Goal: Task Accomplishment & Management: Manage account settings

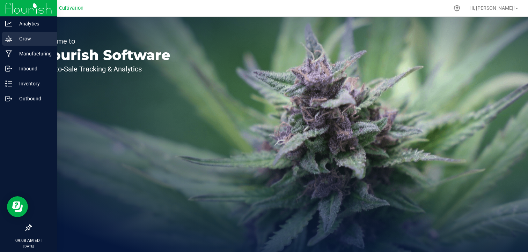
click at [31, 40] on p "Grow" at bounding box center [33, 39] width 42 height 8
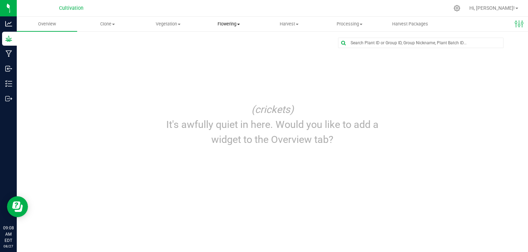
click at [238, 23] on span "Flowering" at bounding box center [229, 24] width 60 height 6
click at [515, 25] on rect at bounding box center [515, 23] width 0 height 7
click at [174, 26] on span "Vegetation" at bounding box center [168, 24] width 60 height 6
click at [164, 40] on span "Veg groups" at bounding box center [160, 42] width 44 height 6
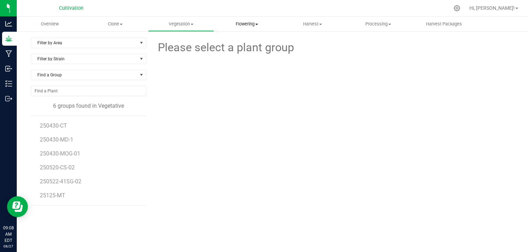
click at [248, 27] on uib-tab-heading "Flowering Create harvest Flowering groups Flowering plants Apply to plants" at bounding box center [246, 24] width 65 height 14
click at [232, 51] on span "Flowering groups" at bounding box center [243, 50] width 58 height 6
click at [205, 130] on div "Please select a plant group" at bounding box center [333, 164] width 362 height 253
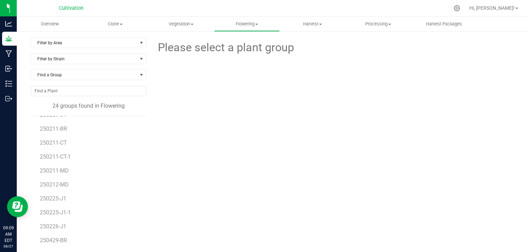
scroll to position [38, 0]
click at [57, 144] on span "250211-CT" at bounding box center [54, 144] width 28 height 7
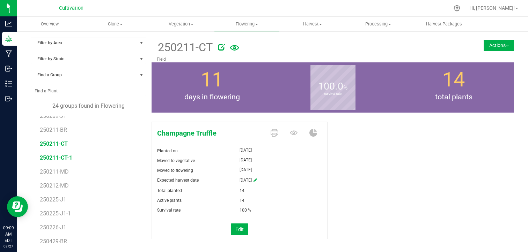
click at [60, 156] on span "250211-CT-1" at bounding box center [56, 158] width 32 height 7
click at [61, 145] on span "250211-CT" at bounding box center [54, 144] width 28 height 7
click at [490, 49] on button "Actions" at bounding box center [499, 45] width 30 height 11
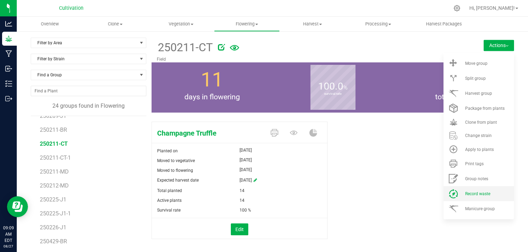
click at [465, 190] on li "Record waste" at bounding box center [478, 193] width 71 height 15
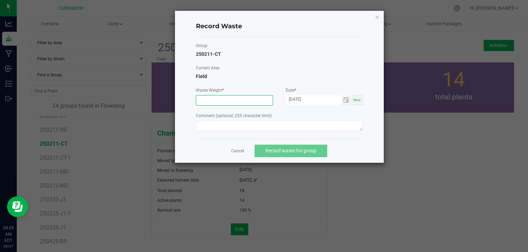
click at [223, 102] on input at bounding box center [234, 101] width 76 height 10
type input "1"
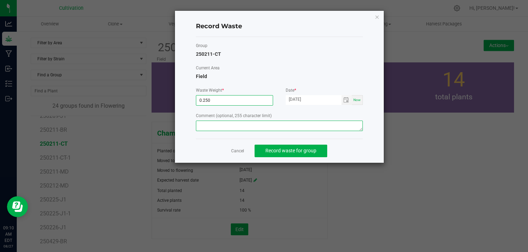
type input "0.2500 g"
click at [264, 128] on textarea at bounding box center [279, 126] width 167 height 10
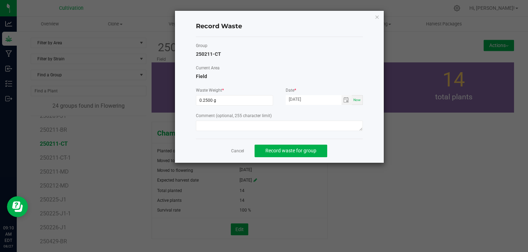
click at [356, 99] on span "Now" at bounding box center [356, 100] width 7 height 4
click at [300, 103] on input "[DATE]" at bounding box center [314, 99] width 56 height 9
click at [289, 149] on span "Record waste for group" at bounding box center [290, 151] width 51 height 6
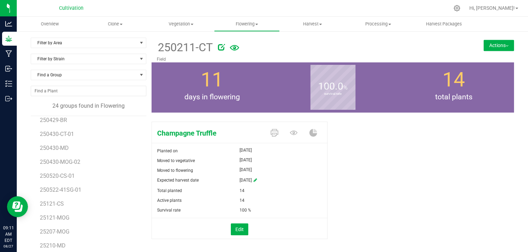
scroll to position [166, 0]
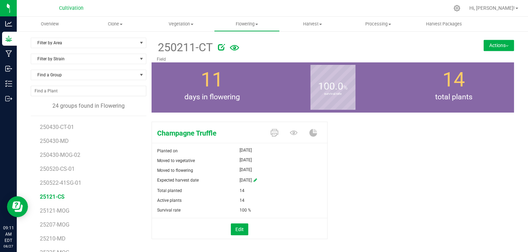
click at [49, 196] on span "25121-CS" at bounding box center [52, 197] width 25 height 7
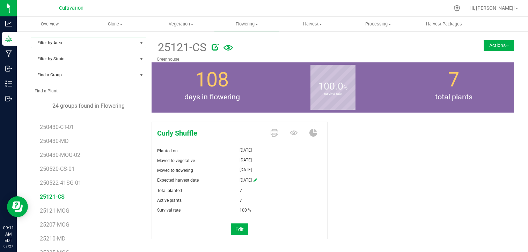
click at [137, 40] on span "select" at bounding box center [141, 43] width 9 height 10
click at [87, 64] on li "Field" at bounding box center [87, 65] width 113 height 10
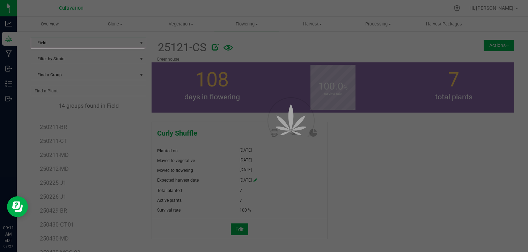
scroll to position [27, 0]
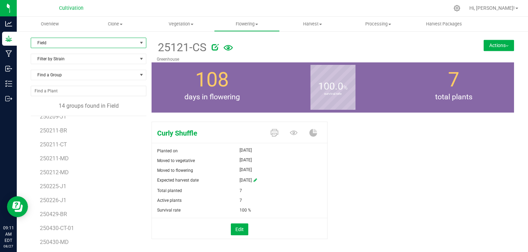
scroll to position [27, 0]
click at [139, 45] on span "select" at bounding box center [142, 43] width 6 height 6
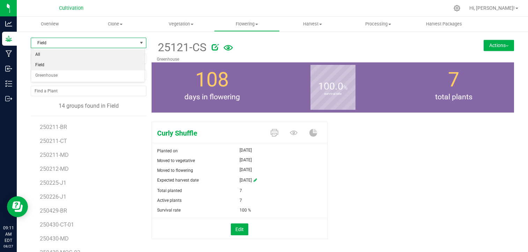
click at [119, 53] on li "All" at bounding box center [87, 55] width 113 height 10
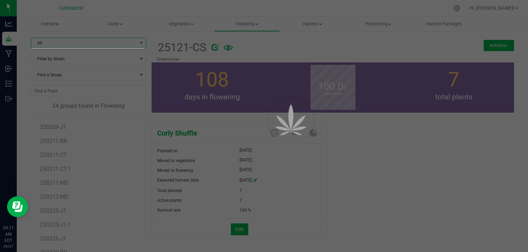
scroll to position [40, 0]
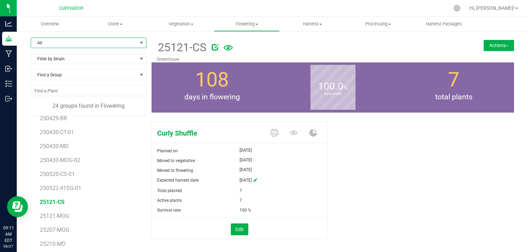
scroll to position [166, 0]
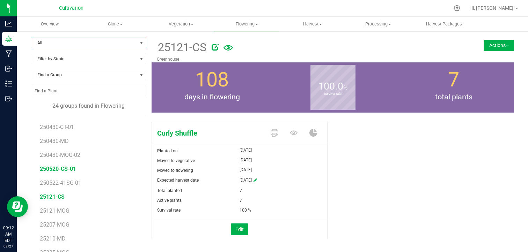
click at [68, 169] on span "250520-CS-01" at bounding box center [58, 169] width 36 height 7
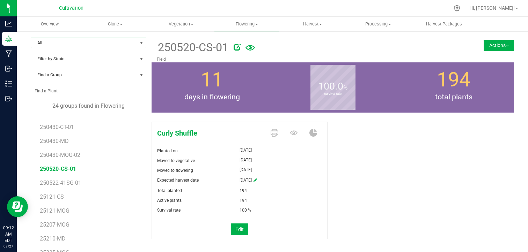
click at [124, 44] on span "All" at bounding box center [84, 43] width 106 height 10
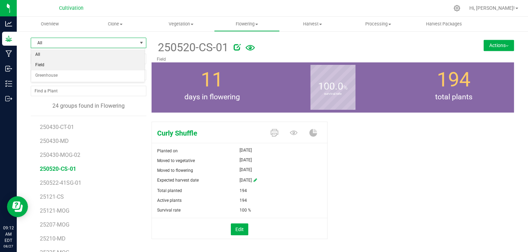
click at [107, 64] on li "Field" at bounding box center [87, 65] width 113 height 10
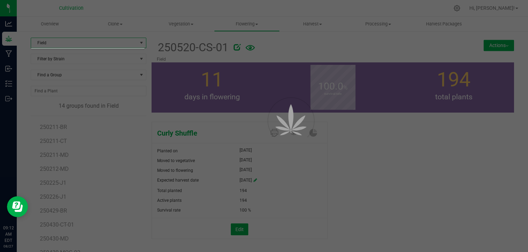
scroll to position [27, 0]
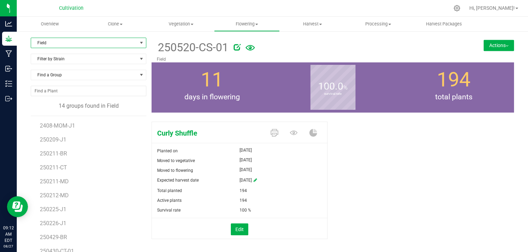
scroll to position [27, 0]
click at [117, 228] on li "250430-CT-01" at bounding box center [90, 222] width 101 height 14
click at [71, 225] on span "250430-CT-01" at bounding box center [58, 225] width 36 height 7
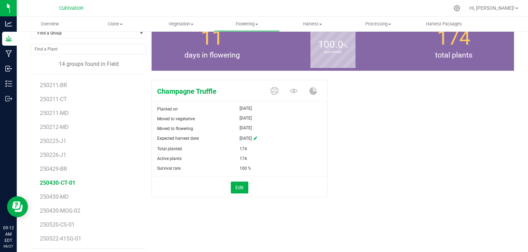
scroll to position [45, 0]
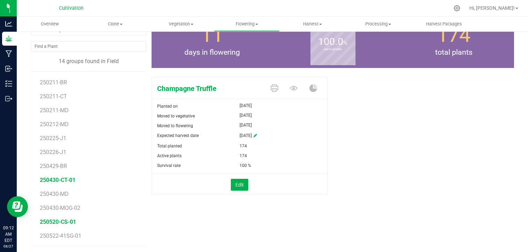
click at [66, 221] on span "250520-CS-01" at bounding box center [58, 222] width 36 height 7
click at [404, 150] on div "Curly Shuffle Planted on [DATE] Moved to vegetative [DATE] Moved to flowering […" at bounding box center [333, 143] width 362 height 138
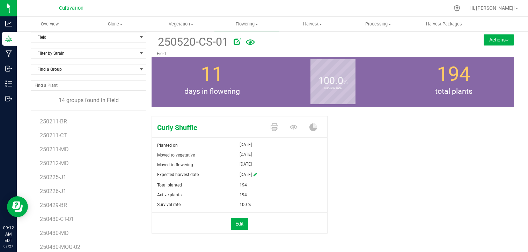
scroll to position [3, 0]
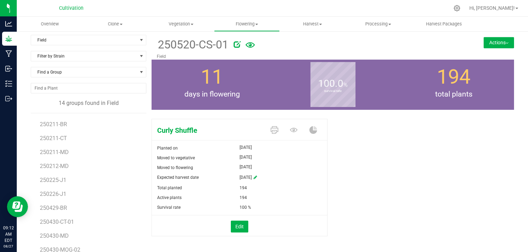
click at [490, 41] on button "Actions" at bounding box center [499, 42] width 30 height 11
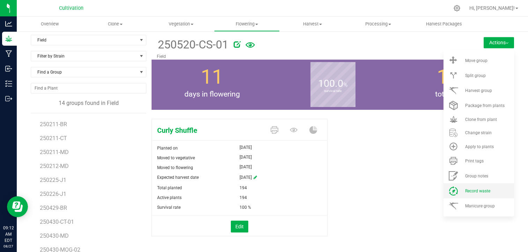
click at [469, 187] on li "Record waste" at bounding box center [478, 191] width 71 height 15
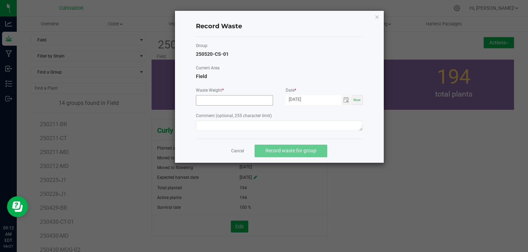
click at [235, 100] on input at bounding box center [234, 101] width 76 height 10
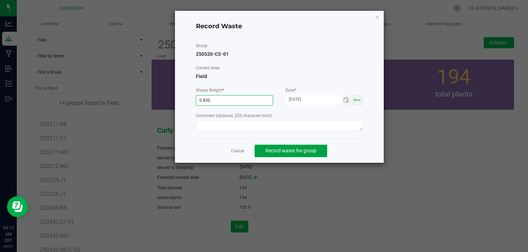
type input "0.8300 g"
click at [271, 153] on button "Record waste for group" at bounding box center [291, 151] width 73 height 13
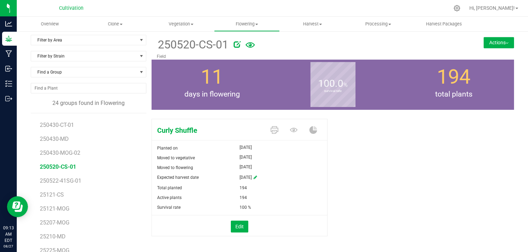
scroll to position [166, 0]
click at [62, 238] on span "25210-MD" at bounding box center [53, 236] width 26 height 7
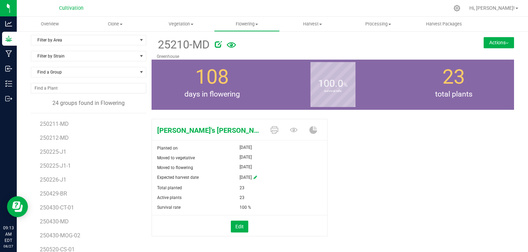
scroll to position [80, 0]
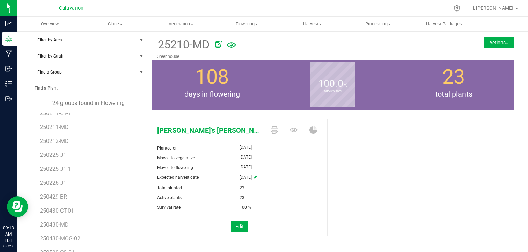
click at [139, 55] on span at bounding box center [142, 56] width 6 height 6
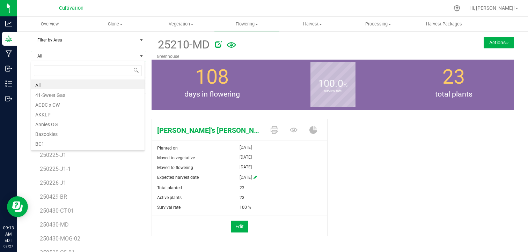
scroll to position [10, 114]
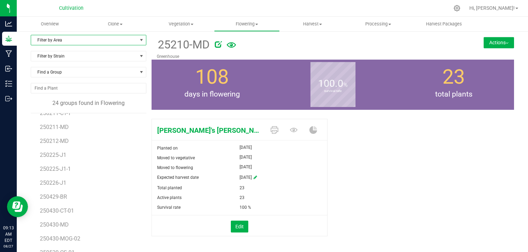
click at [139, 39] on span "select" at bounding box center [142, 40] width 6 height 6
click at [108, 62] on li "Field" at bounding box center [87, 62] width 113 height 10
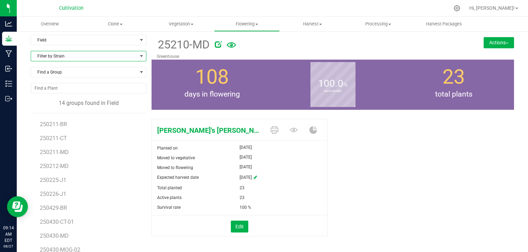
click at [119, 57] on span "Filter by Strain" at bounding box center [84, 56] width 106 height 10
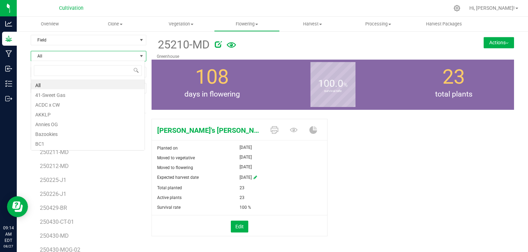
scroll to position [10, 114]
type input "MAR"
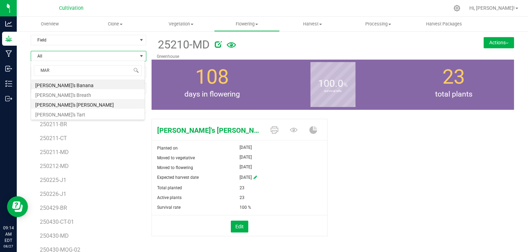
click at [42, 105] on li "[PERSON_NAME]'s [PERSON_NAME]" at bounding box center [87, 104] width 113 height 10
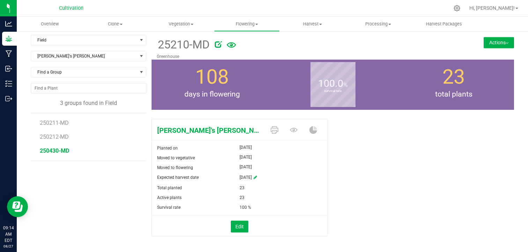
click at [55, 148] on span "250430-MD" at bounding box center [54, 151] width 29 height 7
click at [487, 45] on button "Actions" at bounding box center [499, 42] width 30 height 11
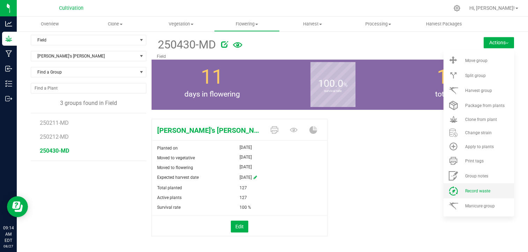
click at [458, 191] on li "Record waste" at bounding box center [478, 191] width 71 height 15
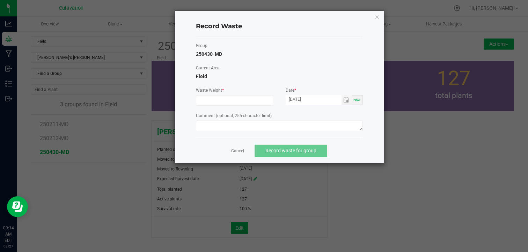
scroll to position [3, 0]
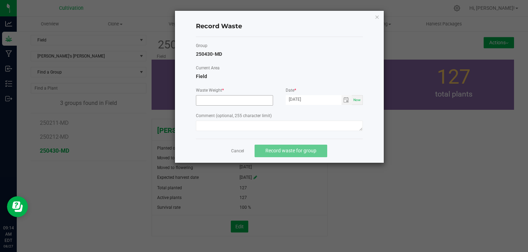
click at [208, 101] on input at bounding box center [234, 101] width 76 height 10
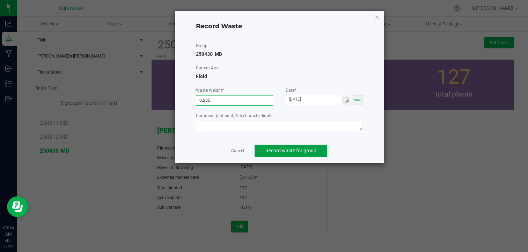
type input "0.2850 g"
click at [296, 153] on span "Record waste for group" at bounding box center [290, 151] width 51 height 6
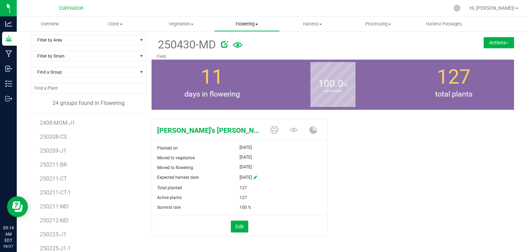
click at [260, 22] on span "Flowering" at bounding box center [246, 24] width 65 height 6
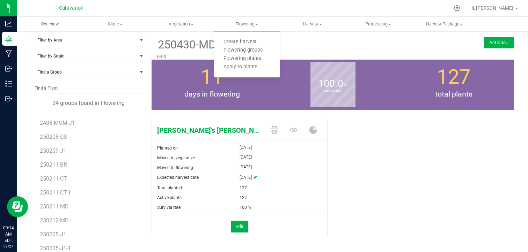
click at [386, 117] on div "[PERSON_NAME]'s [PERSON_NAME] Planted on [DATE] Moved to vegetative [DATE] Move…" at bounding box center [333, 185] width 362 height 138
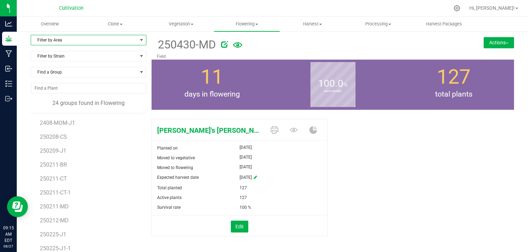
click at [112, 40] on span "Filter by Area" at bounding box center [84, 40] width 106 height 10
click at [80, 58] on li "Field" at bounding box center [87, 62] width 113 height 10
click at [106, 61] on div "Filter by Strain" at bounding box center [89, 59] width 116 height 16
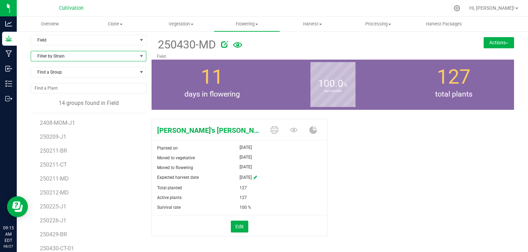
click at [123, 56] on span "Filter by Strain" at bounding box center [84, 56] width 106 height 10
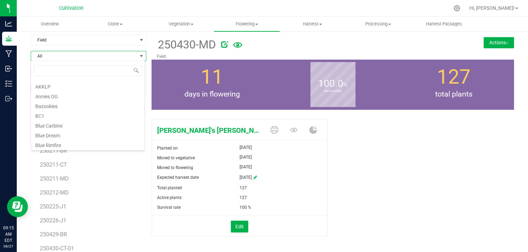
scroll to position [42, 0]
click at [67, 128] on li "Blue Rimfire" at bounding box center [87, 131] width 113 height 10
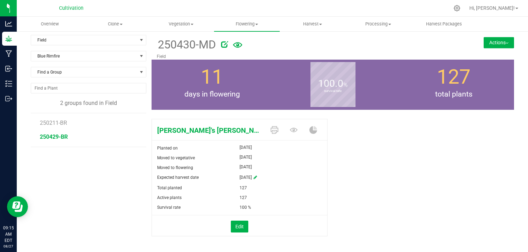
click at [56, 136] on span "250429-BR" at bounding box center [54, 137] width 28 height 7
click at [497, 42] on button "Actions" at bounding box center [499, 42] width 30 height 11
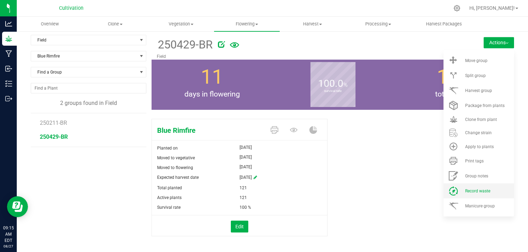
click at [472, 189] on span "Record waste" at bounding box center [477, 191] width 25 height 5
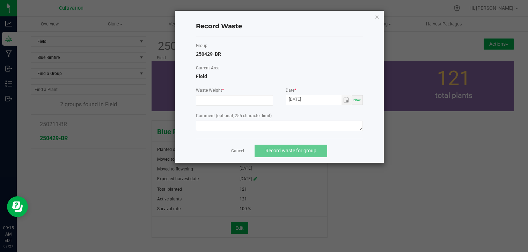
scroll to position [3, 0]
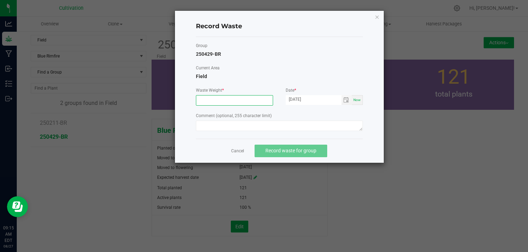
click at [245, 97] on input at bounding box center [234, 101] width 76 height 10
click at [245, 97] on input "2.0001" at bounding box center [234, 101] width 76 height 10
type input "2.3500 g"
click at [308, 151] on span "Record waste for group" at bounding box center [290, 151] width 51 height 6
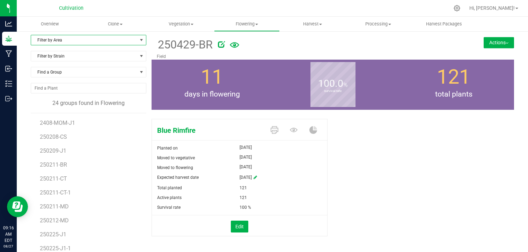
click at [139, 38] on span "select" at bounding box center [142, 40] width 6 height 6
click at [115, 64] on li "Field" at bounding box center [87, 62] width 113 height 10
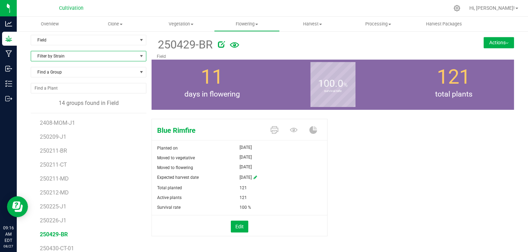
click at [122, 57] on span "Filter by Strain" at bounding box center [84, 56] width 106 height 10
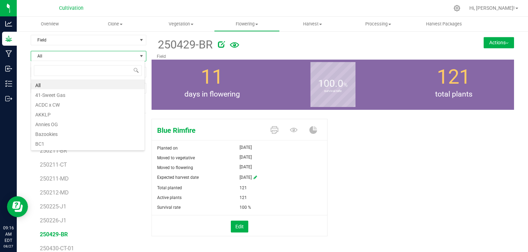
scroll to position [10, 114]
type input "Ma"
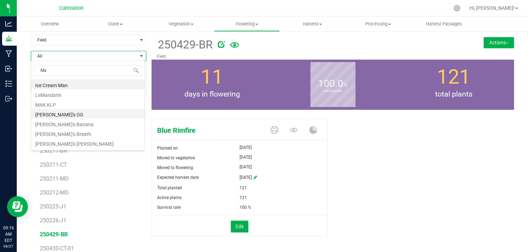
click at [89, 110] on li "[PERSON_NAME]'s OG" at bounding box center [87, 114] width 113 height 10
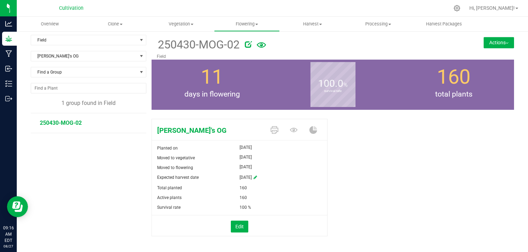
click at [485, 44] on button "Actions" at bounding box center [499, 42] width 30 height 11
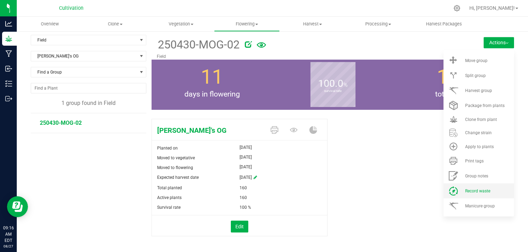
click at [476, 195] on li "Record waste" at bounding box center [478, 191] width 71 height 15
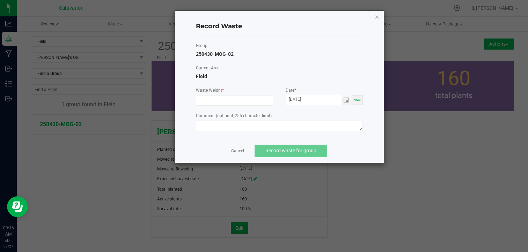
scroll to position [3, 0]
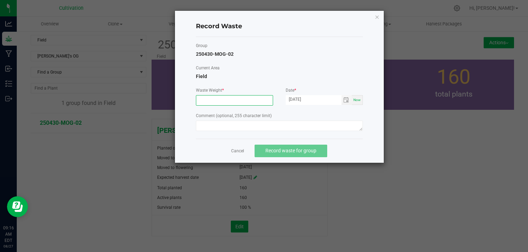
click at [230, 100] on input at bounding box center [234, 101] width 76 height 10
type input "0.2250 g"
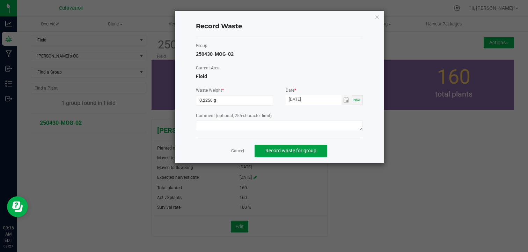
click at [289, 148] on span "Record waste for group" at bounding box center [290, 151] width 51 height 6
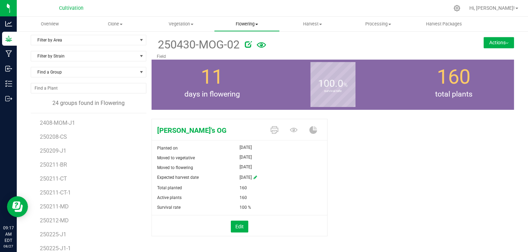
click at [259, 20] on uib-tab-heading "Flowering Create harvest Flowering groups Flowering plants Apply to plants" at bounding box center [246, 24] width 65 height 14
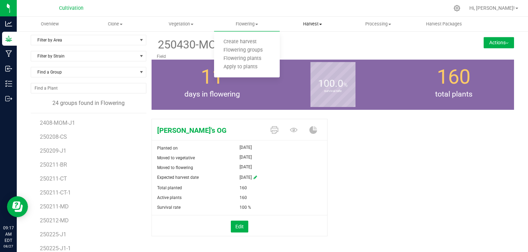
click at [316, 25] on span "Harvest" at bounding box center [312, 24] width 65 height 6
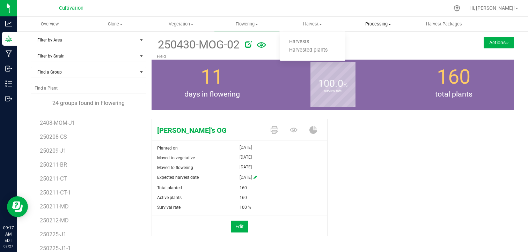
click at [376, 25] on span "Processing" at bounding box center [378, 24] width 65 height 6
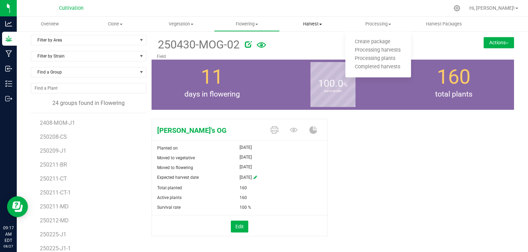
click at [320, 26] on span "Harvest" at bounding box center [312, 24] width 65 height 6
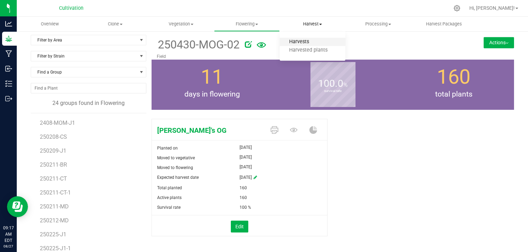
click at [307, 43] on span "Harvests" at bounding box center [299, 42] width 39 height 6
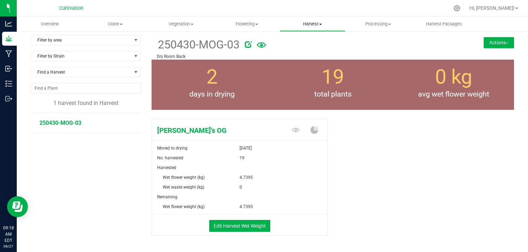
click at [324, 21] on span "Harvest" at bounding box center [312, 24] width 65 height 6
click at [385, 18] on uib-tab-heading "Processing Create package Processing harvests Processing plants Completed harve…" at bounding box center [378, 24] width 65 height 14
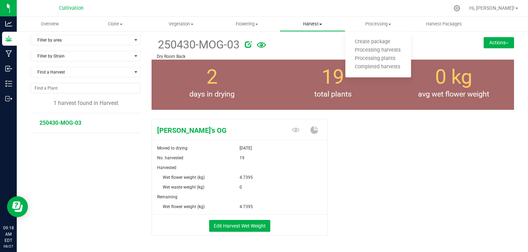
click at [313, 25] on span "Harvest" at bounding box center [312, 24] width 65 height 6
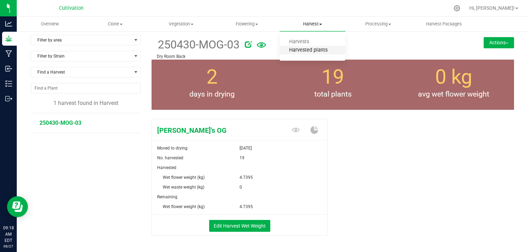
click at [312, 51] on span "Harvested plants" at bounding box center [308, 50] width 57 height 6
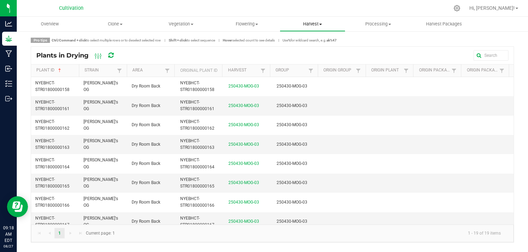
click at [321, 24] on span at bounding box center [320, 24] width 3 height 1
click at [304, 39] on span "Harvests" at bounding box center [299, 42] width 39 height 6
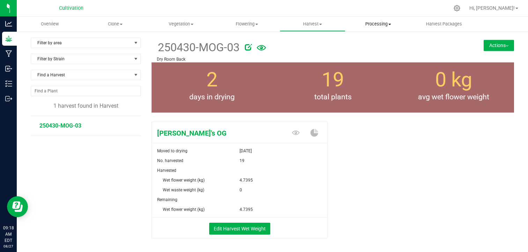
click at [377, 25] on span "Processing" at bounding box center [378, 24] width 65 height 6
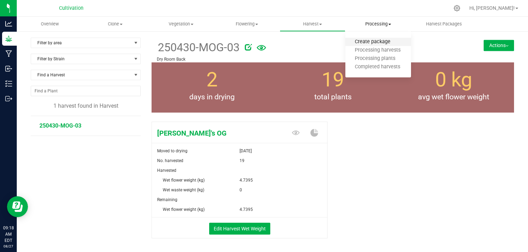
click at [376, 43] on span "Create package" at bounding box center [372, 42] width 54 height 6
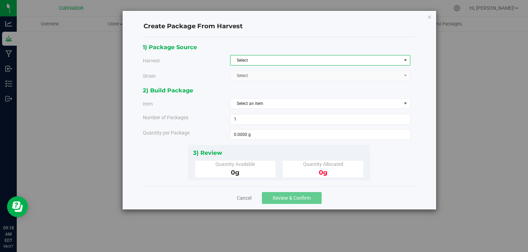
click at [365, 58] on span "Select" at bounding box center [315, 61] width 171 height 10
click at [362, 47] on div "1) Package Source" at bounding box center [276, 47] width 267 height 9
click at [321, 104] on span "Select an item" at bounding box center [315, 104] width 171 height 10
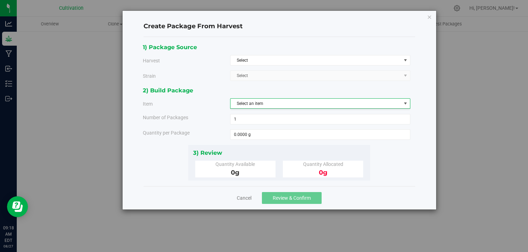
click at [325, 90] on div "2) Build Package" at bounding box center [276, 90] width 267 height 9
click at [244, 196] on link "Cancel" at bounding box center [244, 198] width 15 height 7
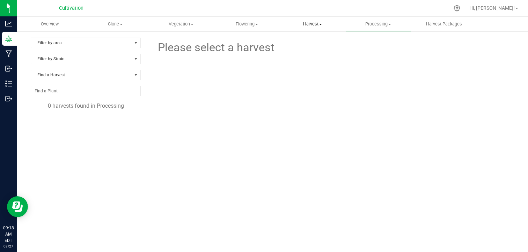
click at [321, 21] on span "Harvest" at bounding box center [312, 24] width 65 height 6
click at [339, 13] on div at bounding box center [287, 8] width 324 height 14
click at [380, 24] on span "Processing" at bounding box center [378, 24] width 65 height 6
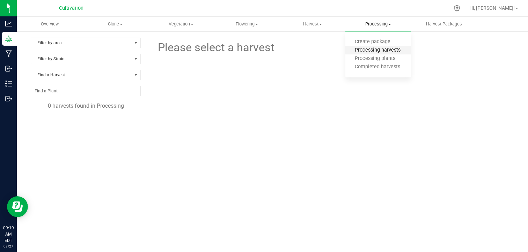
click at [373, 51] on span "Processing harvests" at bounding box center [377, 50] width 65 height 6
click at [394, 23] on span "Processing" at bounding box center [378, 24] width 65 height 6
click at [370, 43] on span "Create package" at bounding box center [372, 42] width 54 height 6
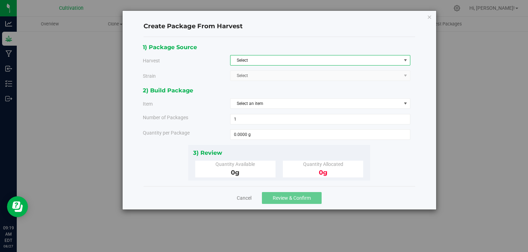
click at [375, 65] on span "Select" at bounding box center [320, 60] width 180 height 10
click at [369, 46] on div "1) Package Source" at bounding box center [276, 47] width 267 height 9
click at [246, 198] on link "Cancel" at bounding box center [244, 198] width 15 height 7
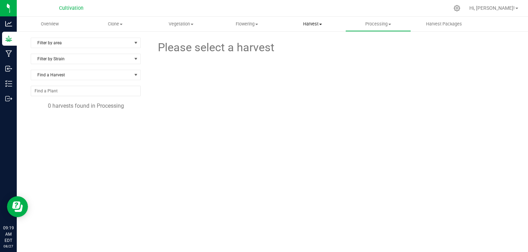
click at [322, 26] on span "Harvest" at bounding box center [312, 24] width 65 height 6
click at [308, 42] on span "Harvests" at bounding box center [299, 42] width 39 height 6
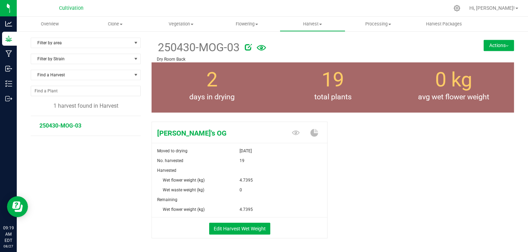
click at [493, 41] on button "Actions" at bounding box center [499, 45] width 30 height 11
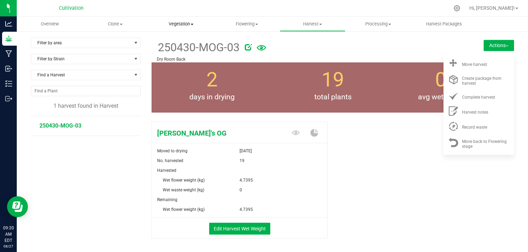
click at [188, 21] on span "Vegetation" at bounding box center [180, 24] width 65 height 6
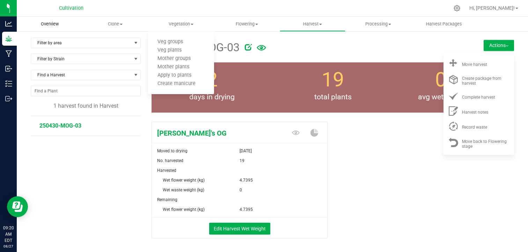
click at [53, 27] on uib-tab-heading "Overview" at bounding box center [49, 24] width 65 height 14
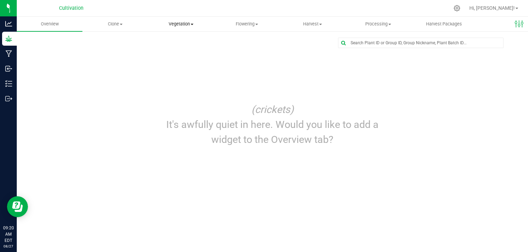
click at [189, 22] on span "Vegetation" at bounding box center [180, 24] width 65 height 6
click at [113, 19] on uib-tab-heading "Clone Create plants Cloning groups Cloning plants Apply to plants" at bounding box center [115, 24] width 65 height 14
click at [184, 21] on span "Vegetation" at bounding box center [180, 24] width 65 height 6
click at [175, 43] on span "Veg groups" at bounding box center [170, 42] width 44 height 6
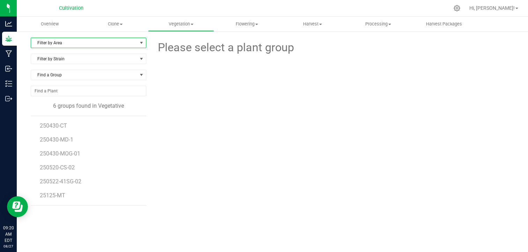
click at [119, 39] on span "Filter by Area" at bounding box center [84, 43] width 106 height 10
click at [81, 74] on li "Greenhouse" at bounding box center [87, 76] width 113 height 10
click at [60, 165] on span "250520-CS-02" at bounding box center [58, 167] width 36 height 7
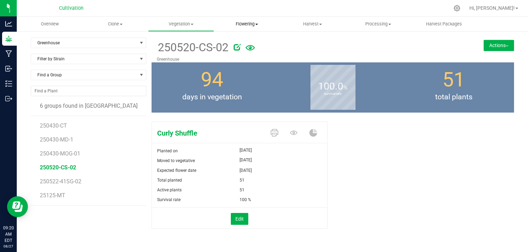
click at [239, 21] on span "Flowering" at bounding box center [246, 24] width 65 height 6
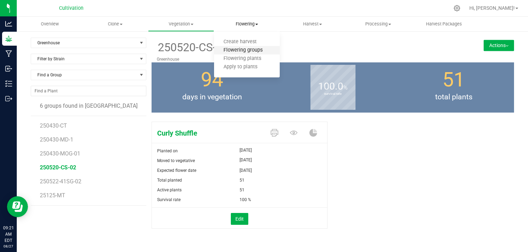
click at [242, 48] on span "Flowering groups" at bounding box center [243, 50] width 58 height 6
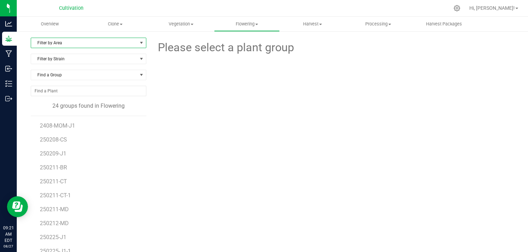
click at [122, 39] on span "Filter by Area" at bounding box center [84, 43] width 106 height 10
click at [91, 76] on li "Greenhouse" at bounding box center [87, 76] width 113 height 10
click at [61, 127] on span "250208-CS" at bounding box center [54, 126] width 28 height 7
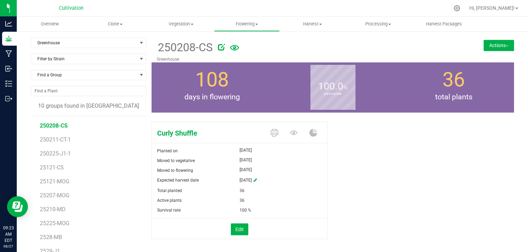
click at [352, 173] on div "Curly Shuffle Planted on [DATE] Moved to vegetative [DATE] Moved to flowering […" at bounding box center [333, 188] width 362 height 138
click at [494, 41] on button "Actions" at bounding box center [499, 45] width 30 height 11
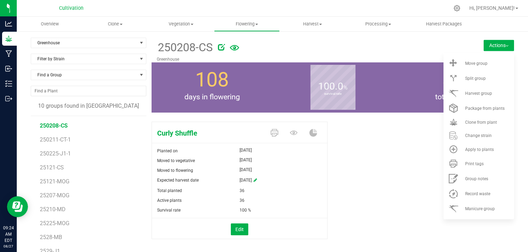
click at [436, 42] on div at bounding box center [336, 46] width 236 height 14
click at [471, 97] on li "Harvest group" at bounding box center [478, 93] width 71 height 15
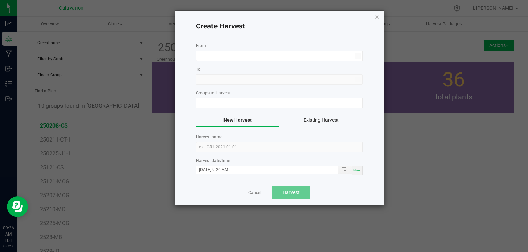
type input "250208-CS"
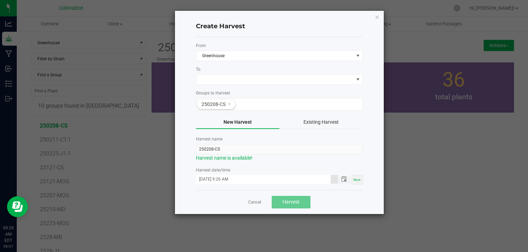
click at [210, 177] on input "[DATE] 9:26 AM" at bounding box center [263, 179] width 135 height 9
click at [203, 178] on input "[DATE] 9:26 AM" at bounding box center [263, 179] width 135 height 9
type input "[DATE] 9:26 AM"
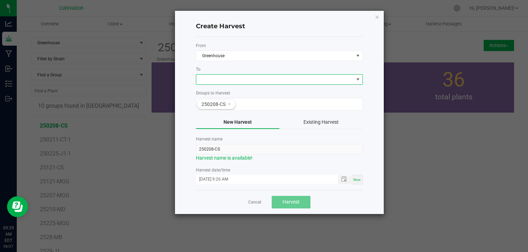
click at [241, 78] on span at bounding box center [274, 80] width 157 height 10
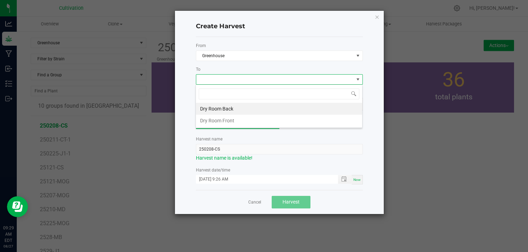
scroll to position [10, 167]
click at [234, 107] on li "Dry Room Back" at bounding box center [279, 109] width 166 height 12
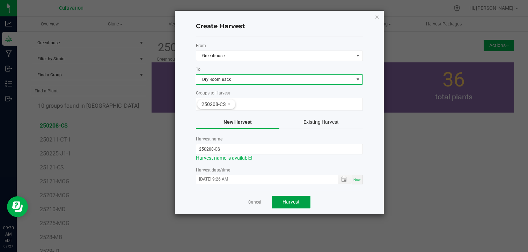
click at [286, 198] on button "Harvest" at bounding box center [291, 202] width 39 height 13
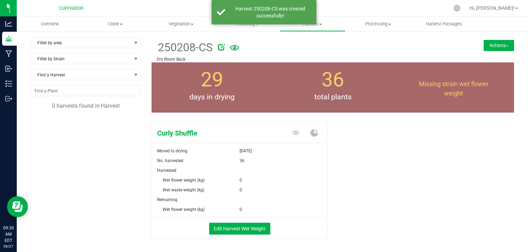
click at [382, 121] on div "Curly Shuffle Moved to drying [DATE] No. harvested 36 Harvested Wet flower weig…" at bounding box center [333, 187] width 362 height 137
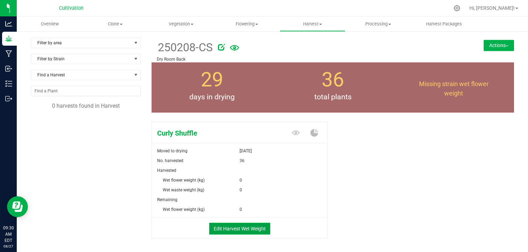
click at [234, 229] on button "Edit Harvest Wet Weight" at bounding box center [239, 229] width 61 height 12
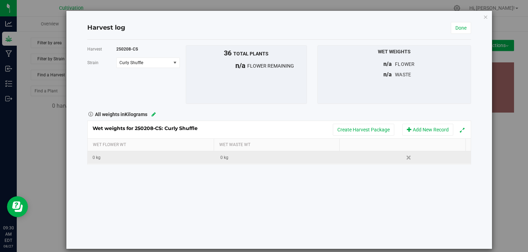
click at [104, 155] on div "0 kg" at bounding box center [154, 158] width 122 height 7
type input "0.029"
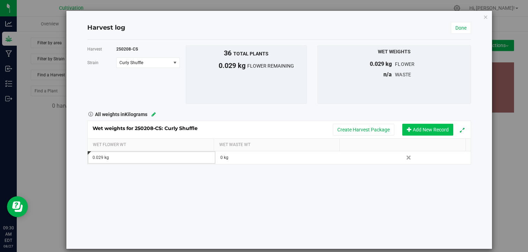
click at [417, 132] on button "Add New Record" at bounding box center [427, 130] width 51 height 12
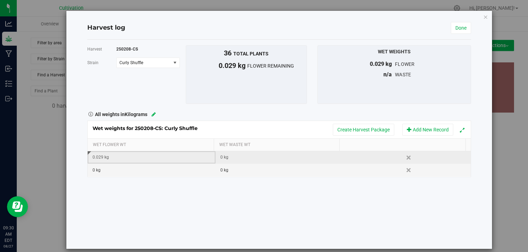
drag, startPoint x: 102, startPoint y: 156, endPoint x: 97, endPoint y: 156, distance: 4.9
click at [97, 156] on div "0.029 kg" at bounding box center [154, 157] width 122 height 7
click at [102, 156] on input "0.029" at bounding box center [152, 158] width 119 height 10
type input "0.29"
click at [104, 169] on div "0 kg" at bounding box center [154, 170] width 122 height 7
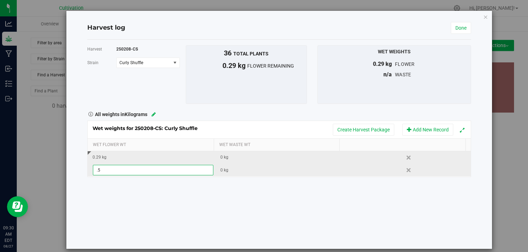
type input ".56"
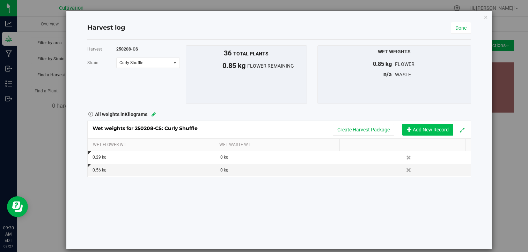
click at [407, 127] on span "Add New Record" at bounding box center [409, 129] width 5 height 5
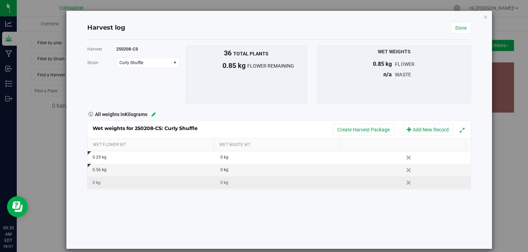
click at [109, 183] on div "0 kg" at bounding box center [154, 183] width 122 height 7
type input "0.1"
click at [228, 184] on div "0 kg" at bounding box center [281, 183] width 122 height 7
click at [229, 212] on div "Harvest 250208-CS [GEOGRAPHIC_DATA] Curly Shuffle Select strain Curly Shuffle T…" at bounding box center [279, 144] width 384 height 209
click at [452, 31] on link "Done" at bounding box center [461, 28] width 20 height 12
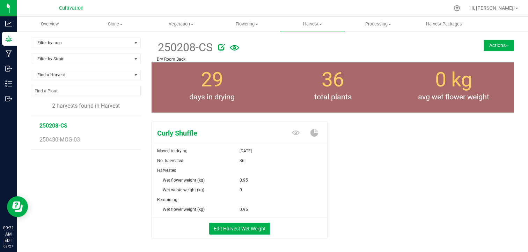
click at [415, 180] on div "Curly Shuffle Moved to drying [DATE] No. harvested 36 Harvested Wet flower weig…" at bounding box center [333, 187] width 362 height 137
click at [484, 46] on button "Actions" at bounding box center [499, 45] width 30 height 11
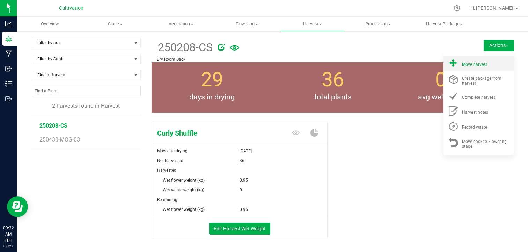
click at [469, 63] on span "Move harvest" at bounding box center [474, 64] width 25 height 5
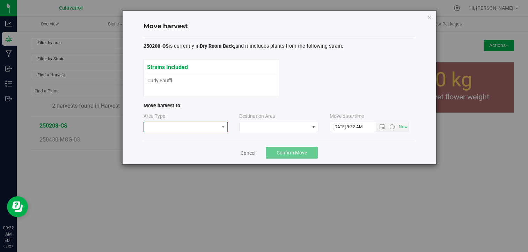
click at [211, 127] on span at bounding box center [181, 127] width 75 height 10
click at [201, 142] on li "Harvest" at bounding box center [185, 140] width 84 height 12
click at [267, 127] on span at bounding box center [275, 127] width 70 height 10
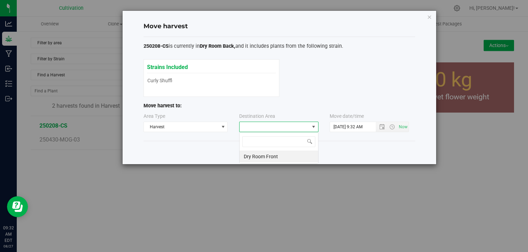
scroll to position [10, 79]
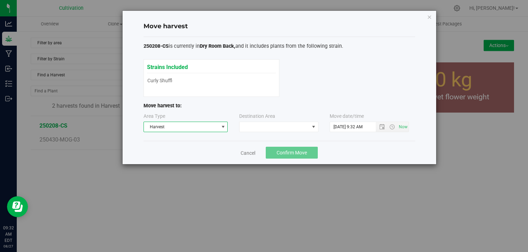
click at [219, 126] on span at bounding box center [223, 127] width 9 height 10
click at [204, 148] on li "Processing" at bounding box center [185, 152] width 84 height 12
click at [285, 131] on span at bounding box center [275, 127] width 70 height 10
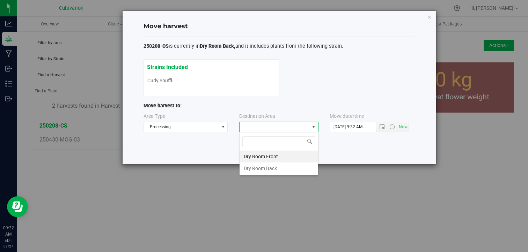
scroll to position [10, 79]
click at [275, 156] on li "Dry Room Front" at bounding box center [279, 157] width 79 height 12
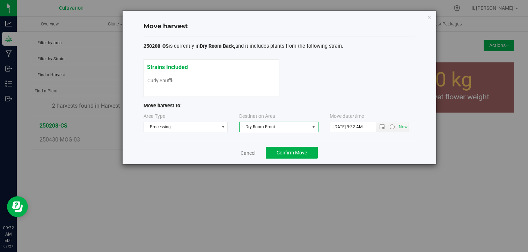
click at [299, 128] on span "Dry Room Front" at bounding box center [275, 127] width 70 height 10
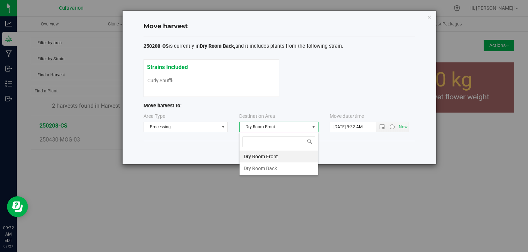
click at [279, 156] on li "Dry Room Front" at bounding box center [279, 157] width 79 height 12
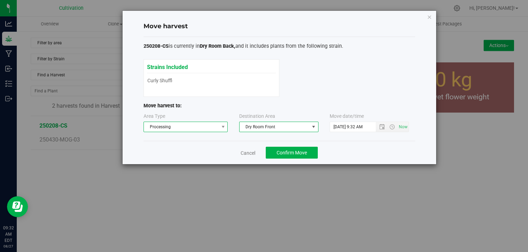
click at [218, 128] on span "Processing" at bounding box center [181, 127] width 75 height 10
click at [200, 142] on li "Harvest" at bounding box center [185, 140] width 84 height 12
click at [273, 127] on span at bounding box center [275, 127] width 70 height 10
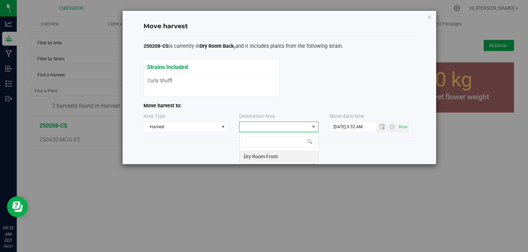
scroll to position [10, 79]
click at [285, 155] on li "Dry Room Front" at bounding box center [279, 157] width 79 height 12
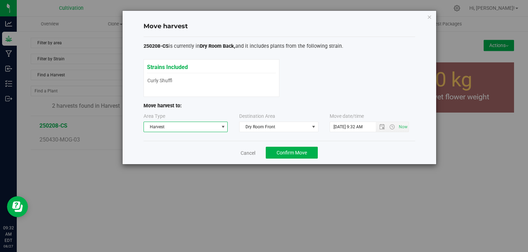
click at [218, 127] on span "Harvest" at bounding box center [181, 127] width 75 height 10
click at [189, 151] on li "Processing" at bounding box center [185, 152] width 84 height 12
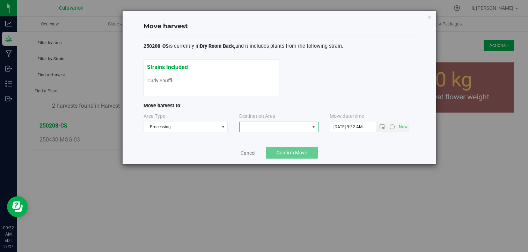
click at [305, 125] on span at bounding box center [275, 127] width 70 height 10
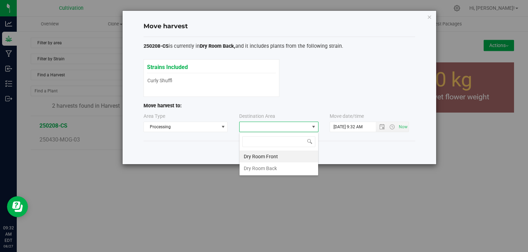
scroll to position [10, 79]
click at [278, 155] on li "Dry Room Front" at bounding box center [279, 157] width 79 height 12
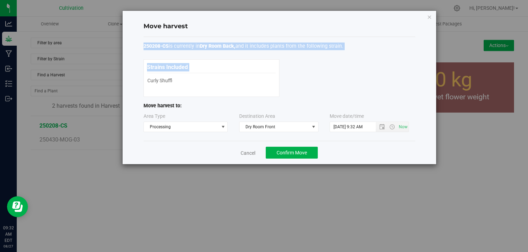
drag, startPoint x: 374, startPoint y: 13, endPoint x: 376, endPoint y: 65, distance: 51.4
click at [376, 65] on div "Move harvest 250208-CS is currently in Dry Room Back, and it includes plants fr…" at bounding box center [280, 88] width 314 height 154
click at [376, 65] on div "Strains Included Curly Shuffle Curly Shuffle" at bounding box center [279, 78] width 272 height 38
click at [361, 74] on div "Strains Included Curly Shuffle Curly Shuffle" at bounding box center [279, 78] width 272 height 38
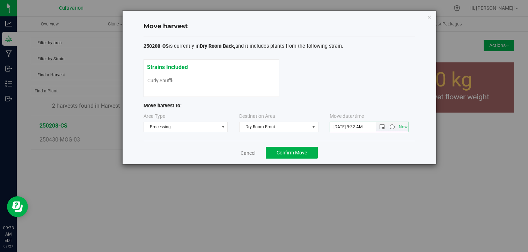
click at [341, 128] on input "[DATE] 9:32 AM" at bounding box center [359, 127] width 58 height 10
type input "[DATE] 9:32 AM"
click at [280, 152] on span "Confirm Move" at bounding box center [292, 153] width 30 height 6
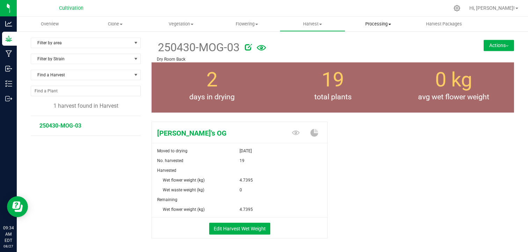
click at [381, 26] on span "Processing" at bounding box center [378, 24] width 65 height 6
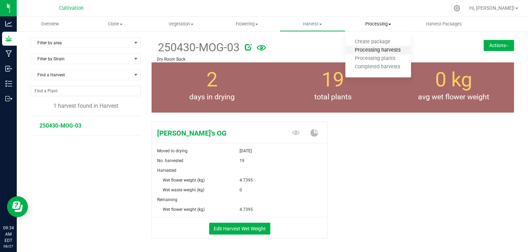
click at [373, 47] on span "Processing harvests" at bounding box center [377, 50] width 65 height 6
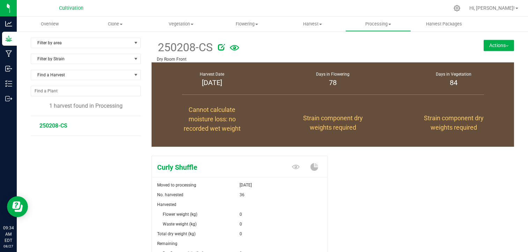
click at [352, 152] on div "Curly Shuffle Moved to processing [DATE] No. harvested 36 Harvested Flower weig…" at bounding box center [332, 228] width 373 height 163
click at [374, 187] on div "Curly Shuffle Moved to processing [DATE] No. harvested 36 Harvested Flower weig…" at bounding box center [333, 231] width 362 height 157
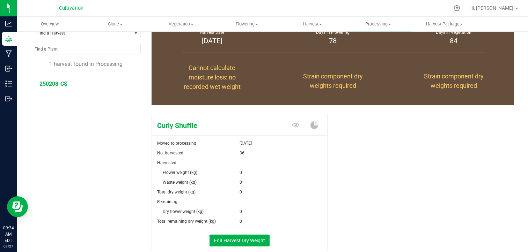
scroll to position [56, 0]
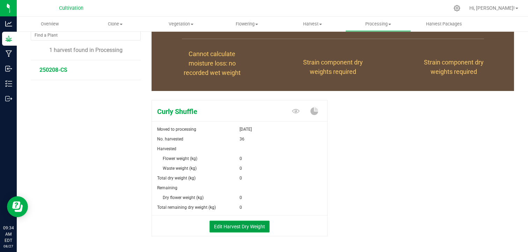
click at [218, 229] on button "Edit Harvest Dry Weight" at bounding box center [239, 227] width 60 height 12
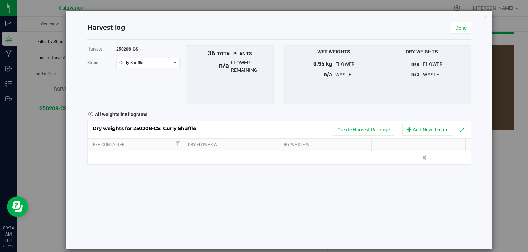
scroll to position [56, 0]
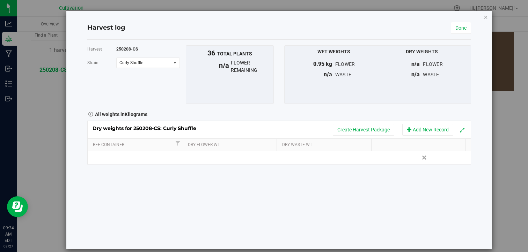
click at [483, 18] on icon "button" at bounding box center [485, 17] width 5 height 8
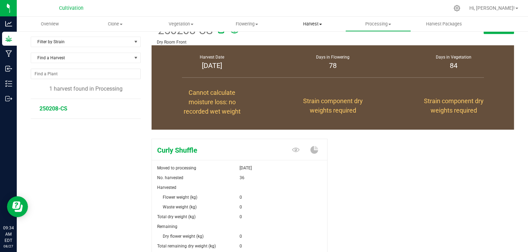
scroll to position [56, 0]
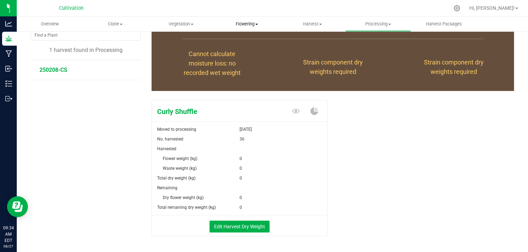
click at [248, 26] on span "Flowering" at bounding box center [246, 24] width 65 height 6
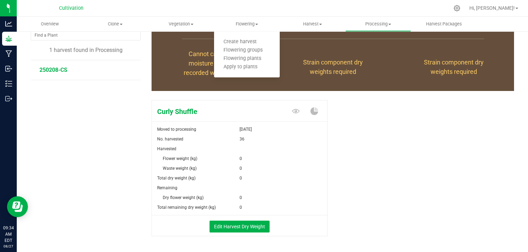
click at [342, 147] on div "Curly Shuffle Moved to processing [DATE] No. harvested 36 Harvested Flower weig…" at bounding box center [333, 175] width 362 height 157
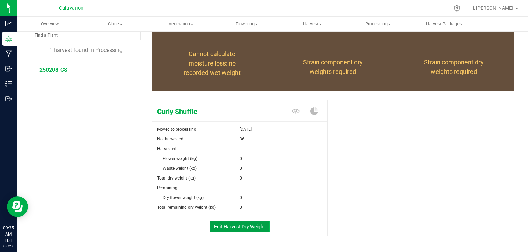
click at [244, 225] on button "Edit Harvest Dry Weight" at bounding box center [239, 227] width 60 height 12
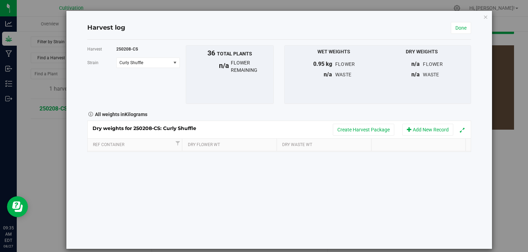
scroll to position [56, 0]
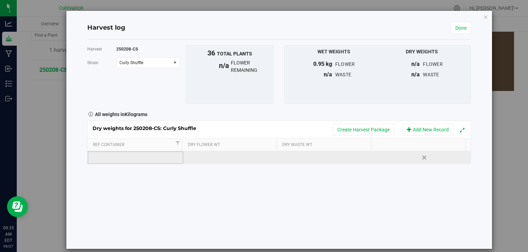
click at [136, 156] on td at bounding box center [136, 158] width 96 height 13
click at [218, 156] on td at bounding box center [231, 158] width 96 height 13
click at [310, 156] on td at bounding box center [327, 158] width 96 height 13
click at [310, 156] on input "text" at bounding box center [329, 158] width 88 height 10
click at [235, 161] on td at bounding box center [231, 158] width 96 height 13
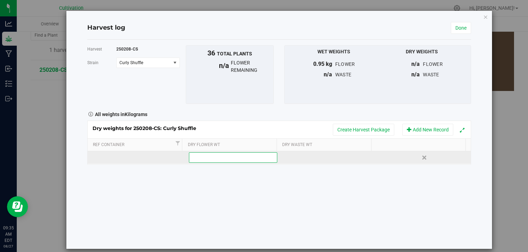
click at [235, 161] on input "text" at bounding box center [233, 158] width 88 height 10
click at [126, 156] on td at bounding box center [136, 158] width 96 height 13
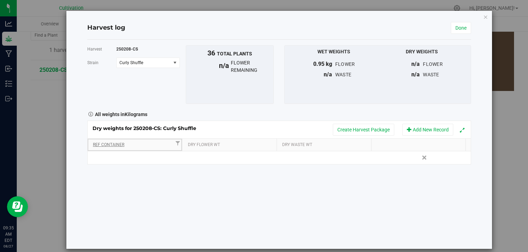
click at [113, 144] on link "Ref Container" at bounding box center [133, 145] width 81 height 6
click at [413, 127] on button "Add New Record" at bounding box center [427, 130] width 51 height 12
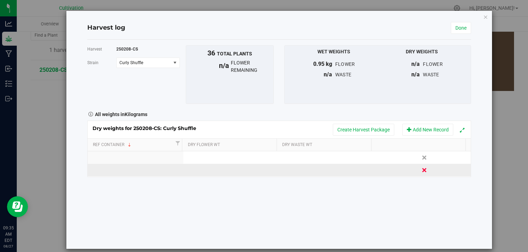
click at [420, 171] on link "Delete" at bounding box center [425, 170] width 10 height 9
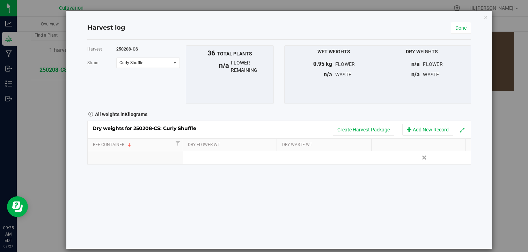
click at [260, 190] on div "Harvest 250208-CS [GEOGRAPHIC_DATA] Curly Shuffle Select strain Curly Shuffle T…" at bounding box center [279, 144] width 384 height 209
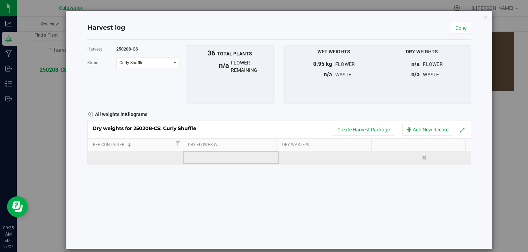
click at [212, 159] on td at bounding box center [231, 158] width 96 height 13
click at [306, 158] on td at bounding box center [327, 158] width 96 height 13
click at [222, 154] on td at bounding box center [231, 158] width 96 height 13
click at [124, 159] on td at bounding box center [136, 158] width 96 height 13
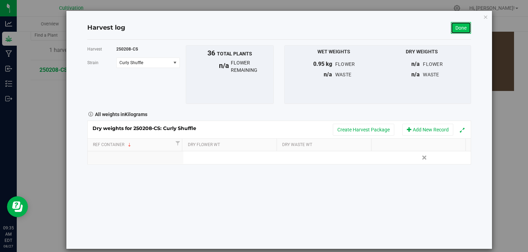
click at [451, 32] on link "Done" at bounding box center [461, 28] width 20 height 12
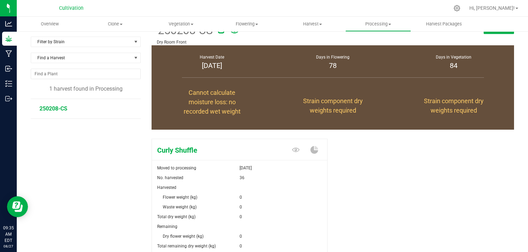
scroll to position [56, 0]
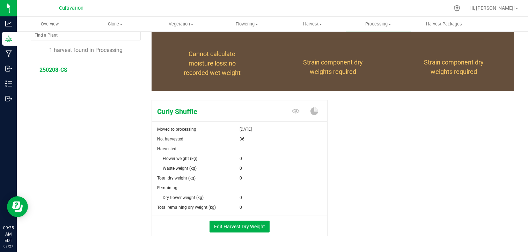
click at [356, 165] on div "Curly Shuffle Moved to processing [DATE] No. harvested 36 Harvested Flower weig…" at bounding box center [333, 175] width 362 height 157
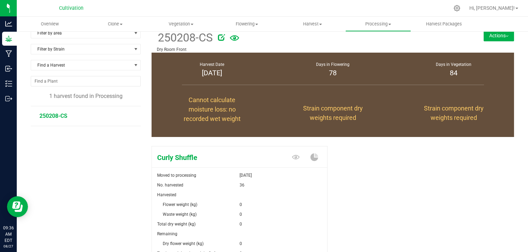
scroll to position [0, 0]
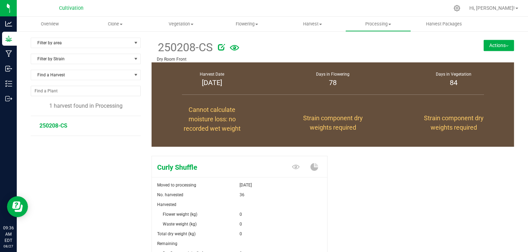
click at [503, 46] on button "Actions" at bounding box center [499, 45] width 30 height 11
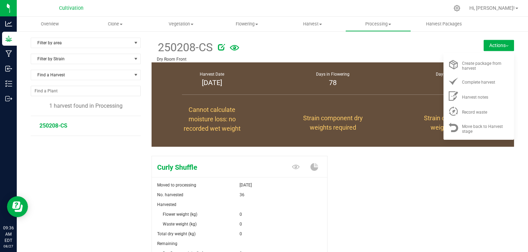
click at [439, 180] on div "Curly Shuffle Moved to processing [DATE] No. harvested 36 Harvested Flower weig…" at bounding box center [333, 231] width 362 height 157
click at [374, 184] on div "Curly Shuffle Moved to processing [DATE] No. harvested 36 Harvested Flower weig…" at bounding box center [333, 231] width 362 height 157
click at [353, 182] on div "Curly Shuffle Moved to processing [DATE] No. harvested 36 Harvested Flower weig…" at bounding box center [333, 231] width 362 height 157
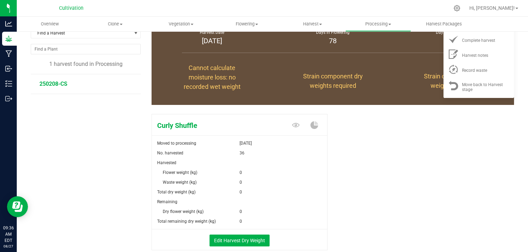
scroll to position [56, 0]
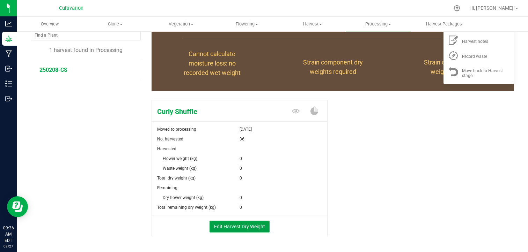
click at [232, 226] on button "Edit Harvest Dry Weight" at bounding box center [239, 227] width 60 height 12
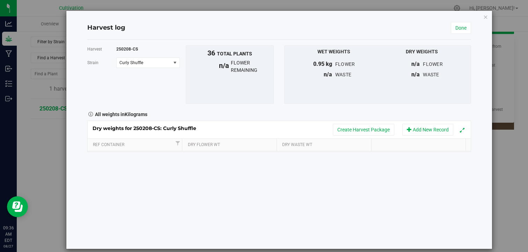
scroll to position [56, 0]
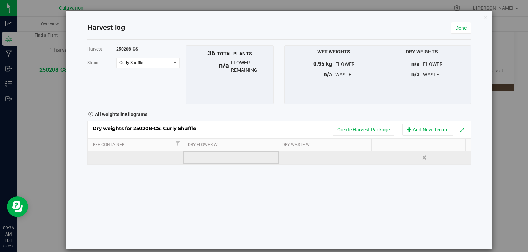
click at [223, 162] on td at bounding box center [231, 158] width 96 height 13
click at [130, 160] on td at bounding box center [136, 158] width 96 height 13
type input "B"
type input "b"
type input "TOTE"
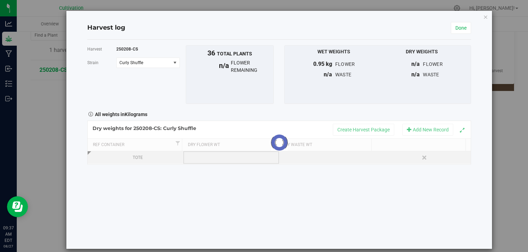
click at [211, 160] on div "Loading... Dry weights for 250208-CS: Curly Shuffle Create Harvest Package Add …" at bounding box center [279, 143] width 384 height 44
click at [138, 159] on div "TOTE" at bounding box center [138, 158] width 90 height 7
click at [202, 189] on div "Harvest 250208-CS [GEOGRAPHIC_DATA] Curly Shuffle Select strain Curly Shuffle T…" at bounding box center [279, 144] width 384 height 209
click at [147, 157] on div "TOTE" at bounding box center [138, 158] width 90 height 7
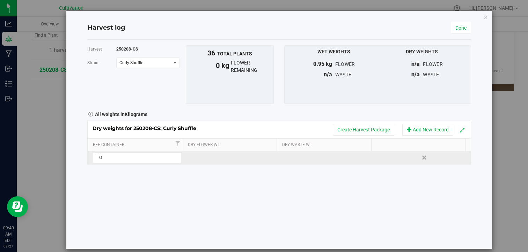
type input "T"
type input "0"
type input "25"
click at [483, 19] on icon "button" at bounding box center [485, 17] width 5 height 8
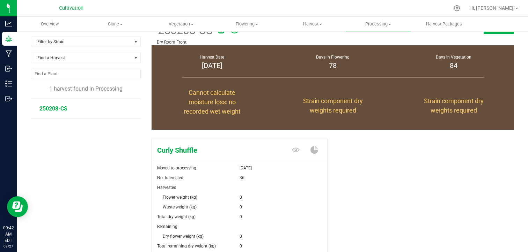
scroll to position [56, 0]
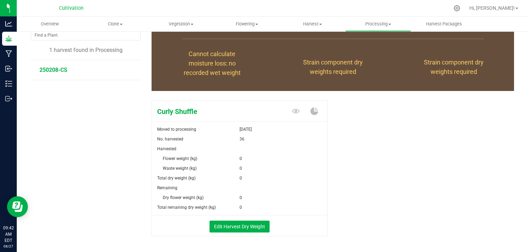
click at [374, 131] on div "Curly Shuffle Moved to processing [DATE] No. harvested 36 Harvested Flower weig…" at bounding box center [333, 175] width 362 height 157
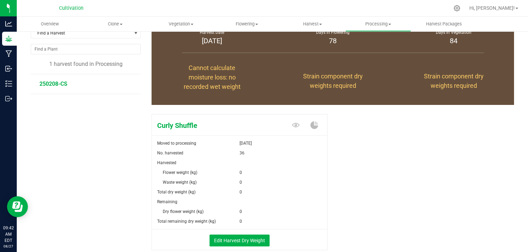
scroll to position [28, 0]
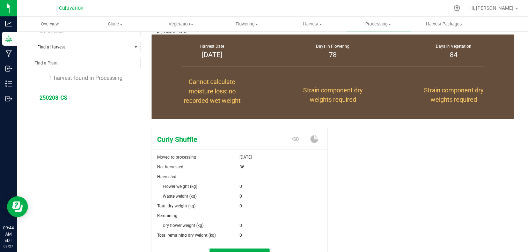
click at [399, 179] on div "Curly Shuffle Moved to processing [DATE] No. harvested 36 Harvested Flower weig…" at bounding box center [333, 203] width 362 height 157
click at [403, 134] on div "Curly Shuffle Moved to processing [DATE] No. harvested 36 Harvested Flower weig…" at bounding box center [333, 203] width 362 height 157
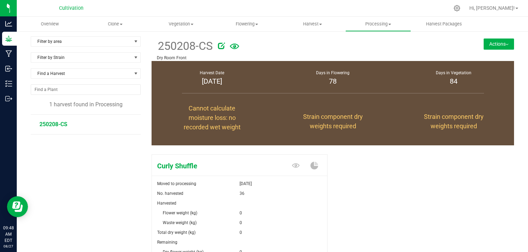
scroll to position [0, 0]
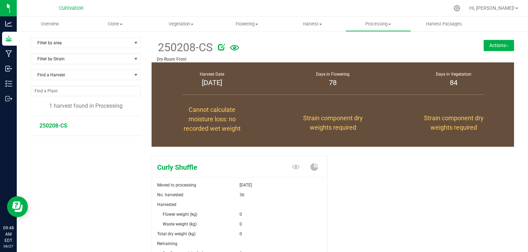
click at [502, 47] on button "Actions" at bounding box center [499, 45] width 30 height 11
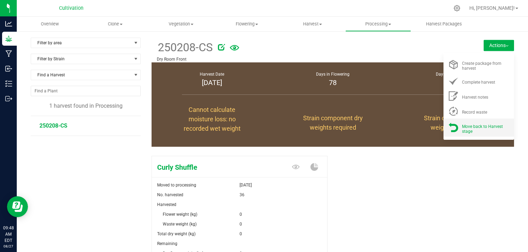
click at [467, 125] on span "Move back to Harvest stage" at bounding box center [482, 129] width 41 height 10
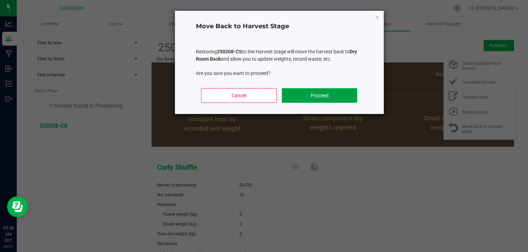
click at [339, 98] on button "Proceed" at bounding box center [319, 95] width 75 height 15
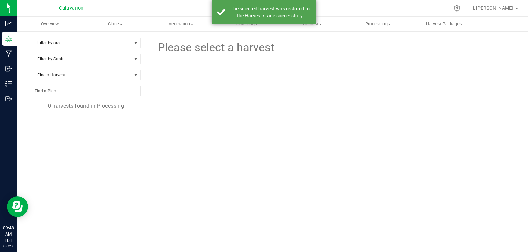
click at [319, 95] on div at bounding box center [333, 86] width 186 height 60
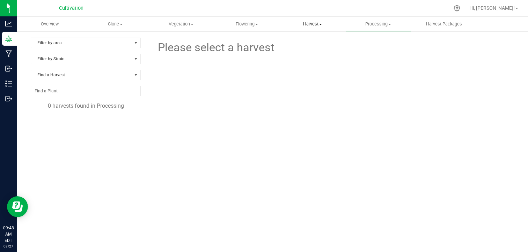
click at [322, 27] on span "Harvest" at bounding box center [312, 24] width 65 height 6
click at [304, 43] on span "Harvests" at bounding box center [299, 42] width 39 height 6
click at [58, 126] on span "250208-CS" at bounding box center [53, 126] width 28 height 7
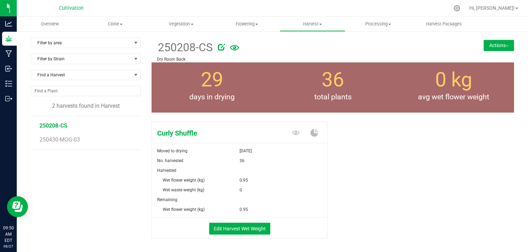
click at [494, 45] on button "Actions" at bounding box center [499, 45] width 30 height 11
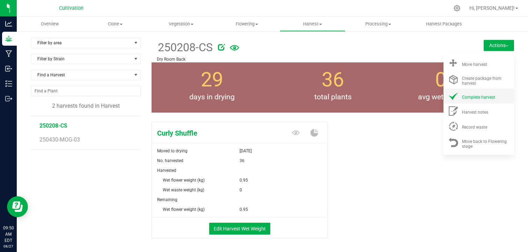
click at [478, 94] on div "Complete harvest" at bounding box center [485, 96] width 47 height 7
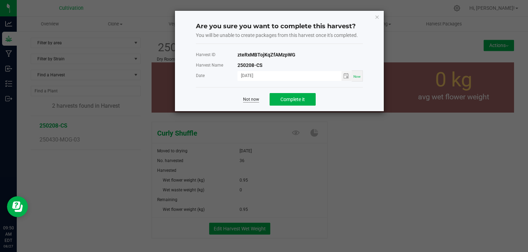
click at [253, 99] on link "Not now" at bounding box center [251, 100] width 16 height 6
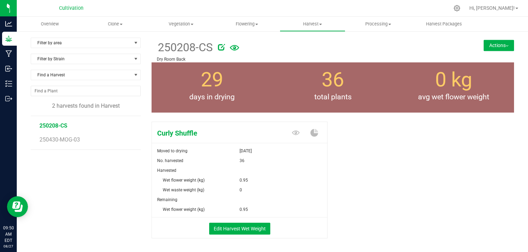
click at [397, 146] on div "Curly Shuffle Moved to drying [DATE] No. harvested 36 Harvested Wet flower weig…" at bounding box center [333, 187] width 362 height 137
click at [319, 23] on span "Harvest" at bounding box center [312, 24] width 65 height 6
click at [369, 148] on div "Curly Shuffle Moved to drying [DATE] No. harvested 36 Harvested Wet flower weig…" at bounding box center [333, 187] width 362 height 137
click at [501, 45] on button "Actions" at bounding box center [499, 45] width 30 height 11
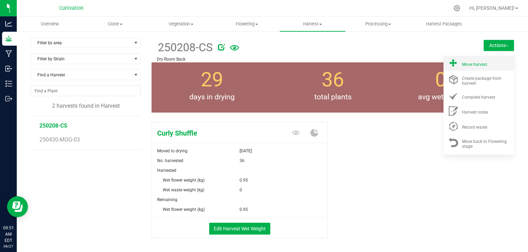
click at [475, 67] on li "Move harvest" at bounding box center [478, 63] width 71 height 15
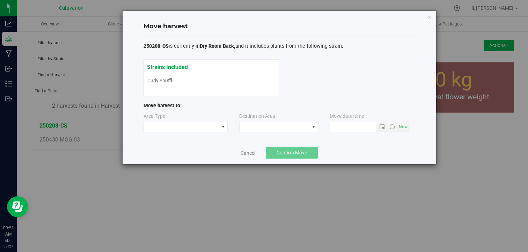
type input "[DATE] 9:51 AM"
click at [251, 152] on link "Cancel" at bounding box center [248, 153] width 15 height 7
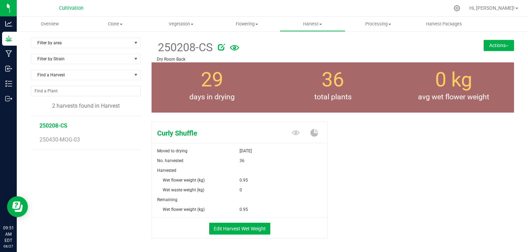
click at [501, 44] on button "Actions" at bounding box center [499, 45] width 30 height 11
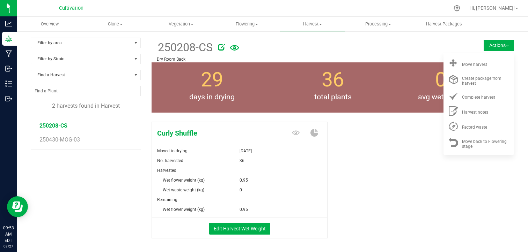
click at [368, 164] on div "Curly Shuffle Moved to drying [DATE] No. harvested 36 Harvested Wet flower weig…" at bounding box center [333, 187] width 362 height 137
click at [368, 145] on div "Curly Shuffle Moved to drying [DATE] No. harvested 36 Harvested Wet flower weig…" at bounding box center [333, 187] width 362 height 137
click at [391, 152] on div "Curly Shuffle Moved to drying [DATE] No. harvested 36 Harvested Wet flower weig…" at bounding box center [333, 187] width 362 height 137
click at [373, 179] on div "Curly Shuffle Moved to drying [DATE] No. harvested 36 Harvested Wet flower weig…" at bounding box center [333, 187] width 362 height 137
click at [464, 68] on li "Move harvest" at bounding box center [478, 63] width 71 height 15
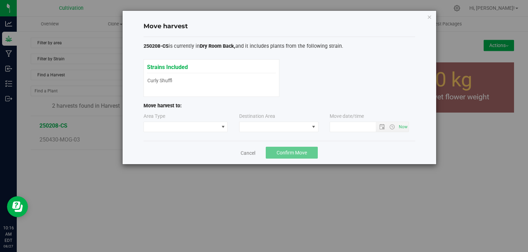
type input "[DATE] 10:16 AM"
click at [221, 127] on span at bounding box center [223, 127] width 6 height 6
click at [187, 152] on li "Processing" at bounding box center [185, 152] width 84 height 12
click at [291, 128] on span at bounding box center [275, 127] width 70 height 10
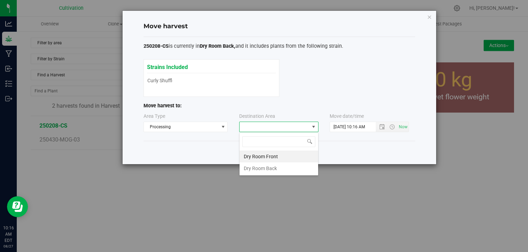
scroll to position [10, 79]
click at [267, 159] on li "Dry Room Front" at bounding box center [279, 157] width 79 height 12
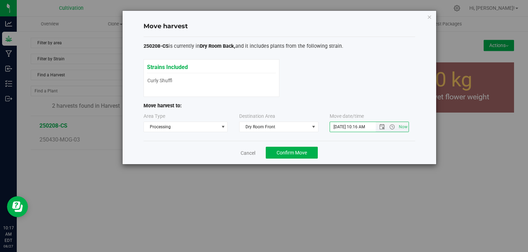
click at [341, 124] on input "[DATE] 10:16 AM" at bounding box center [359, 127] width 58 height 10
click at [336, 125] on input "[DATE] 10:16 AM" at bounding box center [359, 127] width 58 height 10
click at [252, 152] on link "Cancel" at bounding box center [248, 153] width 15 height 7
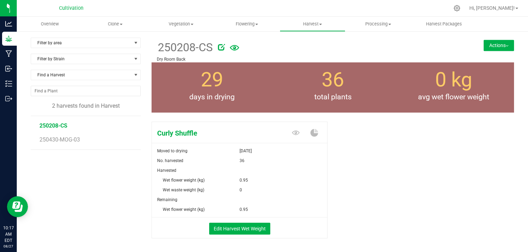
click at [492, 43] on button "Actions" at bounding box center [499, 45] width 30 height 11
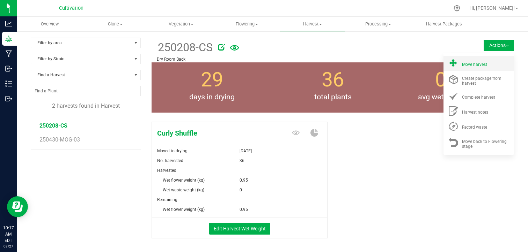
click at [475, 61] on div "Move harvest" at bounding box center [485, 63] width 47 height 7
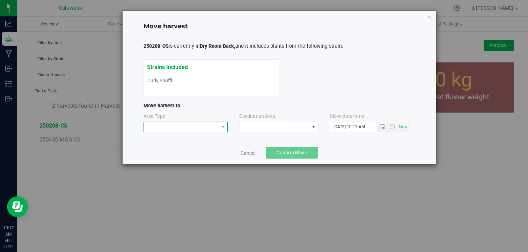
click at [194, 129] on span at bounding box center [181, 127] width 75 height 10
click at [177, 148] on li "Processing" at bounding box center [185, 152] width 84 height 12
click at [267, 128] on span at bounding box center [275, 127] width 70 height 10
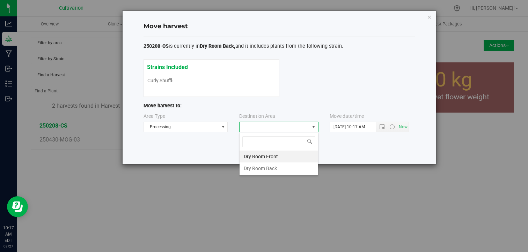
scroll to position [10, 79]
click at [268, 159] on li "Dry Room Front" at bounding box center [279, 157] width 79 height 12
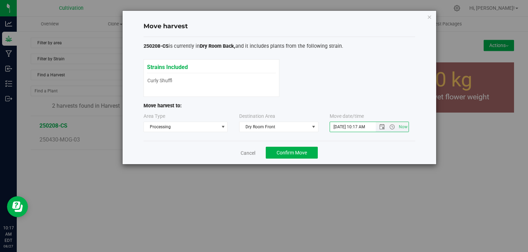
click at [334, 126] on input "[DATE] 10:17 AM" at bounding box center [359, 127] width 58 height 10
click at [341, 127] on input "[DATE] 10:17 AM" at bounding box center [359, 127] width 58 height 10
type input "[DATE] 10:17 AM"
click at [359, 141] on div "Cancel Confirm Move" at bounding box center [279, 152] width 272 height 23
click at [300, 153] on span "Confirm Move" at bounding box center [292, 153] width 30 height 6
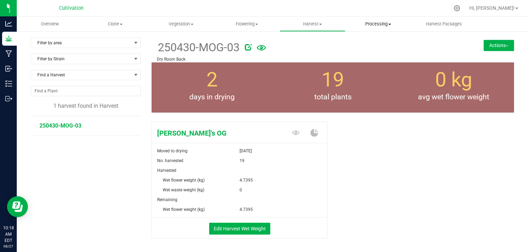
click at [392, 28] on uib-tab-heading "Processing Create package Processing harvests Processing plants Completed harve…" at bounding box center [378, 24] width 65 height 14
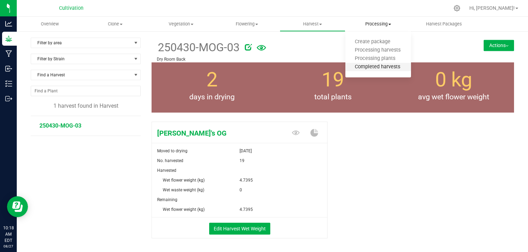
click at [372, 67] on span "Completed harvests" at bounding box center [377, 67] width 64 height 6
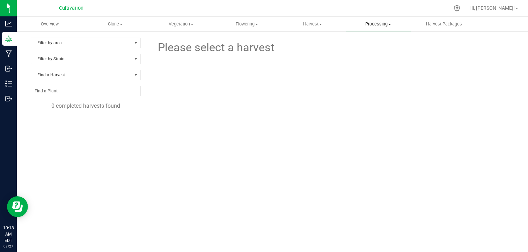
click at [393, 21] on span "Processing" at bounding box center [378, 24] width 65 height 6
click at [378, 47] on span "Processing harvests" at bounding box center [377, 50] width 65 height 6
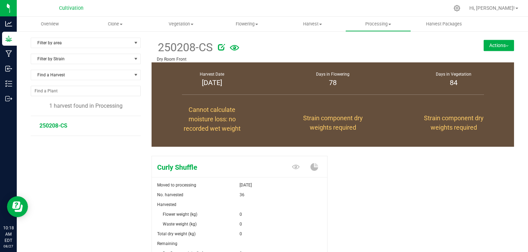
click at [356, 174] on div "Curly Shuffle Moved to processing [DATE] No. harvested 36 Harvested Flower weig…" at bounding box center [333, 231] width 362 height 157
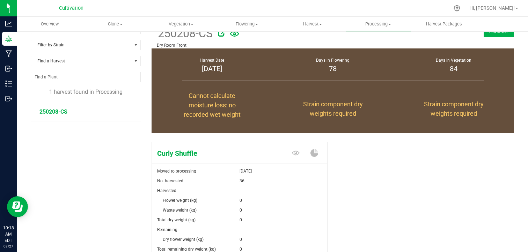
scroll to position [28, 0]
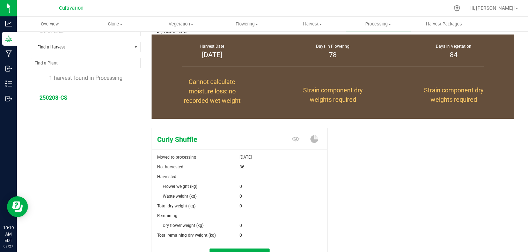
click at [356, 174] on div "Curly Shuffle Moved to processing [DATE] No. harvested 36 Harvested Flower weig…" at bounding box center [333, 203] width 362 height 157
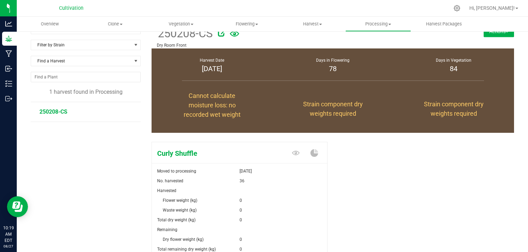
scroll to position [0, 0]
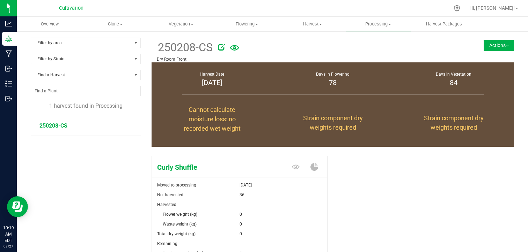
click at [501, 43] on button "Actions" at bounding box center [499, 45] width 30 height 11
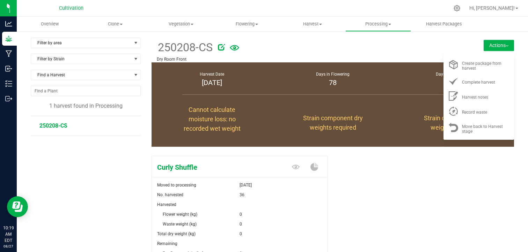
click at [410, 169] on div "Curly Shuffle Moved to processing [DATE] No. harvested 36 Harvested Flower weig…" at bounding box center [333, 231] width 362 height 157
click at [383, 183] on div "Curly Shuffle Moved to processing [DATE] No. harvested 36 Harvested Flower weig…" at bounding box center [333, 231] width 362 height 157
click at [389, 22] on span "Processing" at bounding box center [378, 24] width 65 height 6
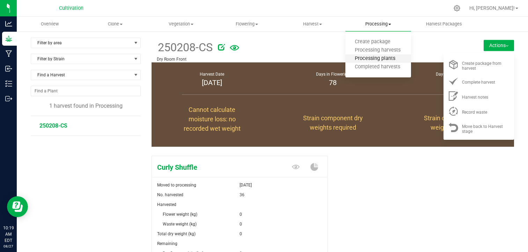
click at [379, 58] on span "Processing plants" at bounding box center [374, 59] width 59 height 6
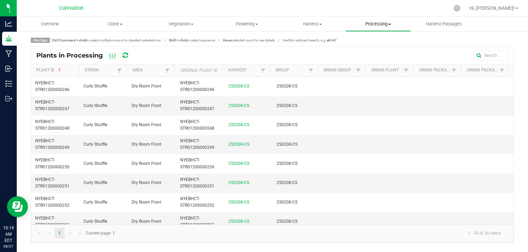
click at [388, 23] on span "Processing" at bounding box center [378, 24] width 65 height 6
click at [379, 40] on span "Create package" at bounding box center [372, 42] width 54 height 6
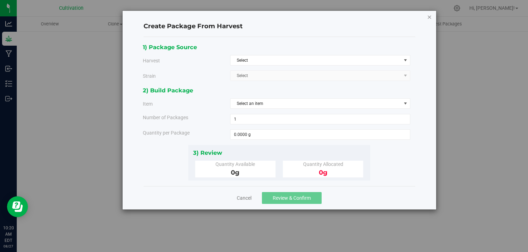
click at [429, 18] on icon "button" at bounding box center [429, 17] width 5 height 8
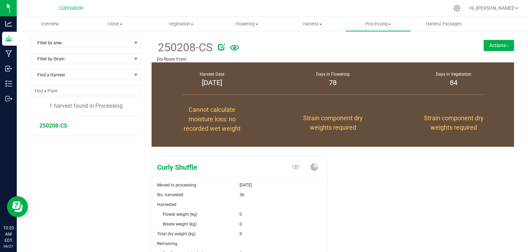
click at [345, 216] on div "Curly Shuffle Moved to processing [DATE] No. harvested 36 Harvested Flower weig…" at bounding box center [333, 231] width 362 height 157
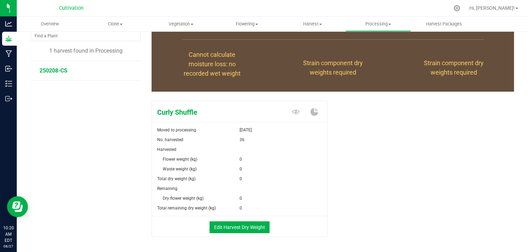
scroll to position [56, 0]
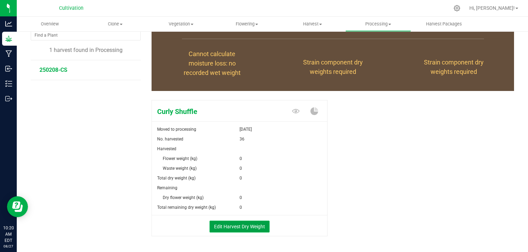
click at [225, 227] on button "Edit Harvest Dry Weight" at bounding box center [239, 227] width 60 height 12
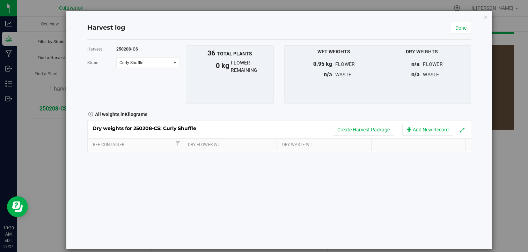
scroll to position [56, 0]
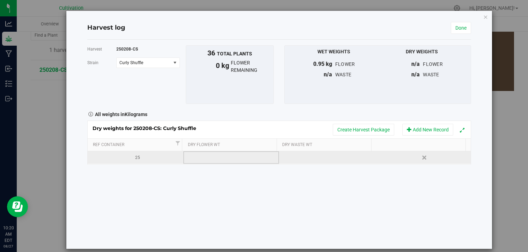
click at [222, 163] on td at bounding box center [231, 158] width 96 height 13
click at [141, 160] on div "25" at bounding box center [138, 158] width 90 height 7
type input "2"
type input "250729-CS"
click at [236, 179] on div "Harvest 250208-CS [GEOGRAPHIC_DATA] Curly Shuffle Select strain Curly Shuffle T…" at bounding box center [279, 144] width 384 height 209
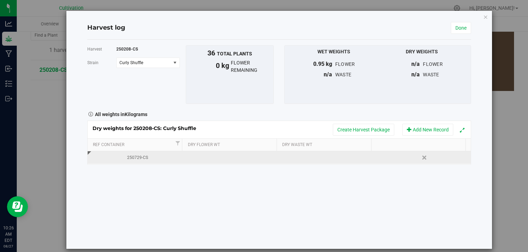
click at [313, 178] on div "Harvest 250208-CS [GEOGRAPHIC_DATA] Curly Shuffle Select strain Curly Shuffle T…" at bounding box center [279, 144] width 384 height 209
click at [244, 156] on td at bounding box center [231, 158] width 96 height 13
type input "0.180"
click at [317, 160] on td at bounding box center [327, 158] width 96 height 13
type input "0.230"
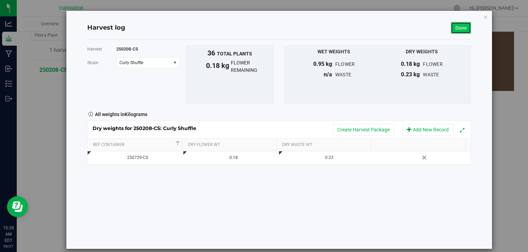
click at [451, 29] on link "Done" at bounding box center [461, 28] width 20 height 12
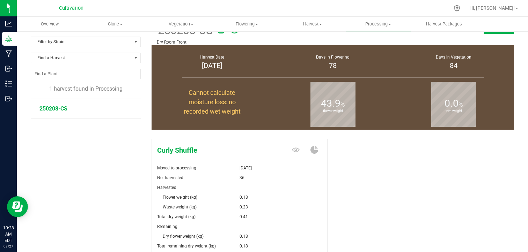
scroll to position [56, 0]
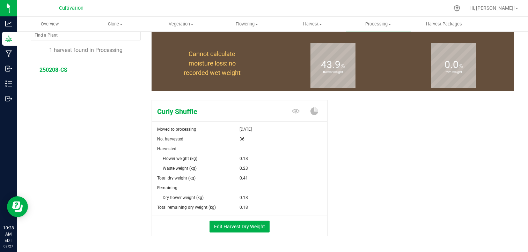
click at [374, 117] on div "Curly Shuffle Moved to processing [DATE] No. harvested 36 Harvested Flower weig…" at bounding box center [333, 175] width 362 height 157
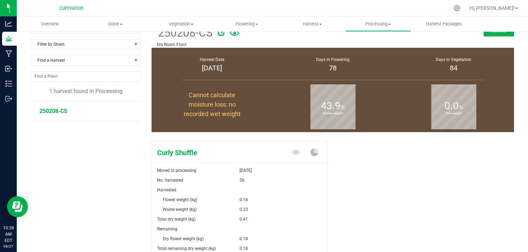
scroll to position [14, 0]
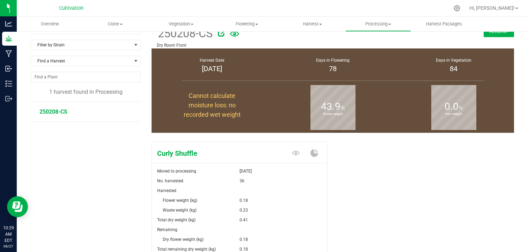
drag, startPoint x: 327, startPoint y: 180, endPoint x: 332, endPoint y: 203, distance: 23.8
click at [332, 203] on div "Curly Shuffle Moved to processing [DATE] No. harvested 36 Harvested Flower weig…" at bounding box center [333, 217] width 362 height 157
click at [430, 188] on div "Curly Shuffle Moved to processing [DATE] No. harvested 36 Harvested Flower weig…" at bounding box center [333, 217] width 362 height 157
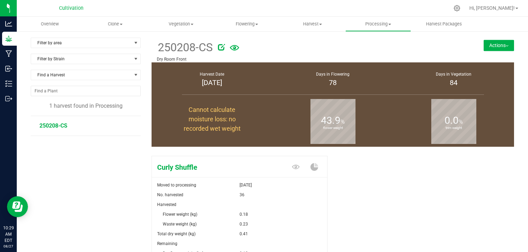
click at [503, 46] on button "Actions" at bounding box center [499, 45] width 30 height 11
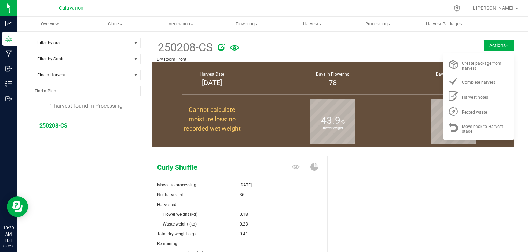
click at [423, 163] on div "Curly Shuffle Moved to processing [DATE] No. harvested 36 Harvested Flower weig…" at bounding box center [333, 231] width 362 height 157
click at [390, 170] on div "Curly Shuffle Moved to processing [DATE] No. harvested 36 Harvested Flower weig…" at bounding box center [333, 231] width 362 height 157
click at [388, 171] on div "Curly Shuffle Moved to processing [DATE] No. harvested 36 Harvested Flower weig…" at bounding box center [333, 231] width 362 height 157
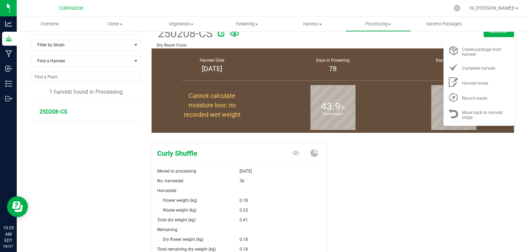
click at [482, 170] on div "Curly Shuffle Moved to processing [DATE] No. harvested 36 Harvested Flower weig…" at bounding box center [333, 217] width 362 height 157
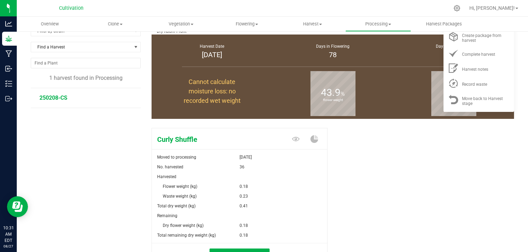
click at [482, 170] on div "Curly Shuffle Moved to processing [DATE] No. harvested 36 Harvested Flower weig…" at bounding box center [333, 203] width 362 height 157
click at [433, 171] on div "Curly Shuffle Moved to processing [DATE] No. harvested 36 Harvested Flower weig…" at bounding box center [333, 203] width 362 height 157
click at [378, 143] on div "Curly Shuffle Moved to processing [DATE] No. harvested 36 Harvested Flower weig…" at bounding box center [333, 203] width 362 height 157
click at [299, 207] on div "0.41" at bounding box center [284, 206] width 88 height 10
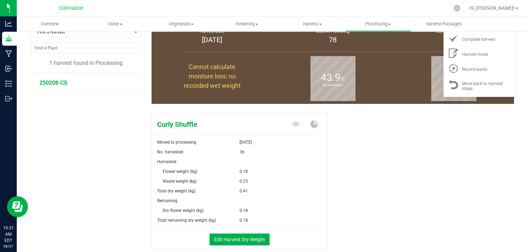
scroll to position [56, 0]
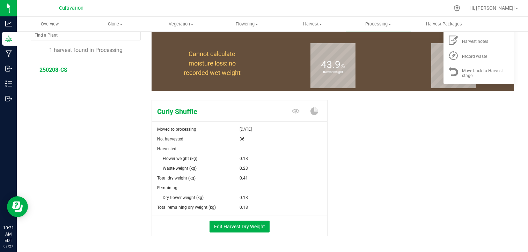
click at [400, 142] on div "Curly Shuffle Moved to processing [DATE] No. harvested 36 Harvested Flower weig…" at bounding box center [333, 175] width 362 height 157
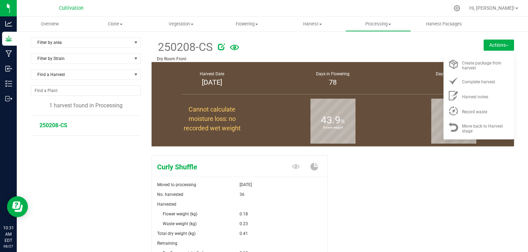
scroll to position [0, 0]
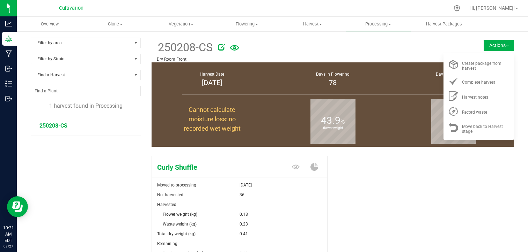
click at [218, 82] on div "[DATE]" at bounding box center [211, 83] width 103 height 10
click at [308, 22] on span "Harvest" at bounding box center [312, 24] width 65 height 6
click at [304, 45] on span "Harvests" at bounding box center [299, 42] width 39 height 6
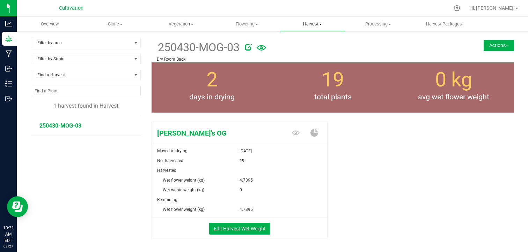
click at [318, 26] on span "Harvest" at bounding box center [312, 24] width 65 height 6
click at [383, 23] on span "Processing" at bounding box center [378, 24] width 65 height 6
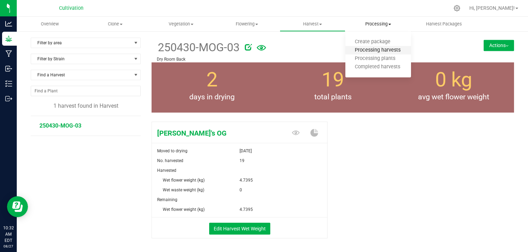
click at [368, 51] on span "Processing harvests" at bounding box center [377, 50] width 65 height 6
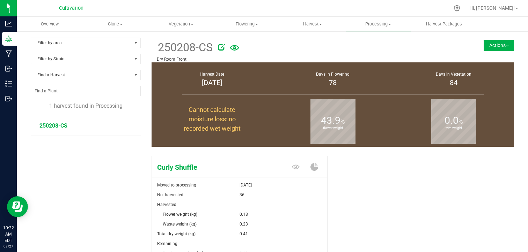
click at [358, 195] on div "Curly Shuffle Moved to processing [DATE] No. harvested 36 Harvested Flower weig…" at bounding box center [333, 231] width 362 height 157
drag, startPoint x: 492, startPoint y: 51, endPoint x: 498, endPoint y: 47, distance: 7.5
click at [498, 47] on div "250208-CS Dry Room Front Actions Create package from harvest Complete harvest" at bounding box center [333, 50] width 362 height 25
click at [498, 47] on button "Actions" at bounding box center [499, 45] width 30 height 11
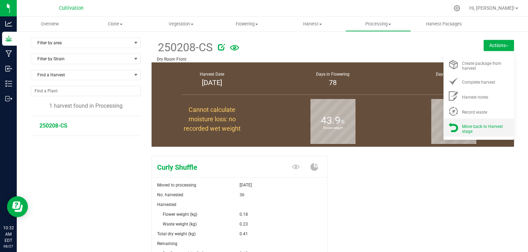
click at [464, 126] on span "Move back to Harvest stage" at bounding box center [482, 129] width 41 height 10
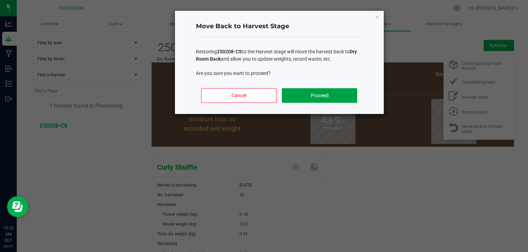
click at [349, 94] on button "Proceed" at bounding box center [319, 95] width 75 height 15
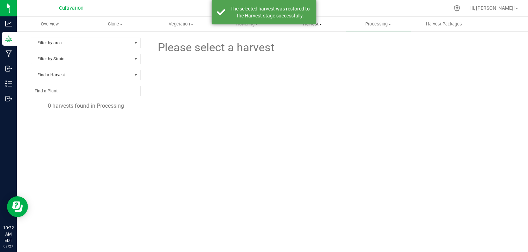
click at [323, 25] on span "Harvest" at bounding box center [312, 24] width 65 height 6
click at [303, 42] on span "Harvests" at bounding box center [299, 42] width 39 height 6
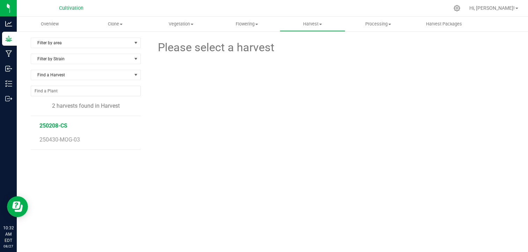
click at [65, 124] on span "250208-CS" at bounding box center [53, 126] width 28 height 7
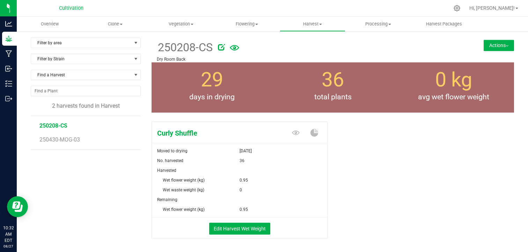
click at [384, 138] on div "Curly Shuffle Moved to drying [DATE] No. harvested 36 Harvested Wet flower weig…" at bounding box center [333, 187] width 362 height 137
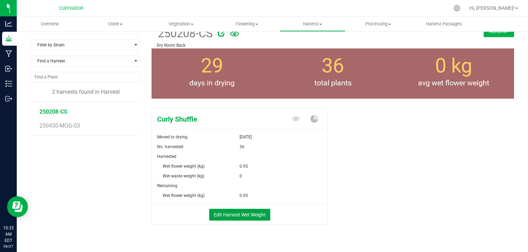
click at [242, 212] on button "Edit Harvest Wet Weight" at bounding box center [239, 215] width 61 height 12
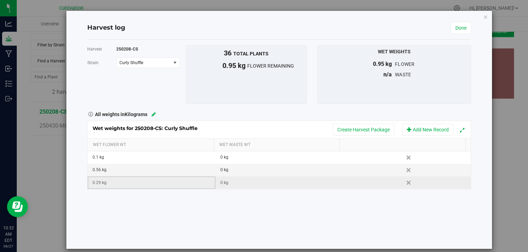
click at [111, 182] on div "0.29 kg" at bounding box center [154, 183] width 122 height 7
click at [111, 182] on input "0.29" at bounding box center [152, 183] width 119 height 10
type input "0."
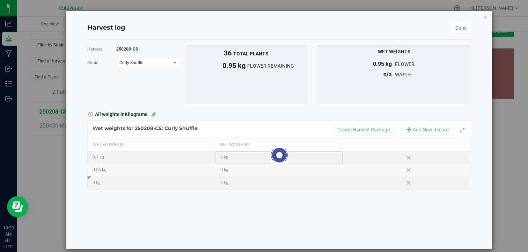
click at [220, 158] on div "Loading... Wet weights for 250208-CS: Curly Shuffle Create Harvest Package Add …" at bounding box center [279, 155] width 384 height 69
click at [220, 157] on div "0 kg" at bounding box center [281, 157] width 122 height 7
click at [116, 181] on div "0 kg" at bounding box center [154, 183] width 122 height 7
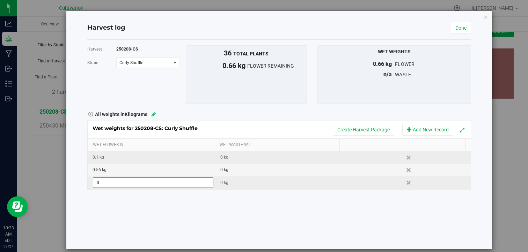
type input "0."
click at [108, 159] on div "0.1 kg" at bounding box center [154, 157] width 122 height 7
click at [108, 159] on input "0.1" at bounding box center [152, 158] width 119 height 10
type input "0.29"
click at [108, 181] on div "0 kg" at bounding box center [154, 183] width 122 height 7
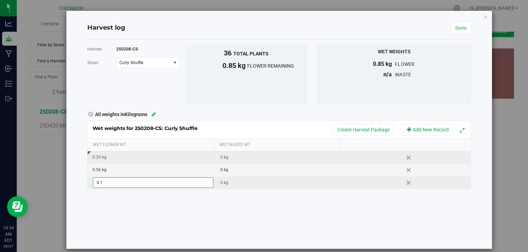
type input "0.15"
click at [248, 155] on div "0 kg" at bounding box center [281, 157] width 122 height 7
type input "0.1"
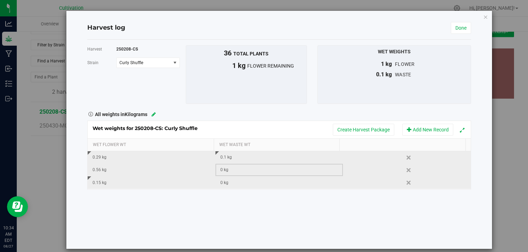
click at [241, 176] on td "0 kg" at bounding box center [279, 170] width 128 height 13
type input "0.23"
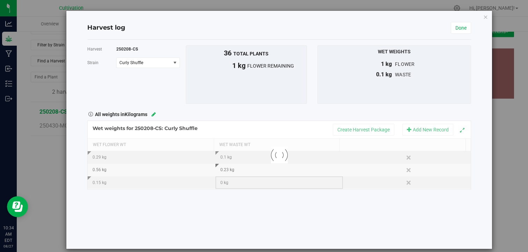
click at [236, 183] on div "Loading... Wet weights for 250208-CS: Curly Shuffle Create Harvest Package Add …" at bounding box center [279, 155] width 384 height 69
click at [236, 183] on div "0 kg" at bounding box center [281, 183] width 122 height 7
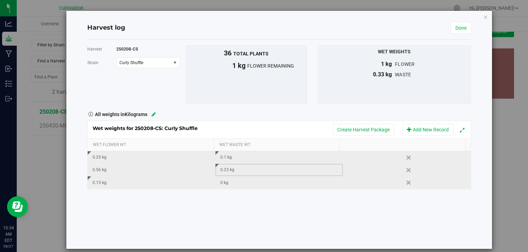
click at [234, 172] on div "0.23 kg" at bounding box center [281, 170] width 122 height 7
type input "0.06"
click at [241, 182] on div "0 kg" at bounding box center [281, 183] width 122 height 7
click at [241, 182] on input "text" at bounding box center [280, 183] width 119 height 10
type input "0.02"
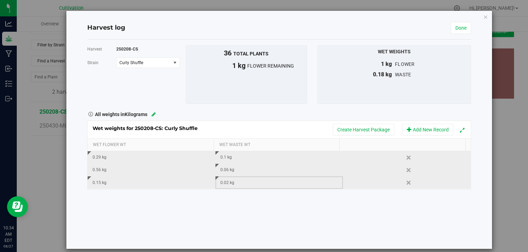
click at [233, 171] on div "0.06 kg" at bounding box center [281, 170] width 122 height 7
click at [233, 171] on input "0.06" at bounding box center [280, 170] width 119 height 10
type input "0.90"
click at [233, 171] on div "0.9 kg" at bounding box center [281, 170] width 122 height 7
click at [233, 171] on input "0.9" at bounding box center [280, 170] width 119 height 10
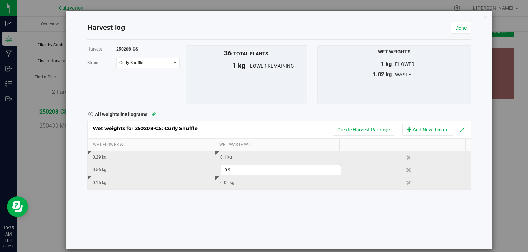
click at [233, 171] on input "0.9" at bounding box center [280, 170] width 119 height 10
type input "0.090"
click at [236, 156] on div "0.1 kg" at bounding box center [281, 157] width 122 height 7
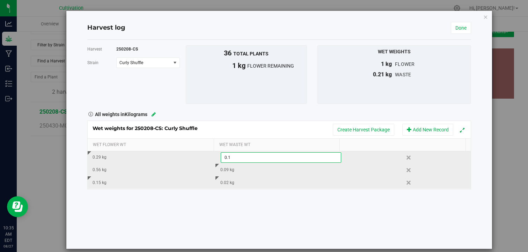
click at [236, 156] on input "0.1" at bounding box center [280, 158] width 119 height 10
type input "0.010"
click at [233, 170] on div "0.09 kg" at bounding box center [281, 170] width 122 height 7
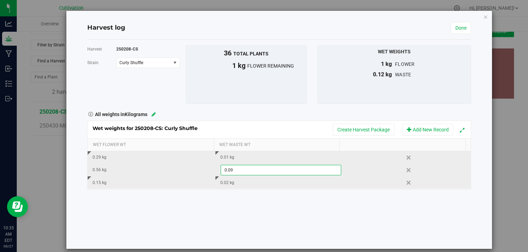
click at [233, 170] on input "0.09" at bounding box center [280, 170] width 119 height 10
type input "0.050"
click at [243, 194] on div "Harvest 250208-CS [GEOGRAPHIC_DATA] Curly Shuffle Select strain Curly Shuffle T…" at bounding box center [279, 144] width 384 height 209
click at [127, 169] on div "0.56 kg" at bounding box center [154, 170] width 122 height 7
click at [154, 113] on icon at bounding box center [154, 114] width 4 height 5
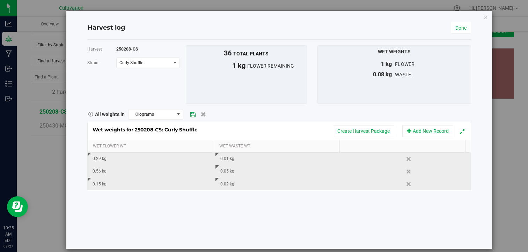
click at [186, 112] on common-dropdown "Kilograms" at bounding box center [157, 114] width 64 height 10
click at [172, 115] on span "Kilograms" at bounding box center [151, 115] width 46 height 10
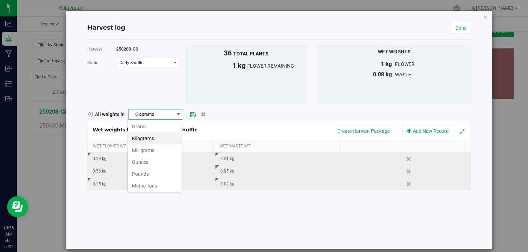
scroll to position [10, 54]
click at [158, 127] on li "Grams" at bounding box center [155, 127] width 54 height 12
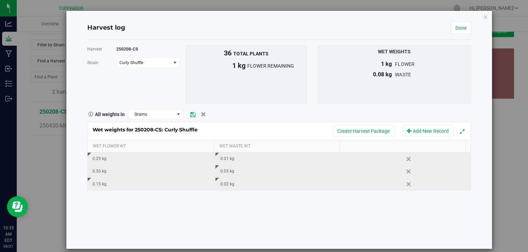
click at [191, 113] on icon at bounding box center [192, 114] width 5 height 5
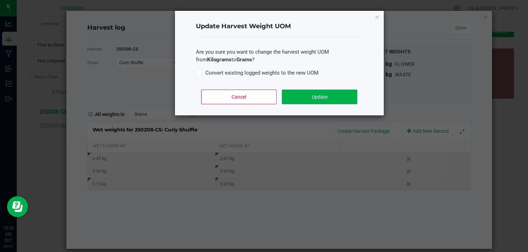
click at [208, 74] on label "Convert existing logged weights to the new UOM" at bounding box center [279, 73] width 167 height 8
click at [0, 0] on input "Convert existing logged weights to the new UOM" at bounding box center [0, 0] width 0 height 0
click at [318, 93] on button "Update" at bounding box center [319, 97] width 75 height 15
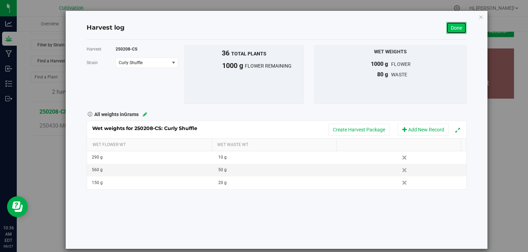
click at [447, 28] on link "Done" at bounding box center [456, 28] width 20 height 12
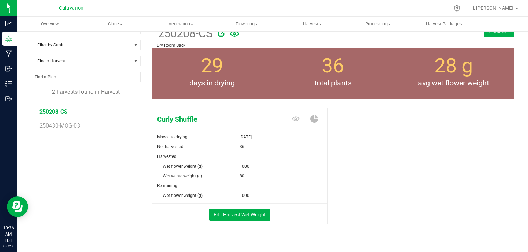
click at [386, 147] on div "Curly Shuffle Moved to drying [DATE] No. harvested 36 Harvested Wet flower weig…" at bounding box center [333, 173] width 362 height 137
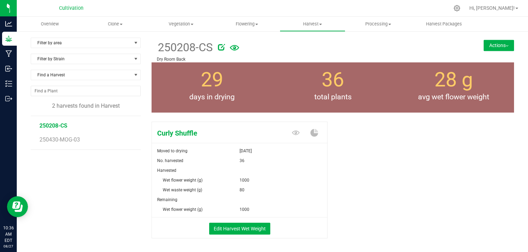
click at [493, 44] on button "Actions" at bounding box center [499, 45] width 30 height 11
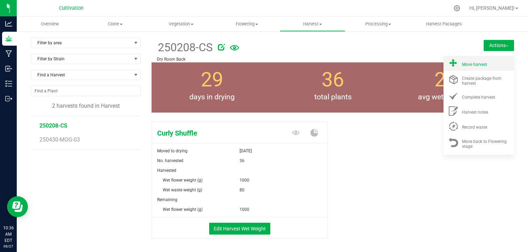
click at [477, 63] on span "Move harvest" at bounding box center [474, 64] width 25 height 5
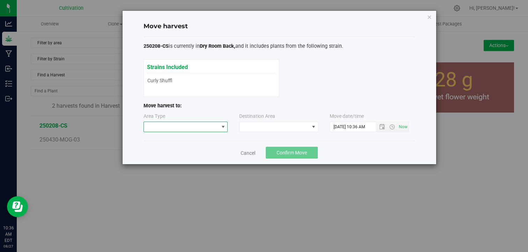
click at [218, 129] on span at bounding box center [181, 127] width 75 height 10
click at [207, 139] on li "Harvest" at bounding box center [185, 140] width 84 height 12
click at [274, 125] on span at bounding box center [275, 127] width 70 height 10
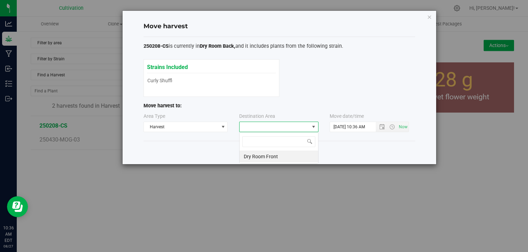
scroll to position [10, 79]
click at [294, 158] on li "Dry Room Front" at bounding box center [279, 157] width 79 height 12
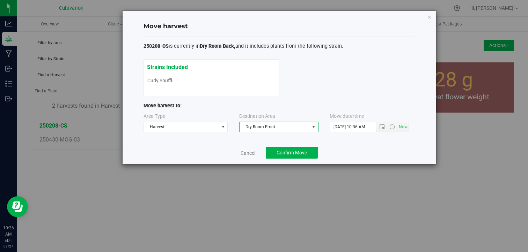
click at [314, 128] on span at bounding box center [314, 127] width 6 height 6
click at [284, 153] on li "Dry Room Front" at bounding box center [279, 157] width 79 height 12
click at [335, 126] on input "[DATE] 10:36 AM" at bounding box center [359, 127] width 58 height 10
click at [343, 126] on input "[DATE] 10:36 AM" at bounding box center [359, 127] width 58 height 10
click at [339, 128] on input "08/2025 10:36 AM" at bounding box center [359, 127] width 58 height 10
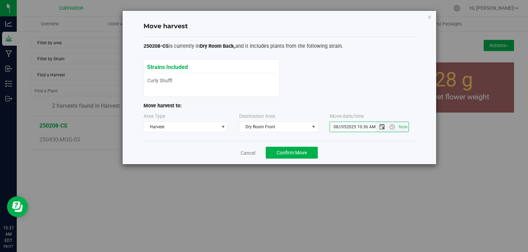
click at [381, 126] on span "Open the date view" at bounding box center [382, 127] width 6 height 6
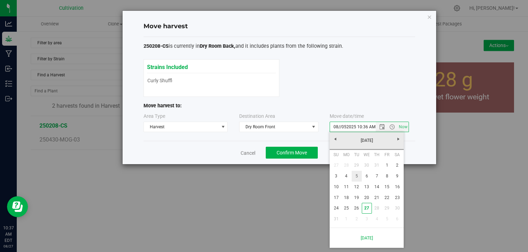
click at [355, 177] on link "5" at bounding box center [357, 176] width 10 height 11
type input "[DATE] 10:36 AM"
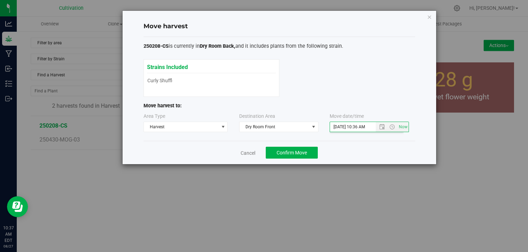
click at [421, 148] on div "Move harvest 250208-CS is currently in Dry Room Back, and it includes plants fr…" at bounding box center [280, 88] width 314 height 154
click at [219, 126] on span at bounding box center [223, 127] width 9 height 10
click at [215, 137] on li "Harvest" at bounding box center [185, 140] width 84 height 12
drag, startPoint x: 215, startPoint y: 137, endPoint x: 298, endPoint y: 139, distance: 82.8
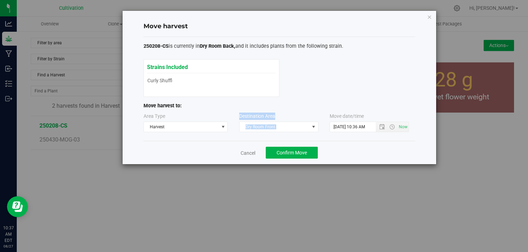
click at [298, 139] on div "250208-CS is currently in Dry Room Back, and it includes plants from the follow…" at bounding box center [279, 89] width 272 height 104
click at [351, 156] on div "Cancel Confirm Move" at bounding box center [279, 152] width 272 height 23
click at [303, 152] on span "Confirm Move" at bounding box center [292, 153] width 30 height 6
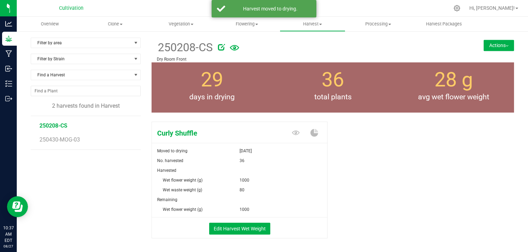
click at [406, 160] on div "Curly Shuffle Moved to drying [DATE] No. harvested 36 Harvested Wet flower weig…" at bounding box center [333, 187] width 362 height 137
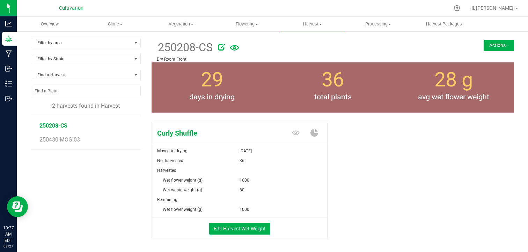
click at [498, 44] on button "Actions" at bounding box center [499, 45] width 30 height 11
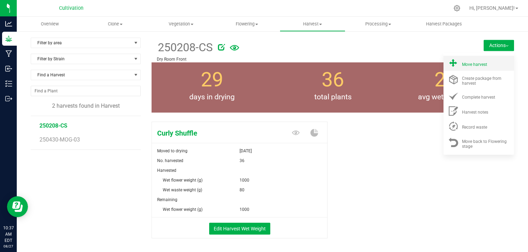
click at [478, 64] on span "Move harvest" at bounding box center [474, 64] width 25 height 5
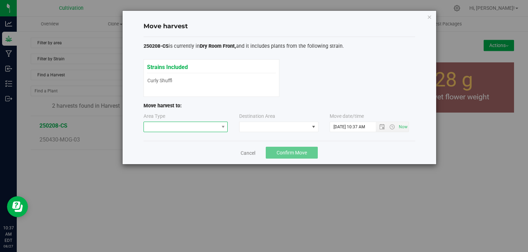
click at [199, 130] on span at bounding box center [181, 127] width 75 height 10
click at [190, 152] on li "Processing" at bounding box center [185, 152] width 84 height 12
click at [282, 127] on span at bounding box center [275, 127] width 70 height 10
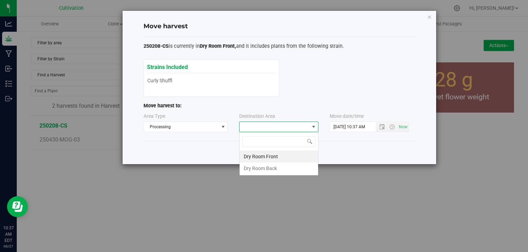
scroll to position [10, 79]
click at [274, 157] on li "Dry Room Front" at bounding box center [279, 157] width 79 height 12
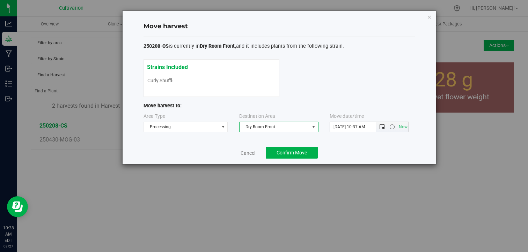
click at [383, 127] on span "Open the date view" at bounding box center [382, 127] width 6 height 6
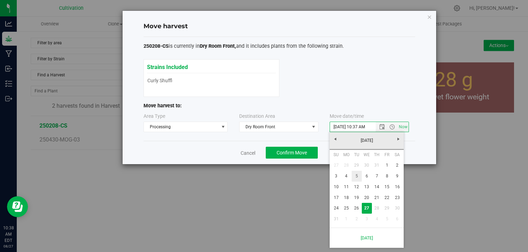
click at [359, 173] on link "5" at bounding box center [357, 176] width 10 height 11
type input "[DATE] 10:37 AM"
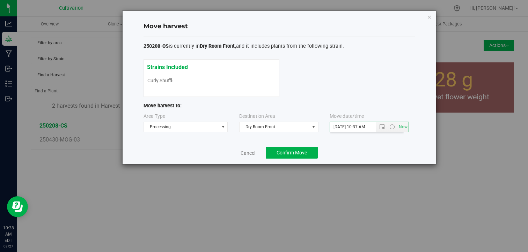
click at [415, 146] on div "Move harvest 250208-CS is currently in Dry Room Front, and it includes plants f…" at bounding box center [280, 88] width 314 height 154
click at [308, 149] on button "Confirm Move" at bounding box center [292, 153] width 52 height 12
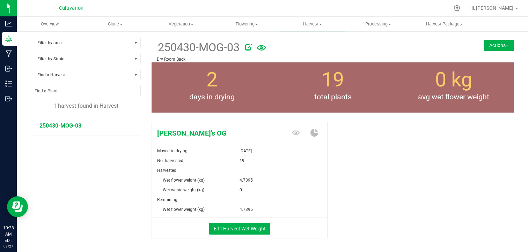
click at [493, 49] on button "Actions" at bounding box center [499, 45] width 30 height 11
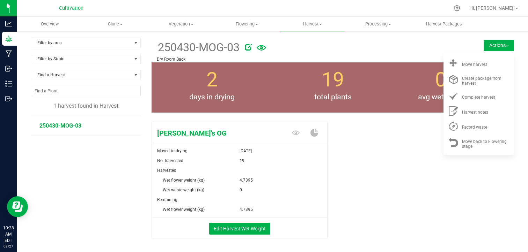
click at [493, 49] on button "Actions" at bounding box center [499, 45] width 30 height 11
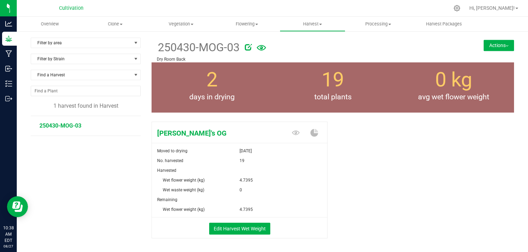
click at [352, 156] on div "[PERSON_NAME]'s OG Moved to drying [DATE] No. harvested 19 Harvested Wet flower…" at bounding box center [333, 187] width 362 height 137
click at [495, 46] on button "Actions" at bounding box center [499, 45] width 30 height 11
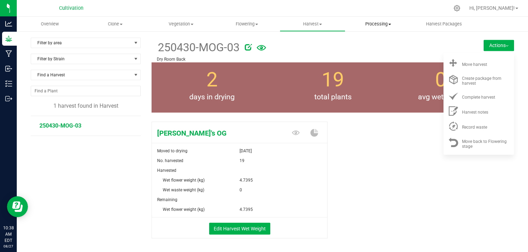
click at [380, 22] on span "Processing" at bounding box center [378, 24] width 65 height 6
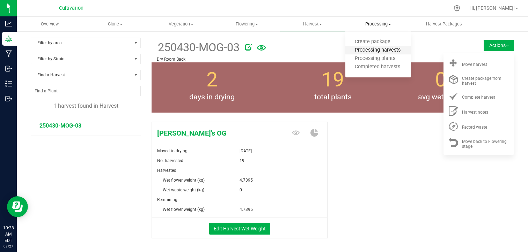
click at [373, 50] on span "Processing harvests" at bounding box center [377, 50] width 65 height 6
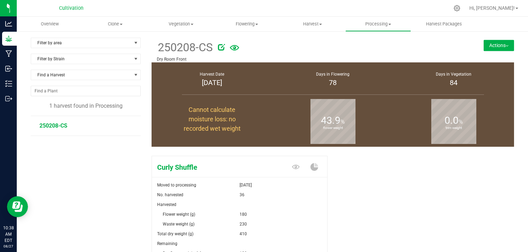
click at [364, 176] on div "Curly Shuffle Moved to processing [DATE] No. harvested 36 Harvested Flower weig…" at bounding box center [333, 231] width 362 height 157
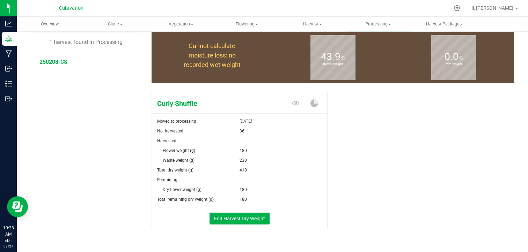
scroll to position [70, 0]
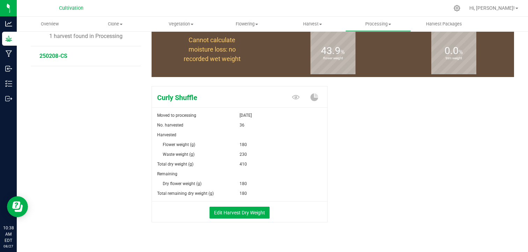
click at [383, 137] on div "Curly Shuffle Moved to processing [DATE] No. harvested 36 Harvested Flower weig…" at bounding box center [333, 161] width 362 height 157
click at [363, 146] on div "Curly Shuffle Moved to processing [DATE] No. harvested 36 Harvested Flower weig…" at bounding box center [333, 161] width 362 height 157
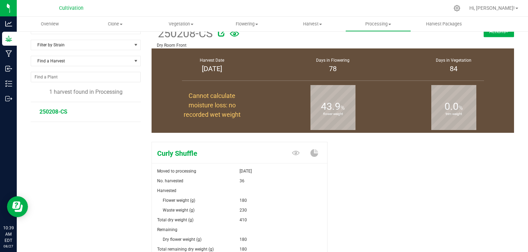
scroll to position [28, 0]
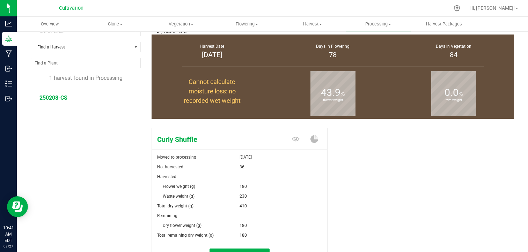
click at [364, 186] on div "Curly Shuffle Moved to processing [DATE] No. harvested 36 Harvested Flower weig…" at bounding box center [333, 203] width 362 height 157
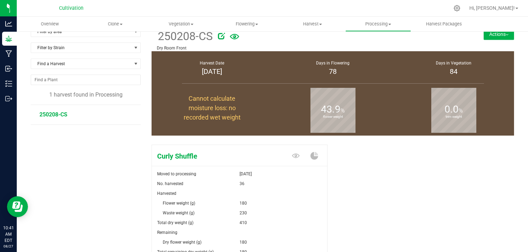
scroll to position [0, 0]
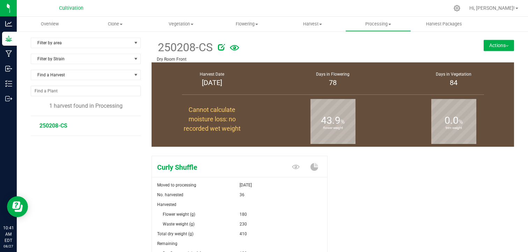
click at [505, 45] on button "Actions" at bounding box center [499, 45] width 30 height 11
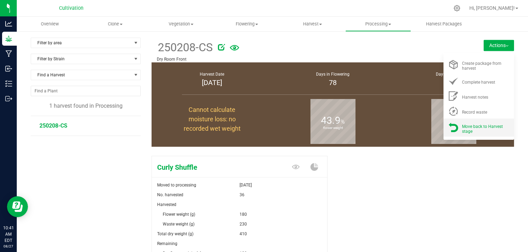
click at [472, 127] on span "Move back to Harvest stage" at bounding box center [482, 129] width 41 height 10
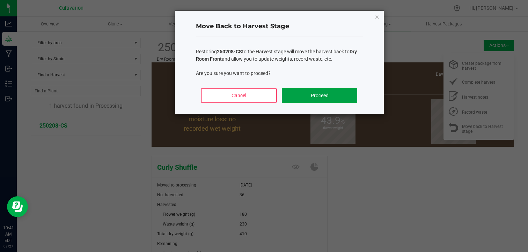
click at [344, 96] on button "Proceed" at bounding box center [319, 95] width 75 height 15
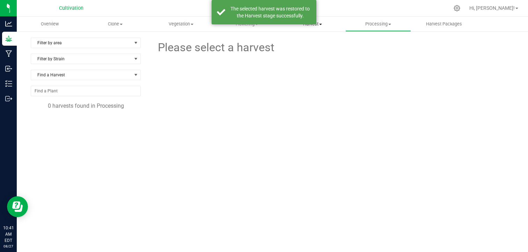
click at [321, 24] on span at bounding box center [320, 24] width 3 height 1
click at [305, 41] on span "Harvests" at bounding box center [299, 42] width 39 height 6
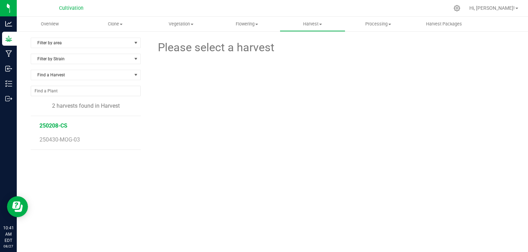
click at [61, 125] on span "250208-CS" at bounding box center [53, 126] width 28 height 7
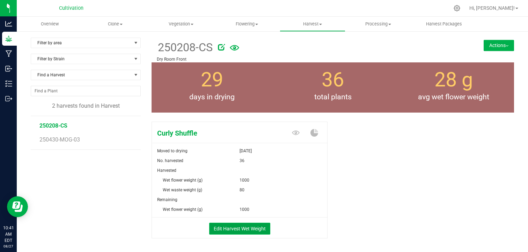
click at [241, 224] on button "Edit Harvest Wet Weight" at bounding box center [239, 229] width 61 height 12
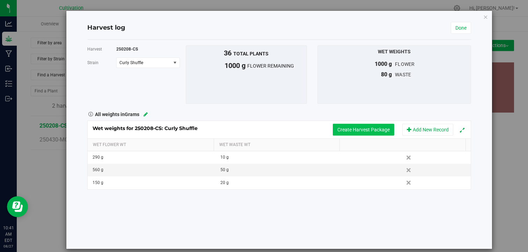
click at [381, 132] on button "Create Harvest Package" at bounding box center [363, 130] width 61 height 12
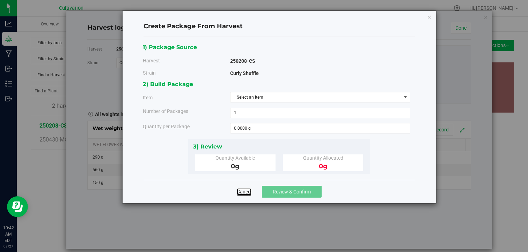
click at [243, 192] on link "Cancel" at bounding box center [244, 192] width 15 height 7
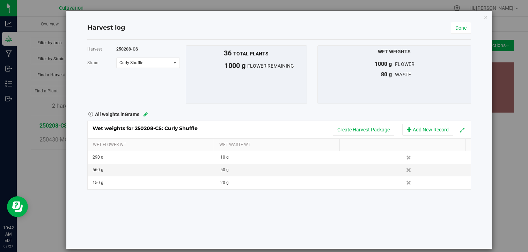
click at [256, 205] on div "Harvest 250208-CS [GEOGRAPHIC_DATA] Curly Shuffle Select strain Curly Shuffle T…" at bounding box center [279, 144] width 384 height 209
click at [452, 26] on link "Done" at bounding box center [461, 28] width 20 height 12
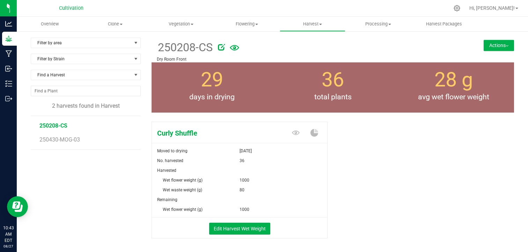
click at [489, 49] on button "Actions" at bounding box center [499, 45] width 30 height 11
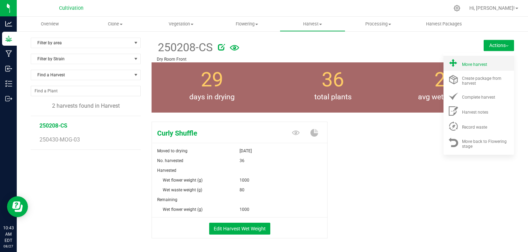
click at [473, 65] on span "Move harvest" at bounding box center [474, 64] width 25 height 5
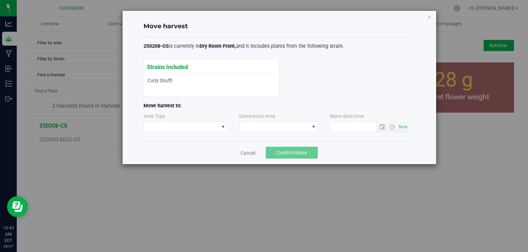
type input "[DATE] 10:43 AM"
click at [429, 16] on icon "button" at bounding box center [429, 17] width 5 height 8
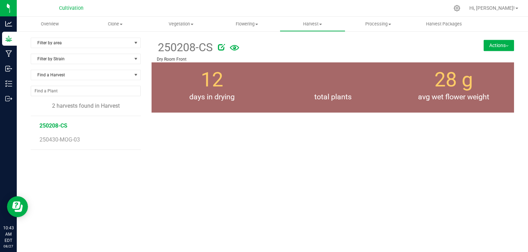
click at [495, 45] on button "Actions" at bounding box center [499, 45] width 30 height 11
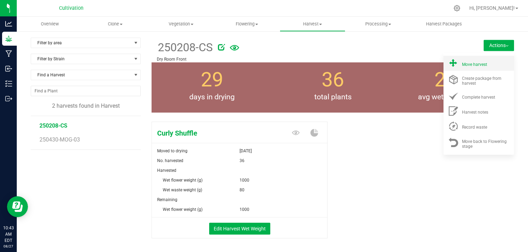
click at [465, 62] on span "Move harvest" at bounding box center [474, 64] width 25 height 5
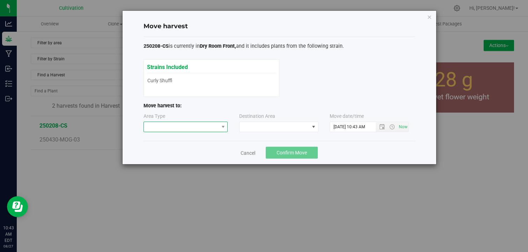
click at [209, 127] on span at bounding box center [181, 127] width 75 height 10
click at [175, 149] on li "Processing" at bounding box center [185, 152] width 84 height 12
click at [297, 126] on span at bounding box center [275, 127] width 70 height 10
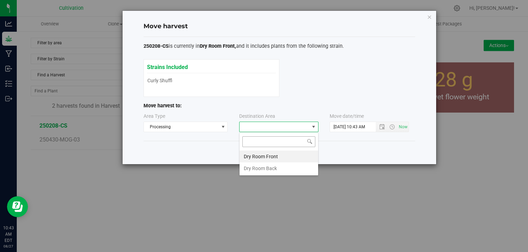
scroll to position [10, 79]
click at [271, 157] on li "Dry Room Front" at bounding box center [279, 157] width 79 height 12
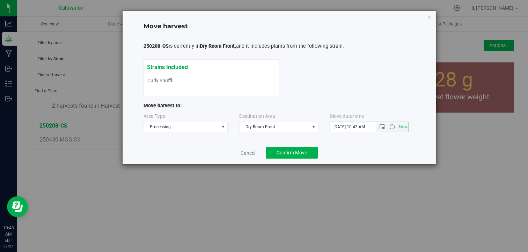
click at [335, 124] on input "[DATE] 10:43 AM" at bounding box center [359, 127] width 58 height 10
click at [379, 127] on span "Open the date view" at bounding box center [382, 127] width 12 height 6
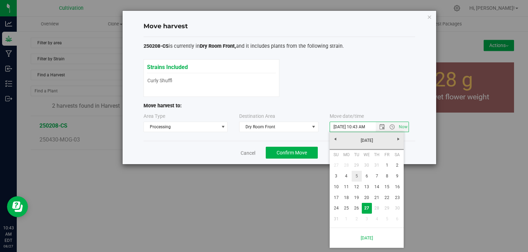
click at [356, 174] on link "5" at bounding box center [357, 176] width 10 height 11
type input "[DATE] 10:43 AM"
click at [420, 146] on div "Move harvest 250208-CS is currently in Dry Room Front, and it includes plants f…" at bounding box center [280, 88] width 314 height 154
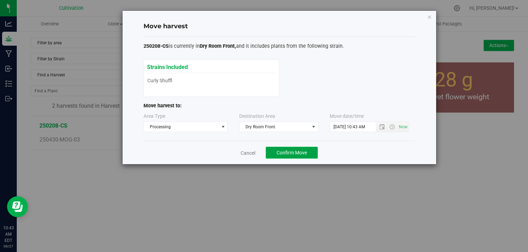
click at [296, 150] on span "Confirm Move" at bounding box center [292, 153] width 30 height 6
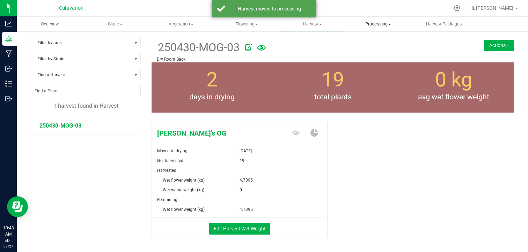
click at [378, 29] on uib-tab-heading "Processing Create package Processing harvests Processing plants Completed harve…" at bounding box center [378, 24] width 65 height 14
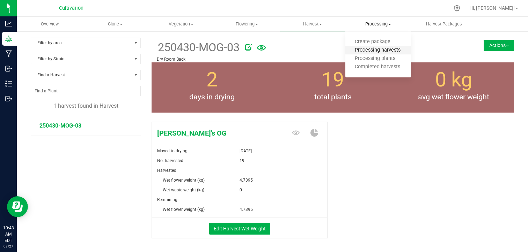
click at [391, 53] on span "Processing harvests" at bounding box center [377, 50] width 65 height 6
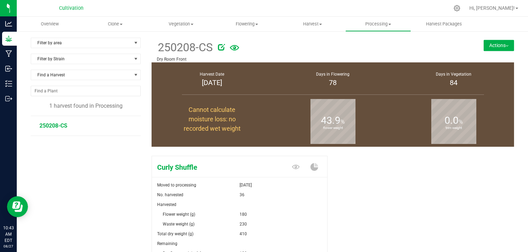
click at [367, 179] on div "Curly Shuffle Moved to processing [DATE] No. harvested 36 Harvested Flower weig…" at bounding box center [333, 231] width 362 height 157
click at [502, 47] on button "Actions" at bounding box center [499, 45] width 30 height 11
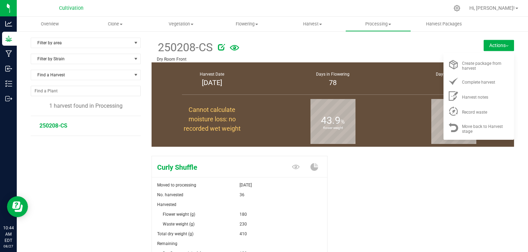
click at [381, 184] on div "Curly Shuffle Moved to processing [DATE] No. harvested 36 Harvested Flower weig…" at bounding box center [333, 231] width 362 height 157
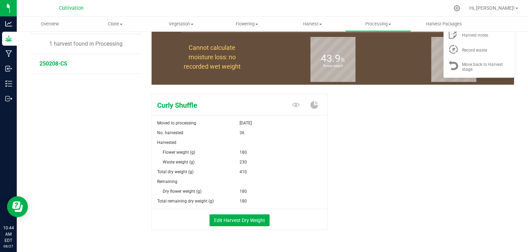
scroll to position [70, 0]
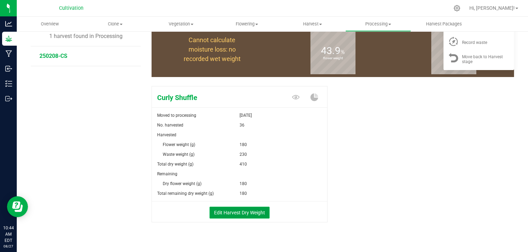
click at [228, 217] on button "Edit Harvest Dry Weight" at bounding box center [239, 213] width 60 height 12
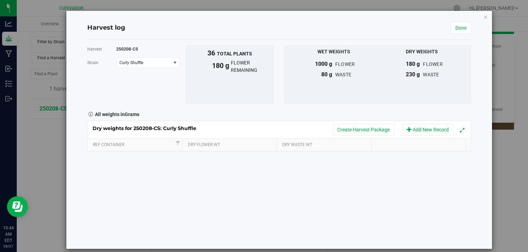
scroll to position [70, 0]
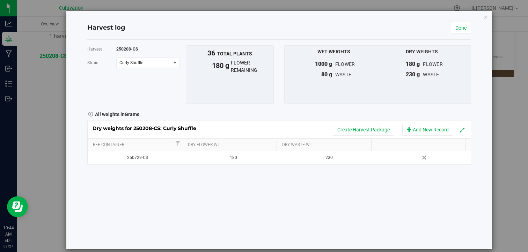
click at [89, 113] on icon at bounding box center [91, 114] width 8 height 5
click at [271, 187] on div "Harvest 250208-CS [GEOGRAPHIC_DATA] Curly Shuffle Select strain Curly Shuffle T…" at bounding box center [279, 144] width 384 height 209
click at [415, 133] on button "Add New Record" at bounding box center [427, 130] width 51 height 12
click at [212, 177] on div "Harvest 250208-CS [GEOGRAPHIC_DATA] Curly Shuffle Select strain Curly Shuffle T…" at bounding box center [279, 144] width 384 height 209
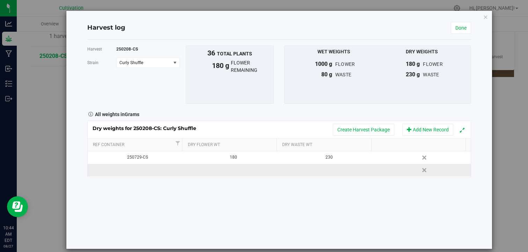
click at [218, 173] on td at bounding box center [231, 170] width 96 height 13
click at [272, 202] on div "Harvest 250208-CS [GEOGRAPHIC_DATA] Curly Shuffle Select strain Curly Shuffle T…" at bounding box center [279, 144] width 384 height 209
click at [427, 97] on div "Wet Weights 1000 g flower 80 g waste Dry Weights 180 g flower 230 g waste" at bounding box center [377, 74] width 187 height 59
click at [459, 30] on link "Done" at bounding box center [461, 28] width 20 height 12
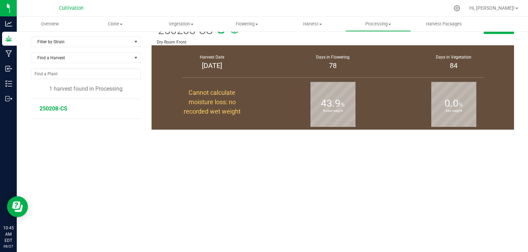
scroll to position [70, 0]
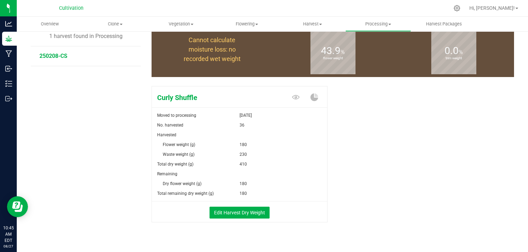
click at [400, 124] on div "Curly Shuffle Moved to processing [DATE] No. harvested 36 Harvested Flower weig…" at bounding box center [333, 161] width 362 height 157
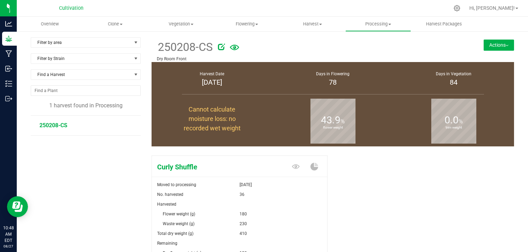
scroll to position [0, 0]
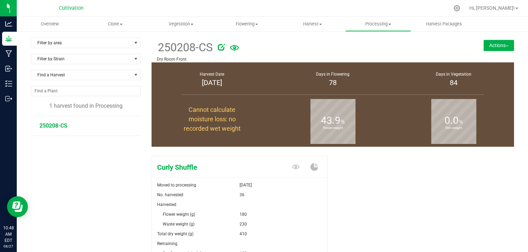
click at [399, 175] on div "Curly Shuffle Moved to processing [DATE] No. harvested 36 Harvested Flower weig…" at bounding box center [333, 231] width 362 height 157
click at [499, 48] on button "Actions" at bounding box center [499, 45] width 30 height 11
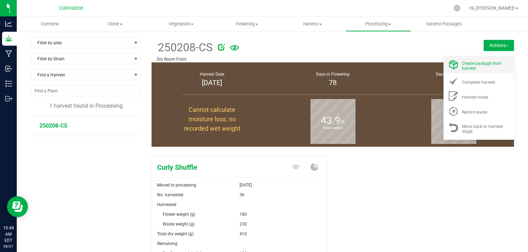
click at [465, 65] on span "Create package from harvest" at bounding box center [481, 66] width 39 height 10
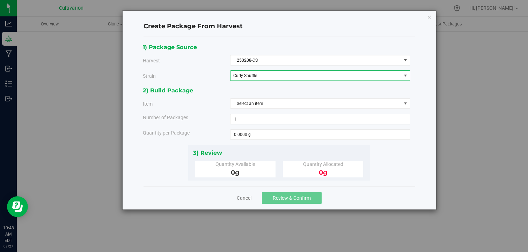
click at [264, 75] on span "Curly Shuffle" at bounding box center [312, 75] width 159 height 5
click at [257, 85] on span "Curly Shuffle" at bounding box center [247, 87] width 24 height 9
click at [246, 170] on div "0 g" at bounding box center [235, 172] width 70 height 9
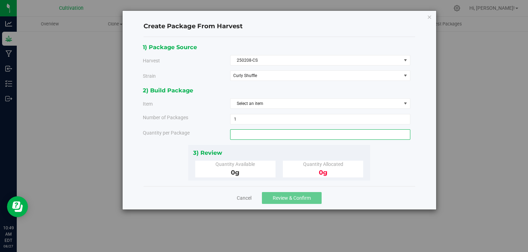
click at [236, 132] on span at bounding box center [320, 135] width 180 height 10
type input "10"
type input "10.0000 g"
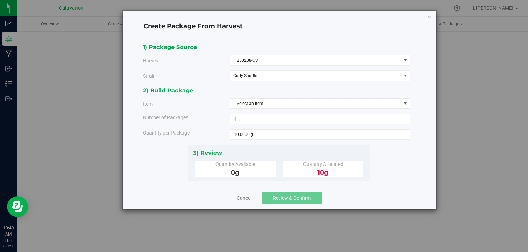
click at [278, 151] on div "3) Review" at bounding box center [279, 152] width 172 height 9
click at [245, 199] on link "Cancel" at bounding box center [244, 198] width 15 height 7
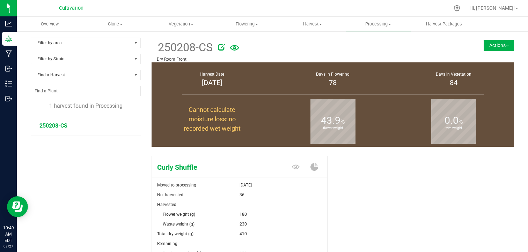
click at [491, 45] on button "Actions" at bounding box center [499, 45] width 30 height 11
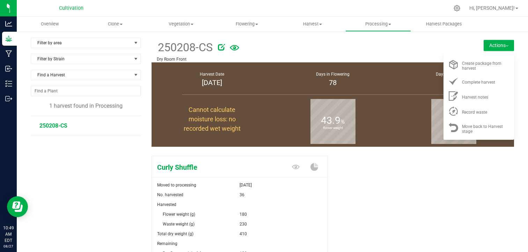
click at [405, 170] on div "Curly Shuffle Moved to processing [DATE] No. harvested 36 Harvested Flower weig…" at bounding box center [333, 231] width 362 height 157
click at [391, 197] on div "Curly Shuffle Moved to processing [DATE] No. harvested 36 Harvested Flower weig…" at bounding box center [333, 231] width 362 height 157
click at [388, 197] on div "Curly Shuffle Moved to processing [DATE] No. harvested 36 Harvested Flower weig…" at bounding box center [333, 231] width 362 height 157
click at [462, 84] on span "Complete harvest" at bounding box center [478, 82] width 33 height 5
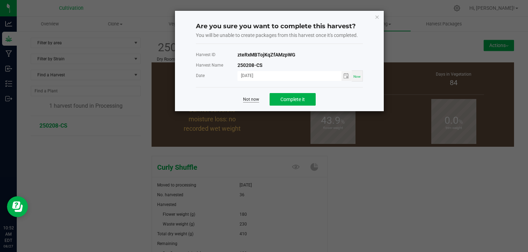
click at [252, 97] on link "Not now" at bounding box center [251, 100] width 16 height 6
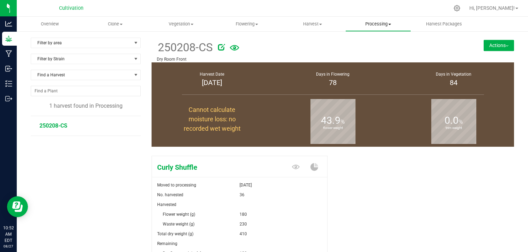
click at [389, 18] on uib-tab-heading "Processing Create package Processing harvests Processing plants Completed harve…" at bounding box center [378, 24] width 65 height 14
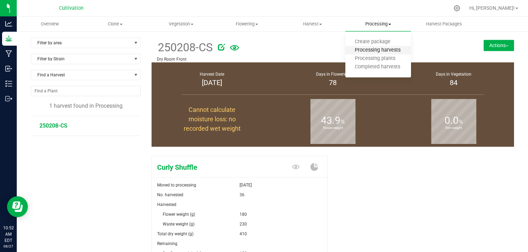
click at [381, 51] on span "Processing harvests" at bounding box center [377, 50] width 65 height 6
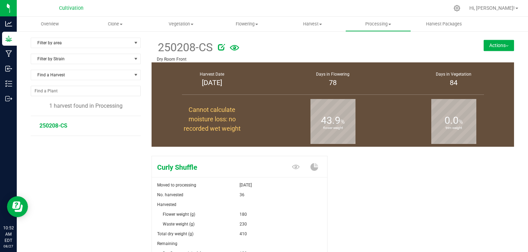
click at [376, 46] on div at bounding box center [336, 46] width 236 height 14
click at [378, 25] on span "Processing" at bounding box center [378, 24] width 65 height 6
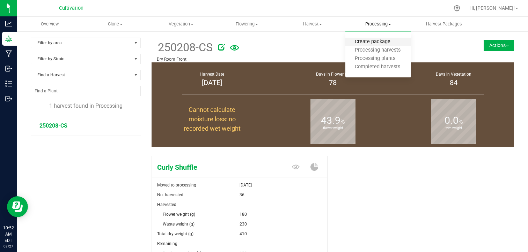
click at [376, 42] on span "Create package" at bounding box center [372, 42] width 54 height 6
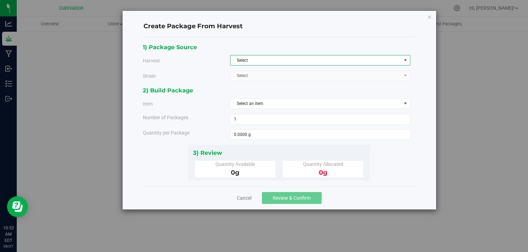
click at [356, 64] on span "Select" at bounding box center [315, 61] width 171 height 10
click at [345, 72] on li "250208-CS" at bounding box center [319, 72] width 179 height 10
click at [345, 72] on span "Curly Shuffle" at bounding box center [315, 76] width 171 height 10
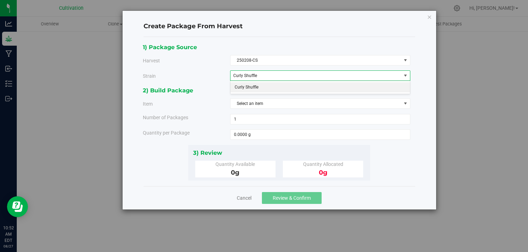
click at [330, 85] on li "Curly Shuffle" at bounding box center [319, 87] width 179 height 10
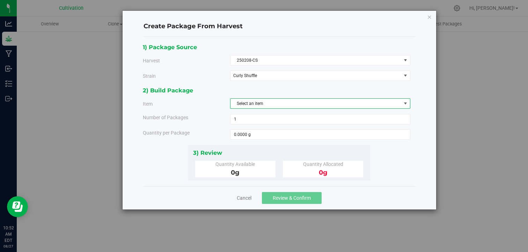
click at [315, 101] on span "Select an item" at bounding box center [315, 104] width 171 height 10
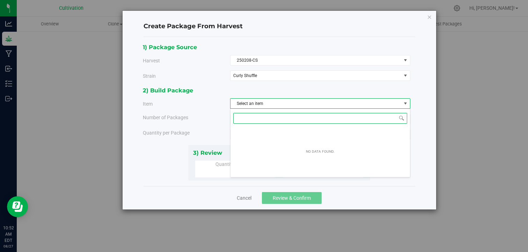
click at [297, 117] on input at bounding box center [320, 118] width 174 height 11
type input "1"
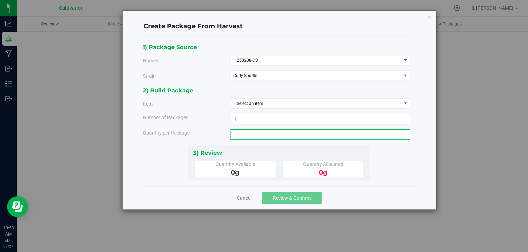
click at [249, 133] on span at bounding box center [320, 135] width 180 height 10
type input "0.0000 g"
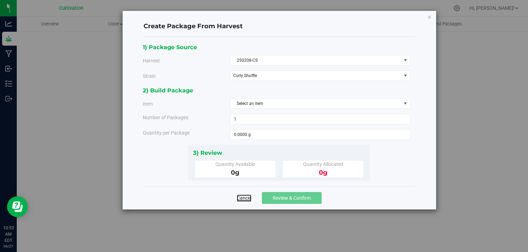
click at [246, 197] on link "Cancel" at bounding box center [244, 198] width 15 height 7
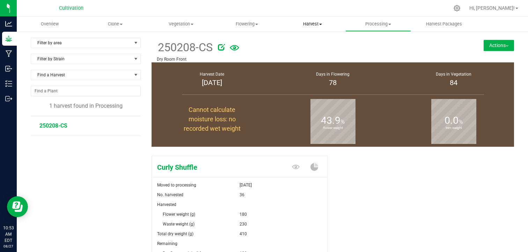
click at [316, 25] on span "Harvest" at bounding box center [312, 24] width 65 height 6
click at [488, 44] on button "Actions" at bounding box center [499, 45] width 30 height 11
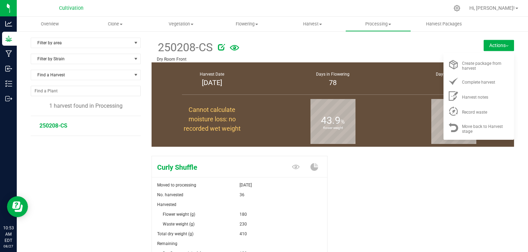
click at [418, 46] on div at bounding box center [336, 46] width 236 height 14
click at [390, 25] on span at bounding box center [389, 24] width 3 height 1
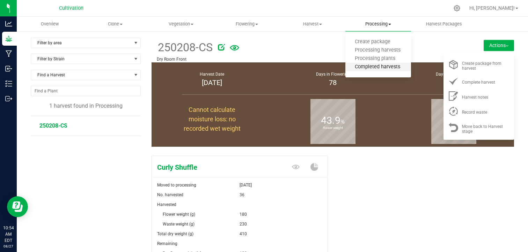
click at [386, 67] on span "Completed harvests" at bounding box center [377, 67] width 64 height 6
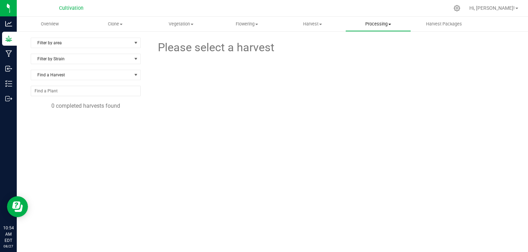
click at [378, 21] on span "Processing" at bounding box center [378, 24] width 65 height 6
click at [380, 50] on span "Processing harvests" at bounding box center [377, 50] width 65 height 6
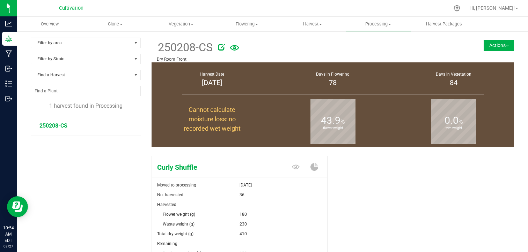
click at [499, 44] on button "Actions" at bounding box center [499, 45] width 30 height 11
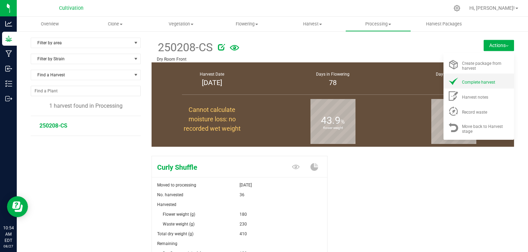
click at [486, 82] on span "Complete harvest" at bounding box center [478, 82] width 33 height 5
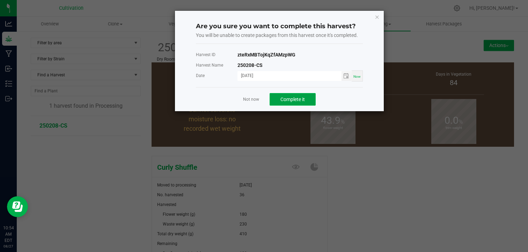
click at [290, 97] on span "Complete it" at bounding box center [292, 100] width 24 height 6
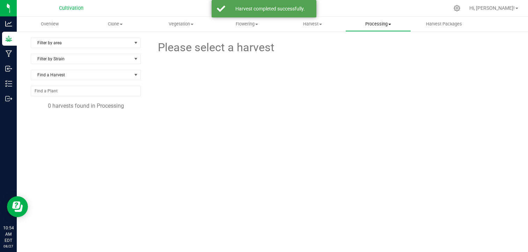
click at [380, 23] on span "Processing" at bounding box center [378, 24] width 65 height 6
click at [385, 67] on span "Completed harvests" at bounding box center [377, 67] width 64 height 6
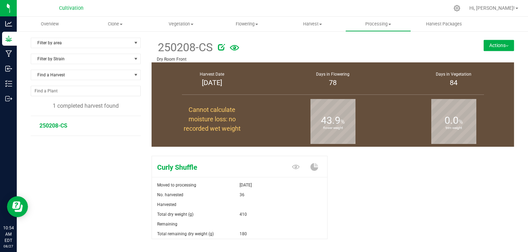
click at [386, 149] on div "Curly Shuffle Moved to processing [DATE] No. harvested 36 Harvested" at bounding box center [332, 202] width 373 height 110
click at [380, 29] on uib-tab-heading "Processing Create package Processing harvests Processing plants Completed harve…" at bounding box center [378, 24] width 65 height 14
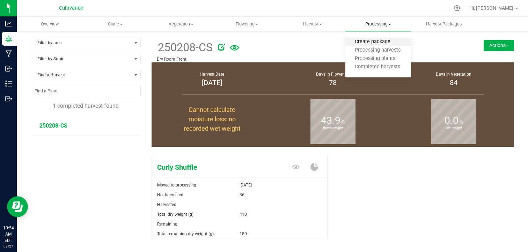
click at [373, 40] on span "Create package" at bounding box center [372, 42] width 54 height 6
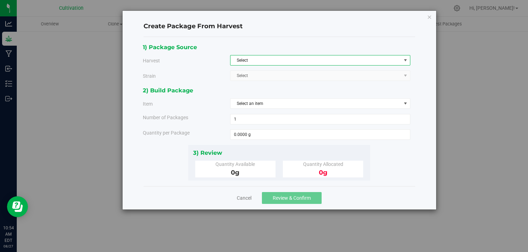
click at [348, 59] on span "Select" at bounding box center [315, 61] width 171 height 10
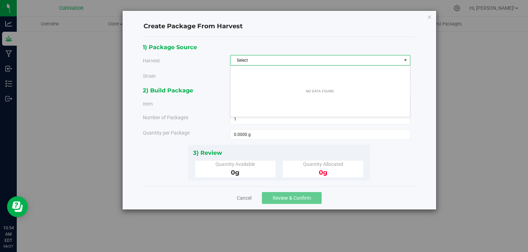
click at [341, 57] on span "Select" at bounding box center [315, 61] width 171 height 10
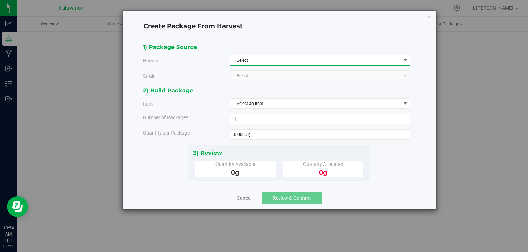
click at [341, 57] on span "Select" at bounding box center [315, 61] width 171 height 10
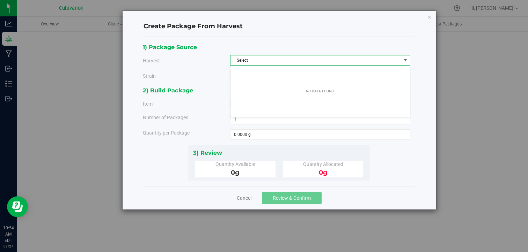
click at [341, 57] on span "Select" at bounding box center [315, 61] width 171 height 10
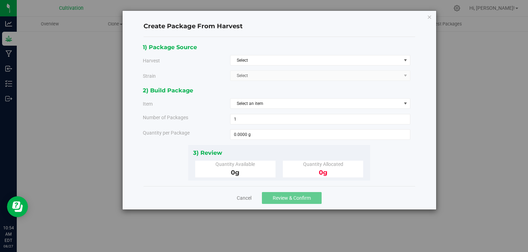
click at [356, 76] on span "Select Select 41-Sweet Gas ACDC x CW AKKLP Annies OG BC1 Bazookies Blue Carbine…" at bounding box center [320, 76] width 180 height 10
click at [334, 103] on span "Select an item" at bounding box center [315, 104] width 171 height 10
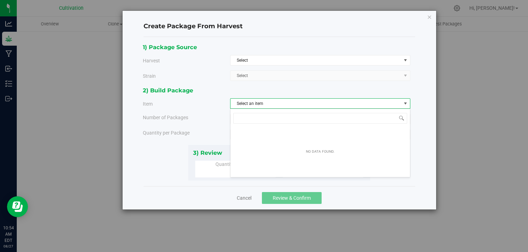
click at [307, 101] on span "Select an item" at bounding box center [315, 104] width 171 height 10
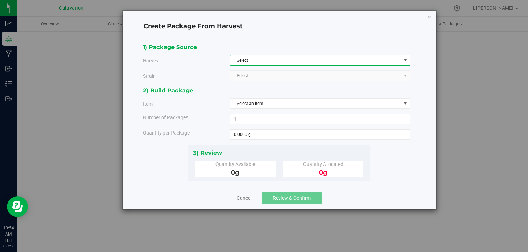
click at [388, 57] on span "Select" at bounding box center [315, 61] width 171 height 10
click at [248, 197] on link "Cancel" at bounding box center [244, 198] width 15 height 7
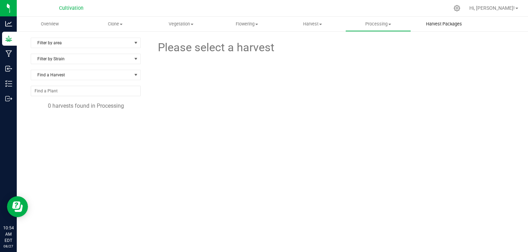
click at [446, 21] on span "Harvest Packages" at bounding box center [444, 24] width 55 height 6
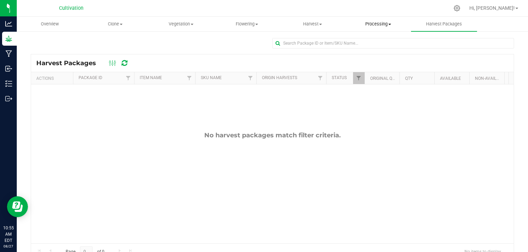
click at [381, 25] on span "Processing" at bounding box center [378, 24] width 65 height 6
click at [369, 49] on span "Processing harvests" at bounding box center [377, 50] width 65 height 6
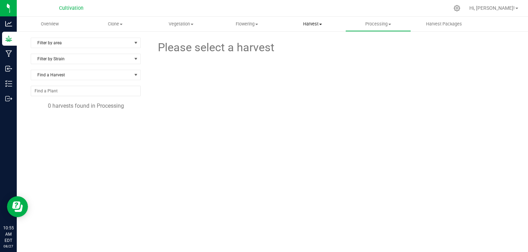
click at [320, 22] on span "Harvest" at bounding box center [312, 24] width 65 height 6
click at [302, 43] on span "Harvests" at bounding box center [299, 42] width 39 height 6
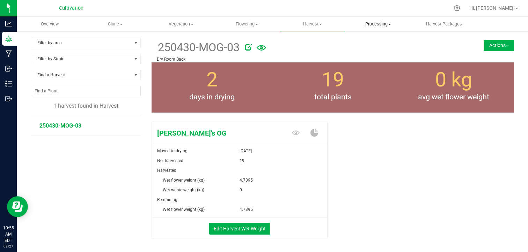
click at [370, 21] on uib-tab-heading "Processing Create package Processing harvests Processing plants Completed harve…" at bounding box center [378, 24] width 65 height 14
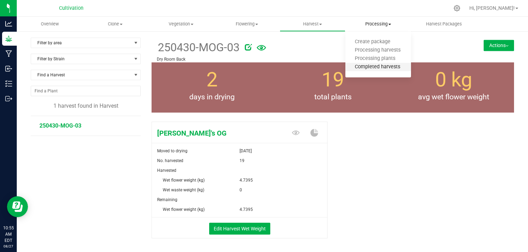
click at [374, 68] on span "Completed harvests" at bounding box center [377, 67] width 64 height 6
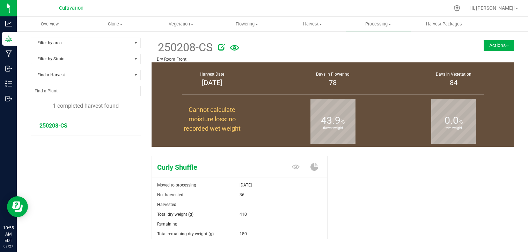
click at [484, 43] on button "Actions" at bounding box center [499, 45] width 30 height 11
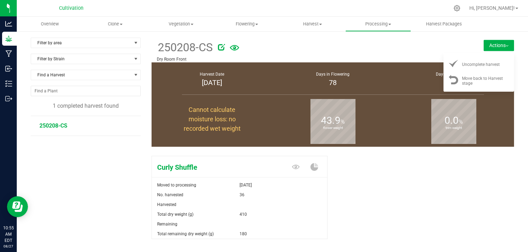
click at [401, 51] on div at bounding box center [336, 46] width 236 height 14
click at [363, 167] on div "Curly Shuffle Moved to processing [DATE] No. harvested 36 Harvested Total dry w…" at bounding box center [333, 205] width 362 height 104
click at [360, 184] on div "Curly Shuffle Moved to processing [DATE] No. harvested 36 Harvested Total dry w…" at bounding box center [333, 205] width 362 height 104
click at [395, 27] on span "Processing" at bounding box center [378, 24] width 65 height 6
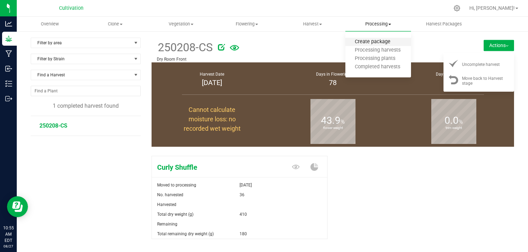
click at [375, 41] on span "Create package" at bounding box center [372, 42] width 54 height 6
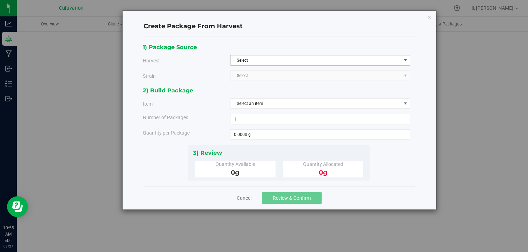
click at [321, 64] on span "Select" at bounding box center [315, 61] width 171 height 10
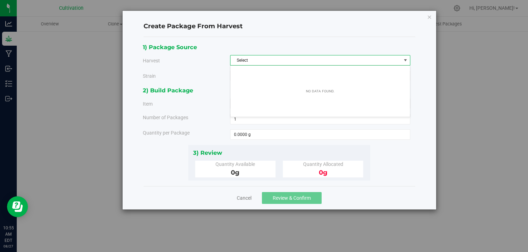
click at [325, 59] on span "Select" at bounding box center [315, 61] width 171 height 10
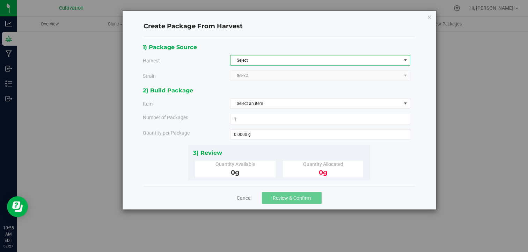
click at [325, 59] on span "Select" at bounding box center [315, 61] width 171 height 10
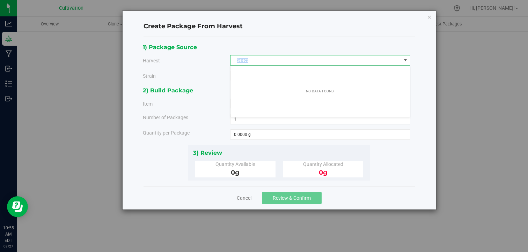
click at [319, 67] on div "No data found." at bounding box center [319, 91] width 179 height 49
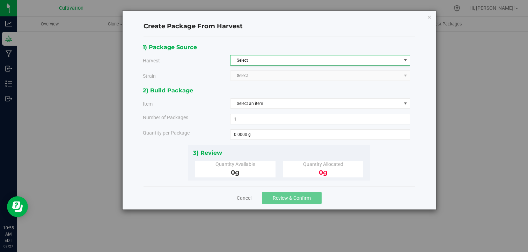
click at [286, 53] on div "1) Package Source Harvest Select Select [GEOGRAPHIC_DATA] Select Select 41-Swee…" at bounding box center [279, 65] width 273 height 44
click at [276, 81] on div "1) Package Source Harvest Select Select [GEOGRAPHIC_DATA] Select Select 41-Swee…" at bounding box center [279, 65] width 273 height 44
click at [285, 78] on span "Select Select 41-Sweet Gas ACDC x CW AKKLP Annies OG BC1 Bazookies Blue Carbine…" at bounding box center [320, 76] width 180 height 10
click at [406, 60] on span "select" at bounding box center [406, 61] width 6 height 6
click at [381, 47] on div "1) Package Source" at bounding box center [276, 47] width 267 height 9
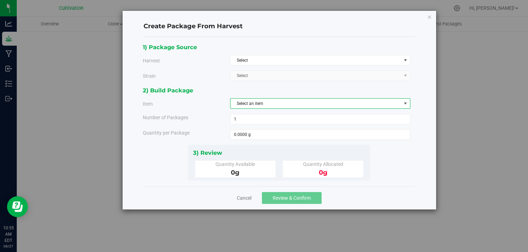
click at [281, 102] on span "Select an item" at bounding box center [315, 104] width 171 height 10
click at [276, 95] on div "2) Build Package Item Select an item Number of Packages 1 1 Quantity per Package" at bounding box center [279, 115] width 273 height 59
click at [247, 195] on link "Cancel" at bounding box center [244, 198] width 15 height 7
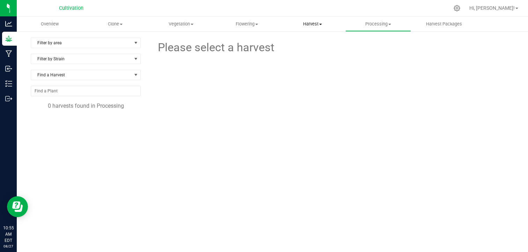
click at [323, 23] on span "Harvest" at bounding box center [312, 24] width 65 height 6
click at [374, 25] on span "Processing" at bounding box center [378, 24] width 65 height 6
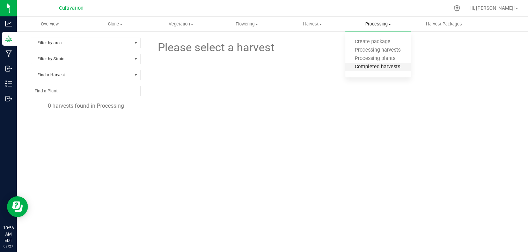
click at [374, 67] on span "Completed harvests" at bounding box center [377, 67] width 64 height 6
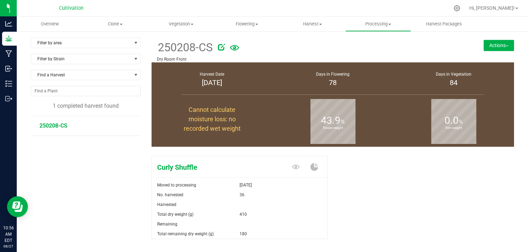
click at [488, 43] on button "Actions" at bounding box center [499, 45] width 30 height 11
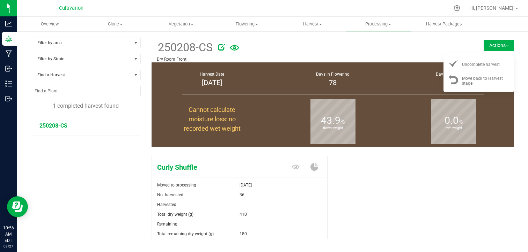
click at [397, 162] on div "Curly Shuffle Moved to processing [DATE] No. harvested 36 Harvested Total dry w…" at bounding box center [333, 205] width 362 height 104
click at [427, 24] on span "Harvest Packages" at bounding box center [444, 24] width 55 height 6
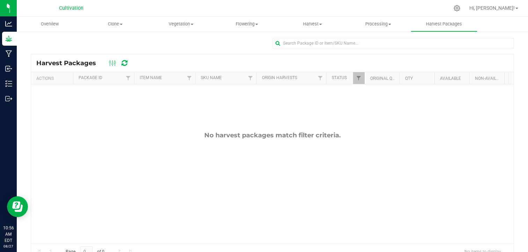
click at [107, 62] on span at bounding box center [112, 63] width 13 height 8
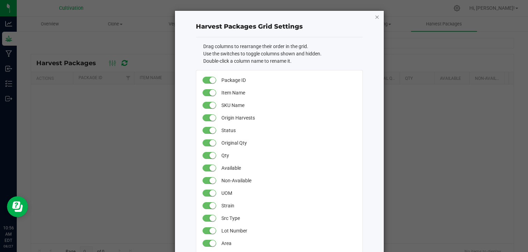
click at [376, 17] on icon "button" at bounding box center [377, 17] width 5 height 8
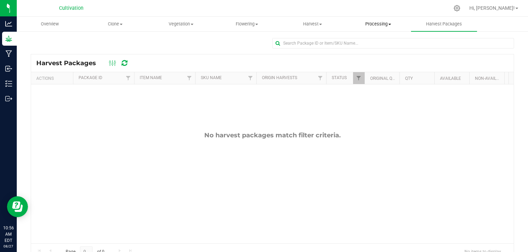
click at [384, 26] on span "Processing" at bounding box center [378, 24] width 65 height 6
click at [371, 51] on span "Processing harvests" at bounding box center [377, 50] width 65 height 6
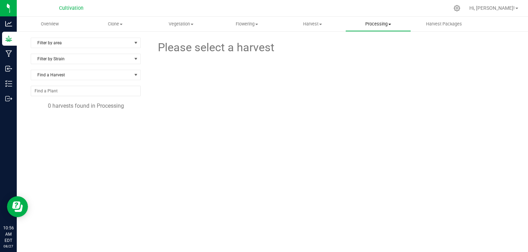
click at [380, 28] on uib-tab-heading "Processing Create package Processing harvests Processing plants Completed harve…" at bounding box center [378, 24] width 65 height 14
click at [369, 57] on span "Processing plants" at bounding box center [374, 59] width 59 height 6
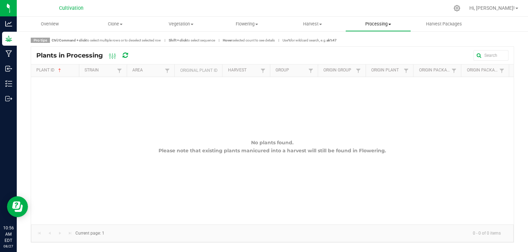
click at [386, 26] on span "Processing" at bounding box center [378, 24] width 65 height 6
click at [380, 51] on span "Processing harvests" at bounding box center [377, 50] width 65 height 6
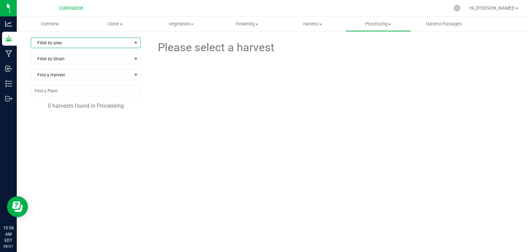
click at [100, 43] on span "Filter by area" at bounding box center [81, 43] width 101 height 10
click at [89, 56] on li "All" at bounding box center [85, 55] width 108 height 10
click at [89, 56] on span "Filter by Strain" at bounding box center [81, 59] width 101 height 10
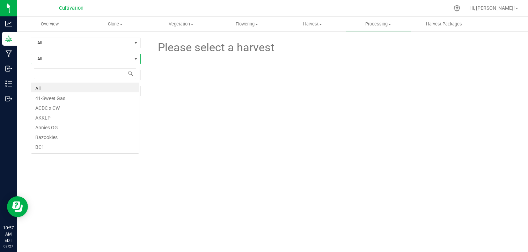
scroll to position [10, 109]
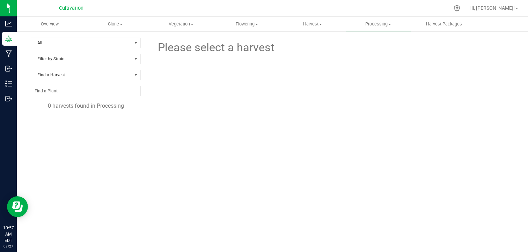
click at [222, 97] on div at bounding box center [332, 86] width 373 height 60
click at [316, 22] on span "Harvest" at bounding box center [312, 24] width 65 height 6
click at [310, 43] on span "Harvests" at bounding box center [299, 42] width 39 height 6
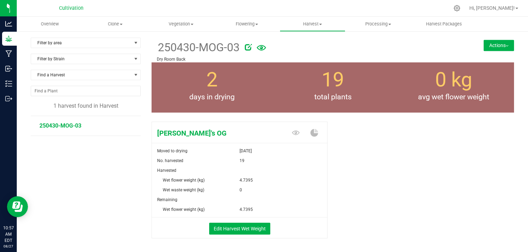
click at [367, 124] on div "[PERSON_NAME]'s OG Moved to drying [DATE] No. harvested 19 Harvested Wet flower…" at bounding box center [333, 187] width 362 height 137
click at [374, 27] on span "Processing" at bounding box center [378, 24] width 65 height 6
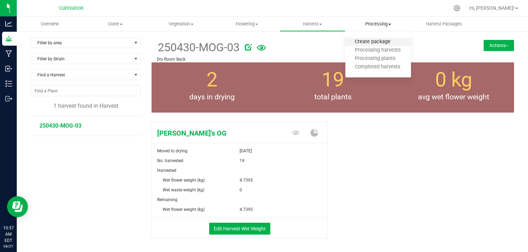
click at [385, 41] on span "Create package" at bounding box center [372, 42] width 54 height 6
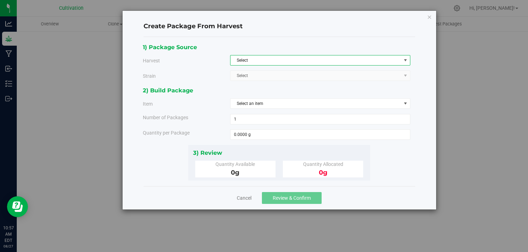
click at [376, 64] on span "Select" at bounding box center [315, 61] width 171 height 10
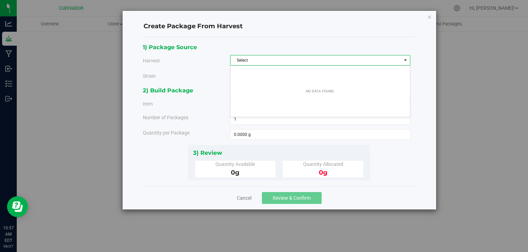
click at [376, 64] on span "Select" at bounding box center [315, 61] width 171 height 10
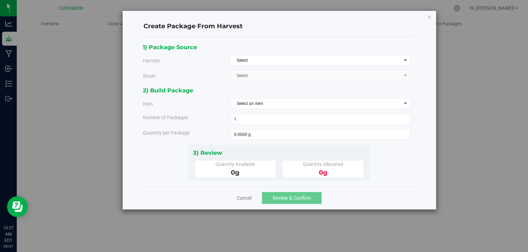
click at [353, 40] on div "1) Package Source Harvest Select Select [GEOGRAPHIC_DATA] Select Select 41-Swee…" at bounding box center [279, 111] width 272 height 149
click at [248, 197] on link "Cancel" at bounding box center [244, 198] width 15 height 7
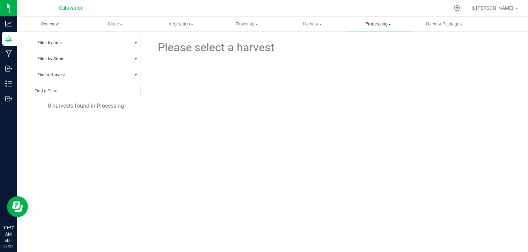
click at [387, 24] on span "Processing" at bounding box center [378, 24] width 65 height 6
click at [378, 64] on li "Completed harvests" at bounding box center [378, 67] width 66 height 8
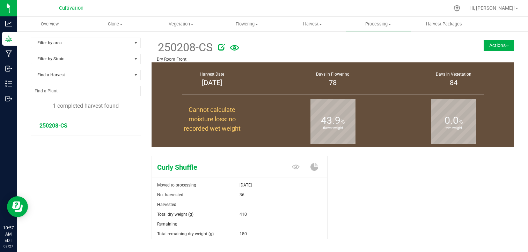
click at [397, 162] on div "Curly Shuffle Moved to processing [DATE] No. harvested 36 Harvested Total dry w…" at bounding box center [333, 205] width 362 height 104
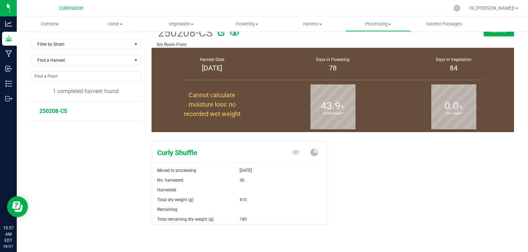
scroll to position [27, 0]
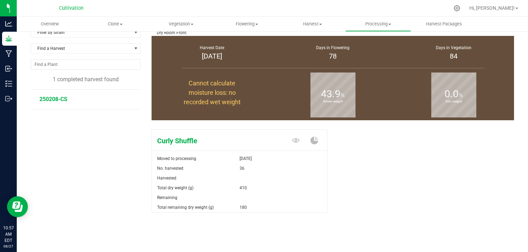
click at [56, 97] on span "250208-CS" at bounding box center [53, 99] width 28 height 7
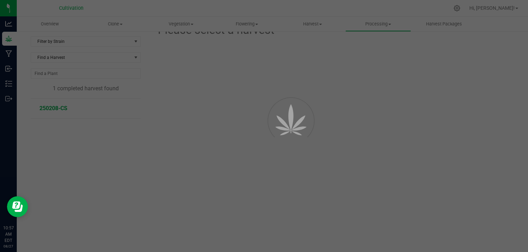
scroll to position [17, 0]
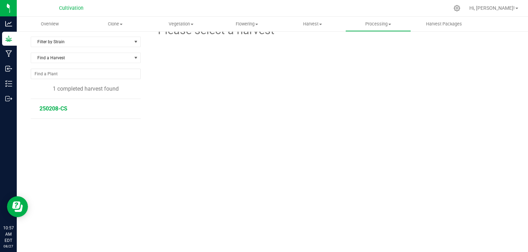
click at [63, 109] on span "250208-CS" at bounding box center [53, 108] width 28 height 7
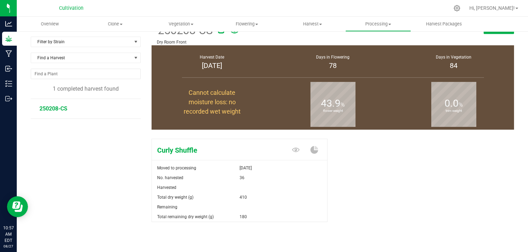
scroll to position [27, 0]
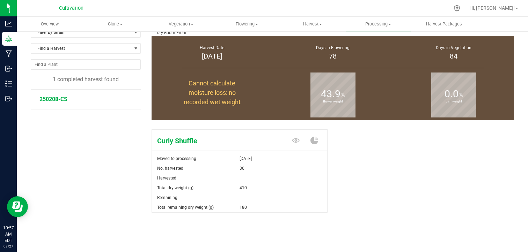
click at [374, 152] on div "Curly Shuffle Moved to processing [DATE] No. harvested 36 Harvested Total dry w…" at bounding box center [333, 179] width 362 height 104
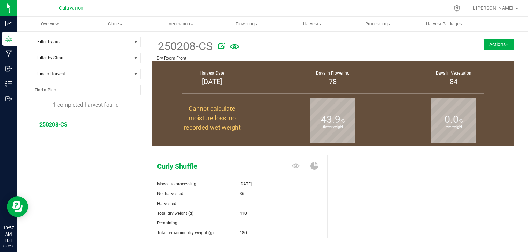
scroll to position [0, 0]
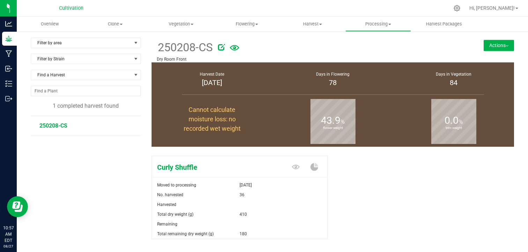
click at [505, 44] on button "Actions" at bounding box center [499, 45] width 30 height 11
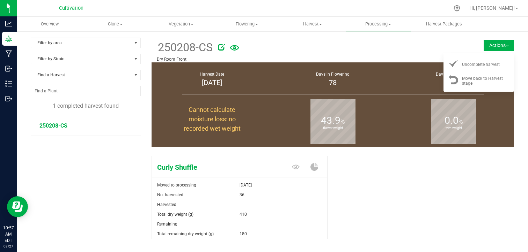
click at [368, 43] on div at bounding box center [336, 46] width 236 height 14
click at [219, 47] on icon at bounding box center [221, 47] width 7 height 7
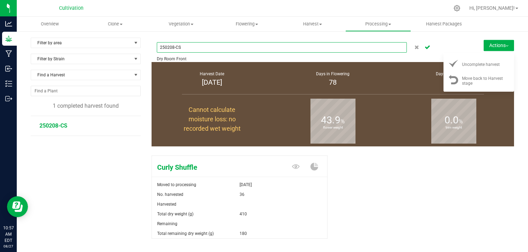
drag, startPoint x: 219, startPoint y: 47, endPoint x: 324, endPoint y: 207, distance: 191.5
click at [324, 207] on div "250208-CS Dry Room Front Actions Uncomplete harvest" at bounding box center [333, 147] width 362 height 219
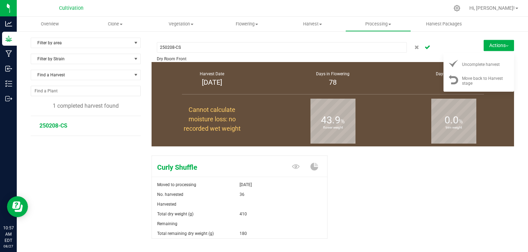
click at [357, 191] on div "Curly Shuffle Moved to processing [DATE] No. harvested 36 Harvested Total dry w…" at bounding box center [333, 205] width 362 height 104
click at [425, 45] on icon "Cancel button" at bounding box center [428, 47] width 6 height 4
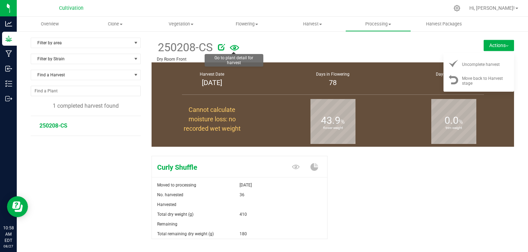
click at [237, 50] on icon at bounding box center [234, 47] width 9 height 15
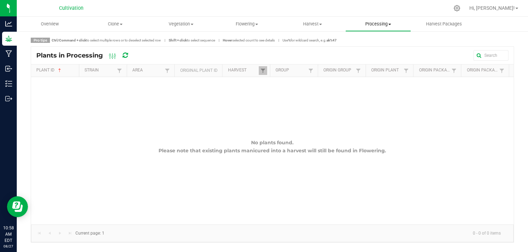
click at [370, 27] on span "Processing" at bounding box center [378, 24] width 65 height 6
click at [390, 51] on span "Processing harvests" at bounding box center [377, 50] width 65 height 6
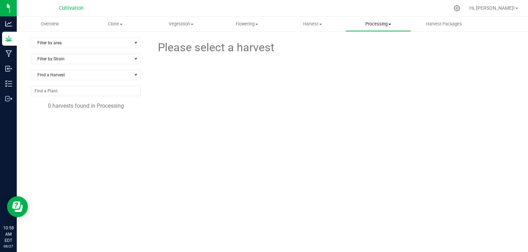
click at [380, 20] on uib-tab-heading "Processing Create package Processing harvests Processing plants Completed harve…" at bounding box center [378, 24] width 65 height 14
click at [312, 29] on uib-tab-heading "Harvest Harvests Harvested plants" at bounding box center [312, 24] width 65 height 14
click at [300, 40] on span "Harvests" at bounding box center [299, 42] width 39 height 6
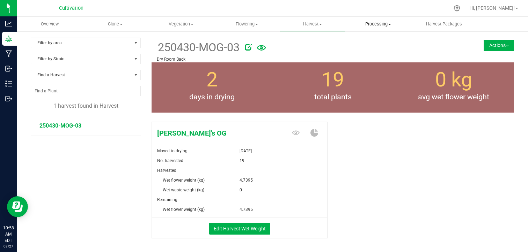
click at [375, 27] on span "Processing" at bounding box center [378, 24] width 65 height 6
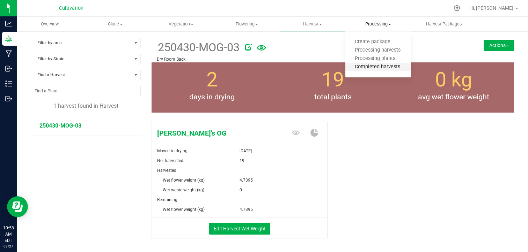
click at [375, 64] on span "Completed harvests" at bounding box center [377, 67] width 64 height 6
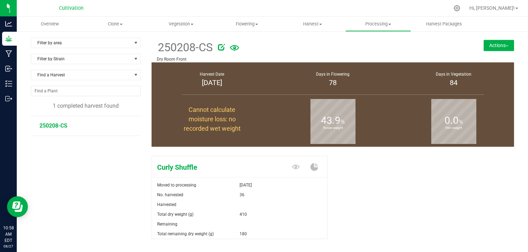
drag, startPoint x: 387, startPoint y: 162, endPoint x: 364, endPoint y: 191, distance: 37.0
click at [364, 191] on div "Curly Shuffle Moved to processing [DATE] No. harvested 36 Harvested Total dry w…" at bounding box center [333, 205] width 362 height 104
click at [503, 49] on button "Actions" at bounding box center [499, 45] width 30 height 11
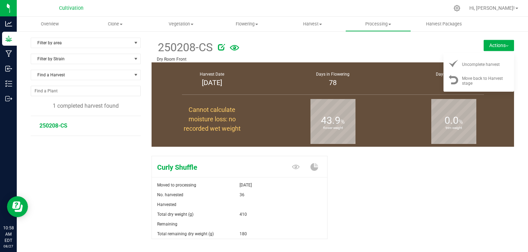
click at [411, 44] on div at bounding box center [336, 46] width 236 height 14
click at [393, 23] on span "Processing" at bounding box center [378, 24] width 65 height 6
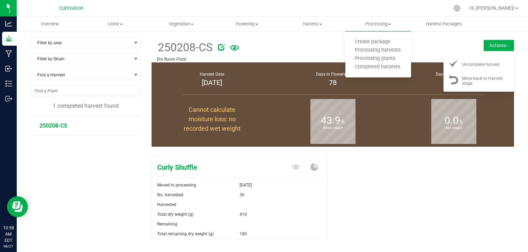
click at [419, 41] on div at bounding box center [336, 46] width 236 height 14
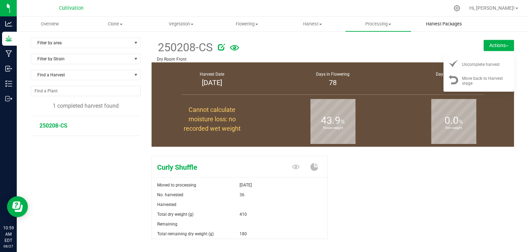
click at [442, 22] on span "Harvest Packages" at bounding box center [444, 24] width 55 height 6
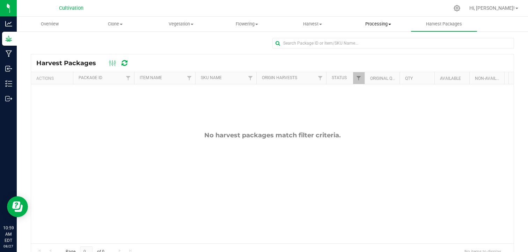
click at [388, 25] on span "Processing" at bounding box center [378, 24] width 65 height 6
click at [382, 68] on span "Completed harvests" at bounding box center [377, 67] width 64 height 6
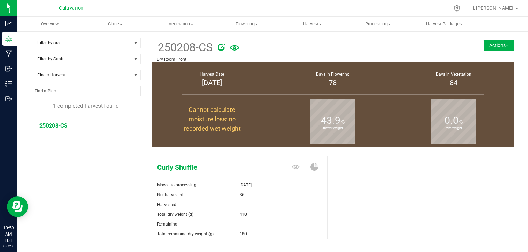
click at [504, 41] on button "Actions" at bounding box center [499, 45] width 30 height 11
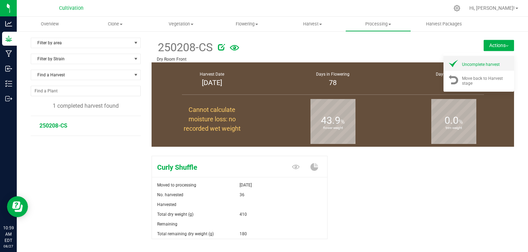
click at [486, 67] on li "Uncomplete harvest" at bounding box center [478, 63] width 71 height 15
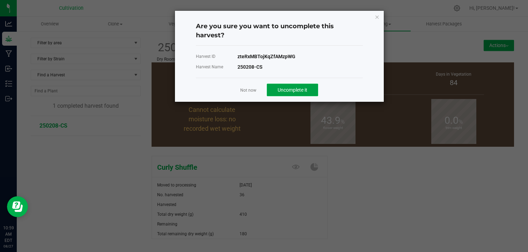
click at [305, 88] on span "Uncomplete it" at bounding box center [293, 90] width 30 height 6
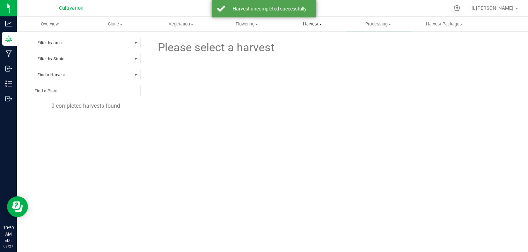
click at [316, 25] on span "Harvest" at bounding box center [312, 24] width 65 height 6
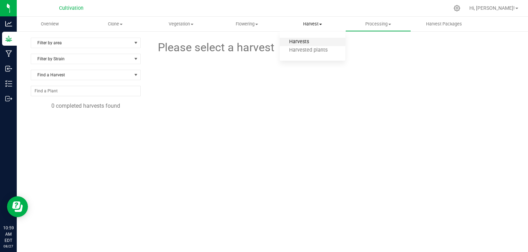
click at [306, 43] on span "Harvests" at bounding box center [299, 42] width 39 height 6
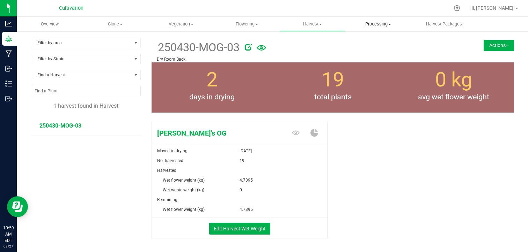
click at [378, 26] on span "Processing" at bounding box center [378, 24] width 65 height 6
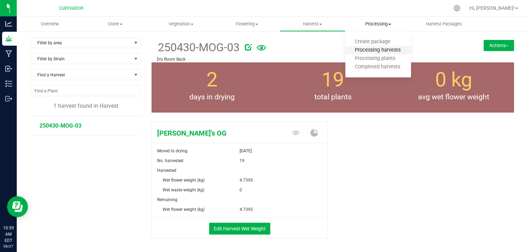
click at [376, 51] on span "Processing harvests" at bounding box center [377, 50] width 65 height 6
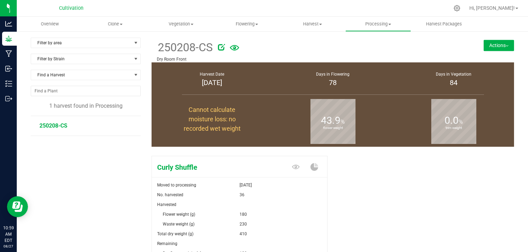
drag, startPoint x: 501, startPoint y: 43, endPoint x: 390, endPoint y: 47, distance: 111.1
click at [390, 47] on div at bounding box center [336, 46] width 236 height 14
click at [484, 43] on button "Actions" at bounding box center [499, 45] width 30 height 11
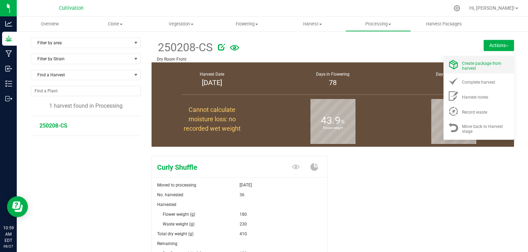
click at [472, 63] on span "Create package from harvest" at bounding box center [481, 66] width 39 height 10
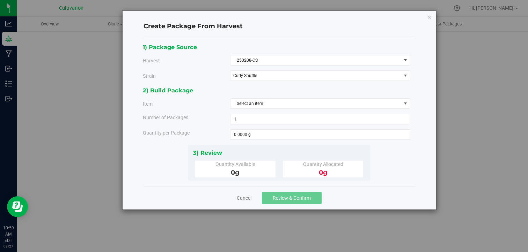
click at [231, 175] on span "0 g" at bounding box center [235, 173] width 9 height 8
click at [233, 174] on span "0 g" at bounding box center [235, 173] width 9 height 8
click at [234, 169] on span "0 g" at bounding box center [235, 173] width 9 height 8
drag, startPoint x: 336, startPoint y: 15, endPoint x: 300, endPoint y: 64, distance: 60.3
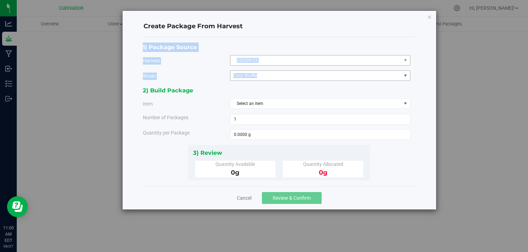
click at [300, 64] on div "Create Package From Harvest 1) Package Source Harvest 250208-CS Select 250208-C…" at bounding box center [280, 110] width 314 height 199
drag, startPoint x: 300, startPoint y: 64, endPoint x: 286, endPoint y: 26, distance: 40.2
click at [286, 26] on h4 "Create Package From Harvest" at bounding box center [279, 26] width 272 height 9
click at [253, 118] on span "1 1" at bounding box center [320, 119] width 180 height 10
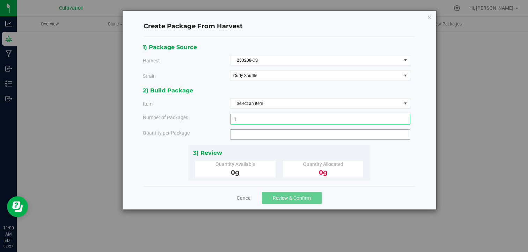
click at [253, 133] on span at bounding box center [320, 135] width 180 height 10
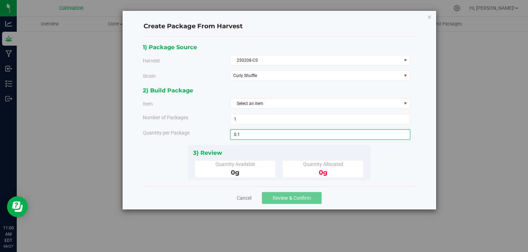
type input "0.18"
type input "0.1800 g"
click at [274, 102] on span "Select an item" at bounding box center [315, 104] width 171 height 10
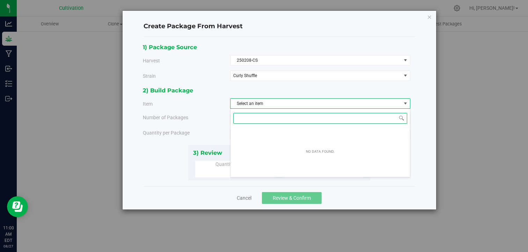
click at [267, 120] on input at bounding box center [320, 118] width 174 height 11
click at [325, 146] on div "No data found." at bounding box center [320, 152] width 36 height 12
click at [208, 127] on div "2) Build Package Item Select an item Number of Packages 1 1 Quantity per Package" at bounding box center [279, 115] width 273 height 59
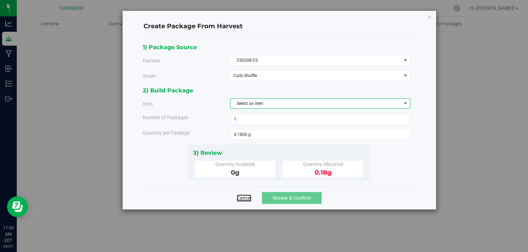
click at [242, 197] on link "Cancel" at bounding box center [244, 198] width 15 height 7
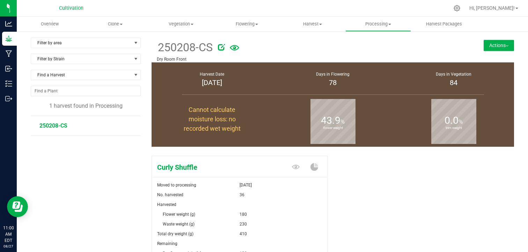
click at [397, 157] on div "Curly Shuffle Moved to processing [DATE] No. harvested 36 Harvested Flower weig…" at bounding box center [333, 231] width 362 height 157
click at [461, 7] on icon at bounding box center [456, 8] width 7 height 7
click at [373, 169] on div "Curly Shuffle Moved to processing [DATE] No. harvested 36 Harvested Flower weig…" at bounding box center [333, 231] width 362 height 157
click at [494, 44] on button "Actions" at bounding box center [499, 45] width 30 height 11
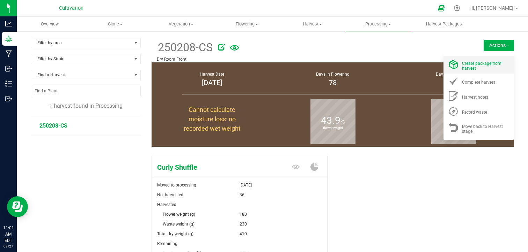
click at [480, 62] on span "Create package from harvest" at bounding box center [481, 66] width 39 height 10
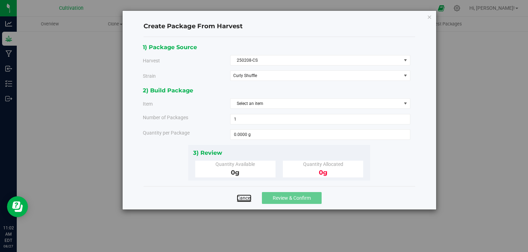
click at [247, 196] on link "Cancel" at bounding box center [244, 198] width 15 height 7
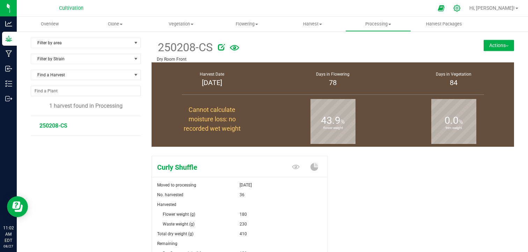
click at [461, 8] on icon at bounding box center [456, 8] width 7 height 7
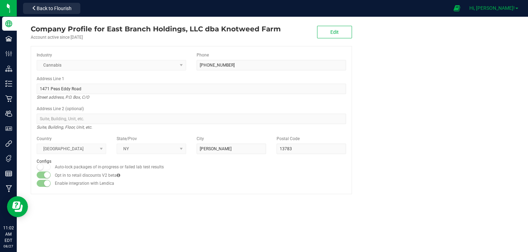
click at [518, 6] on link "Hi, [PERSON_NAME]!" at bounding box center [493, 8] width 54 height 7
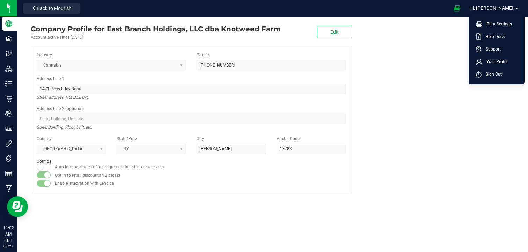
click at [416, 95] on company "Company Profile for East Branch Holdings, LLC dba Knotweed Farm Account active …" at bounding box center [272, 109] width 511 height 185
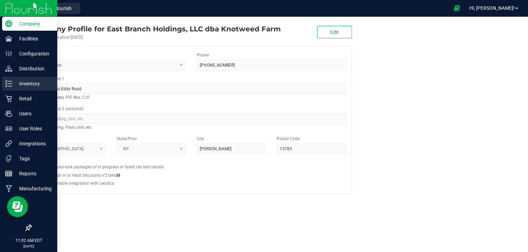
click at [33, 82] on p "Inventory" at bounding box center [33, 84] width 42 height 8
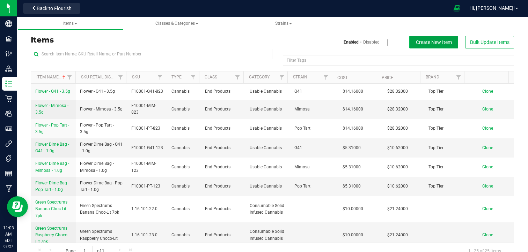
click at [433, 46] on button "Create New Item" at bounding box center [433, 42] width 49 height 13
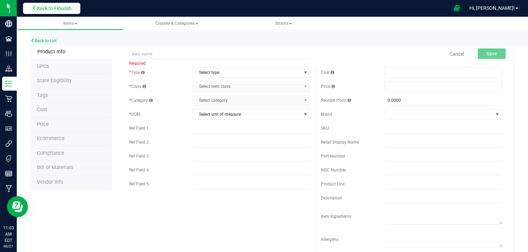
click at [34, 10] on icon at bounding box center [34, 8] width 5 height 5
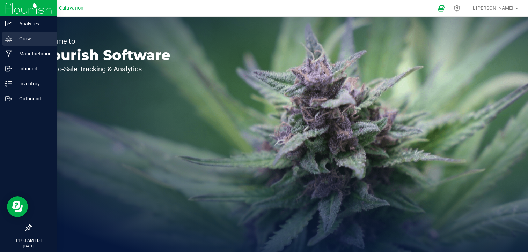
click at [33, 35] on p "Grow" at bounding box center [33, 39] width 42 height 8
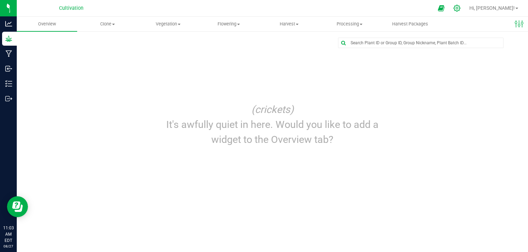
click at [461, 9] on icon at bounding box center [456, 8] width 7 height 7
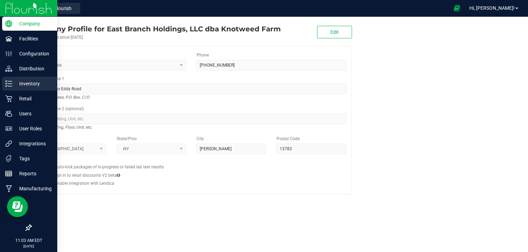
click at [38, 83] on p "Inventory" at bounding box center [33, 84] width 42 height 8
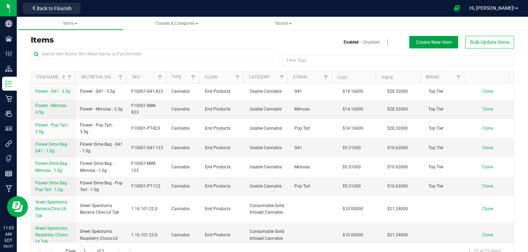
click at [420, 44] on span "Create New Item" at bounding box center [434, 42] width 36 height 6
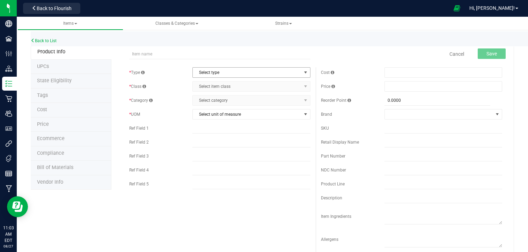
click at [255, 74] on span "Select type" at bounding box center [247, 73] width 108 height 10
click at [255, 85] on li "Cannabis" at bounding box center [249, 84] width 116 height 10
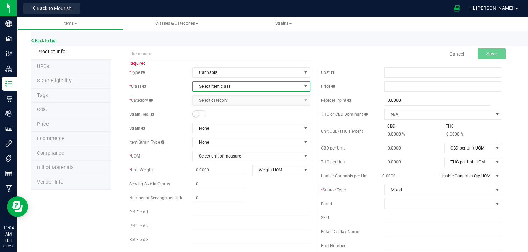
click at [255, 85] on span "Select item class" at bounding box center [247, 87] width 108 height 10
click at [262, 96] on li "Cultivation" at bounding box center [249, 98] width 116 height 10
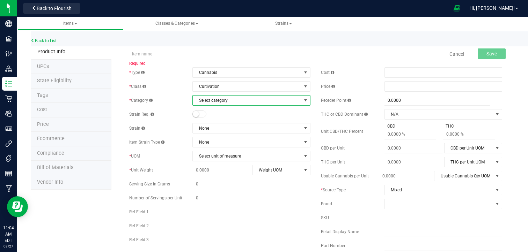
click at [262, 96] on span "Select category" at bounding box center [247, 101] width 108 height 10
click at [257, 120] on li "Flower" at bounding box center [249, 123] width 116 height 10
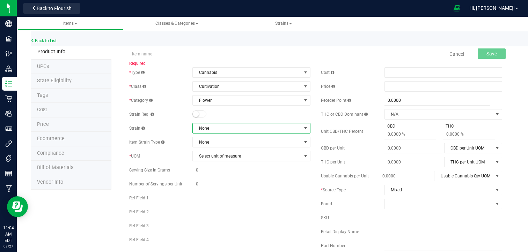
click at [242, 128] on span "None" at bounding box center [247, 129] width 108 height 10
click at [255, 141] on span "None" at bounding box center [247, 143] width 108 height 10
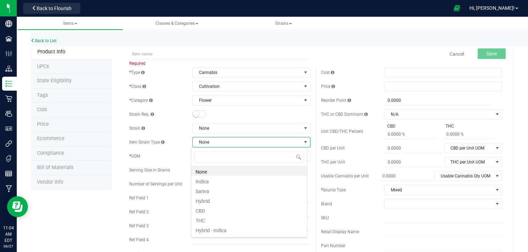
click at [255, 141] on span "None" at bounding box center [247, 143] width 108 height 10
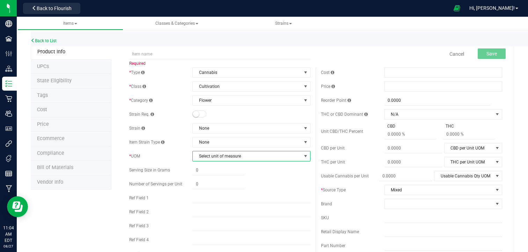
click at [241, 155] on span "Select unit of measure" at bounding box center [247, 157] width 108 height 10
click at [272, 70] on li "Kilogram" at bounding box center [249, 71] width 116 height 10
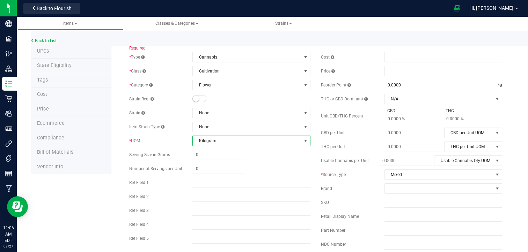
scroll to position [0, 0]
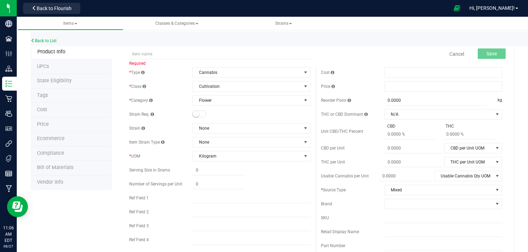
click at [243, 71] on span "Cannabis" at bounding box center [247, 73] width 108 height 10
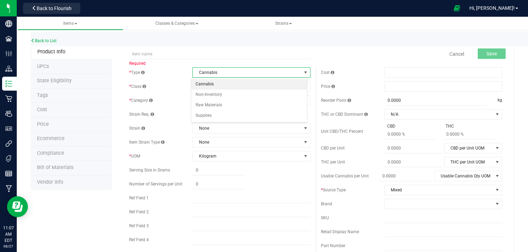
click at [243, 71] on span "Cannabis" at bounding box center [247, 73] width 108 height 10
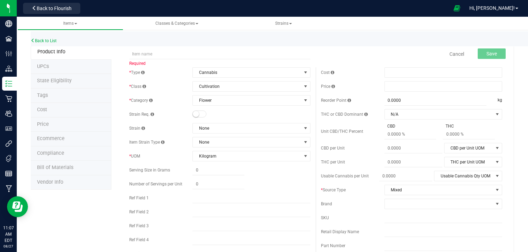
click at [152, 111] on div "Strain Req." at bounding box center [161, 114] width 64 height 6
click at [151, 115] on span at bounding box center [151, 114] width 3 height 4
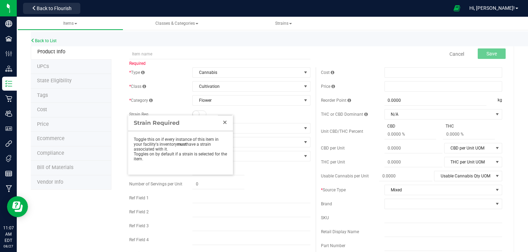
click at [228, 121] on link "Close" at bounding box center [225, 122] width 8 height 8
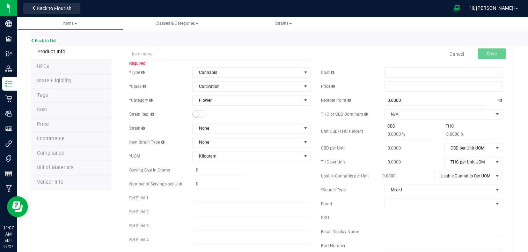
click at [195, 112] on small at bounding box center [196, 114] width 6 height 6
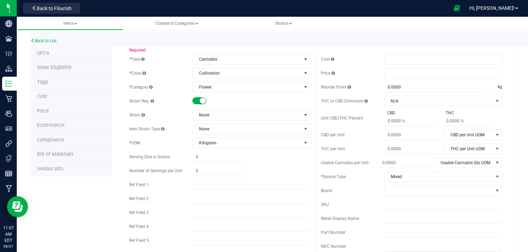
scroll to position [14, 0]
click at [408, 178] on span "Mixed" at bounding box center [439, 176] width 108 height 10
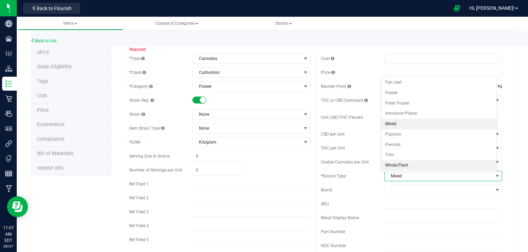
click at [412, 166] on li "Whole Plant" at bounding box center [439, 166] width 116 height 10
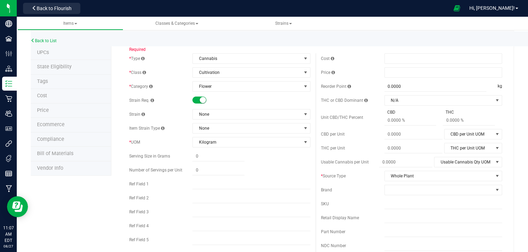
click at [316, 186] on div "Cost Price Reorder Point 0.0000 0 kg THC or CBD Dominant N/A" at bounding box center [412, 190] width 192 height 275
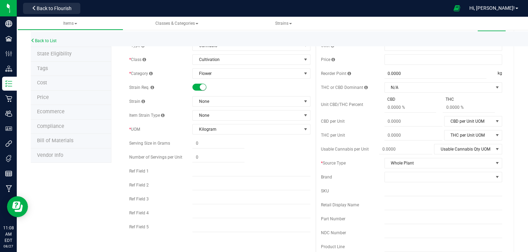
scroll to position [0, 0]
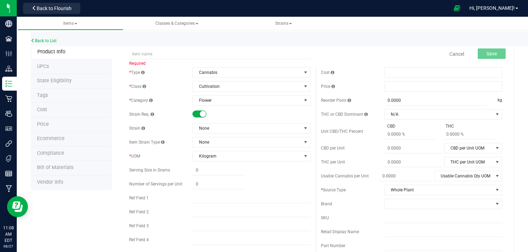
click at [45, 69] on li "UPCs" at bounding box center [71, 67] width 81 height 15
click at [177, 26] on span "Classes & Categories" at bounding box center [176, 23] width 43 height 5
click at [268, 42] on div "Back to List" at bounding box center [295, 38] width 528 height 15
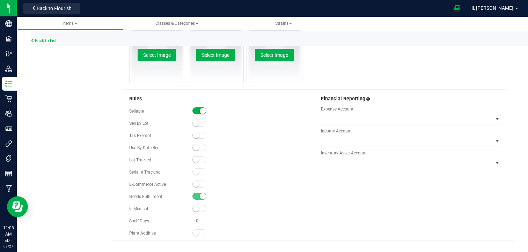
scroll to position [341, 0]
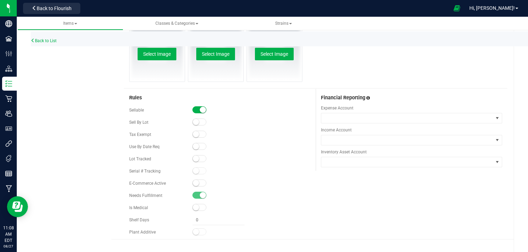
click at [196, 111] on span at bounding box center [199, 109] width 14 height 7
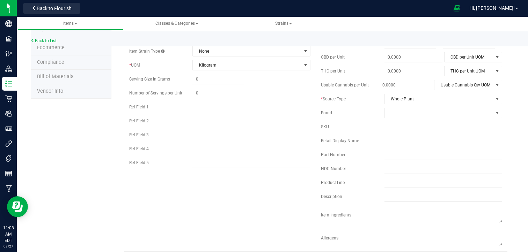
scroll to position [0, 0]
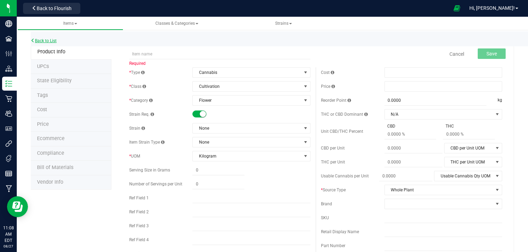
click at [49, 41] on link "Back to List" at bounding box center [44, 40] width 26 height 5
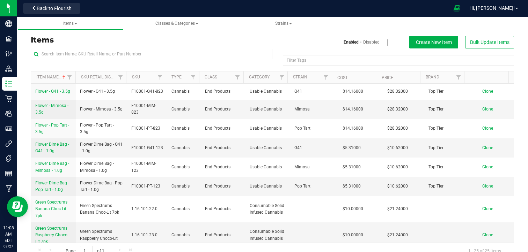
click at [347, 41] on link "Enabled" at bounding box center [351, 42] width 15 height 6
click at [418, 43] on span "Create New Item" at bounding box center [434, 42] width 36 height 6
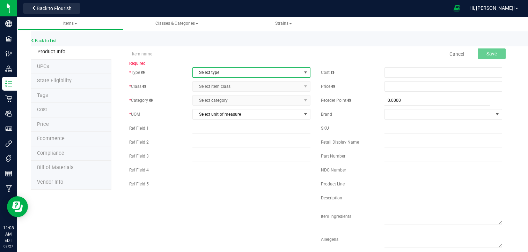
click at [249, 71] on span "Select type" at bounding box center [247, 73] width 108 height 10
click at [216, 97] on li "Non-Inventory" at bounding box center [249, 95] width 116 height 10
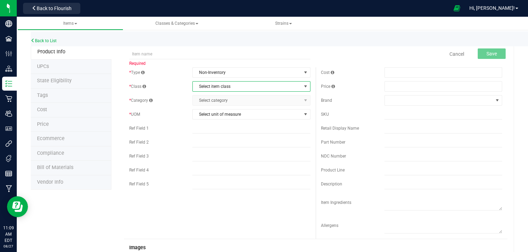
click at [236, 88] on span "Select item class" at bounding box center [247, 87] width 108 height 10
click at [257, 72] on span "Non-Inventory" at bounding box center [247, 73] width 108 height 10
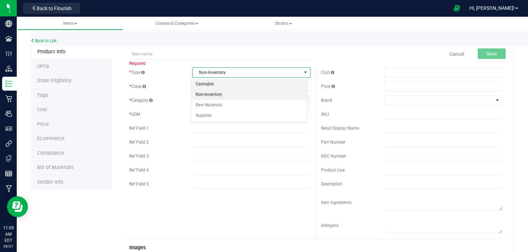
click at [240, 87] on li "Cannabis" at bounding box center [249, 84] width 116 height 10
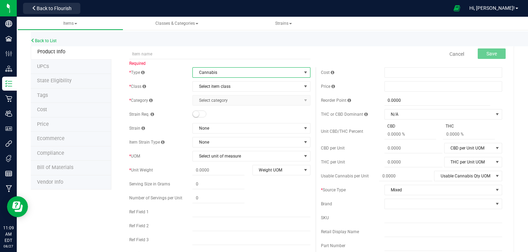
click at [264, 76] on span "Cannabis" at bounding box center [247, 73] width 108 height 10
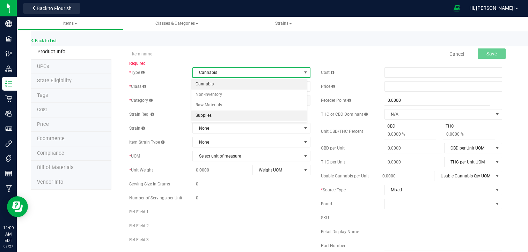
click at [222, 114] on li "Supplies" at bounding box center [249, 116] width 116 height 10
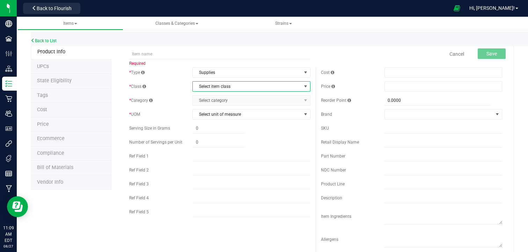
click at [265, 86] on span "Select item class" at bounding box center [247, 87] width 108 height 10
click at [244, 101] on li "General" at bounding box center [249, 98] width 116 height 10
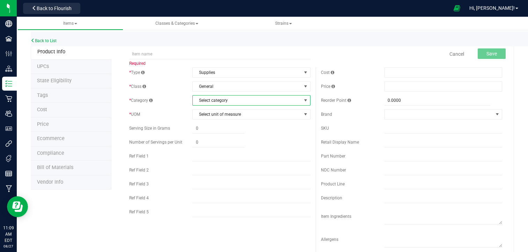
click at [244, 101] on span "Select category" at bounding box center [247, 101] width 108 height 10
click at [235, 116] on li "Grow Media" at bounding box center [249, 112] width 116 height 10
click at [235, 116] on span "Select unit of measure" at bounding box center [247, 115] width 108 height 10
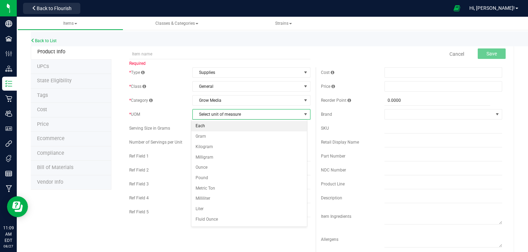
click at [270, 126] on li "Each" at bounding box center [249, 126] width 116 height 10
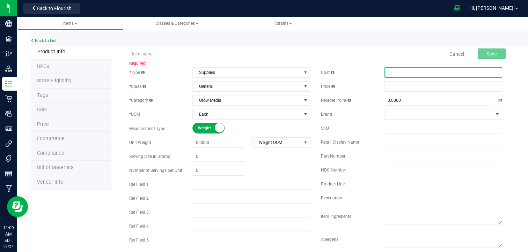
click at [444, 71] on span at bounding box center [443, 72] width 118 height 10
type input "5515"
type input "$5,515.00000"
click at [401, 87] on span at bounding box center [443, 86] width 118 height 10
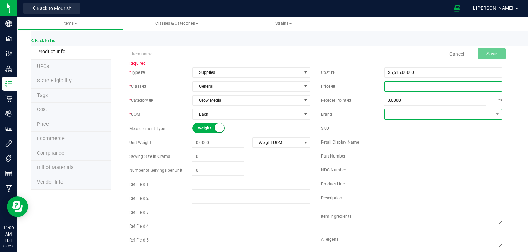
click at [386, 113] on span at bounding box center [439, 115] width 108 height 10
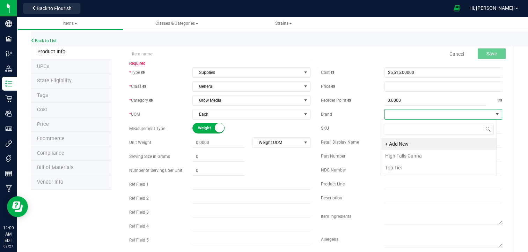
scroll to position [10, 116]
click at [386, 113] on span at bounding box center [439, 115] width 108 height 10
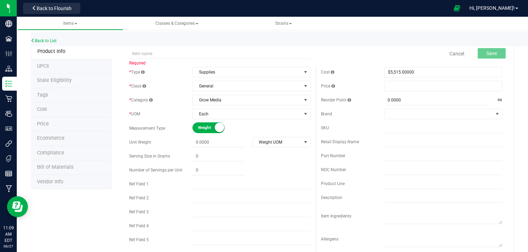
scroll to position [0, 0]
click at [451, 55] on link "Cancel" at bounding box center [456, 54] width 15 height 7
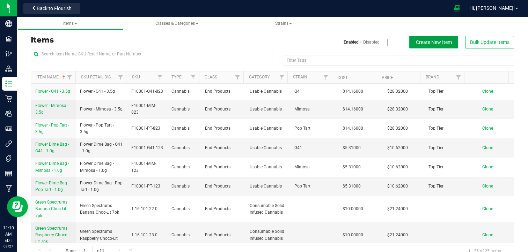
click at [416, 42] on span "Create New Item" at bounding box center [434, 42] width 36 height 6
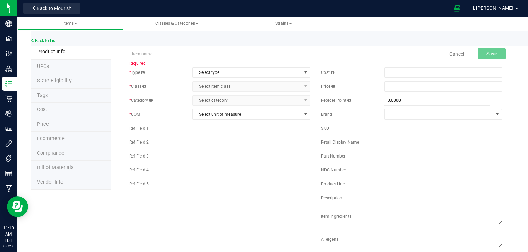
click at [364, 45] on div "Back to List" at bounding box center [295, 38] width 528 height 15
click at [50, 8] on span "Back to Flourish" at bounding box center [54, 9] width 35 height 6
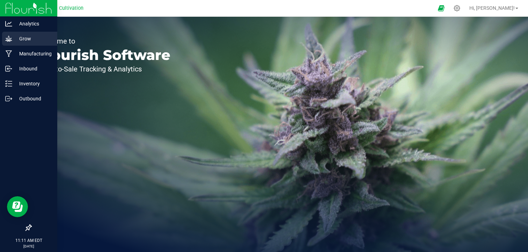
click at [39, 39] on p "Grow" at bounding box center [33, 39] width 42 height 8
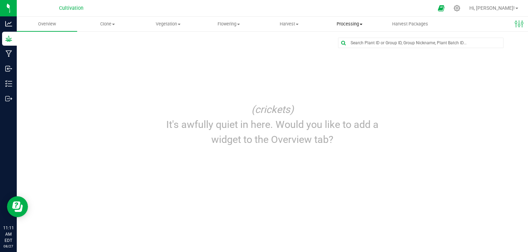
click at [344, 29] on uib-tab-heading "Processing Create package Processing harvests Processing plants Completed harve…" at bounding box center [350, 24] width 60 height 14
click at [353, 66] on span "Completed harvests" at bounding box center [351, 67] width 64 height 6
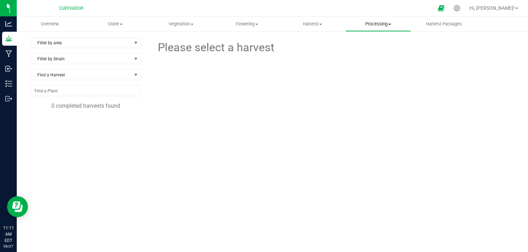
click at [368, 19] on uib-tab-heading "Processing Create package Processing harvests Processing plants Completed harve…" at bounding box center [378, 24] width 65 height 14
click at [373, 51] on span "Processing harvests" at bounding box center [377, 50] width 65 height 6
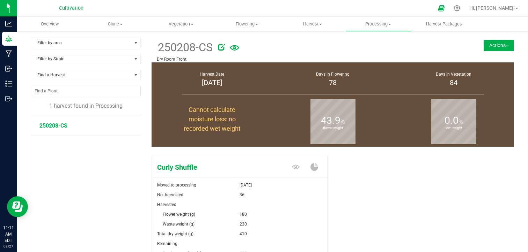
click at [354, 185] on div "Curly Shuffle Moved to processing [DATE] No. harvested 36 Harvested Flower weig…" at bounding box center [333, 231] width 362 height 157
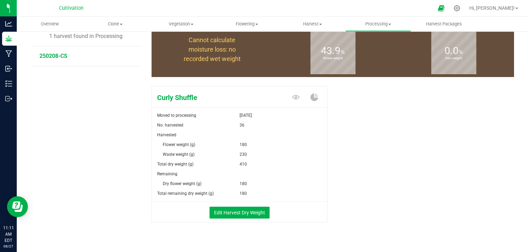
scroll to position [56, 0]
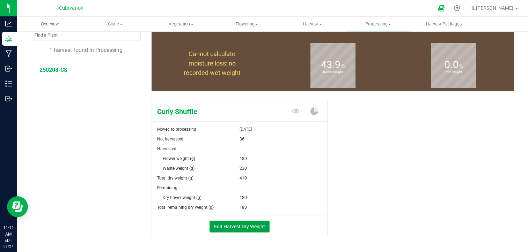
click at [225, 232] on button "Edit Harvest Dry Weight" at bounding box center [239, 227] width 60 height 12
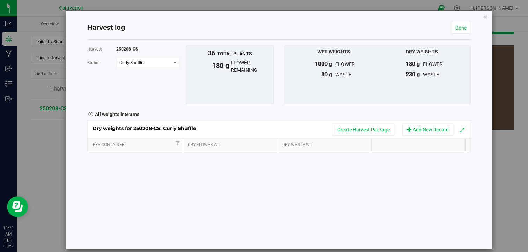
scroll to position [56, 0]
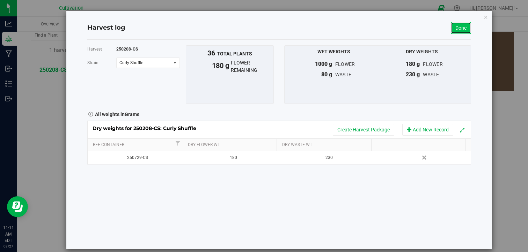
click at [456, 32] on link "Done" at bounding box center [461, 28] width 20 height 12
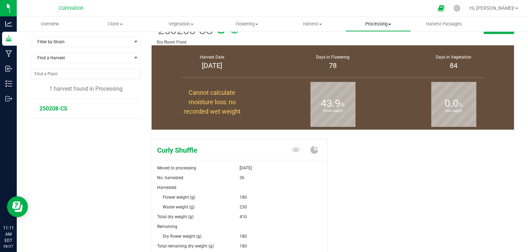
scroll to position [56, 0]
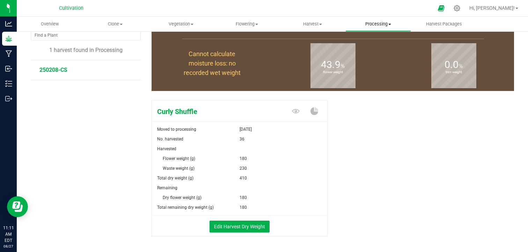
click at [384, 28] on uib-tab-heading "Processing Create package Processing harvests Processing plants Completed harve…" at bounding box center [378, 24] width 65 height 14
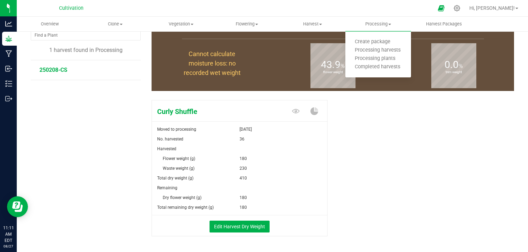
drag, startPoint x: 352, startPoint y: 190, endPoint x: 362, endPoint y: 230, distance: 42.3
click at [362, 230] on div "Curly Shuffle Moved to processing [DATE] No. harvested 36 Harvested Flower weig…" at bounding box center [333, 175] width 362 height 157
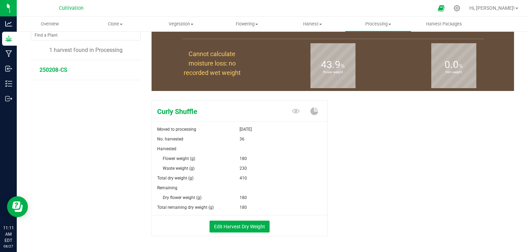
scroll to position [0, 0]
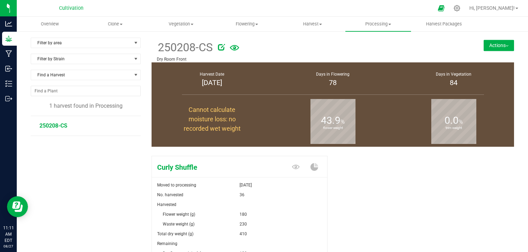
click at [496, 45] on button "Actions" at bounding box center [499, 45] width 30 height 11
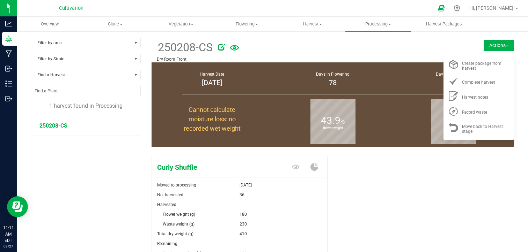
click at [390, 201] on div "Curly Shuffle Moved to processing [DATE] No. harvested 36 Harvested Flower weig…" at bounding box center [333, 231] width 362 height 157
click at [416, 132] on div "0.0 % trim weight" at bounding box center [453, 122] width 121 height 50
click at [422, 171] on div "Curly Shuffle Moved to processing [DATE] No. harvested 36 Harvested Flower weig…" at bounding box center [333, 231] width 362 height 157
click at [463, 111] on span "Record waste" at bounding box center [474, 112] width 25 height 5
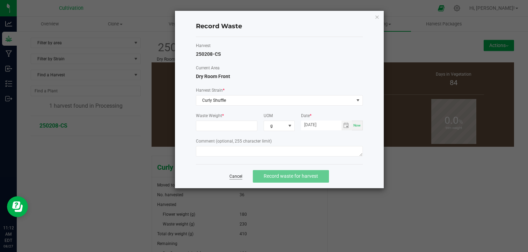
click at [234, 174] on link "Cancel" at bounding box center [235, 177] width 13 height 6
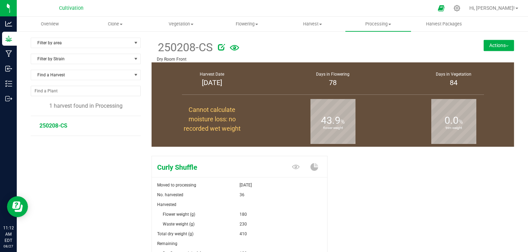
click at [361, 192] on div "Curly Shuffle Moved to processing [DATE] No. harvested 36 Harvested Flower weig…" at bounding box center [333, 231] width 362 height 157
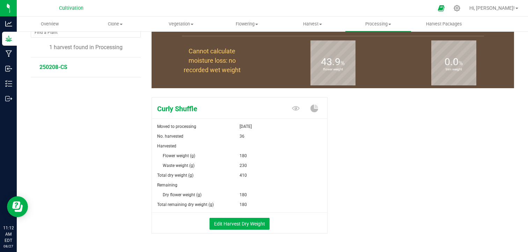
scroll to position [70, 0]
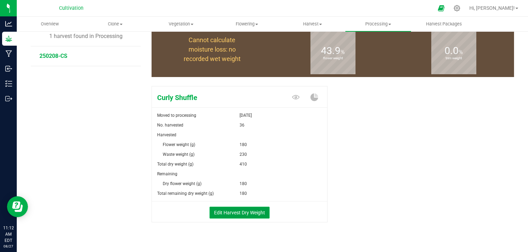
click at [248, 212] on button "Edit Harvest Dry Weight" at bounding box center [239, 213] width 60 height 12
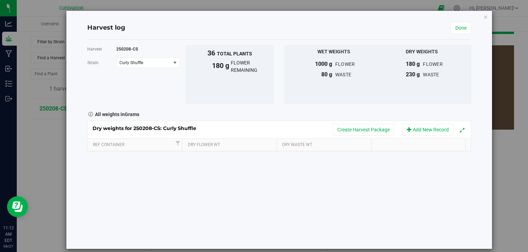
scroll to position [70, 0]
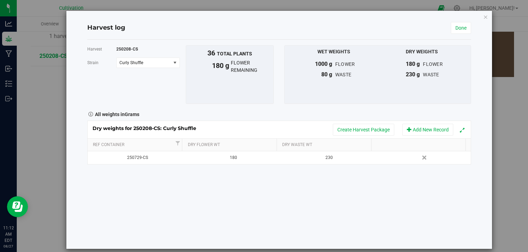
click at [300, 185] on div "Harvest 250208-CS [GEOGRAPHIC_DATA] Curly Shuffle Select strain Curly Shuffle T…" at bounding box center [279, 144] width 384 height 209
click at [453, 31] on link "Done" at bounding box center [461, 28] width 20 height 12
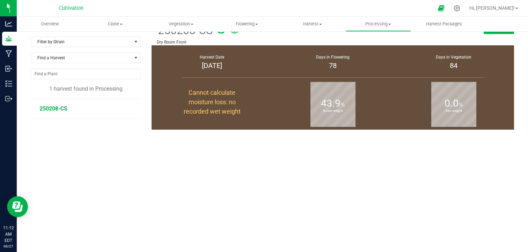
scroll to position [70, 0]
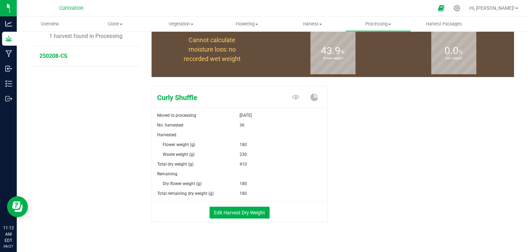
click at [408, 149] on div "Curly Shuffle Moved to processing [DATE] No. harvested 36 Harvested Flower weig…" at bounding box center [333, 161] width 362 height 157
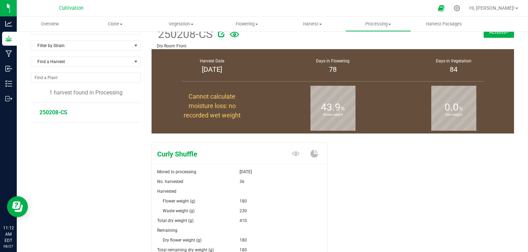
scroll to position [0, 0]
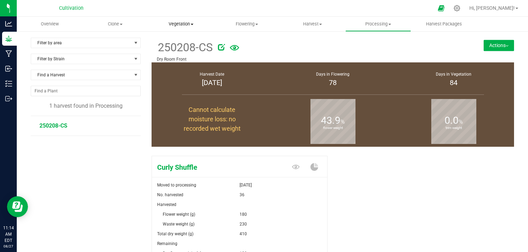
click at [179, 22] on span "Vegetation" at bounding box center [180, 24] width 65 height 6
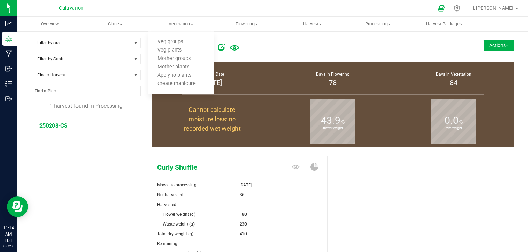
click at [299, 50] on div at bounding box center [336, 46] width 236 height 14
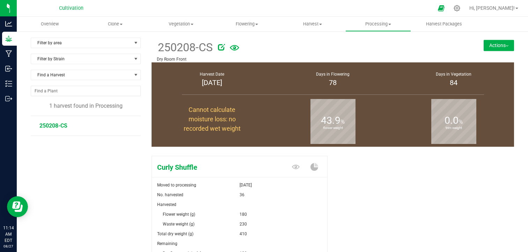
click at [418, 180] on div "Curly Shuffle Moved to processing [DATE] No. harvested 36 Harvested Flower weig…" at bounding box center [333, 231] width 362 height 157
click at [189, 23] on span "Vegetation" at bounding box center [181, 24] width 66 height 6
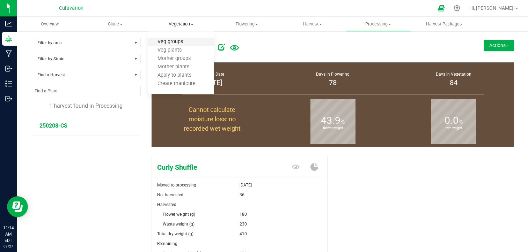
click at [179, 43] on span "Veg groups" at bounding box center [170, 42] width 44 height 6
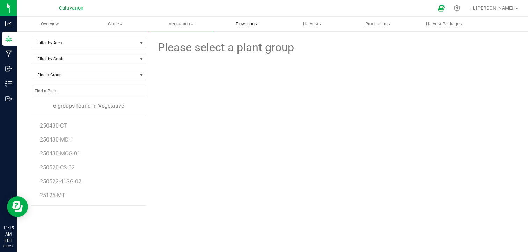
click at [244, 27] on uib-tab-heading "Flowering Create harvest Flowering groups Flowering plants Apply to plants" at bounding box center [246, 24] width 65 height 14
click at [243, 50] on span "Flowering groups" at bounding box center [243, 50] width 58 height 6
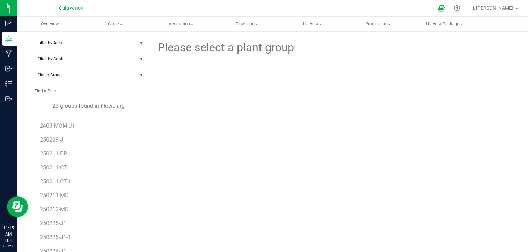
click at [134, 46] on span "Filter by Area" at bounding box center [84, 43] width 106 height 10
click at [102, 72] on li "Greenhouse" at bounding box center [87, 76] width 113 height 10
click at [191, 26] on span "Vegetation" at bounding box center [180, 24] width 65 height 6
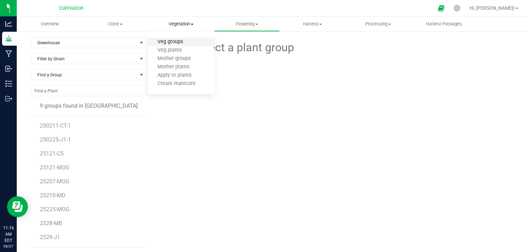
click at [178, 40] on span "Veg groups" at bounding box center [170, 42] width 44 height 6
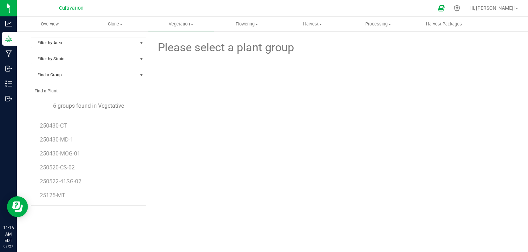
click at [115, 43] on span "Filter by Area" at bounding box center [84, 43] width 106 height 10
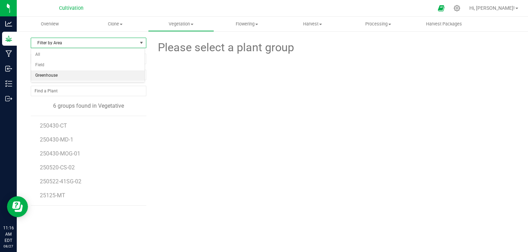
click at [89, 73] on li "Greenhouse" at bounding box center [87, 76] width 113 height 10
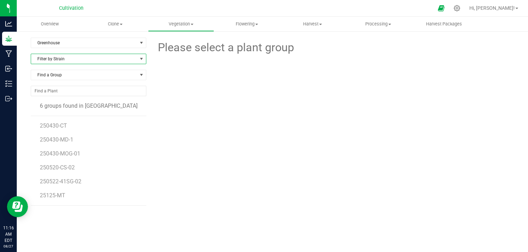
click at [141, 56] on span at bounding box center [141, 59] width 9 height 10
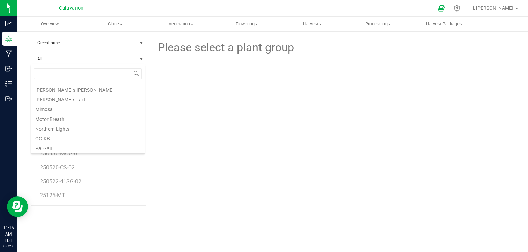
scroll to position [353, 0]
click at [96, 108] on li "Mimosa" at bounding box center [87, 106] width 113 height 10
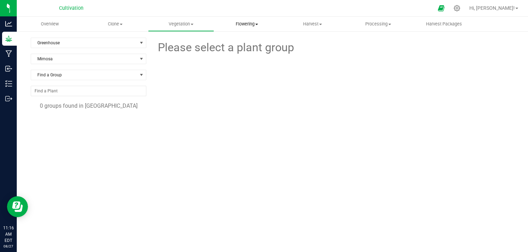
click at [245, 25] on span "Flowering" at bounding box center [246, 24] width 65 height 6
click at [245, 51] on span "Flowering groups" at bounding box center [243, 50] width 58 height 6
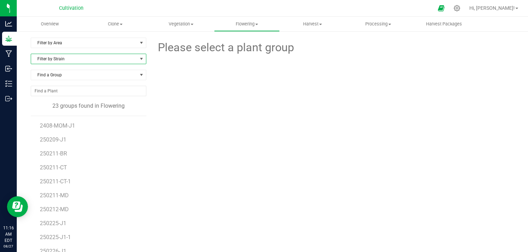
click at [140, 56] on span at bounding box center [142, 59] width 6 height 6
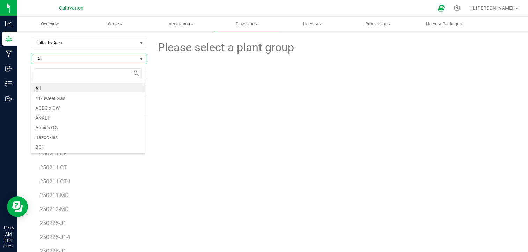
scroll to position [10, 114]
type input "mim"
click at [98, 88] on li "Mimosa" at bounding box center [87, 88] width 113 height 10
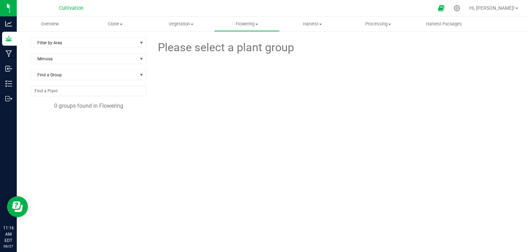
click at [207, 101] on div at bounding box center [332, 86] width 373 height 60
click at [247, 23] on span "Flowering" at bounding box center [246, 24] width 65 height 6
click at [198, 91] on div at bounding box center [332, 86] width 373 height 60
click at [127, 45] on span "Filter by Area" at bounding box center [84, 43] width 106 height 10
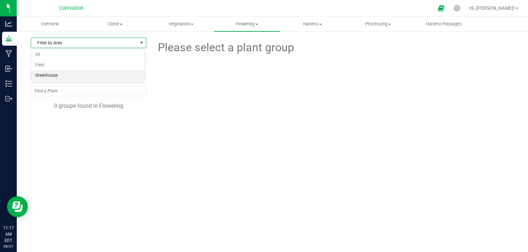
click at [90, 71] on li "Greenhouse" at bounding box center [87, 76] width 113 height 10
drag, startPoint x: 119, startPoint y: 41, endPoint x: 113, endPoint y: 47, distance: 8.4
click at [113, 47] on span "Greenhouse" at bounding box center [84, 43] width 106 height 10
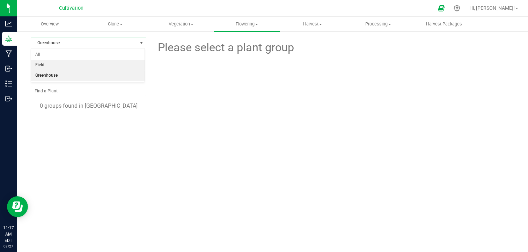
click at [87, 65] on li "Field" at bounding box center [87, 65] width 113 height 10
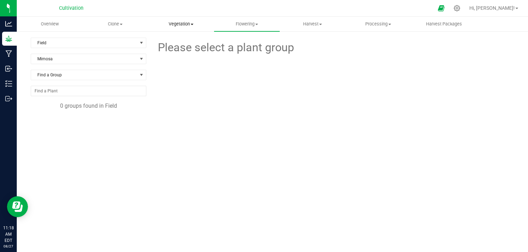
click at [194, 27] on uib-tab-heading "Vegetation Veg groups Veg plants Mother groups Mother plants Apply to plants Cr…" at bounding box center [180, 24] width 65 height 14
click at [182, 43] on span "Veg groups" at bounding box center [170, 42] width 44 height 6
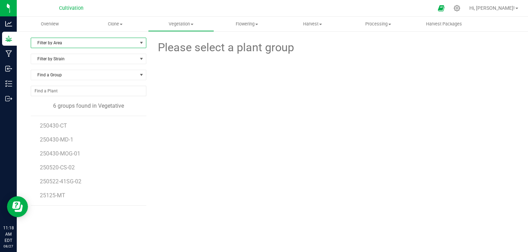
click at [142, 42] on span "select" at bounding box center [142, 43] width 6 height 6
click at [105, 73] on li "Greenhouse" at bounding box center [87, 76] width 113 height 10
click at [135, 42] on span "Greenhouse" at bounding box center [84, 43] width 106 height 10
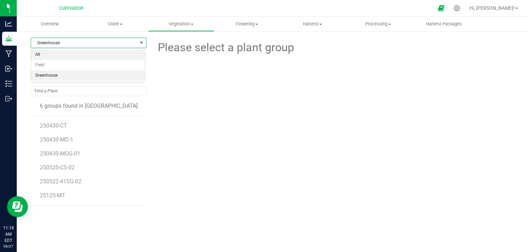
click at [112, 59] on li "All" at bounding box center [87, 55] width 113 height 10
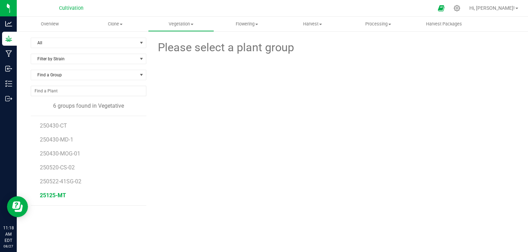
click at [58, 195] on span "25125-MT" at bounding box center [53, 195] width 26 height 7
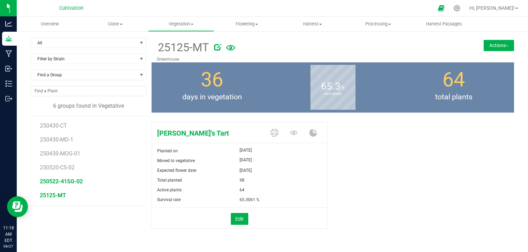
click at [72, 183] on span "250522-41SG-02" at bounding box center [61, 181] width 43 height 7
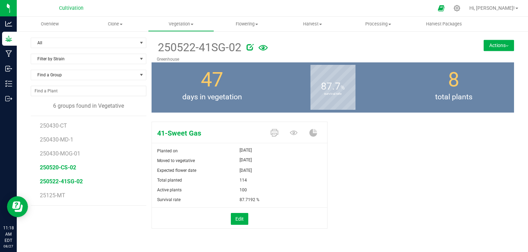
click at [63, 167] on span "250520-CS-02" at bounding box center [58, 167] width 36 height 7
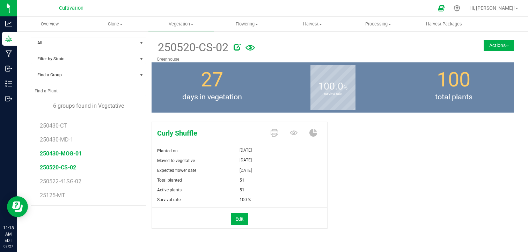
click at [69, 156] on span "250430-MOG-01" at bounding box center [61, 153] width 42 height 7
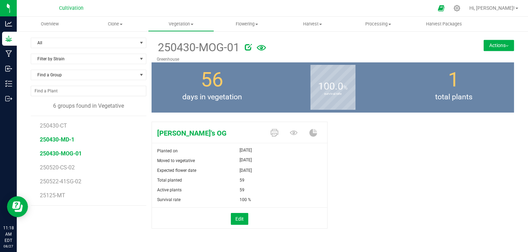
click at [68, 140] on span "250430-MD-1" at bounding box center [57, 140] width 35 height 7
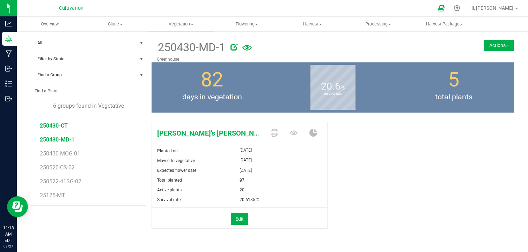
click at [64, 127] on span "250430-CT" at bounding box center [54, 126] width 28 height 7
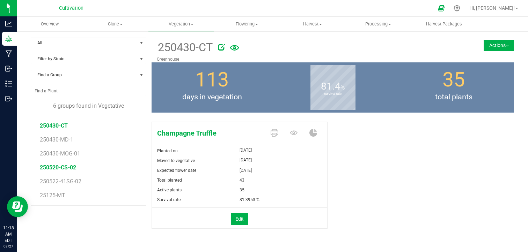
click at [61, 170] on span "250520-CS-02" at bounding box center [58, 167] width 36 height 7
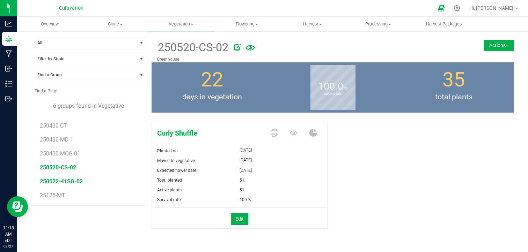
click at [61, 184] on span "250522-41SG-02" at bounding box center [61, 181] width 43 height 7
click at [58, 196] on span "25125-MT" at bounding box center [53, 195] width 26 height 7
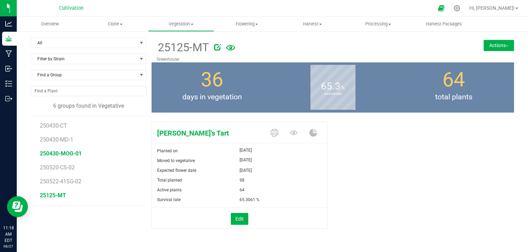
click at [68, 154] on span "250430-MOG-01" at bounding box center [61, 153] width 42 height 7
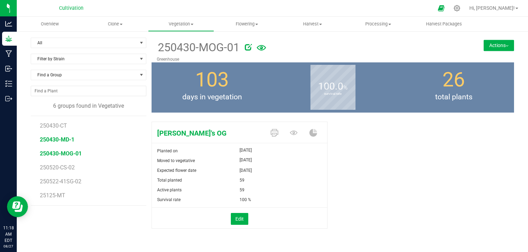
click at [68, 139] on span "250430-MD-1" at bounding box center [57, 140] width 35 height 7
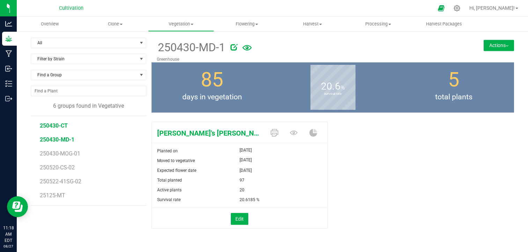
click at [65, 125] on span "250430-CT" at bounding box center [54, 126] width 28 height 7
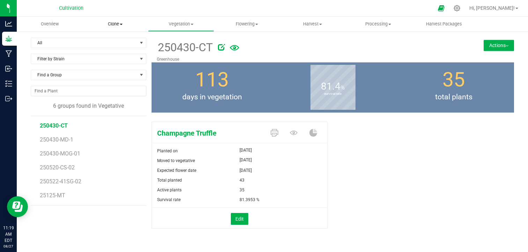
click at [109, 28] on uib-tab-heading "Clone Create plants Cloning groups Cloning plants Apply to plants" at bounding box center [115, 24] width 65 height 14
click at [112, 40] on span "Create plants" at bounding box center [106, 42] width 49 height 6
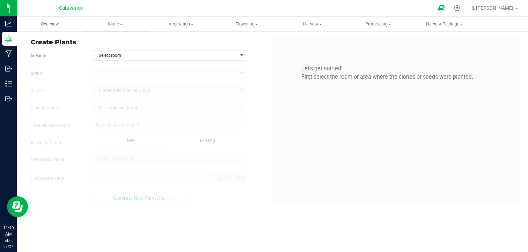
type input "[DATE] 11:19 AM"
click at [206, 57] on span "Select room" at bounding box center [165, 56] width 145 height 10
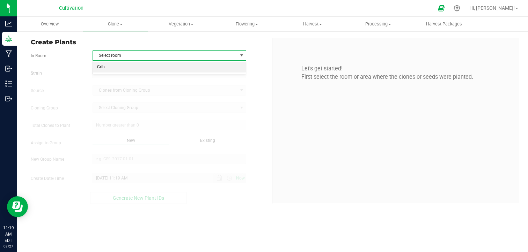
click at [186, 65] on li "Crib" at bounding box center [169, 67] width 153 height 10
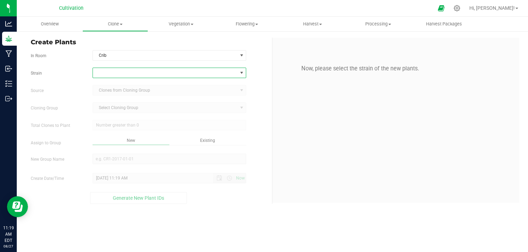
click at [163, 74] on span at bounding box center [165, 73] width 145 height 10
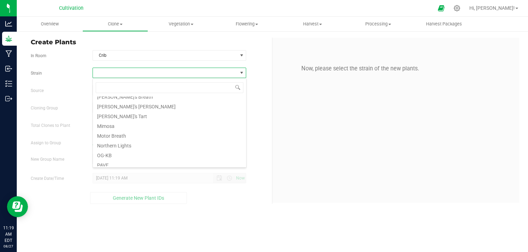
scroll to position [360, 0]
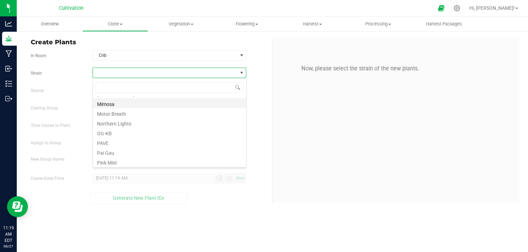
click at [189, 104] on li "Mimosa" at bounding box center [169, 103] width 153 height 10
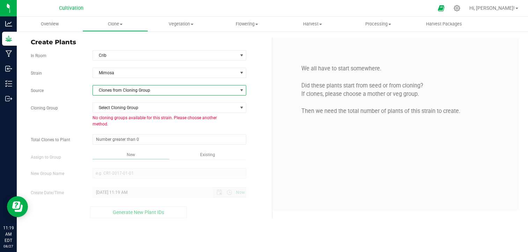
click at [168, 90] on span "Clones from Cloning Group" at bounding box center [165, 91] width 145 height 10
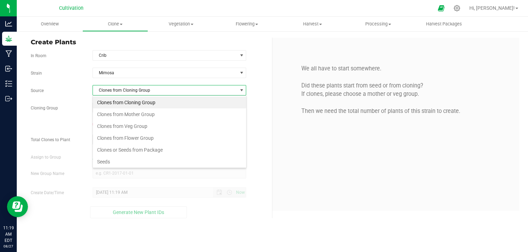
click at [208, 100] on li "Clones from Cloning Group" at bounding box center [169, 103] width 153 height 12
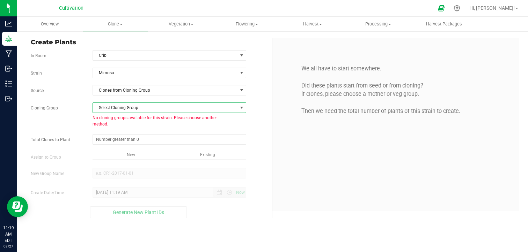
click at [198, 107] on span "Select Cloning Group" at bounding box center [165, 108] width 145 height 10
click at [226, 92] on span "Clones from Cloning Group" at bounding box center [165, 91] width 145 height 10
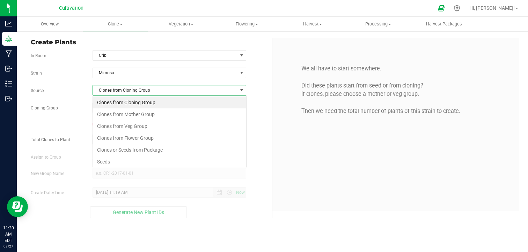
scroll to position [10, 154]
click at [200, 148] on li "Clones or Seeds from Package" at bounding box center [169, 150] width 153 height 12
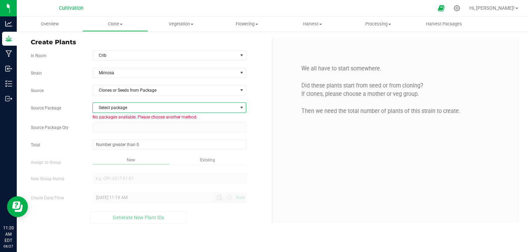
click at [217, 105] on span "Select package" at bounding box center [165, 108] width 145 height 10
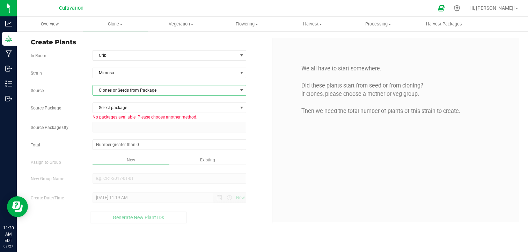
click at [242, 90] on span at bounding box center [242, 91] width 6 height 6
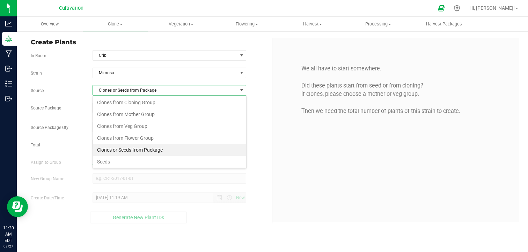
scroll to position [12, 0]
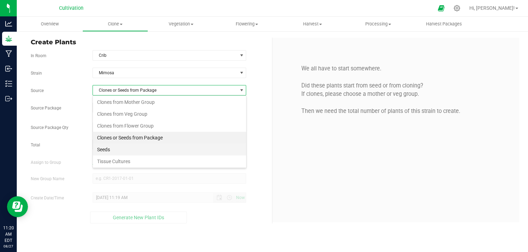
click at [169, 149] on li "Seeds" at bounding box center [169, 150] width 153 height 12
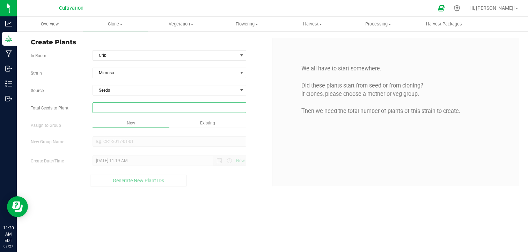
click at [174, 109] on span at bounding box center [170, 108] width 154 height 10
type input "53"
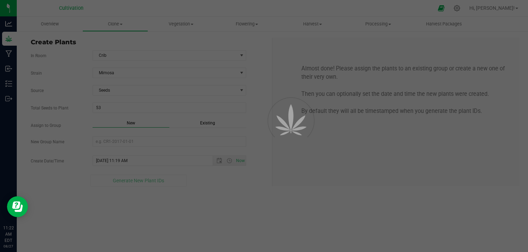
click at [154, 187] on div "Overview Clone Create plants Cloning groups Cloning plants Apply to plants Vege…" at bounding box center [272, 135] width 511 height 236
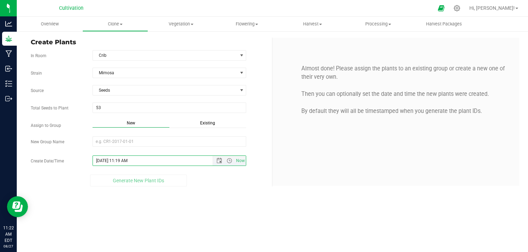
click at [103, 159] on input "[DATE] 11:19 AM" at bounding box center [159, 161] width 132 height 10
drag, startPoint x: 104, startPoint y: 160, endPoint x: 95, endPoint y: 161, distance: 9.8
click at [95, 161] on input "[DATE] 11:19 AM" at bounding box center [159, 161] width 132 height 10
type input "[DATE] 11:19 AM"
click at [173, 196] on div "Overview Clone Create plants Cloning groups Cloning plants Apply to plants Vege…" at bounding box center [272, 135] width 511 height 236
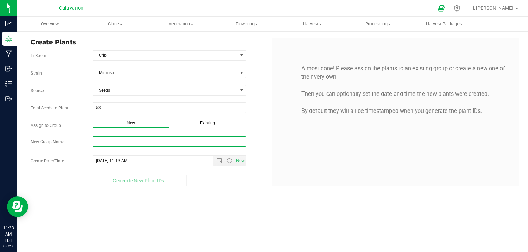
click at [150, 142] on input "New Group Name" at bounding box center [170, 142] width 154 height 10
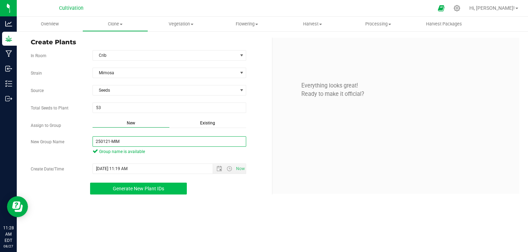
type input "250121-MIM"
click at [145, 190] on span "Generate New Plant IDs" at bounding box center [138, 189] width 51 height 6
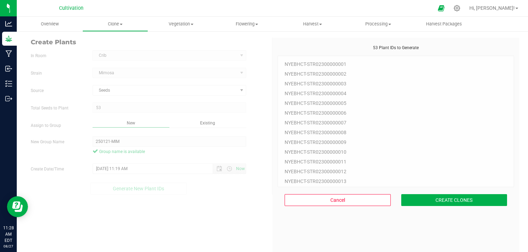
scroll to position [21, 0]
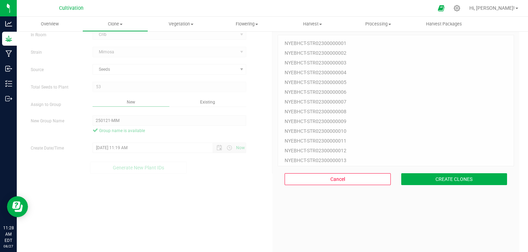
click at [379, 115] on div "NYEBHCT-STR02300000001 NYEBHCT-STR02300000002 NYEBHCT-STR02300000003 NYEBHCT-ST…" at bounding box center [396, 101] width 236 height 132
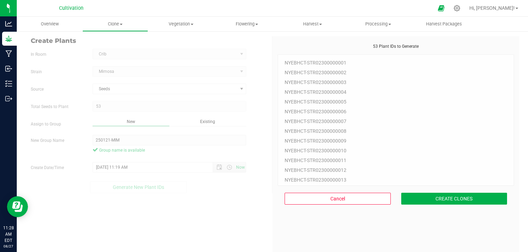
scroll to position [0, 0]
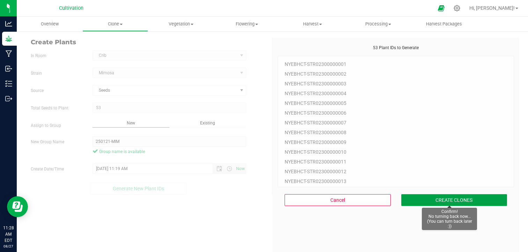
click at [439, 197] on button "CREATE CLONES" at bounding box center [454, 200] width 106 height 12
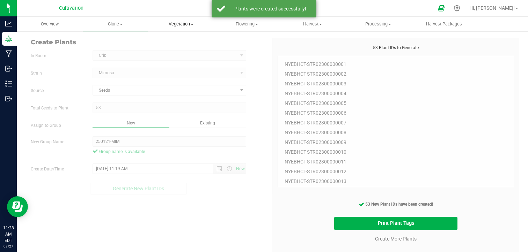
click at [178, 25] on span "Vegetation" at bounding box center [180, 24] width 65 height 6
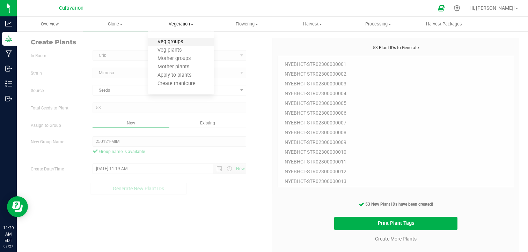
click at [176, 40] on span "Veg groups" at bounding box center [170, 42] width 44 height 6
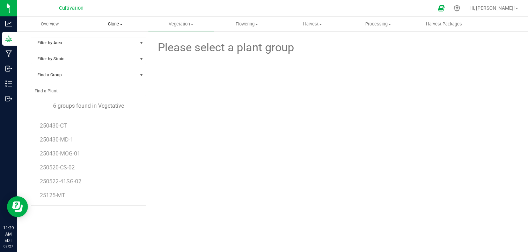
click at [119, 25] on span "Clone" at bounding box center [115, 24] width 65 height 6
click at [120, 51] on span "Cloning groups" at bounding box center [108, 50] width 53 height 6
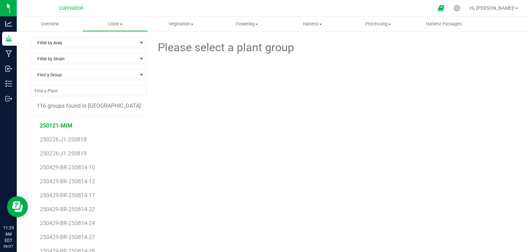
click at [49, 125] on span "250121-MIM" at bounding box center [56, 126] width 32 height 7
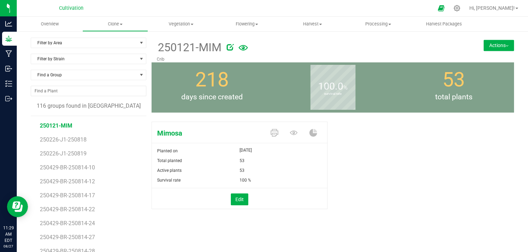
click at [488, 47] on button "Actions" at bounding box center [499, 45] width 30 height 11
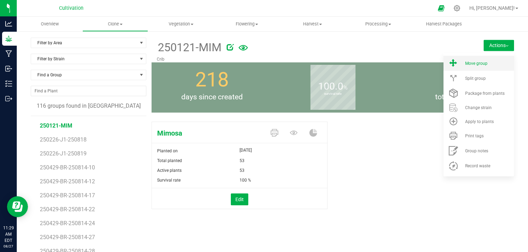
click at [469, 62] on span "Move group" at bounding box center [476, 63] width 22 height 5
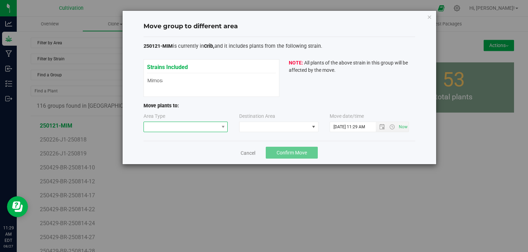
click at [207, 129] on span at bounding box center [181, 127] width 75 height 10
click at [196, 137] on li "Vegetative" at bounding box center [185, 140] width 84 height 12
click at [253, 131] on span at bounding box center [275, 127] width 70 height 10
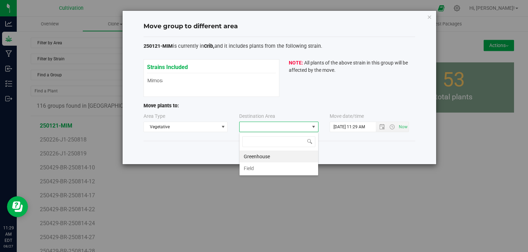
scroll to position [10, 79]
click at [260, 157] on li "Greenhouse" at bounding box center [279, 157] width 79 height 12
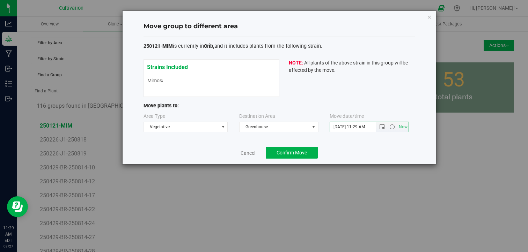
click at [342, 127] on input "[DATE] 11:29 AM" at bounding box center [359, 127] width 58 height 10
click at [382, 126] on span "Open the date view" at bounding box center [382, 127] width 6 height 6
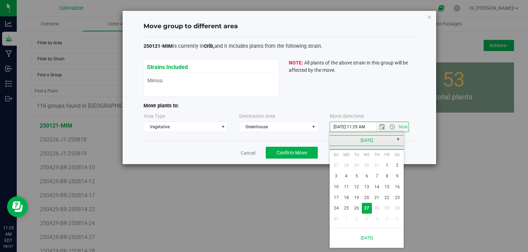
click at [334, 141] on link "[DATE]" at bounding box center [366, 140] width 75 height 11
click at [334, 141] on link "2025" at bounding box center [366, 140] width 75 height 11
click at [334, 141] on link "[DATE]-[DATE]" at bounding box center [366, 140] width 75 height 11
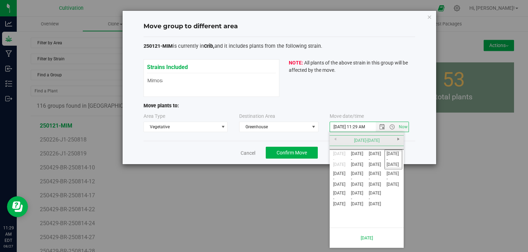
click at [398, 139] on div "[DATE]-[DATE]" at bounding box center [367, 140] width 78 height 17
click at [340, 126] on input "02/2025 11:29 AM" at bounding box center [369, 127] width 79 height 10
click at [384, 127] on span "Open the date view" at bounding box center [382, 127] width 6 height 6
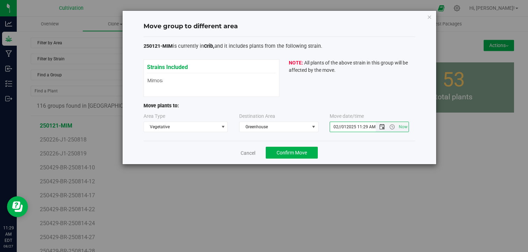
click at [384, 127] on span "Open the date view" at bounding box center [382, 127] width 6 height 6
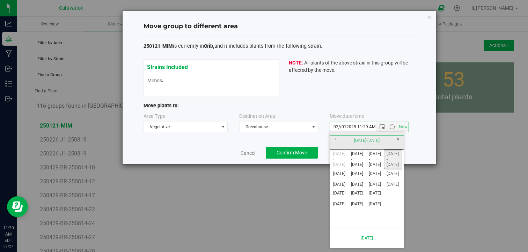
click at [394, 157] on link "[DATE] - [DATE]" at bounding box center [393, 160] width 18 height 18
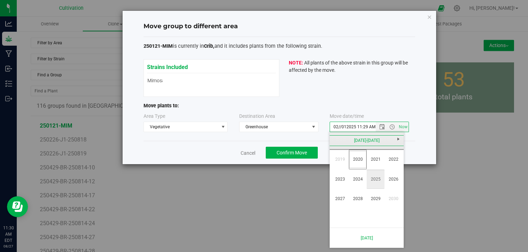
click at [376, 182] on link "2025" at bounding box center [376, 180] width 18 height 18
click at [357, 156] on link "Feb" at bounding box center [358, 160] width 18 height 18
click at [397, 162] on link "1" at bounding box center [397, 165] width 10 height 11
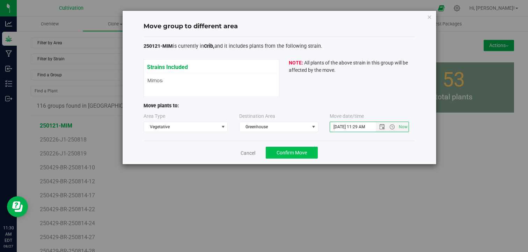
type input "[DATE] 11:29 AM"
click at [300, 153] on span "Confirm Move" at bounding box center [292, 153] width 30 height 6
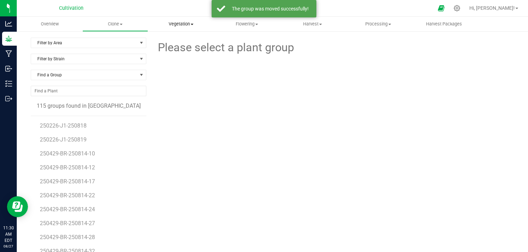
click at [188, 24] on span "Vegetation" at bounding box center [180, 24] width 65 height 6
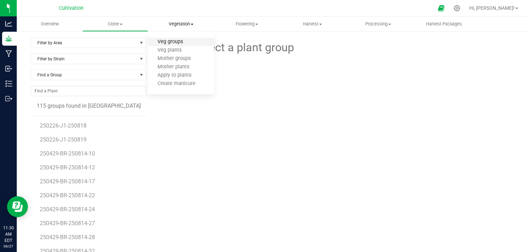
click at [177, 42] on span "Veg groups" at bounding box center [170, 42] width 44 height 6
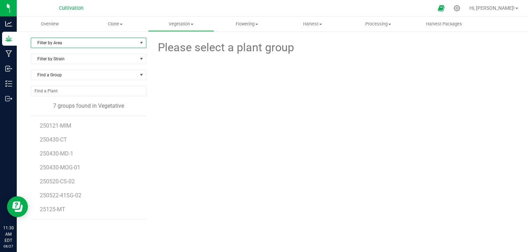
click at [128, 43] on span "Filter by Area" at bounding box center [84, 43] width 106 height 10
click at [88, 76] on li "Greenhouse" at bounding box center [87, 76] width 113 height 10
click at [62, 124] on span "250121-MIM" at bounding box center [56, 126] width 32 height 7
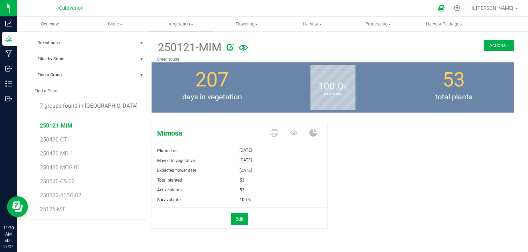
click at [488, 51] on div "250121-MIM [GEOGRAPHIC_DATA] Actions Move group Split group" at bounding box center [333, 50] width 362 height 25
click at [491, 47] on button "Actions" at bounding box center [499, 45] width 30 height 11
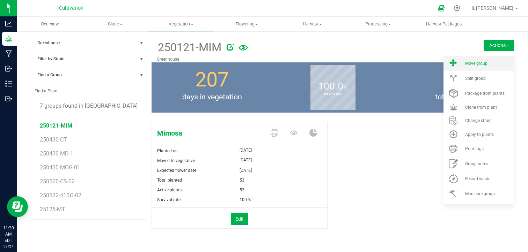
click at [473, 66] on li "Move group" at bounding box center [478, 63] width 71 height 15
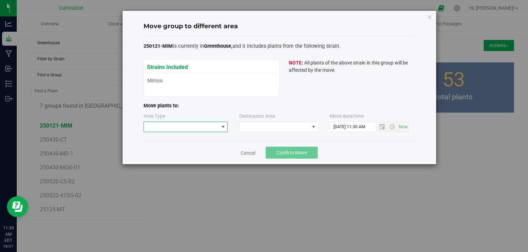
click at [201, 125] on span at bounding box center [181, 127] width 75 height 10
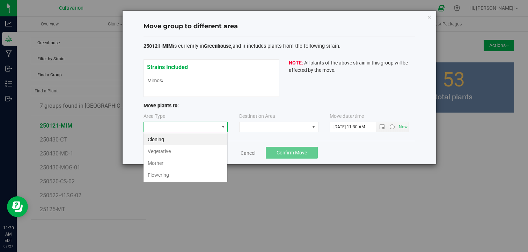
scroll to position [10, 84]
click at [167, 172] on li "Flowering" at bounding box center [185, 175] width 84 height 12
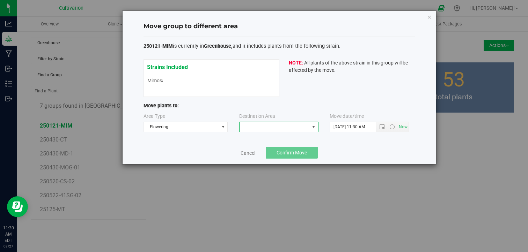
click at [272, 131] on span at bounding box center [275, 127] width 70 height 10
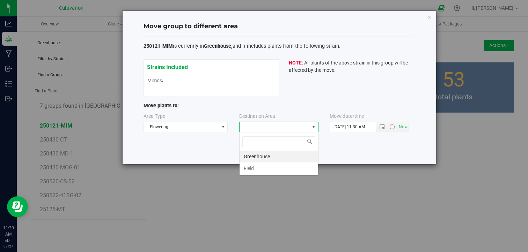
scroll to position [10, 79]
click at [256, 157] on li "Greenhouse" at bounding box center [279, 157] width 79 height 12
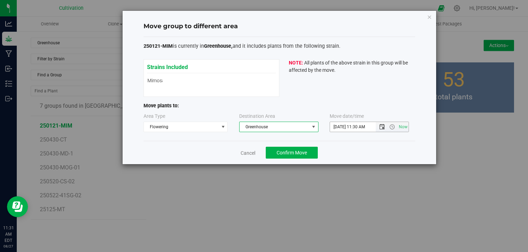
click at [381, 126] on span "Open the date view" at bounding box center [382, 127] width 6 height 6
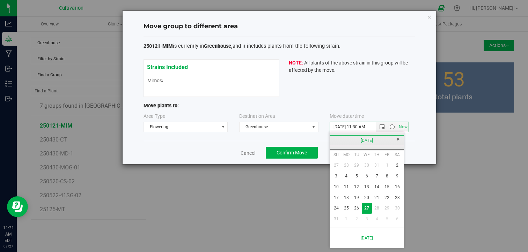
click at [337, 139] on link "[DATE]" at bounding box center [366, 140] width 75 height 11
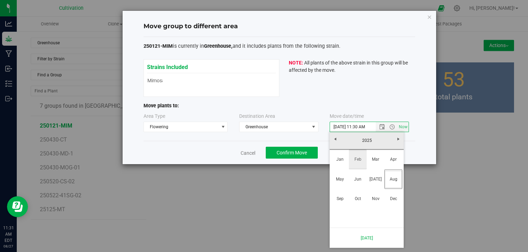
click at [357, 155] on link "Feb" at bounding box center [358, 160] width 18 height 18
type input "[DATE] 11:30 AM"
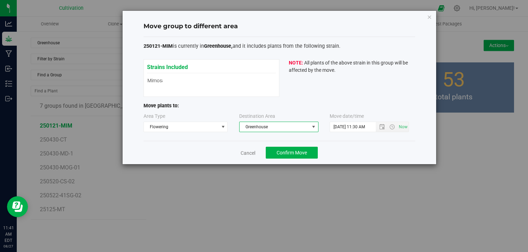
click at [288, 126] on span "Greenhouse" at bounding box center [275, 127] width 70 height 10
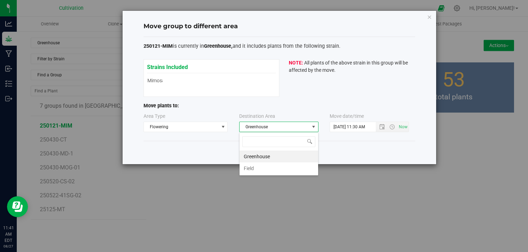
click at [260, 155] on li "Greenhouse" at bounding box center [279, 157] width 79 height 12
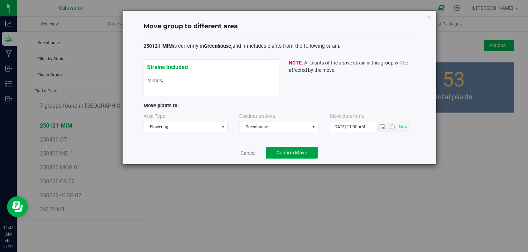
click at [285, 148] on button "Confirm Move" at bounding box center [292, 153] width 52 height 12
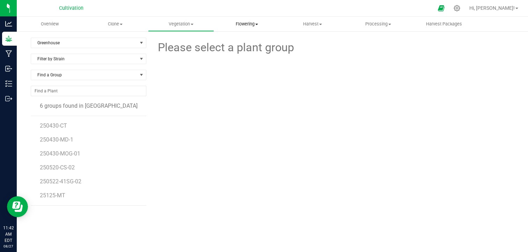
click at [252, 28] on uib-tab-heading "Flowering Create harvest Flowering groups Flowering plants Apply to plants" at bounding box center [246, 24] width 65 height 14
click at [244, 50] on span "Flowering groups" at bounding box center [243, 50] width 58 height 6
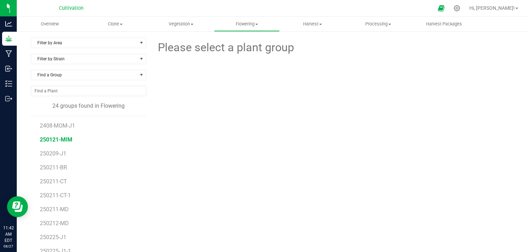
click at [67, 139] on span "250121-MIM" at bounding box center [56, 140] width 32 height 7
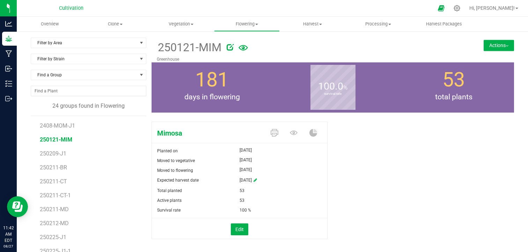
click at [491, 46] on button "Actions" at bounding box center [499, 45] width 30 height 11
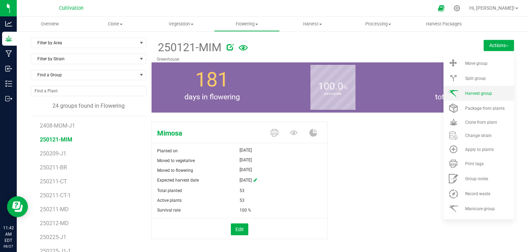
click at [472, 95] on span "Harvest group" at bounding box center [478, 93] width 27 height 5
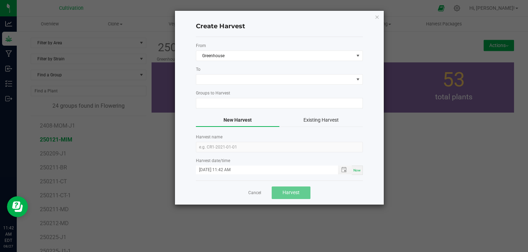
type input "250121-MIM"
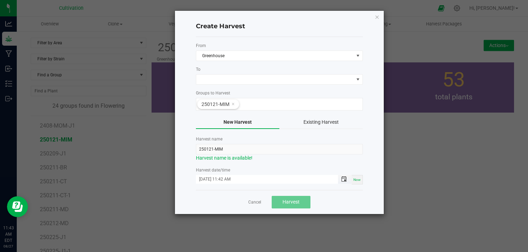
click at [342, 177] on span "Toggle popup" at bounding box center [344, 180] width 6 height 6
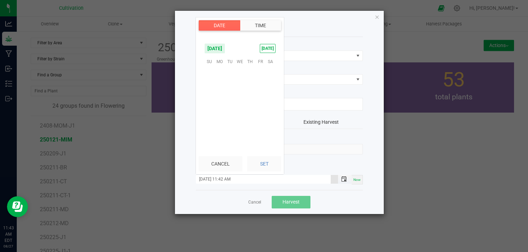
scroll to position [398, 0]
click at [261, 115] on span "29" at bounding box center [260, 115] width 10 height 11
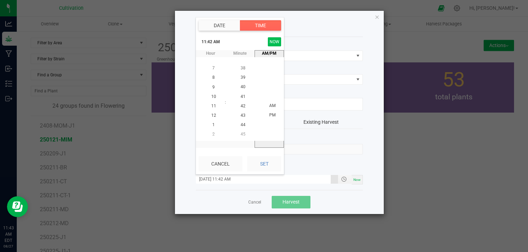
click at [271, 43] on button "NOW" at bounding box center [274, 41] width 13 height 9
click at [269, 165] on button "Set" at bounding box center [264, 163] width 34 height 15
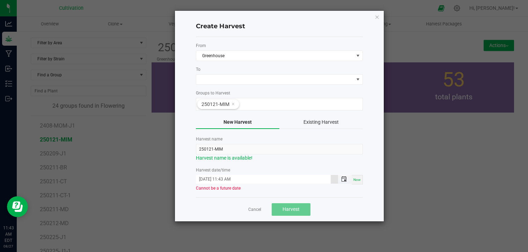
click at [344, 179] on span "Toggle popup" at bounding box center [344, 180] width 6 height 6
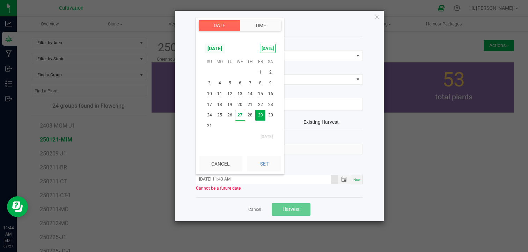
click at [225, 50] on span "[DATE]" at bounding box center [214, 48] width 21 height 10
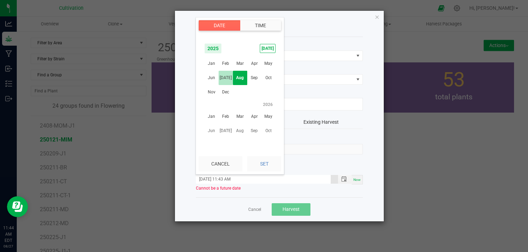
click at [227, 75] on span "[DATE]" at bounding box center [226, 78] width 14 height 14
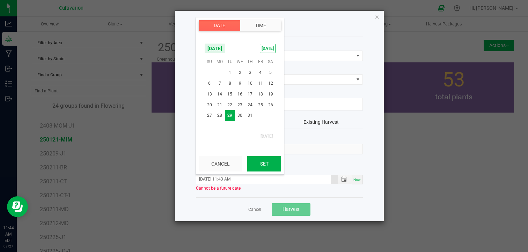
click at [264, 163] on button "Set" at bounding box center [264, 163] width 34 height 15
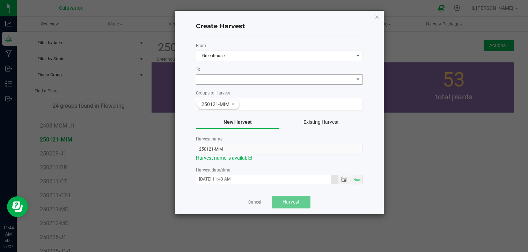
type input "[DATE] 11:43 AM"
click at [246, 77] on span at bounding box center [274, 80] width 157 height 10
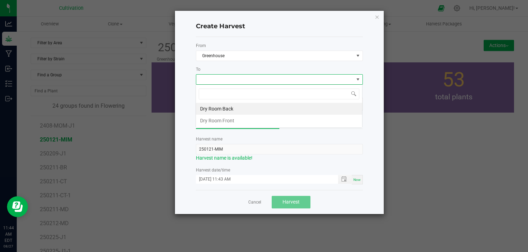
scroll to position [10, 167]
click at [233, 108] on li "Dry Room Back" at bounding box center [279, 109] width 166 height 12
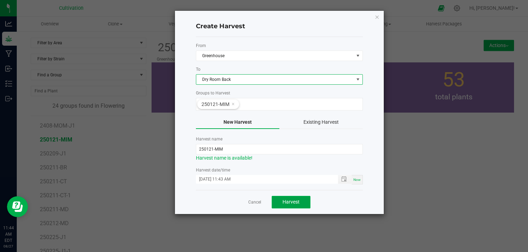
click at [288, 203] on span "Harvest" at bounding box center [290, 202] width 17 height 6
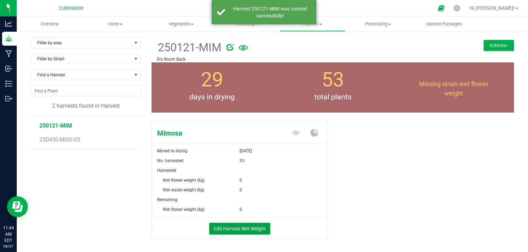
click at [256, 230] on button "Edit Harvest Wet Weight" at bounding box center [239, 229] width 61 height 12
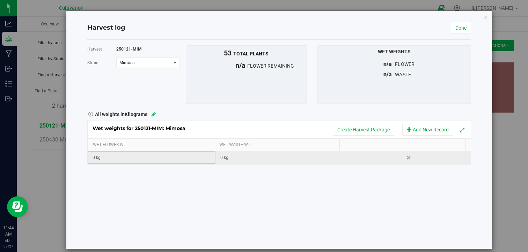
click at [114, 159] on div "0 kg" at bounding box center [154, 158] width 122 height 7
type input "0.705"
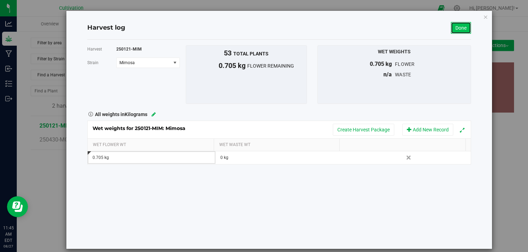
click at [452, 30] on link "Done" at bounding box center [461, 28] width 20 height 12
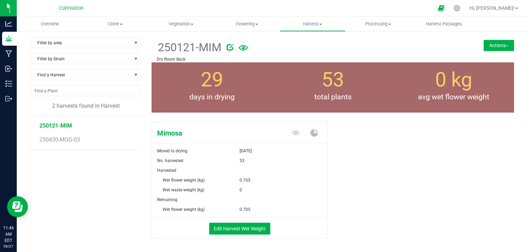
click at [491, 45] on button "Actions" at bounding box center [499, 45] width 30 height 11
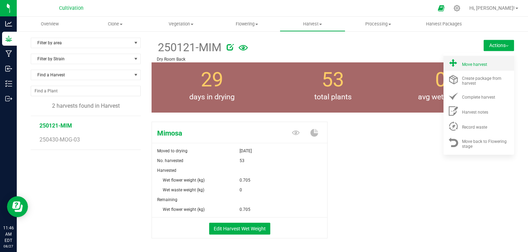
click at [462, 65] on span "Move harvest" at bounding box center [474, 64] width 25 height 5
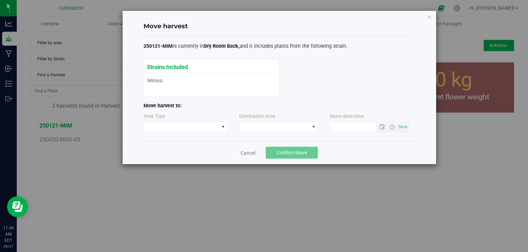
type input "[DATE] 11:46 AM"
click at [208, 125] on span at bounding box center [181, 127] width 75 height 10
click at [178, 148] on li "Processing" at bounding box center [185, 152] width 84 height 12
click at [280, 129] on span at bounding box center [275, 127] width 70 height 10
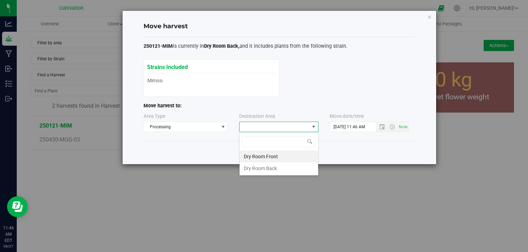
scroll to position [10, 79]
click at [268, 156] on li "Dry Room Front" at bounding box center [279, 157] width 79 height 12
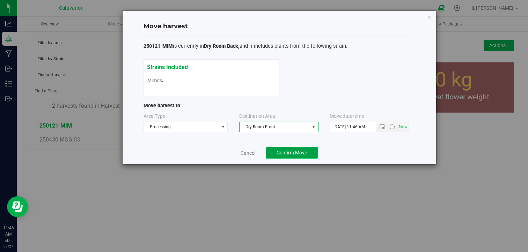
click at [294, 147] on button "Confirm Move" at bounding box center [292, 153] width 52 height 12
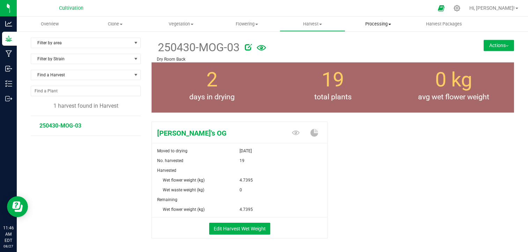
click at [382, 22] on span "Processing" at bounding box center [378, 24] width 65 height 6
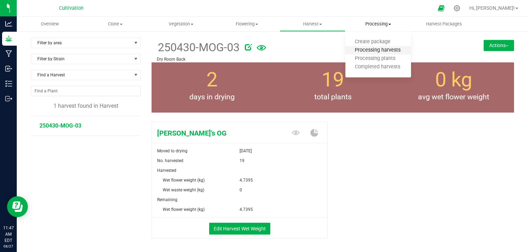
click at [387, 52] on span "Processing harvests" at bounding box center [377, 50] width 65 height 6
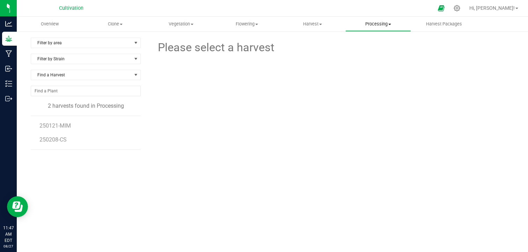
click at [387, 23] on span "Processing" at bounding box center [378, 24] width 65 height 6
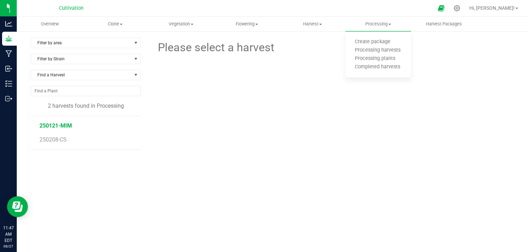
click at [66, 124] on span "250121-MIM" at bounding box center [55, 126] width 32 height 7
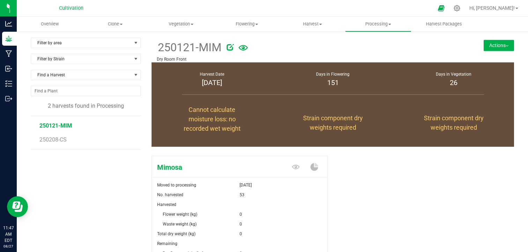
click at [417, 149] on div "Mimosa Moved to processing [DATE] No. harvested 53 Harvested Flower weight (kg)…" at bounding box center [332, 228] width 373 height 163
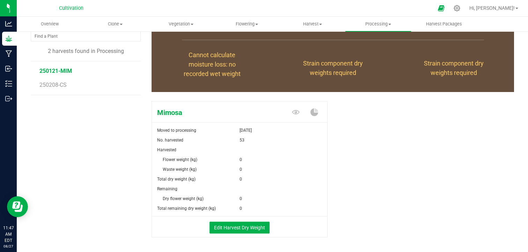
scroll to position [56, 0]
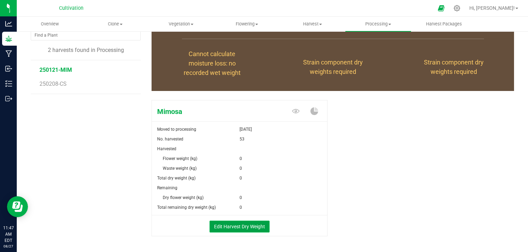
click at [228, 224] on button "Edit Harvest Dry Weight" at bounding box center [239, 227] width 60 height 12
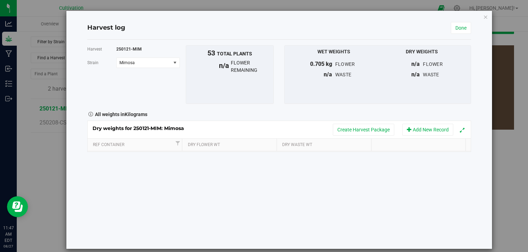
scroll to position [56, 0]
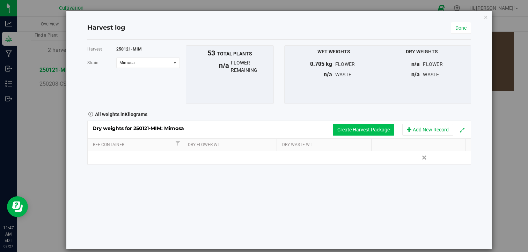
click at [366, 128] on button "Create Harvest Package" at bounding box center [363, 130] width 61 height 12
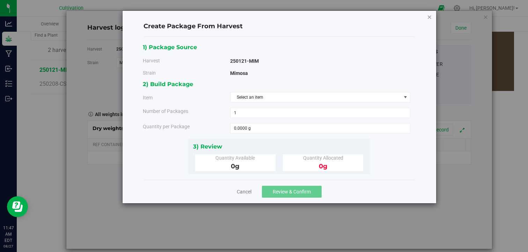
click at [431, 19] on icon "button" at bounding box center [429, 17] width 5 height 8
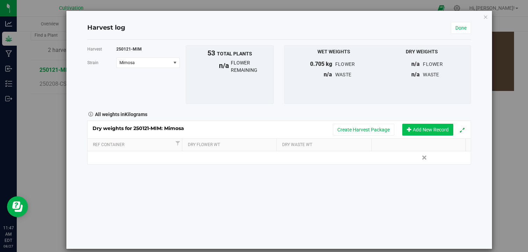
click at [417, 132] on button "Add New Record" at bounding box center [427, 130] width 51 height 12
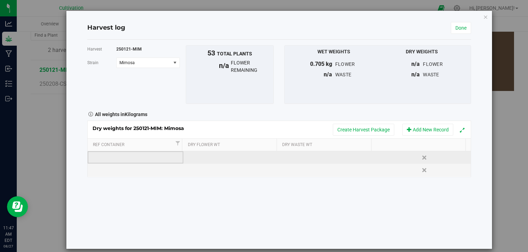
click at [146, 159] on td at bounding box center [136, 158] width 96 height 13
type input "250121-MIM"
click at [209, 160] on div "Loading... Dry weights for 250121-MIM: Mimosa Create Harvest Package Add New Re…" at bounding box center [279, 149] width 384 height 57
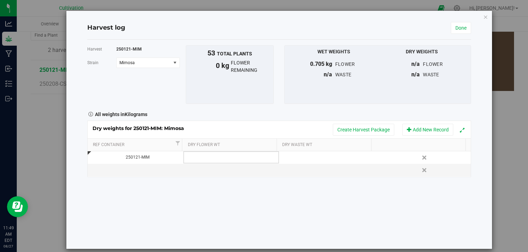
click at [209, 160] on td at bounding box center [231, 158] width 96 height 13
click at [288, 184] on div "Harvest 250121-MIM [GEOGRAPHIC_DATA] Mimosa Select strain Mimosa To bulk upload…" at bounding box center [279, 144] width 384 height 209
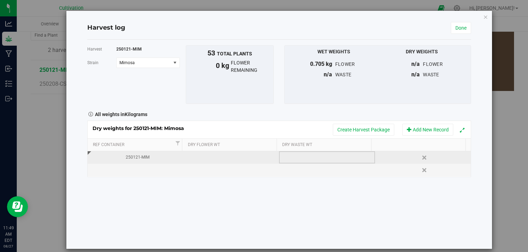
click at [290, 156] on td at bounding box center [327, 158] width 96 height 13
click at [230, 160] on td at bounding box center [231, 158] width 96 height 13
click at [230, 160] on span at bounding box center [233, 158] width 88 height 10
click at [315, 160] on td at bounding box center [327, 158] width 96 height 13
click at [315, 160] on input "text" at bounding box center [329, 158] width 88 height 10
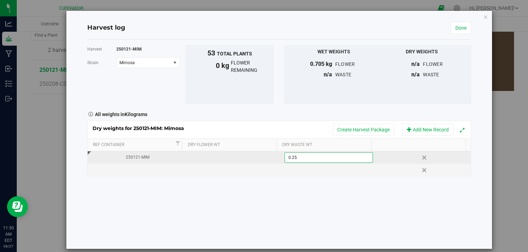
type input "0.255"
click at [230, 157] on td at bounding box center [231, 158] width 96 height 13
click at [230, 157] on input "text" at bounding box center [233, 158] width 88 height 10
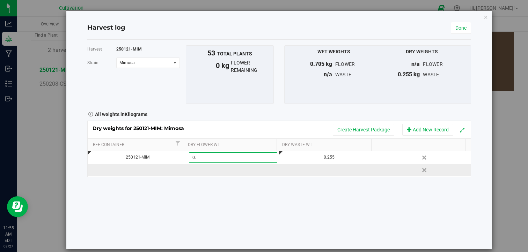
type input "0"
type input "0.395"
click at [238, 200] on div "Harvest 250121-MIM [GEOGRAPHIC_DATA] Mimosa Select strain Mimosa To bulk upload…" at bounding box center [279, 144] width 384 height 209
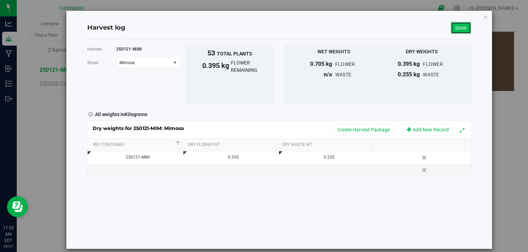
click at [451, 31] on link "Done" at bounding box center [461, 28] width 20 height 12
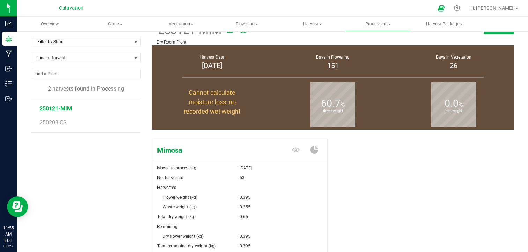
scroll to position [56, 0]
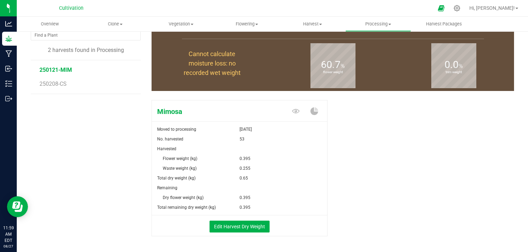
click at [381, 144] on div "Mimosa Moved to processing [DATE] No. harvested 53 Harvested Flower weight (kg)…" at bounding box center [333, 175] width 362 height 157
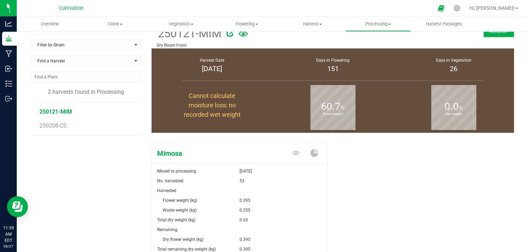
scroll to position [0, 0]
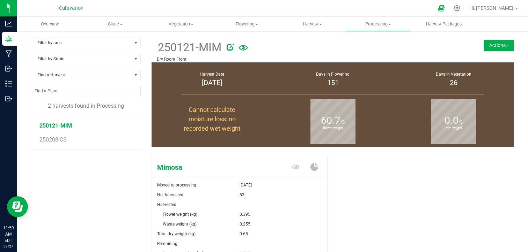
click at [371, 169] on div "Mimosa Moved to processing [DATE] No. harvested 53 Harvested Flower weight (kg)…" at bounding box center [333, 231] width 362 height 157
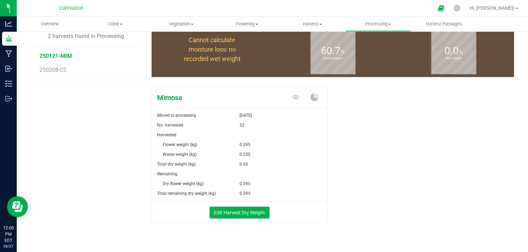
scroll to position [80, 0]
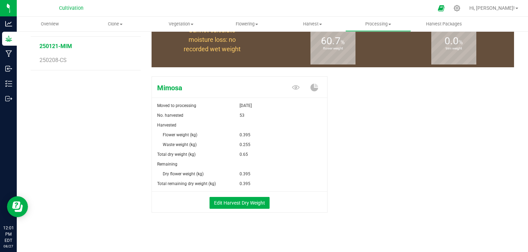
click at [378, 151] on div "Mimosa Moved to processing [DATE] No. harvested 53 Harvested Flower weight (kg)…" at bounding box center [333, 152] width 362 height 157
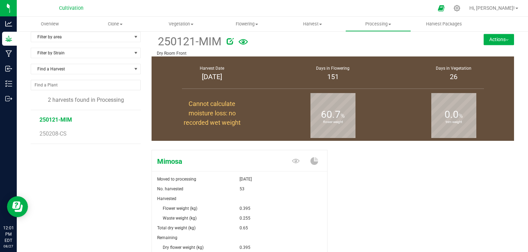
scroll to position [0, 0]
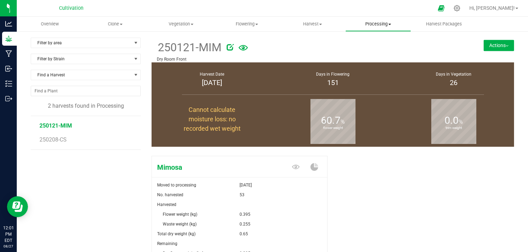
click at [389, 21] on span "Processing" at bounding box center [378, 24] width 65 height 6
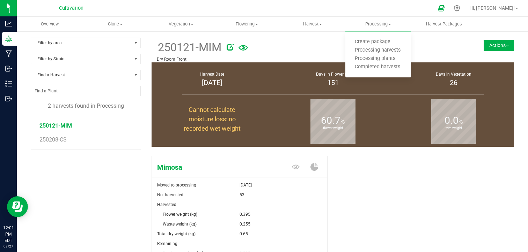
click at [491, 45] on button "Actions" at bounding box center [499, 45] width 30 height 11
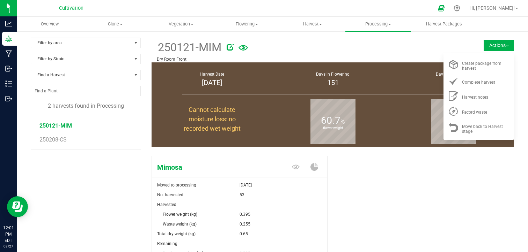
click at [408, 167] on div "Mimosa Moved to processing [DATE] No. harvested 53 Harvested Flower weight (kg)…" at bounding box center [333, 231] width 362 height 157
click at [339, 163] on div "Mimosa Moved to processing [DATE] No. harvested 53 Harvested Flower weight (kg)…" at bounding box center [333, 231] width 362 height 157
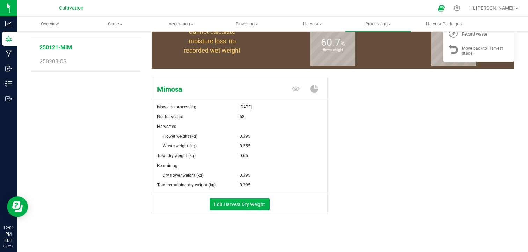
scroll to position [80, 0]
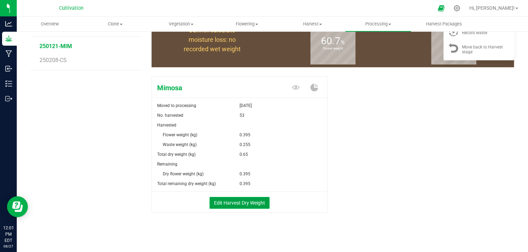
click at [256, 197] on button "Edit Harvest Dry Weight" at bounding box center [239, 203] width 60 height 12
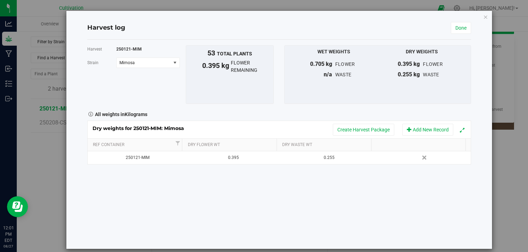
scroll to position [80, 0]
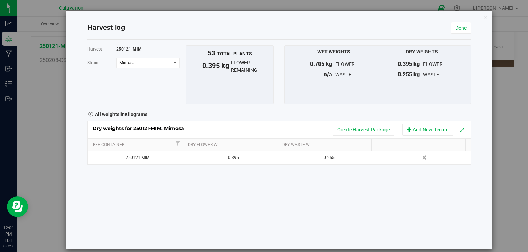
click at [421, 123] on div "Dry weights for 250121-MIM: Mimosa Create Harvest Package Add New Record" at bounding box center [279, 129] width 383 height 17
click at [412, 130] on button "Add New Record" at bounding box center [427, 130] width 51 height 12
click at [457, 129] on button "Expand" at bounding box center [462, 129] width 11 height 11
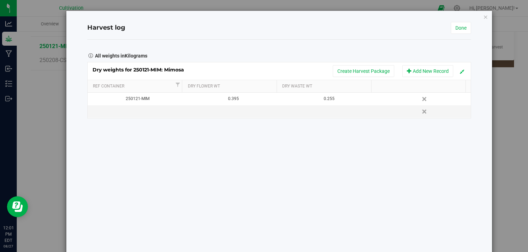
click at [460, 71] on span "Expand" at bounding box center [462, 71] width 5 height 5
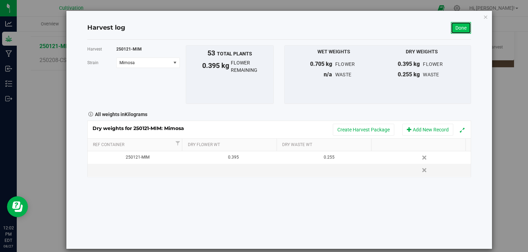
click at [458, 31] on link "Done" at bounding box center [461, 28] width 20 height 12
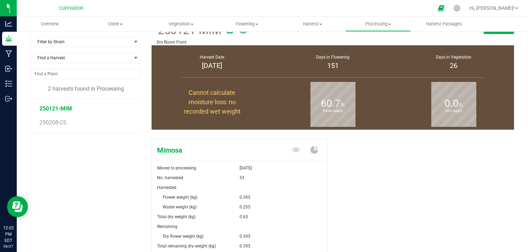
scroll to position [80, 0]
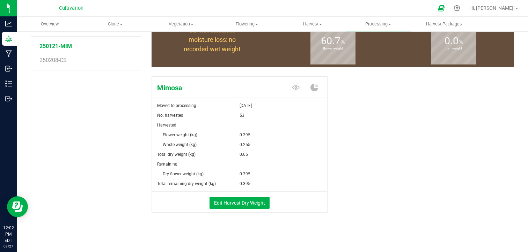
click at [384, 129] on div "Mimosa Moved to processing [DATE] No. harvested 53 Harvested Flower weight (kg)…" at bounding box center [333, 152] width 362 height 157
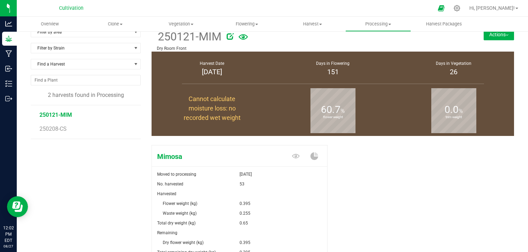
scroll to position [10, 0]
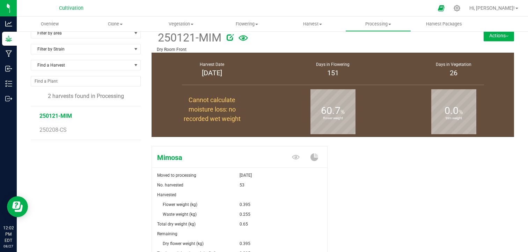
click at [449, 110] on b "trim weight" at bounding box center [453, 118] width 45 height 62
click at [410, 162] on div "Mimosa Moved to processing [DATE] No. harvested 53 Harvested Flower weight (kg)…" at bounding box center [333, 221] width 362 height 157
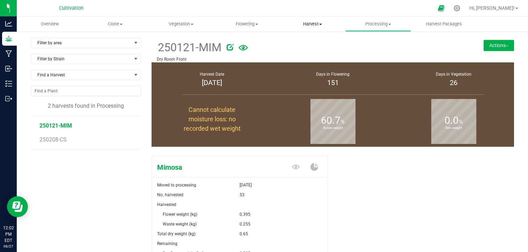
click at [324, 20] on uib-tab-heading "Harvest Harvests Harvested plants" at bounding box center [312, 24] width 65 height 14
click at [300, 41] on span "Harvests" at bounding box center [299, 42] width 39 height 6
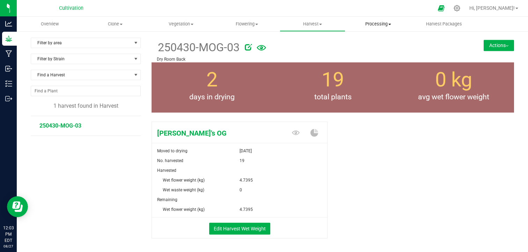
click at [380, 28] on uib-tab-heading "Processing Create package Processing harvests Processing plants Completed harve…" at bounding box center [378, 24] width 65 height 14
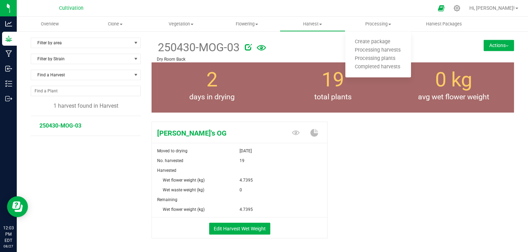
click at [380, 143] on div "[PERSON_NAME]'s OG Moved to drying [DATE] No. harvested 19 Harvested Wet flower…" at bounding box center [333, 187] width 362 height 137
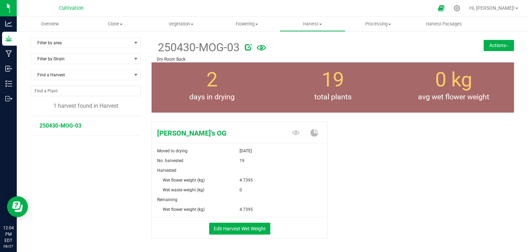
click at [415, 150] on div "[PERSON_NAME]'s OG Moved to drying [DATE] No. harvested 19 Harvested Wet flower…" at bounding box center [333, 187] width 362 height 137
click at [374, 160] on div "[PERSON_NAME]'s OG Moved to drying [DATE] No. harvested 19 Harvested Wet flower…" at bounding box center [333, 187] width 362 height 137
click at [376, 171] on div "[PERSON_NAME]'s OG Moved to drying [DATE] No. harvested 19 Harvested Wet flower…" at bounding box center [333, 187] width 362 height 137
click at [381, 173] on div "[PERSON_NAME]'s OG Moved to drying [DATE] No. harvested 19 Harvested Wet flower…" at bounding box center [333, 187] width 362 height 137
click at [324, 24] on span "Harvest" at bounding box center [312, 24] width 65 height 6
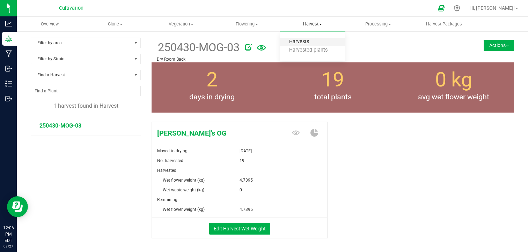
click at [306, 43] on span "Harvests" at bounding box center [299, 42] width 39 height 6
click at [381, 27] on uib-tab-heading "Processing Create package Processing harvests Processing plants Completed harve…" at bounding box center [378, 24] width 65 height 14
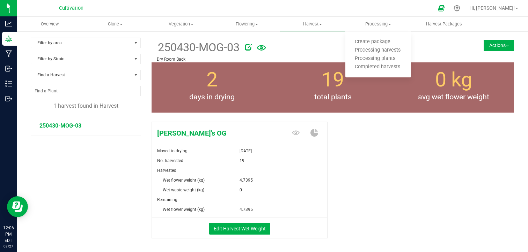
click at [486, 49] on button "Actions" at bounding box center [499, 45] width 30 height 11
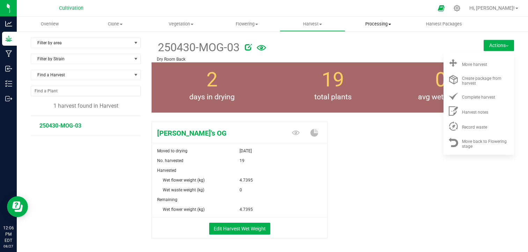
click at [382, 22] on span "Processing" at bounding box center [378, 24] width 66 height 6
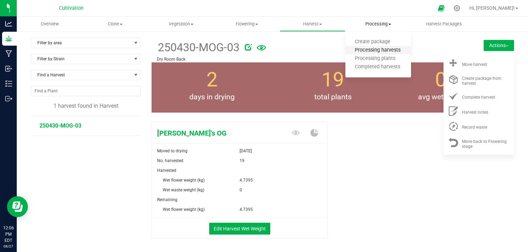
click at [383, 51] on span "Processing harvests" at bounding box center [377, 50] width 65 height 6
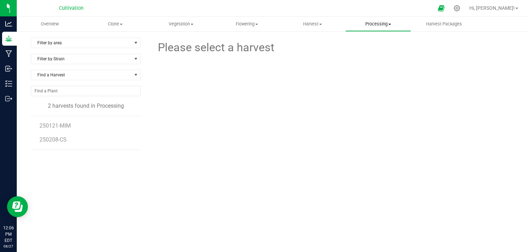
click at [372, 25] on span "Processing" at bounding box center [378, 24] width 65 height 6
click at [385, 50] on span "Processing harvests" at bounding box center [377, 50] width 65 height 6
drag, startPoint x: 49, startPoint y: 130, endPoint x: 56, endPoint y: 126, distance: 8.0
click at [56, 126] on ul "250121-MIM 250208-CS" at bounding box center [89, 133] width 101 height 34
click at [56, 126] on span "250121-MIM" at bounding box center [55, 126] width 32 height 7
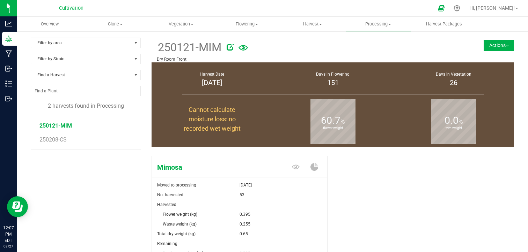
click at [225, 46] on div at bounding box center [334, 46] width 227 height 14
click at [227, 46] on icon at bounding box center [230, 47] width 7 height 7
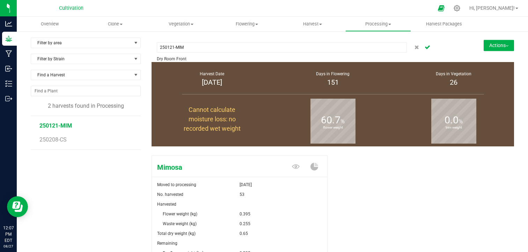
click at [484, 44] on button "Actions" at bounding box center [499, 45] width 30 height 11
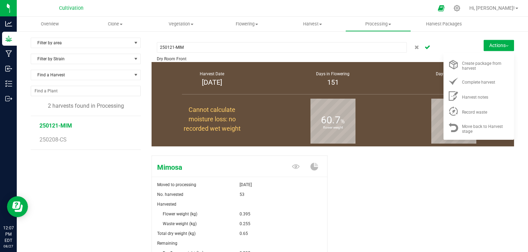
click at [458, 43] on div "250121-MIM Dry Room Front Actions Create package from harvest Complete harvest" at bounding box center [333, 50] width 362 height 24
click at [464, 116] on li "Record waste" at bounding box center [478, 111] width 71 height 15
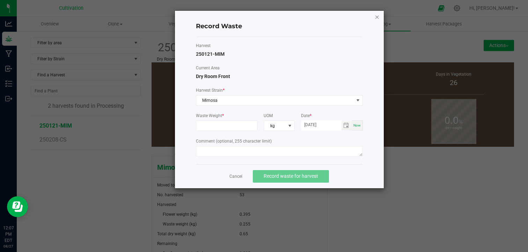
click at [376, 17] on icon "button" at bounding box center [377, 17] width 5 height 8
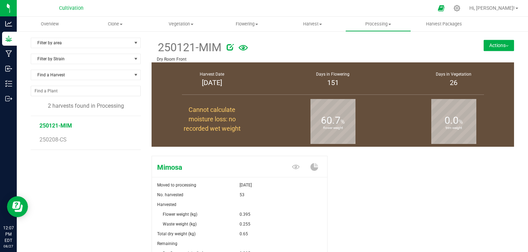
click at [365, 184] on div "Mimosa Moved to processing [DATE] No. harvested 53 Harvested Flower weight (kg)…" at bounding box center [333, 231] width 362 height 157
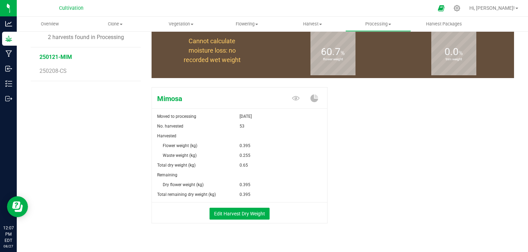
scroll to position [70, 0]
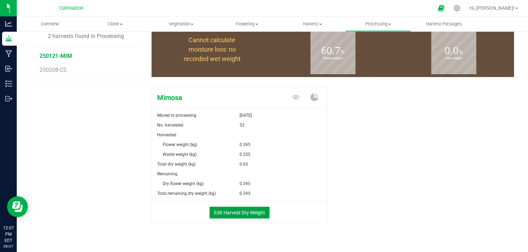
click at [246, 207] on button "Edit Harvest Dry Weight" at bounding box center [239, 213] width 60 height 12
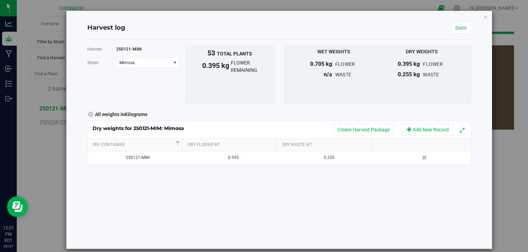
scroll to position [70, 0]
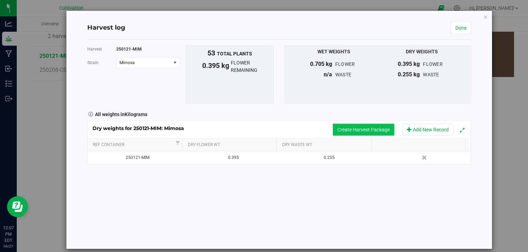
click at [360, 130] on button "Create Harvest Package" at bounding box center [363, 130] width 61 height 12
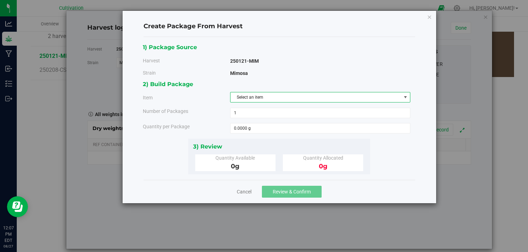
click at [314, 97] on span "Select an item" at bounding box center [315, 98] width 171 height 10
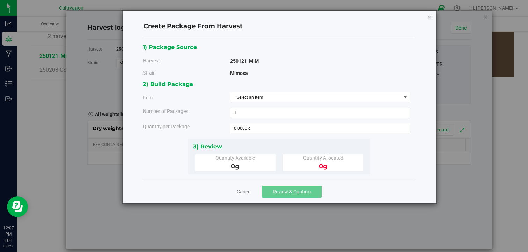
click at [338, 67] on div "1) Package Source Harvest 250121-MIM Strain Mimosa" at bounding box center [279, 61] width 273 height 37
click at [245, 190] on link "Cancel" at bounding box center [244, 192] width 15 height 7
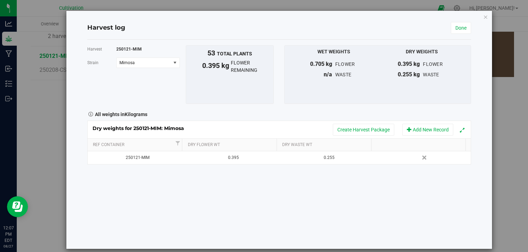
click at [245, 190] on div "Harvest 250121-MIM [GEOGRAPHIC_DATA] Mimosa Select strain Mimosa To bulk upload…" at bounding box center [279, 144] width 384 height 209
click at [457, 29] on link "Done" at bounding box center [461, 28] width 20 height 12
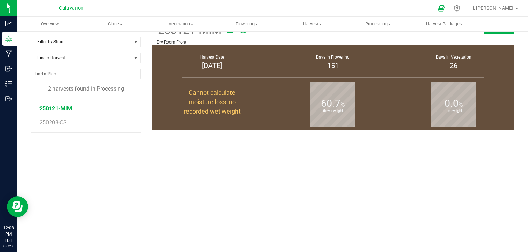
scroll to position [70, 0]
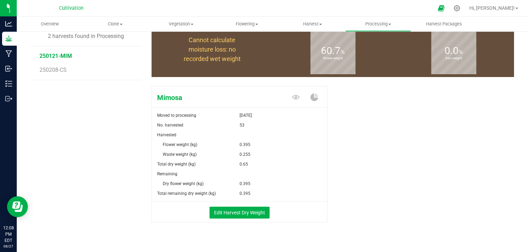
click at [377, 148] on div "Mimosa Moved to processing [DATE] No. harvested 53 Harvested Flower weight (kg)…" at bounding box center [333, 161] width 362 height 157
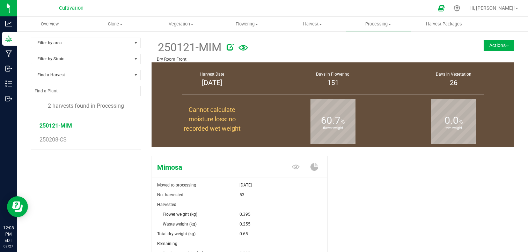
scroll to position [0, 0]
click at [316, 23] on span "Harvest" at bounding box center [312, 24] width 65 height 6
click at [305, 42] on span "Harvests" at bounding box center [299, 42] width 39 height 6
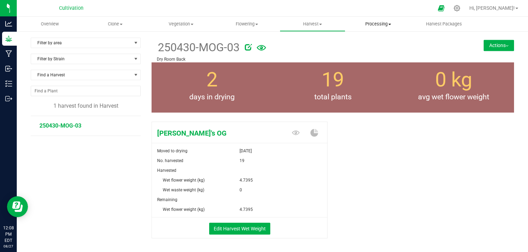
click at [385, 22] on span "Processing" at bounding box center [378, 24] width 65 height 6
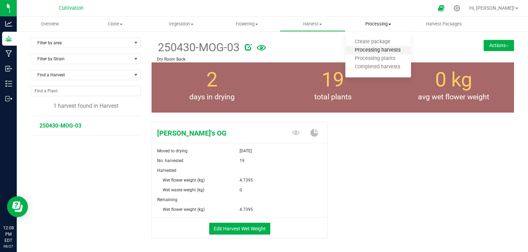
click at [368, 51] on span "Processing harvests" at bounding box center [377, 50] width 65 height 6
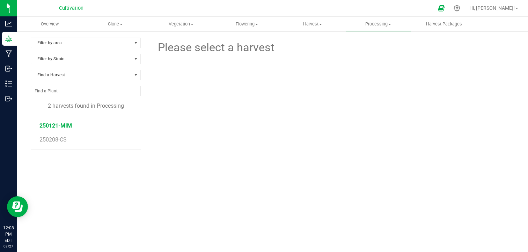
click at [64, 123] on span "250121-MIM" at bounding box center [55, 126] width 32 height 7
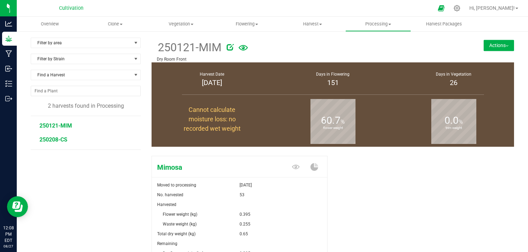
click at [57, 140] on span "250208-CS" at bounding box center [53, 140] width 28 height 7
click at [234, 24] on span "Flowering" at bounding box center [246, 24] width 65 height 6
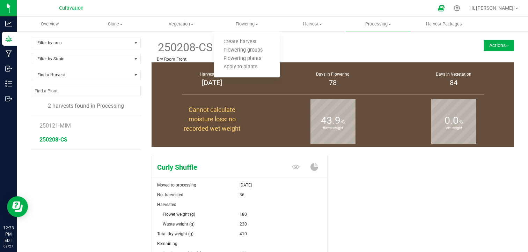
click at [299, 51] on div at bounding box center [336, 46] width 236 height 14
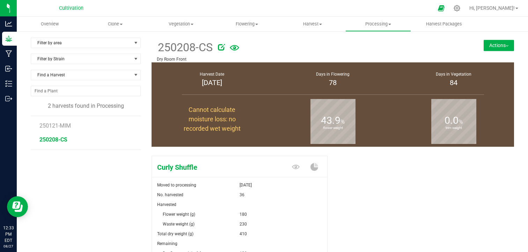
click at [354, 171] on div "Curly Shuffle Moved to processing [DATE] No. harvested 36 Harvested Flower weig…" at bounding box center [333, 231] width 362 height 157
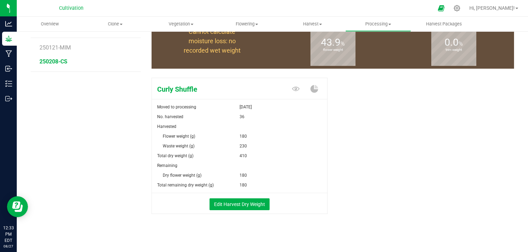
scroll to position [80, 0]
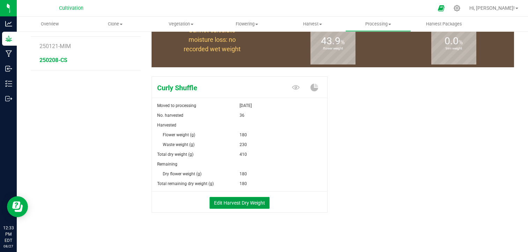
click at [243, 202] on button "Edit Harvest Dry Weight" at bounding box center [239, 203] width 60 height 12
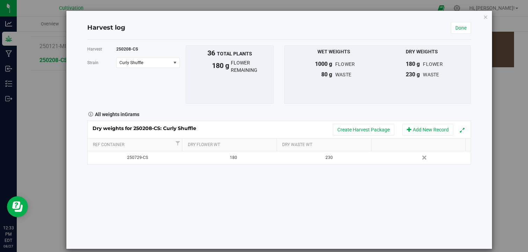
scroll to position [80, 0]
drag, startPoint x: 368, startPoint y: 146, endPoint x: 431, endPoint y: 148, distance: 62.5
click at [431, 148] on div "Ref Container Dry Flower Wt Dry Waste Wt" at bounding box center [277, 145] width 378 height 12
click at [250, 192] on div "Harvest 250208-CS [GEOGRAPHIC_DATA] Curly Shuffle Select strain Curly Shuffle T…" at bounding box center [279, 144] width 384 height 209
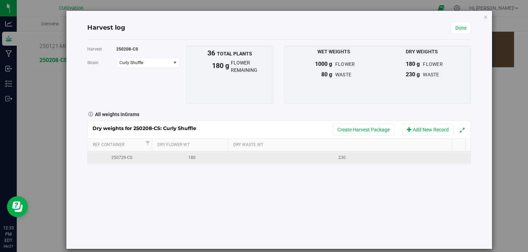
drag, startPoint x: 220, startPoint y: 145, endPoint x: 214, endPoint y: 153, distance: 9.5
click at [214, 153] on div "Dry weights for 250208-CS: Curly Shuffle Create Harvest Package Add New Record …" at bounding box center [279, 143] width 384 height 44
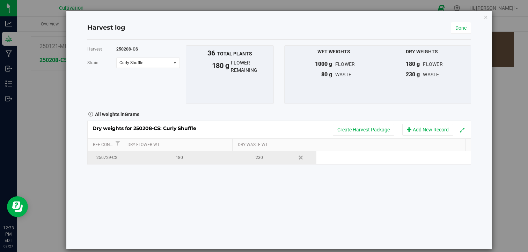
drag, startPoint x: 451, startPoint y: 143, endPoint x: 248, endPoint y: 152, distance: 202.7
click at [248, 152] on div "Dry weights for 250208-CS: Curly Shuffle Create Harvest Package Add New Record …" at bounding box center [279, 143] width 384 height 44
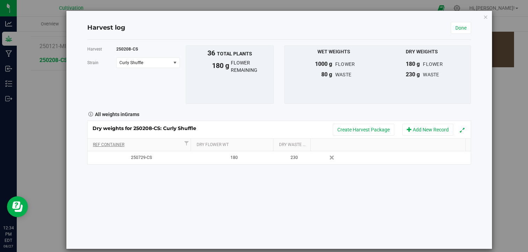
drag, startPoint x: 120, startPoint y: 143, endPoint x: 155, endPoint y: 143, distance: 34.6
click at [155, 143] on div "Ref Container Dry Flower Wt Dry Waste Wt" at bounding box center [277, 145] width 378 height 12
click at [457, 31] on link "Done" at bounding box center [461, 28] width 20 height 12
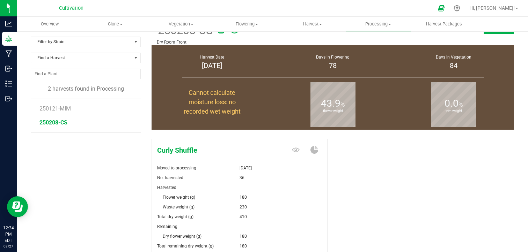
scroll to position [80, 0]
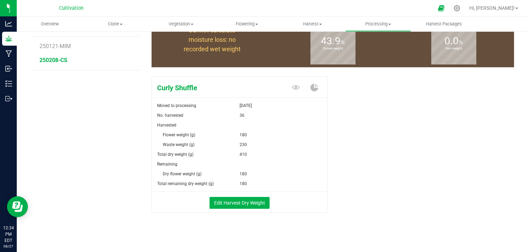
click at [362, 145] on div "Curly Shuffle Moved to processing [DATE] No. harvested 36 Harvested Flower weig…" at bounding box center [333, 152] width 362 height 157
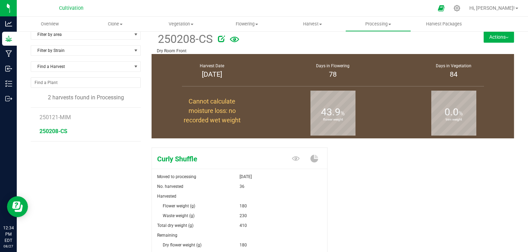
scroll to position [0, 0]
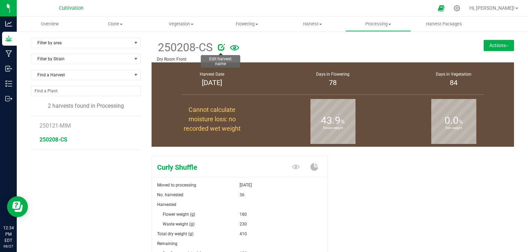
click at [220, 46] on icon at bounding box center [221, 47] width 7 height 7
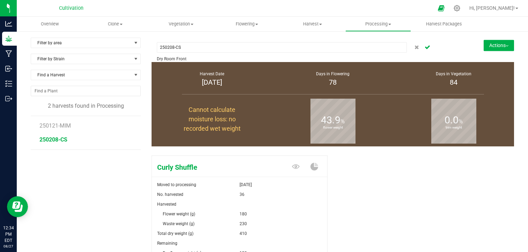
click at [377, 194] on div "Curly Shuffle Moved to processing [DATE] No. harvested 36 Harvested Flower weig…" at bounding box center [333, 231] width 362 height 157
click at [60, 125] on span "250121-MIM" at bounding box center [55, 126] width 32 height 7
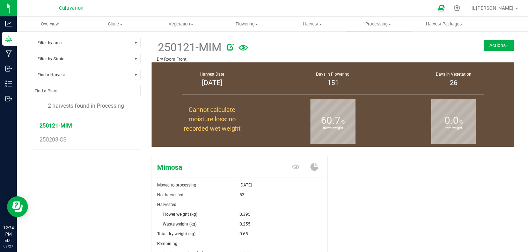
click at [484, 45] on button "Actions" at bounding box center [499, 45] width 30 height 11
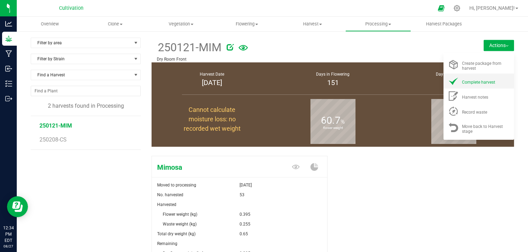
click at [472, 80] on span "Complete harvest" at bounding box center [478, 82] width 33 height 5
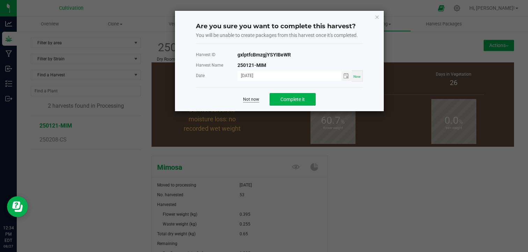
click at [249, 99] on link "Not now" at bounding box center [251, 100] width 16 height 6
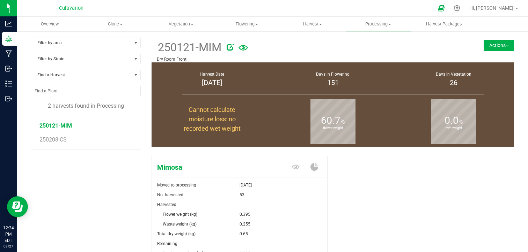
click at [418, 177] on div "Mimosa Moved to processing [DATE] No. harvested 53 Harvested Flower weight (kg)…" at bounding box center [333, 231] width 362 height 157
click at [184, 21] on uib-tab-heading "Vegetation Veg groups Veg plants Mother groups Mother plants Apply to plants Cr…" at bounding box center [180, 24] width 65 height 14
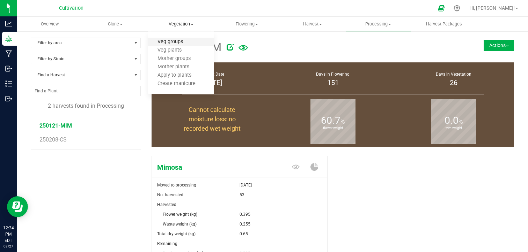
click at [178, 42] on span "Veg groups" at bounding box center [170, 42] width 44 height 6
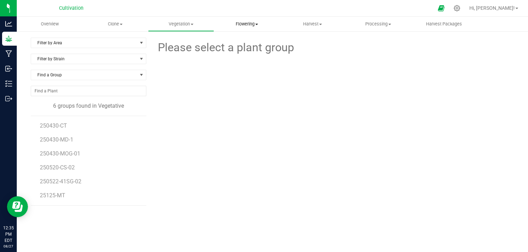
click at [243, 22] on span "Flowering" at bounding box center [246, 24] width 65 height 6
click at [238, 50] on span "Flowering groups" at bounding box center [243, 50] width 58 height 6
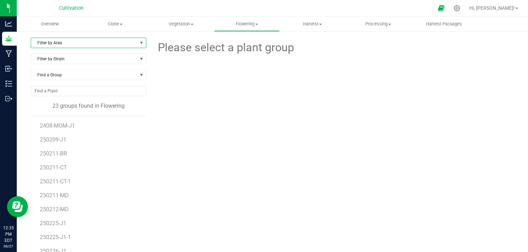
click at [100, 44] on span "Filter by Area" at bounding box center [84, 43] width 106 height 10
click at [73, 74] on li "Greenhouse" at bounding box center [87, 76] width 113 height 10
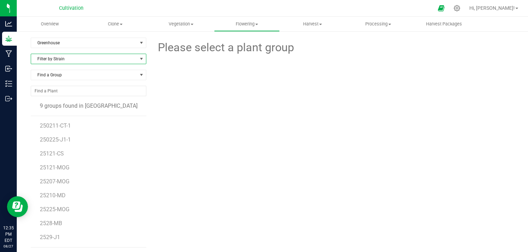
click at [129, 56] on span "Filter by Strain" at bounding box center [84, 59] width 106 height 10
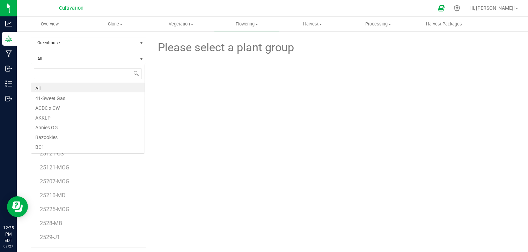
scroll to position [10, 114]
type input "b"
click at [74, 85] on li "Bazookies" at bounding box center [87, 88] width 113 height 10
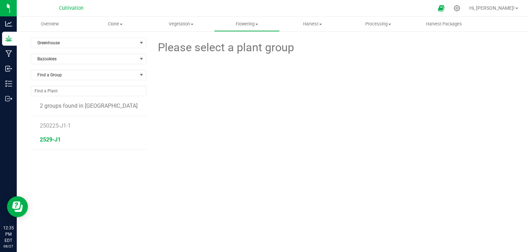
click at [53, 140] on span "2529-J1" at bounding box center [50, 140] width 21 height 7
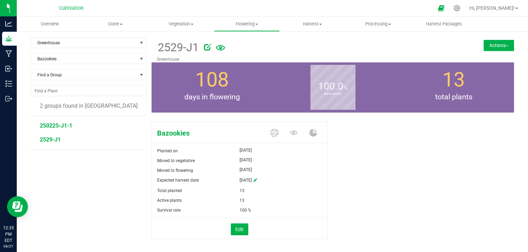
click at [69, 126] on span "250225-J1-1" at bounding box center [56, 126] width 32 height 7
click at [54, 139] on span "2529-J1" at bounding box center [50, 140] width 21 height 7
click at [61, 125] on span "250225-J1-1" at bounding box center [56, 126] width 32 height 7
click at [487, 46] on button "Actions" at bounding box center [499, 45] width 30 height 11
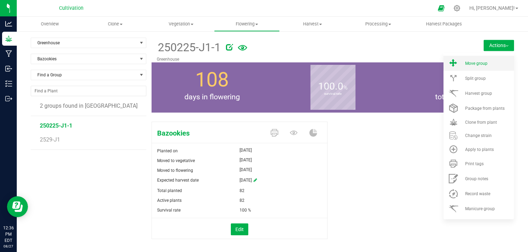
click at [469, 62] on span "Move group" at bounding box center [476, 63] width 22 height 5
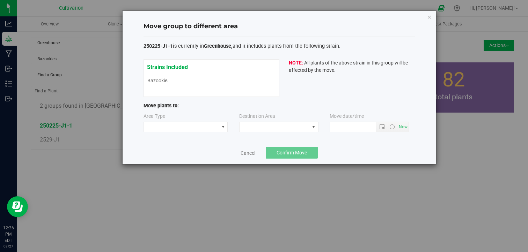
type input "8/27/2025 12:36 PM"
click at [218, 124] on span at bounding box center [181, 127] width 75 height 10
click at [174, 149] on li "Flowering" at bounding box center [185, 152] width 84 height 12
click at [268, 129] on span at bounding box center [275, 127] width 70 height 10
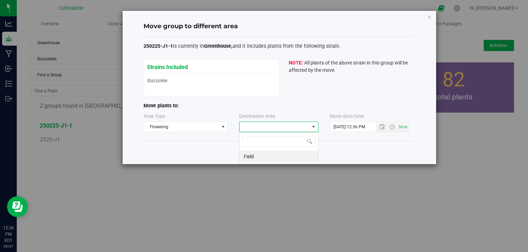
scroll to position [10, 79]
type input "g"
drag, startPoint x: 204, startPoint y: 143, endPoint x: 220, endPoint y: 130, distance: 20.3
click at [220, 130] on div "Move group to different area 250225-J1-1 is currently in Greenhouse, and it inc…" at bounding box center [280, 88] width 314 height 154
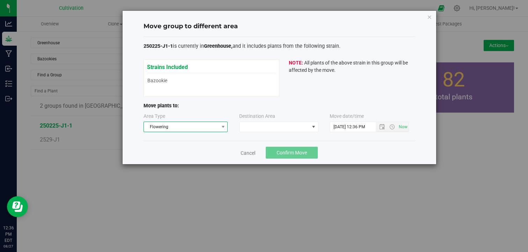
click at [220, 130] on span at bounding box center [223, 127] width 9 height 10
click at [189, 153] on li "Flowering" at bounding box center [185, 152] width 84 height 12
click at [266, 127] on span at bounding box center [275, 127] width 70 height 10
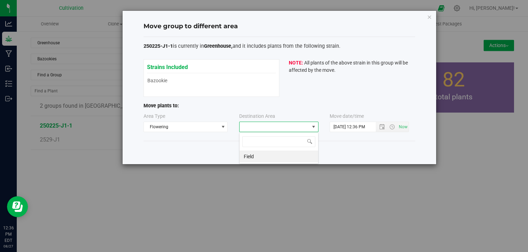
scroll to position [10, 79]
click at [257, 155] on li "Field" at bounding box center [279, 157] width 79 height 12
click at [314, 127] on span at bounding box center [314, 127] width 6 height 6
click at [307, 159] on li "Field" at bounding box center [279, 157] width 79 height 12
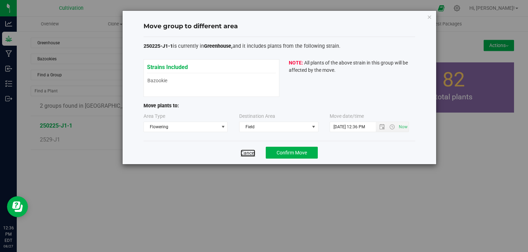
click at [247, 153] on link "Cancel" at bounding box center [248, 153] width 15 height 7
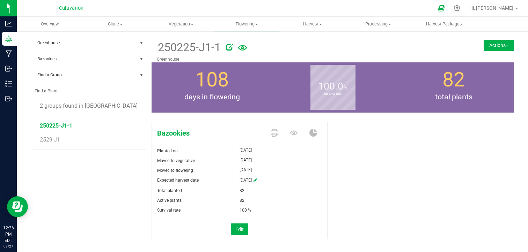
click at [53, 135] on li "2529-J1" at bounding box center [90, 140] width 101 height 20
click at [49, 140] on span "2529-J1" at bounding box center [50, 140] width 21 height 7
click at [490, 41] on button "Actions" at bounding box center [499, 45] width 30 height 11
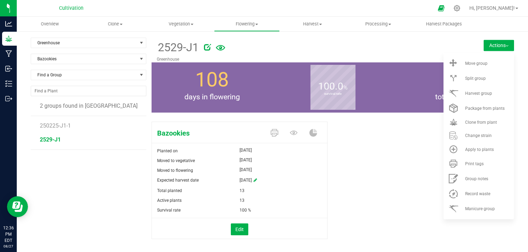
click at [389, 58] on p "Greenhouse" at bounding box center [303, 59] width 292 height 6
click at [374, 55] on form at bounding box center [324, 47] width 250 height 17
click at [458, 61] on li "Move group" at bounding box center [478, 63] width 71 height 15
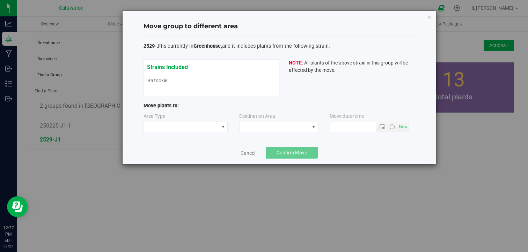
type input "8/27/2025 12:37 PM"
click at [222, 127] on span at bounding box center [223, 127] width 6 height 6
click at [198, 152] on li "Flowering" at bounding box center [185, 152] width 84 height 12
click at [277, 126] on span at bounding box center [275, 127] width 70 height 10
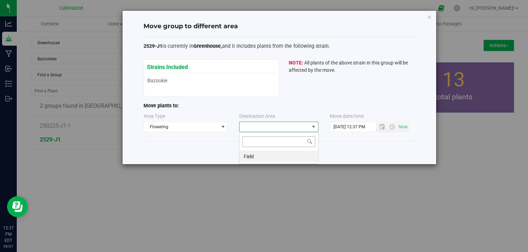
scroll to position [10, 79]
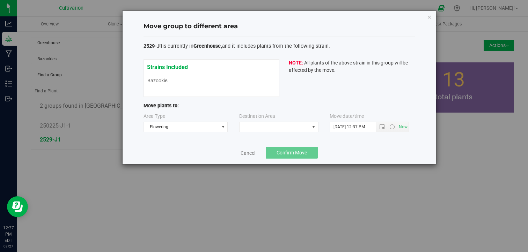
click at [211, 146] on div "Cancel Confirm Move" at bounding box center [279, 152] width 272 height 23
click at [252, 151] on link "Cancel" at bounding box center [248, 153] width 15 height 7
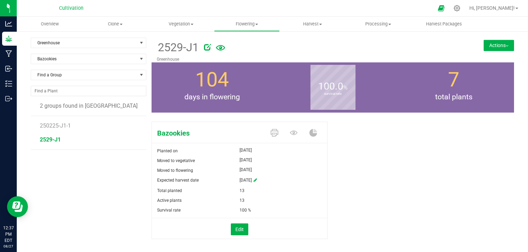
click at [490, 49] on button "Actions" at bounding box center [499, 45] width 30 height 11
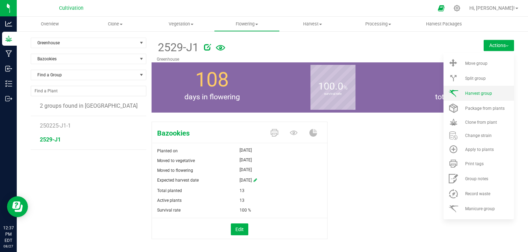
click at [482, 92] on span "Harvest group" at bounding box center [478, 93] width 27 height 5
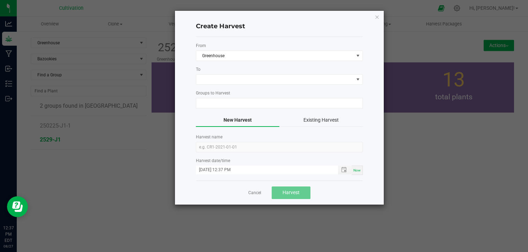
type input "2529-J1"
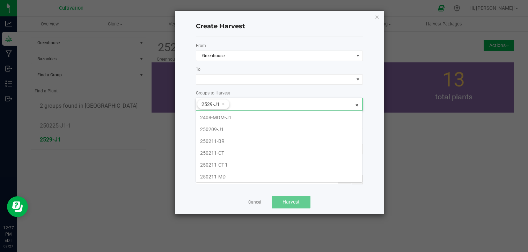
scroll to position [13, 167]
click at [327, 102] on input at bounding box center [291, 103] width 124 height 10
click at [249, 142] on li "250225-J1-1" at bounding box center [279, 146] width 166 height 12
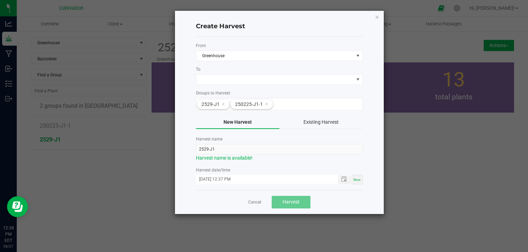
click at [266, 137] on label "Harvest name" at bounding box center [279, 139] width 167 height 6
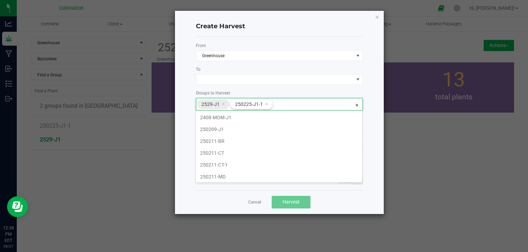
click at [222, 103] on icon at bounding box center [223, 104] width 3 height 6
click at [328, 178] on li "2529-J1" at bounding box center [279, 179] width 166 height 12
click at [265, 103] on icon at bounding box center [266, 104] width 3 height 6
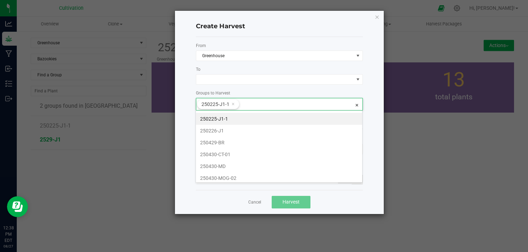
click at [247, 117] on li "250225-J1-1" at bounding box center [279, 119] width 166 height 12
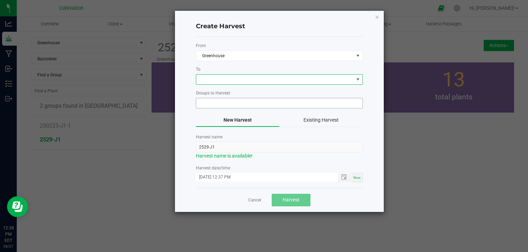
click at [256, 78] on span at bounding box center [274, 80] width 157 height 10
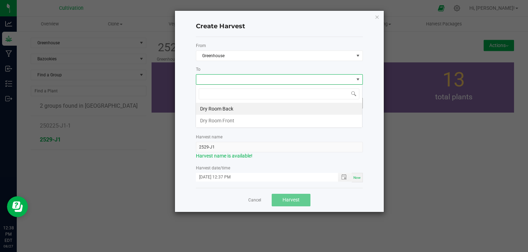
scroll to position [10, 167]
click at [233, 109] on li "Dry Room Back" at bounding box center [279, 109] width 166 height 12
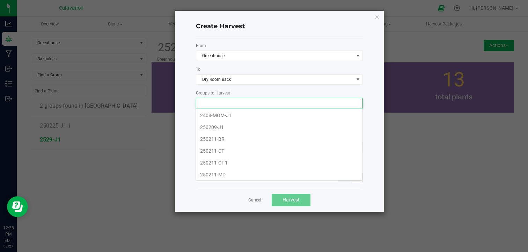
click at [240, 105] on input at bounding box center [274, 103] width 157 height 10
click at [224, 172] on li "250225-J1-1" at bounding box center [279, 175] width 166 height 12
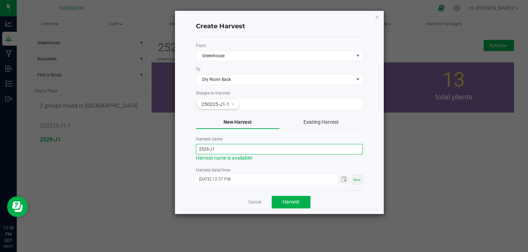
click at [203, 149] on input "2529-J1" at bounding box center [279, 149] width 167 height 10
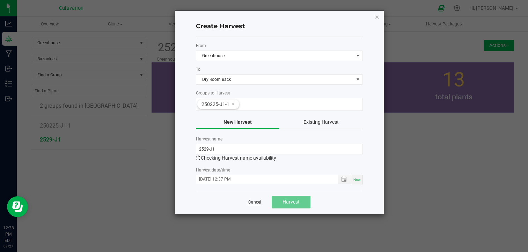
click at [254, 202] on link "Cancel" at bounding box center [254, 203] width 13 height 6
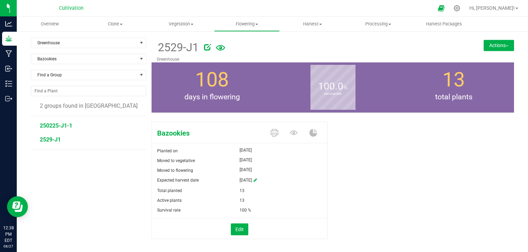
click at [61, 128] on span "250225-J1-1" at bounding box center [56, 126] width 32 height 7
click at [492, 46] on button "Actions" at bounding box center [499, 45] width 30 height 11
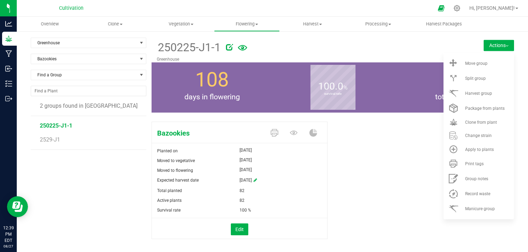
click at [362, 50] on div at bounding box center [340, 46] width 228 height 14
click at [342, 162] on div "Bazookies Planted on Feb 25, 2025 Moved to vegetative Mar 1, 2025 Moved to flow…" at bounding box center [333, 188] width 362 height 138
click at [56, 139] on span "2529-J1" at bounding box center [50, 140] width 21 height 7
click at [54, 127] on span "250225-J1-1" at bounding box center [56, 126] width 32 height 7
click at [339, 198] on div "Bazookies Planted on Feb 25, 2025 Moved to vegetative Mar 1, 2025 Moved to flow…" at bounding box center [333, 188] width 362 height 138
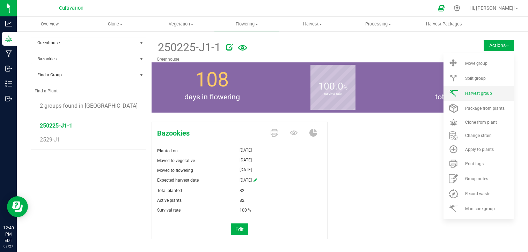
click at [459, 97] on li "Harvest group" at bounding box center [478, 93] width 71 height 15
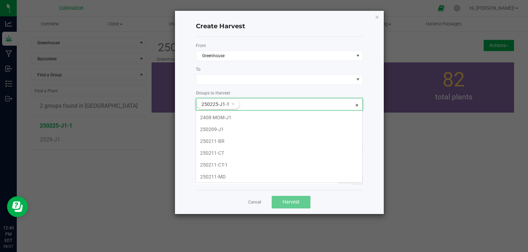
click at [253, 104] on input at bounding box center [296, 103] width 114 height 10
click at [274, 180] on li "2529-J1" at bounding box center [279, 179] width 166 height 12
click at [282, 105] on input at bounding box center [313, 103] width 81 height 10
click at [246, 174] on li "2529-J1" at bounding box center [279, 179] width 166 height 12
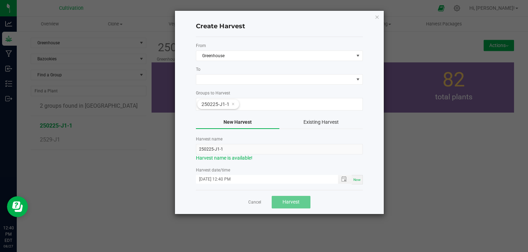
click at [248, 87] on form "From Greenhouse To Groups to Harvest 250225-J1-1 New Harvest Existing Harvest H…" at bounding box center [279, 114] width 167 height 142
click at [259, 76] on span at bounding box center [274, 80] width 157 height 10
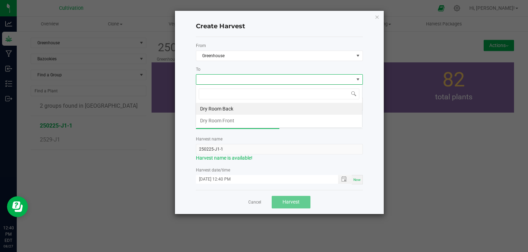
scroll to position [10, 167]
click at [236, 111] on li "Dry Room Back" at bounding box center [279, 109] width 166 height 12
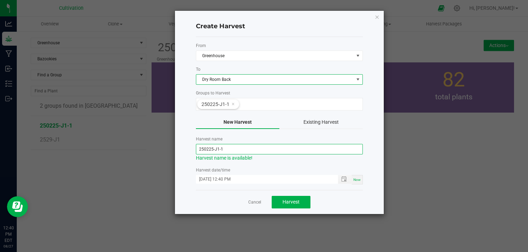
click at [233, 149] on input "250225-J1-1" at bounding box center [279, 149] width 167 height 10
click at [347, 178] on span "Toggle popup" at bounding box center [344, 180] width 6 height 6
type input "250225-J1"
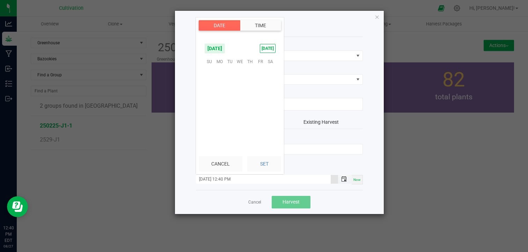
scroll to position [9, 0]
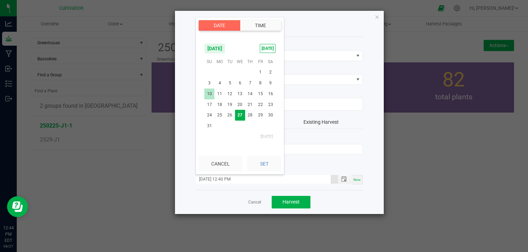
click at [211, 94] on span "10" at bounding box center [209, 94] width 10 height 11
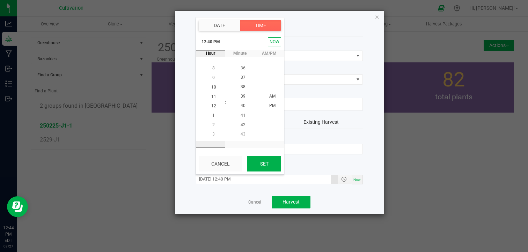
click at [263, 164] on button "Set" at bounding box center [264, 163] width 34 height 15
type input "08/10/2025 12:40 PM"
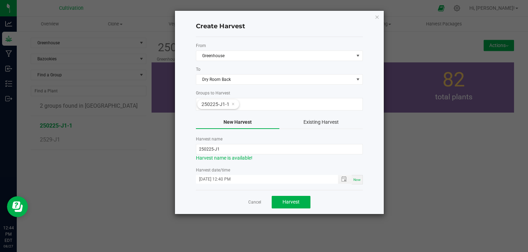
click at [268, 173] on div "Harvest date/time 08/10/2025 12:40 PM Now" at bounding box center [279, 175] width 167 height 17
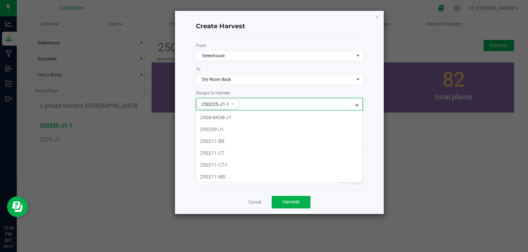
click at [269, 102] on input at bounding box center [296, 103] width 114 height 10
click at [304, 178] on li "2529-J1" at bounding box center [279, 179] width 166 height 12
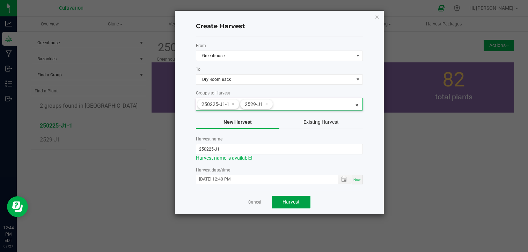
click at [294, 197] on button "Harvest" at bounding box center [291, 202] width 39 height 13
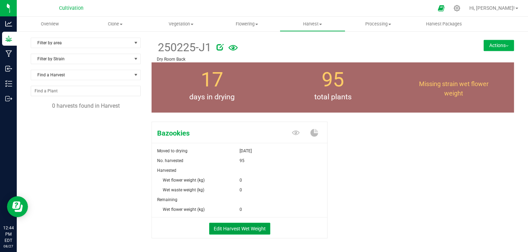
click at [244, 229] on button "Edit Harvest Wet Weight" at bounding box center [239, 229] width 61 height 12
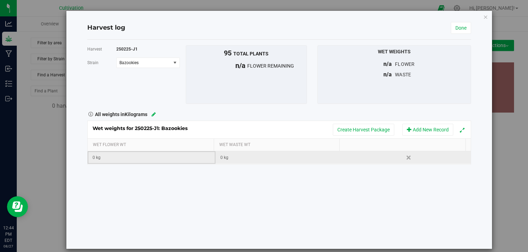
click at [148, 156] on div "0 kg" at bounding box center [154, 158] width 122 height 7
type input "0.3"
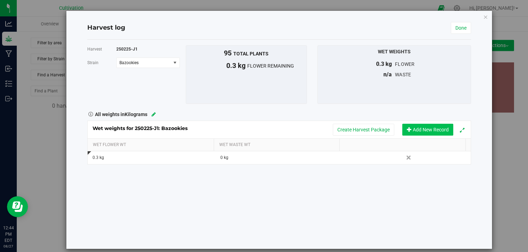
click at [418, 128] on button "Add New Record" at bounding box center [427, 130] width 51 height 12
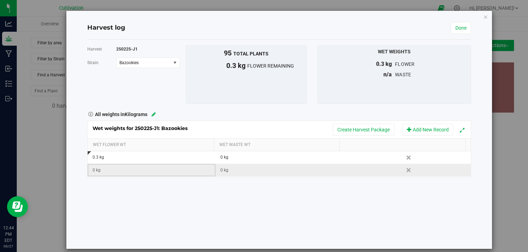
click at [113, 170] on div "0 kg" at bounding box center [154, 170] width 122 height 7
type input "1.23"
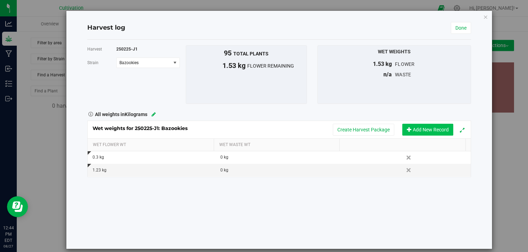
click at [409, 130] on button "Add New Record" at bounding box center [427, 130] width 51 height 12
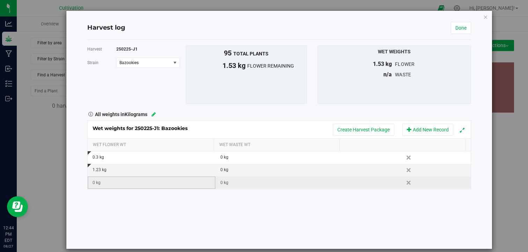
click at [132, 181] on div "0 kg" at bounding box center [154, 183] width 122 height 7
type input "0.195"
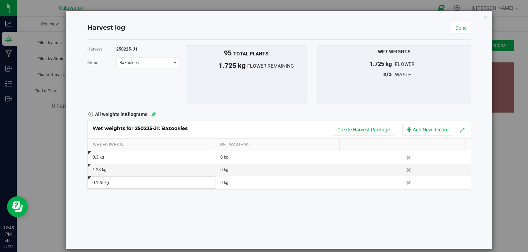
click at [132, 181] on div "0.195 kg" at bounding box center [154, 183] width 122 height 7
type input "0.39"
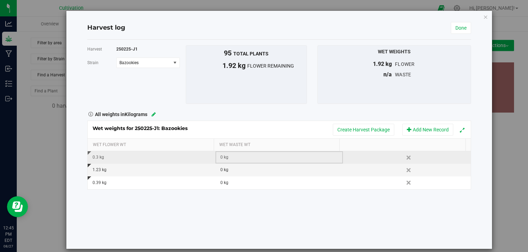
click at [235, 156] on div "0 kg" at bounding box center [281, 157] width 122 height 7
click at [278, 224] on div "Harvest 250225-J1 Strain Bazookies Select strain Bazookies To bulk upload dry w…" at bounding box center [279, 144] width 384 height 209
click at [363, 131] on button "Create Harvest Package" at bounding box center [363, 130] width 61 height 12
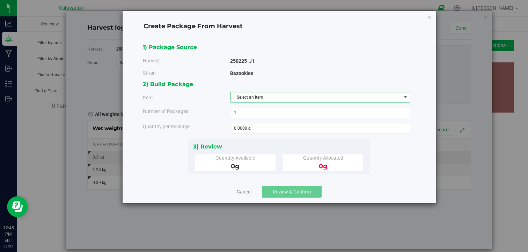
click at [285, 96] on span "Select an item" at bounding box center [315, 98] width 171 height 10
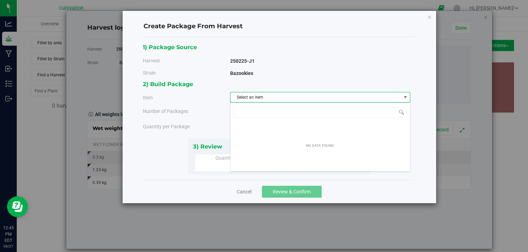
click at [296, 65] on div "1) Package Source Harvest 250225-J1 Strain Bazookies" at bounding box center [279, 61] width 273 height 37
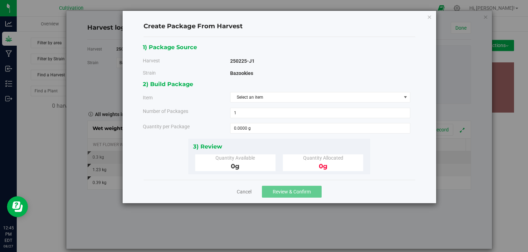
click at [246, 185] on div "Cancel Review & Confirm" at bounding box center [279, 191] width 272 height 23
click at [242, 191] on link "Cancel" at bounding box center [244, 192] width 15 height 7
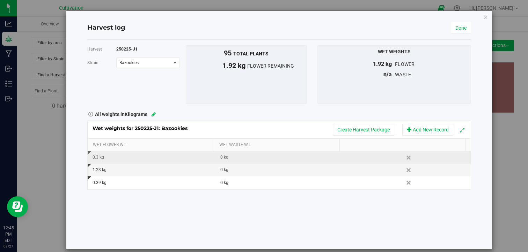
click at [344, 211] on div "Harvest 250225-J1 Strain Bazookies Select strain Bazookies To bulk upload dry w…" at bounding box center [279, 144] width 384 height 209
click at [452, 30] on link "Done" at bounding box center [461, 28] width 20 height 12
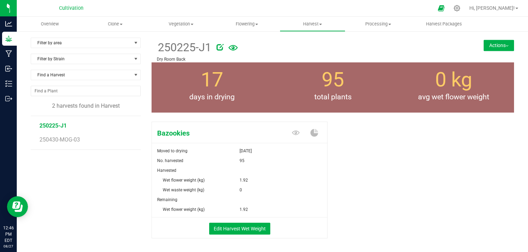
click at [384, 155] on div "Bazookies Moved to drying Aug 10, 2025 No. harvested 95 Harvested Wet flower we…" at bounding box center [333, 187] width 362 height 137
click at [490, 46] on button "Actions" at bounding box center [499, 45] width 30 height 11
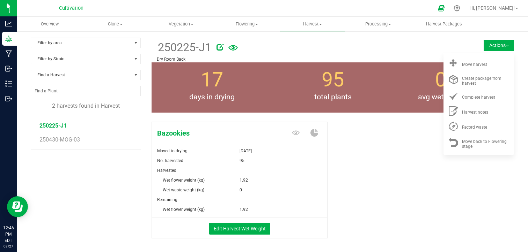
click at [395, 51] on div at bounding box center [334, 46] width 237 height 14
click at [324, 22] on span "Harvest" at bounding box center [312, 24] width 65 height 6
click at [310, 43] on span "Harvests" at bounding box center [299, 42] width 39 height 6
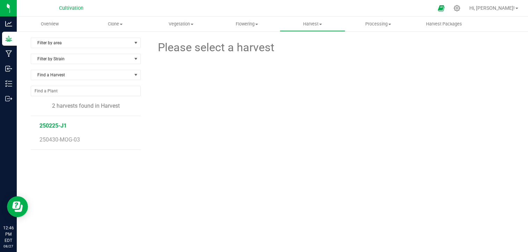
click at [53, 124] on span "250225-J1" at bounding box center [52, 126] width 27 height 7
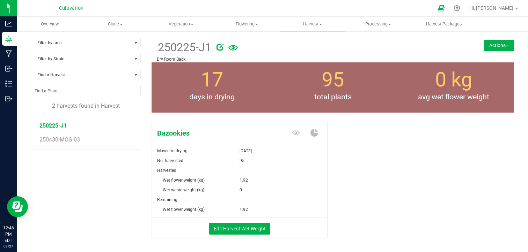
click at [496, 44] on button "Actions" at bounding box center [499, 45] width 30 height 11
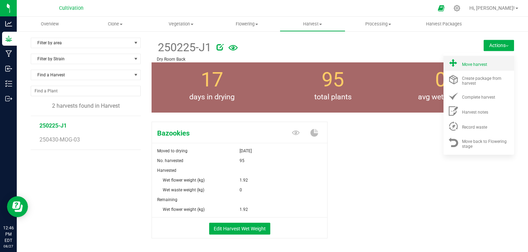
click at [476, 64] on span "Move harvest" at bounding box center [474, 64] width 25 height 5
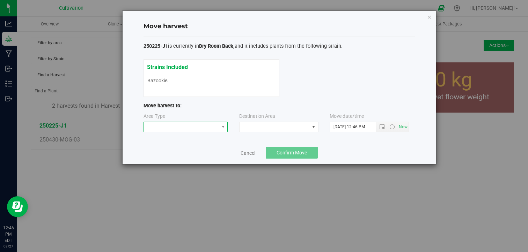
click at [204, 126] on span at bounding box center [181, 127] width 75 height 10
click at [186, 152] on li "Processing" at bounding box center [185, 152] width 84 height 12
click at [301, 128] on span at bounding box center [275, 127] width 70 height 10
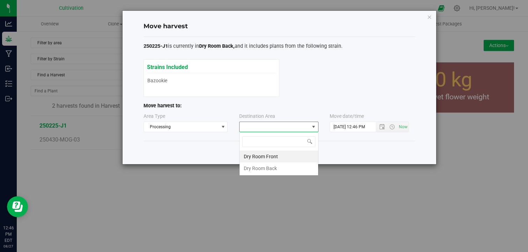
scroll to position [10, 79]
click at [265, 168] on li "Dry Room Back" at bounding box center [279, 169] width 79 height 12
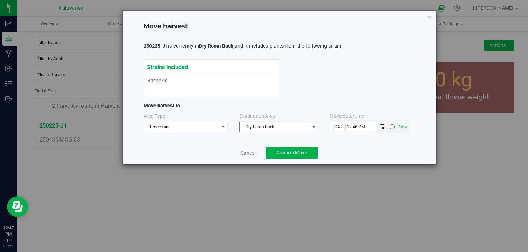
click at [382, 127] on span "Open the date view" at bounding box center [382, 127] width 6 height 6
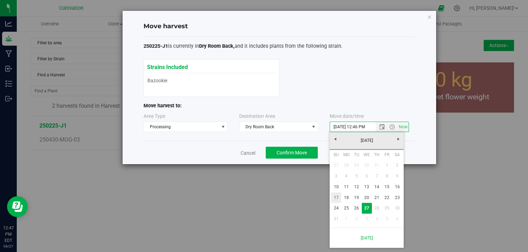
click at [337, 195] on link "17" at bounding box center [336, 198] width 10 height 11
type input "8/17/2025 12:46 PM"
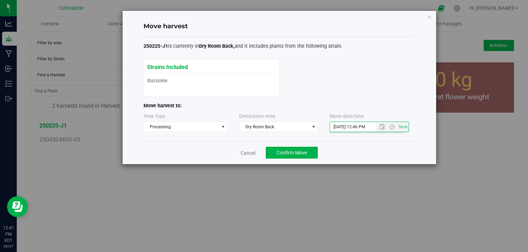
click at [436, 191] on div "Move harvest 250225-J1 is currently in Dry Room Back, and it includes plants fr…" at bounding box center [266, 126] width 533 height 252
click at [300, 150] on span "Confirm Move" at bounding box center [292, 153] width 30 height 6
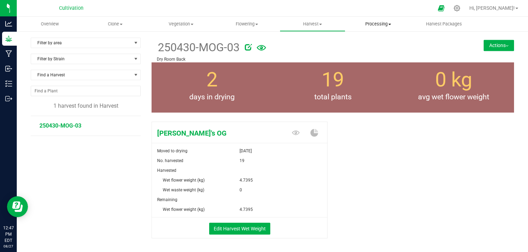
click at [379, 23] on span "Processing" at bounding box center [378, 24] width 65 height 6
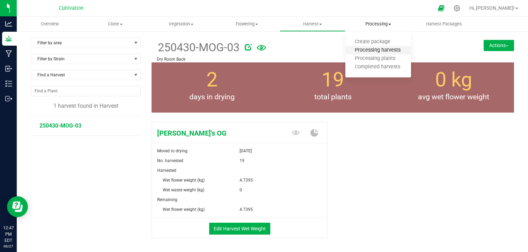
click at [375, 51] on span "Processing harvests" at bounding box center [377, 50] width 65 height 6
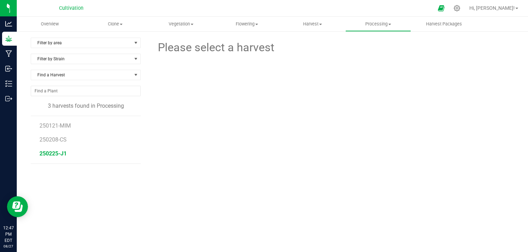
click at [52, 156] on span "250225-J1" at bounding box center [52, 153] width 27 height 7
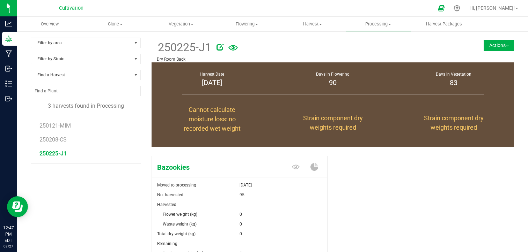
click at [361, 169] on div "Bazookies Moved to processing Aug 27, 2025 No. harvested 95 Harvested Flower we…" at bounding box center [333, 231] width 362 height 157
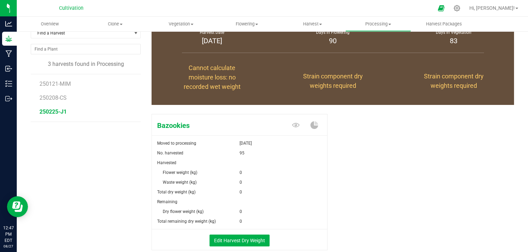
scroll to position [56, 0]
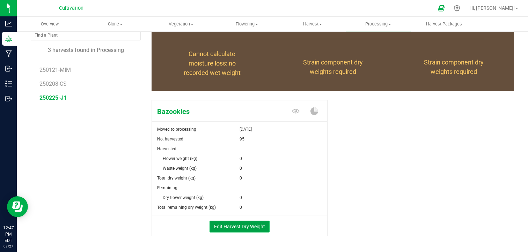
click at [241, 224] on button "Edit Harvest Dry Weight" at bounding box center [239, 227] width 60 height 12
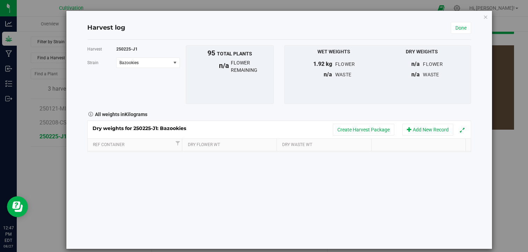
scroll to position [56, 0]
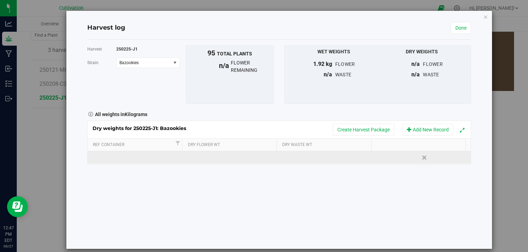
click at [119, 154] on td at bounding box center [136, 158] width 96 height 13
click at [119, 154] on input "text" at bounding box center [137, 158] width 88 height 11
type input "250225-J1"
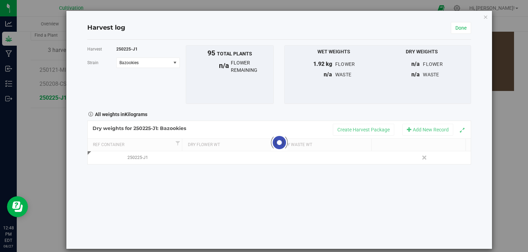
click at [186, 206] on div "Harvest 250225-J1 Strain Bazookies Select strain Bazookies To bulk upload trim …" at bounding box center [279, 144] width 384 height 209
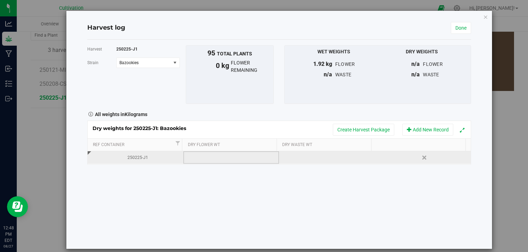
click at [225, 155] on td at bounding box center [231, 158] width 96 height 13
click at [321, 159] on td at bounding box center [327, 158] width 96 height 13
click at [210, 156] on td at bounding box center [231, 158] width 96 height 13
click at [316, 160] on td at bounding box center [327, 158] width 96 height 13
click at [247, 154] on td at bounding box center [231, 158] width 96 height 13
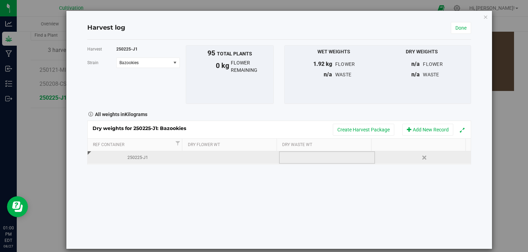
click at [307, 155] on td at bounding box center [327, 158] width 96 height 13
click at [233, 159] on td at bounding box center [231, 158] width 96 height 13
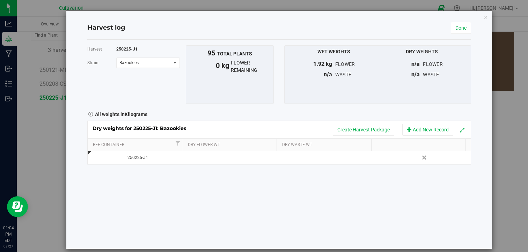
click at [314, 116] on div "All weights in Kilograms" at bounding box center [279, 113] width 395 height 9
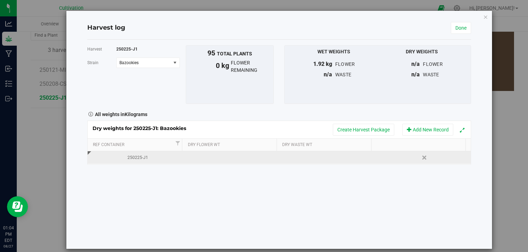
click at [218, 159] on td at bounding box center [231, 158] width 96 height 13
click at [268, 157] on td at bounding box center [231, 158] width 96 height 13
click at [306, 162] on td at bounding box center [327, 158] width 96 height 13
click at [238, 160] on td at bounding box center [231, 158] width 96 height 13
type input "0.190"
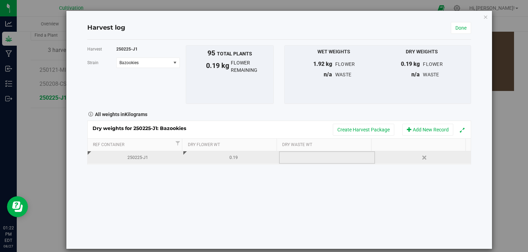
click at [318, 157] on td at bounding box center [327, 158] width 96 height 13
click at [318, 157] on input "text" at bounding box center [329, 158] width 88 height 10
type input "230"
click at [318, 157] on div "230" at bounding box center [329, 158] width 90 height 7
type input ".230"
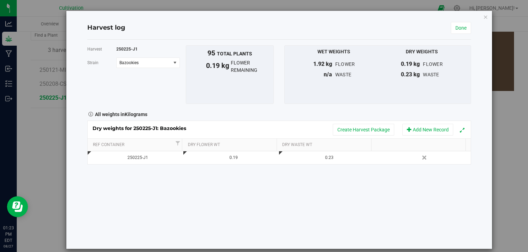
click at [297, 197] on div "Harvest 250225-J1 Strain Bazookies Select strain Bazookies To bulk upload trim …" at bounding box center [279, 144] width 384 height 209
click at [327, 175] on div "Harvest 250225-J1 Strain Bazookies Select strain Bazookies To bulk upload trim …" at bounding box center [279, 144] width 384 height 209
click at [451, 26] on link "Done" at bounding box center [461, 28] width 20 height 12
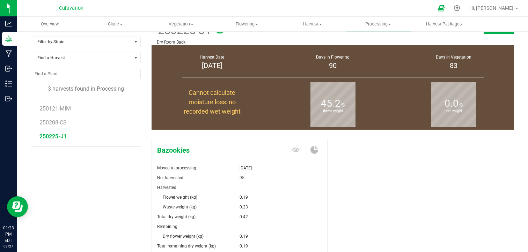
scroll to position [56, 0]
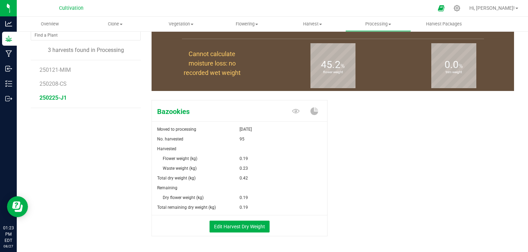
click at [355, 129] on div "Bazookies Moved to processing Aug 27, 2025 No. harvested 95 Harvested Flower we…" at bounding box center [333, 175] width 362 height 157
click at [241, 227] on button "Edit Harvest Dry Weight" at bounding box center [239, 227] width 60 height 12
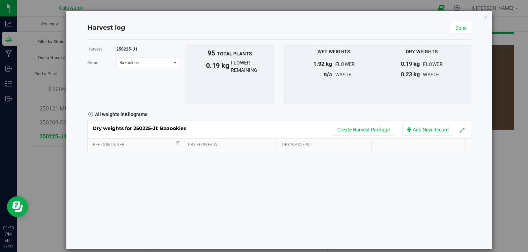
scroll to position [56, 0]
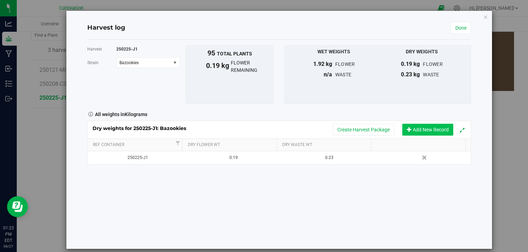
click at [429, 126] on button "Add New Record" at bounding box center [427, 130] width 51 height 12
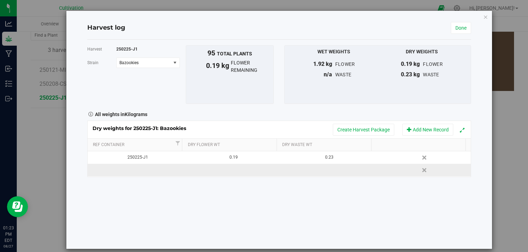
click at [159, 170] on td at bounding box center [136, 170] width 96 height 13
click at [159, 170] on input "text" at bounding box center [137, 170] width 88 height 11
click at [139, 170] on input "text" at bounding box center [137, 170] width 88 height 11
click at [138, 190] on div "Harvest 250225-J1 Strain Bazookies Select strain Bazookies To bulk upload trim …" at bounding box center [279, 144] width 384 height 209
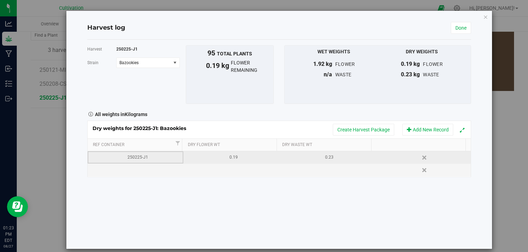
click at [143, 159] on div "250225-J1" at bounding box center [138, 157] width 90 height 7
type input "250225-J1-1"
click at [457, 30] on link "Done" at bounding box center [461, 28] width 20 height 12
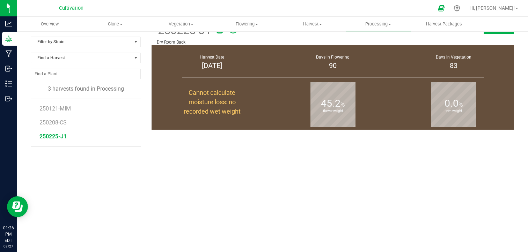
scroll to position [56, 0]
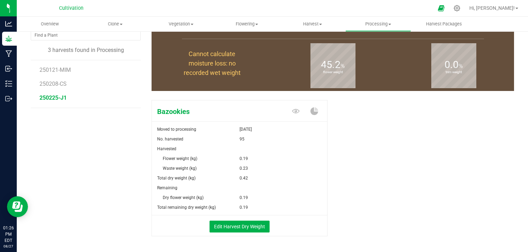
click at [378, 143] on div "Bazookies Moved to processing Aug 27, 2025 No. harvested 95 Harvested Flower we…" at bounding box center [333, 175] width 362 height 157
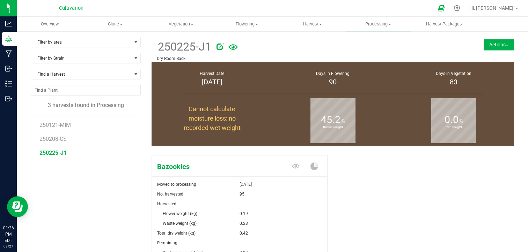
scroll to position [0, 0]
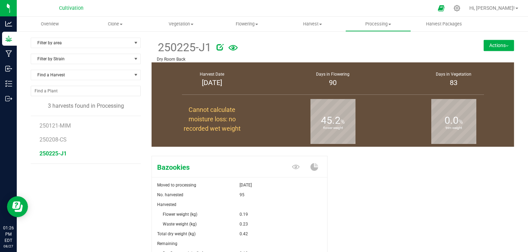
click at [371, 178] on div "Bazookies Moved to processing Aug 27, 2025 No. harvested 95 Harvested Flower we…" at bounding box center [333, 231] width 362 height 157
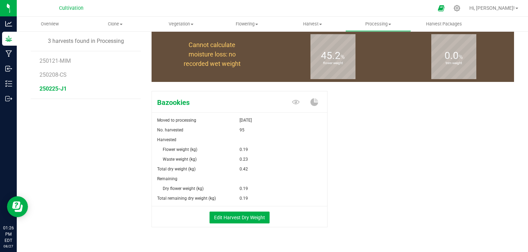
scroll to position [80, 0]
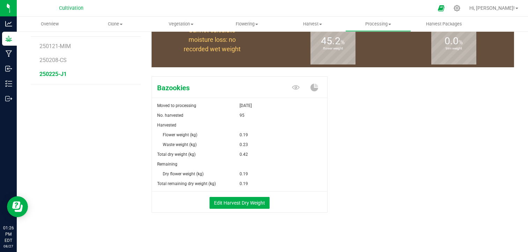
click at [393, 154] on div "Bazookies Moved to processing Aug 27, 2025 No. harvested 95 Harvested Flower we…" at bounding box center [333, 152] width 362 height 157
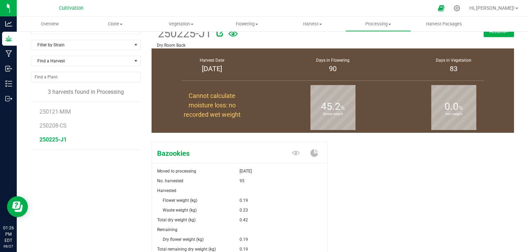
scroll to position [0, 0]
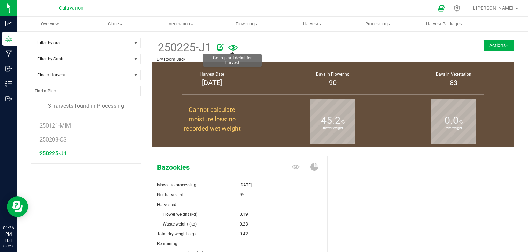
click at [235, 47] on icon at bounding box center [232, 47] width 9 height 15
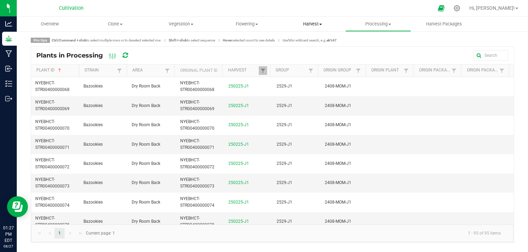
click at [310, 27] on span "Harvest" at bounding box center [312, 24] width 65 height 6
click at [302, 42] on span "Harvests" at bounding box center [299, 42] width 39 height 6
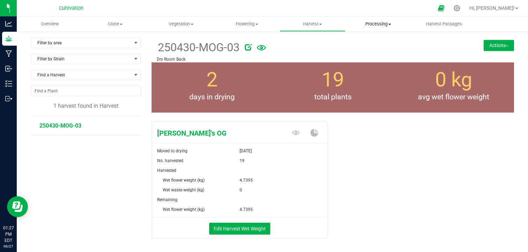
click at [377, 23] on span "Processing" at bounding box center [378, 24] width 65 height 6
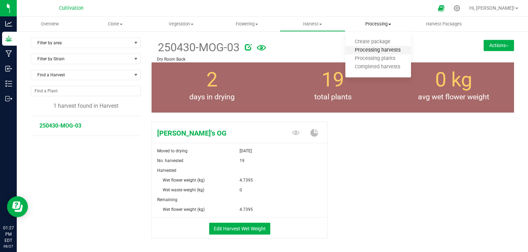
click at [373, 50] on span "Processing harvests" at bounding box center [377, 50] width 65 height 6
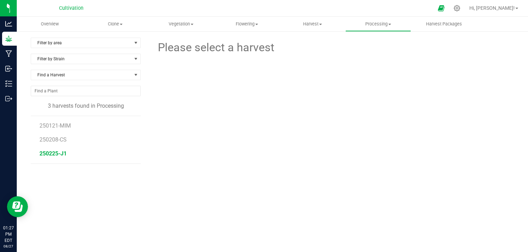
click at [56, 151] on span "250225-J1" at bounding box center [52, 153] width 27 height 7
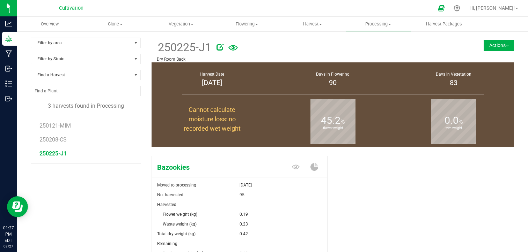
click at [376, 168] on div "Bazookies Moved to processing Aug 27, 2025 No. harvested 95 Harvested Flower we…" at bounding box center [333, 231] width 362 height 157
click at [392, 216] on div "Bazookies Moved to processing Aug 27, 2025 No. harvested 95 Harvested Flower we…" at bounding box center [333, 231] width 362 height 157
click at [442, 24] on span "Harvest Packages" at bounding box center [444, 24] width 55 height 6
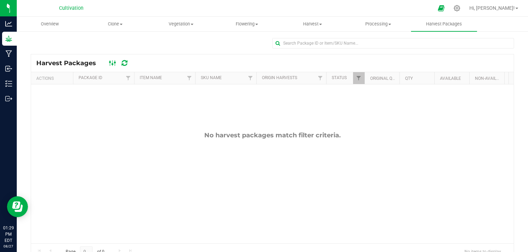
click at [113, 65] on icon at bounding box center [113, 63] width 8 height 8
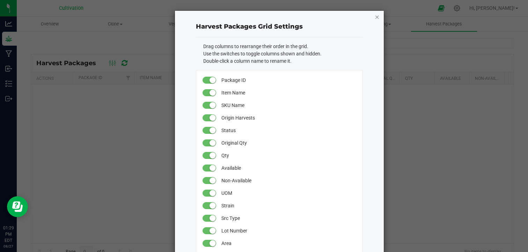
click at [375, 14] on icon "button" at bounding box center [377, 17] width 5 height 8
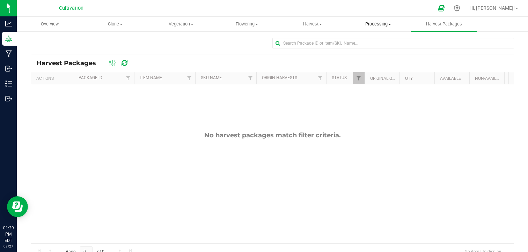
click at [383, 23] on span "Processing" at bounding box center [378, 24] width 65 height 6
click at [368, 68] on span "Completed harvests" at bounding box center [377, 67] width 64 height 6
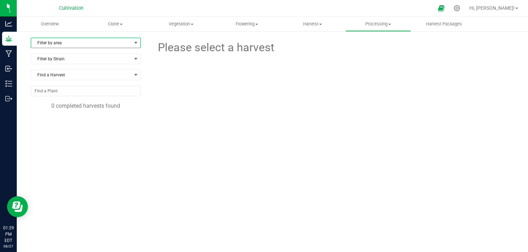
click at [137, 39] on span "select" at bounding box center [136, 43] width 9 height 10
click at [107, 71] on li "Dry Room Front" at bounding box center [85, 76] width 108 height 10
drag, startPoint x: 128, startPoint y: 45, endPoint x: 125, endPoint y: 47, distance: 3.9
click at [125, 47] on span "Dry Room Front" at bounding box center [81, 43] width 101 height 10
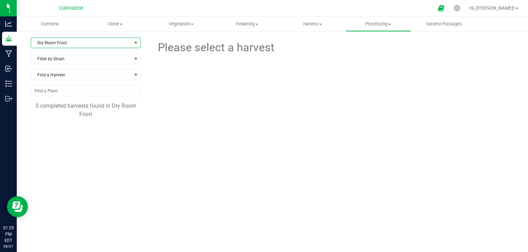
click at [125, 45] on span "Dry Room Front" at bounding box center [81, 43] width 101 height 10
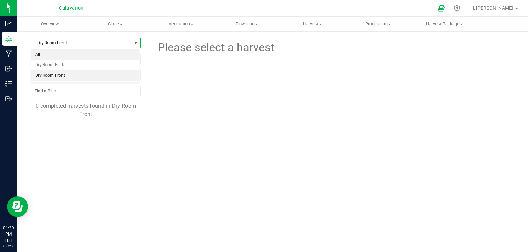
click at [115, 54] on li "All" at bounding box center [85, 55] width 108 height 10
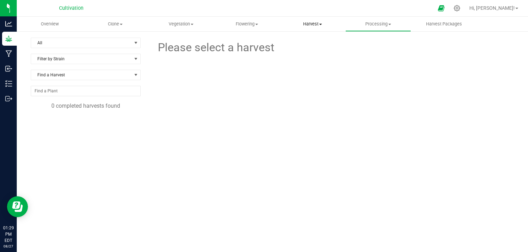
click at [315, 25] on span "Harvest" at bounding box center [312, 24] width 65 height 6
click at [313, 43] on span "Harvests" at bounding box center [299, 42] width 39 height 6
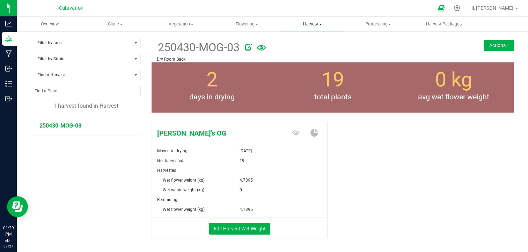
click at [320, 23] on span "Harvest" at bounding box center [312, 24] width 65 height 6
click at [371, 25] on span "Processing" at bounding box center [378, 24] width 65 height 6
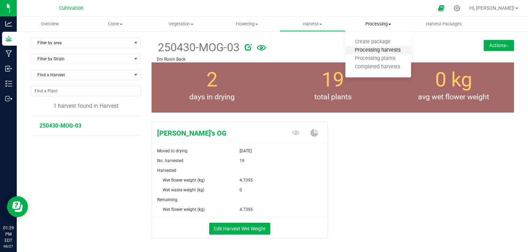
click at [377, 51] on span "Processing harvests" at bounding box center [377, 50] width 65 height 6
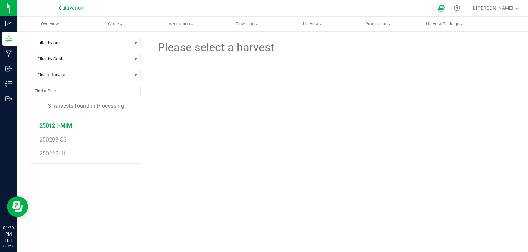
click at [53, 125] on span "250121-MIM" at bounding box center [55, 126] width 32 height 7
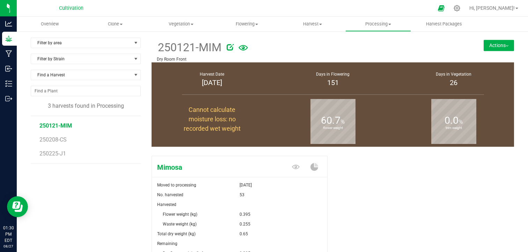
click at [390, 164] on div "Mimosa Moved to processing [DATE] No. harvested 53 Harvested Flower weight (kg)…" at bounding box center [333, 231] width 362 height 157
click at [491, 44] on button "Actions" at bounding box center [499, 45] width 30 height 11
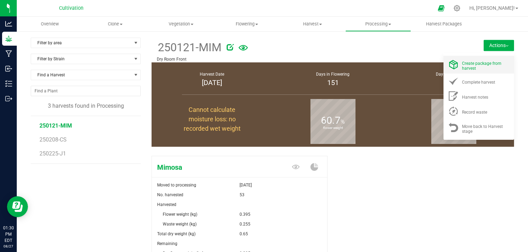
click at [480, 61] on span "Create package from harvest" at bounding box center [481, 66] width 39 height 10
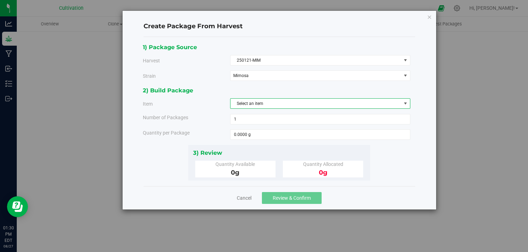
click at [274, 103] on span "Select an item" at bounding box center [315, 104] width 171 height 10
click at [310, 93] on div "2) Build Package" at bounding box center [276, 90] width 267 height 9
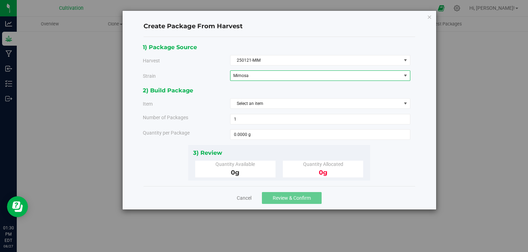
click at [346, 73] on span "Mimosa" at bounding box center [312, 75] width 159 height 5
click at [242, 195] on link "Cancel" at bounding box center [244, 198] width 15 height 7
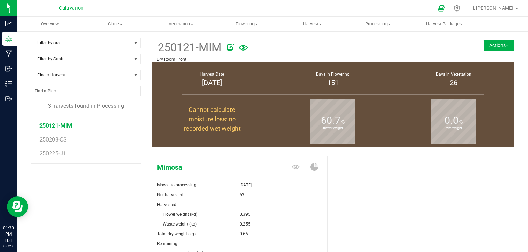
click at [366, 188] on div "Mimosa Moved to processing [DATE] No. harvested 53 Harvested Flower weight (kg)…" at bounding box center [333, 231] width 362 height 157
click at [494, 47] on button "Actions" at bounding box center [499, 45] width 30 height 11
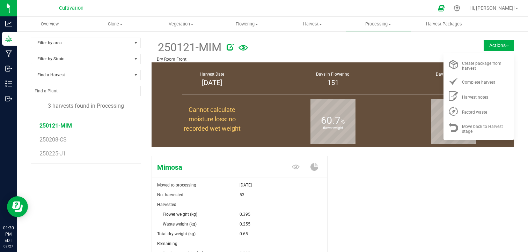
click at [405, 184] on div "Mimosa Moved to processing [DATE] No. harvested 53 Harvested Flower weight (kg)…" at bounding box center [333, 231] width 362 height 157
click at [253, 201] on div "Harvested" at bounding box center [239, 205] width 165 height 10
click at [386, 57] on p "Dry Room Front" at bounding box center [303, 59] width 292 height 6
click at [59, 139] on span "250208-CS" at bounding box center [53, 140] width 28 height 7
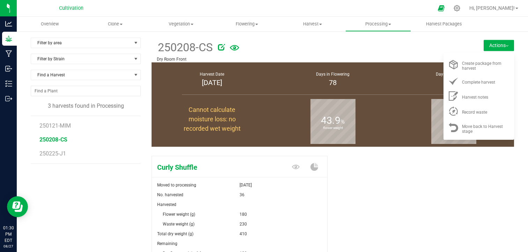
click at [386, 168] on div "Curly Shuffle Moved to processing [DATE] No. harvested 36 Harvested Flower weig…" at bounding box center [333, 231] width 362 height 157
click at [504, 45] on button "Actions" at bounding box center [499, 45] width 30 height 11
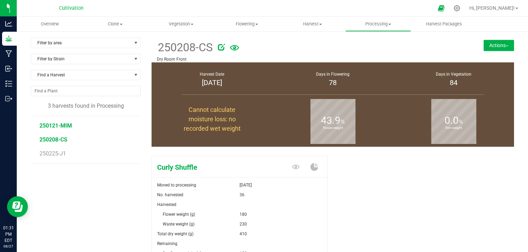
click at [69, 125] on span "250121-MIM" at bounding box center [55, 126] width 32 height 7
click at [60, 140] on span "250208-CS" at bounding box center [53, 140] width 28 height 7
click at [62, 127] on span "250121-MIM" at bounding box center [55, 126] width 32 height 7
click at [54, 139] on span "250208-CS" at bounding box center [53, 140] width 28 height 7
click at [55, 154] on span "250225-J1" at bounding box center [52, 153] width 27 height 7
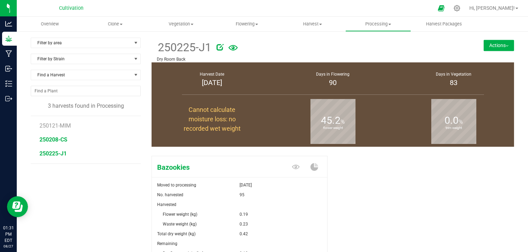
click at [62, 141] on span "250208-CS" at bounding box center [53, 140] width 28 height 7
click at [354, 206] on div "Curly Shuffle Moved to processing [DATE] No. harvested 36 Harvested Flower weig…" at bounding box center [333, 231] width 362 height 157
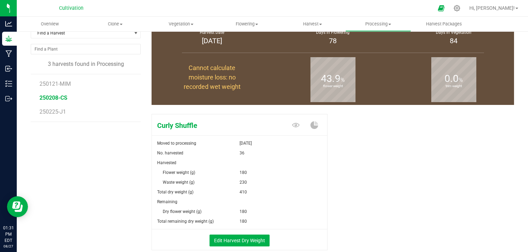
scroll to position [56, 0]
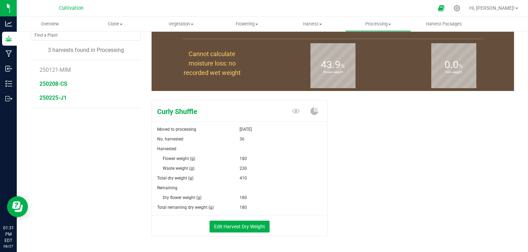
click at [55, 98] on span "250225-J1" at bounding box center [52, 98] width 27 height 7
click at [311, 111] on icon at bounding box center [314, 112] width 8 height 8
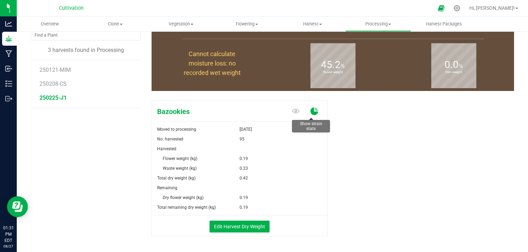
click at [311, 111] on icon at bounding box center [314, 112] width 8 height 8
click at [311, 113] on icon at bounding box center [314, 112] width 8 height 8
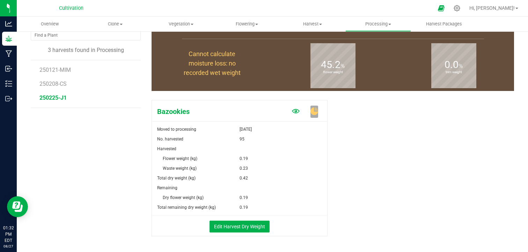
click at [293, 113] on icon at bounding box center [296, 111] width 8 height 5
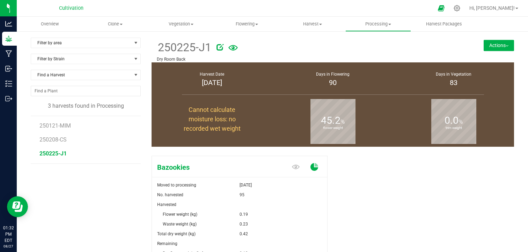
click at [310, 164] on icon at bounding box center [314, 167] width 8 height 8
click at [358, 187] on div "Bazookies Moved to processing Aug 27, 2025 No. harvested 95 Harvested Flower we…" at bounding box center [333, 231] width 362 height 157
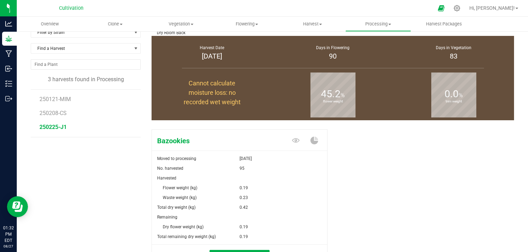
scroll to position [28, 0]
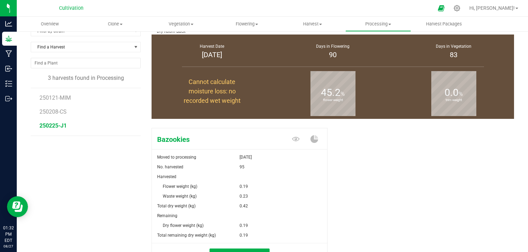
click at [355, 186] on div "Bazookies Moved to processing Aug 27, 2025 No. harvested 95 Harvested Flower we…" at bounding box center [333, 203] width 362 height 157
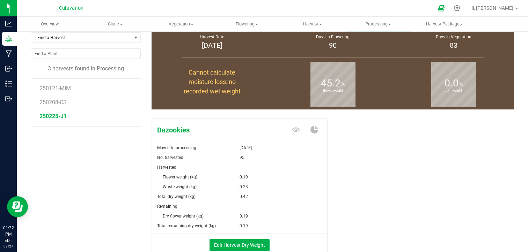
scroll to position [42, 0]
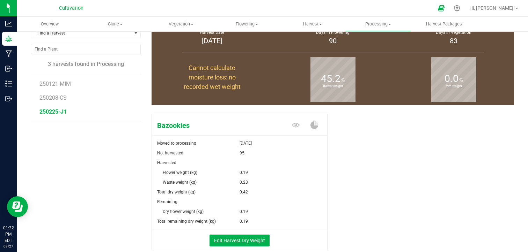
click at [347, 169] on div "Bazookies Moved to processing Aug 27, 2025 No. harvested 95 Harvested Flower we…" at bounding box center [333, 189] width 362 height 157
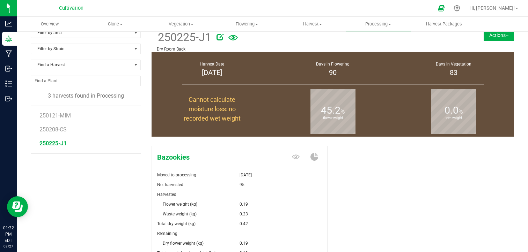
scroll to position [0, 0]
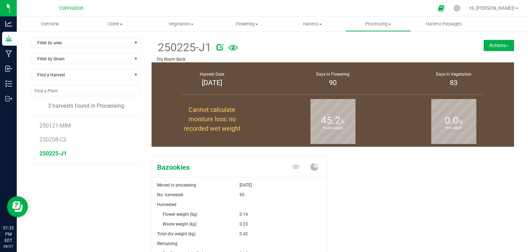
click at [358, 180] on div "Bazookies Moved to processing Aug 27, 2025 No. harvested 95 Harvested Flower we…" at bounding box center [333, 231] width 362 height 157
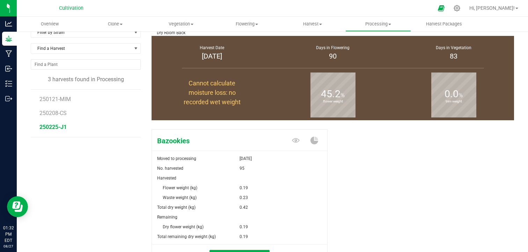
scroll to position [28, 0]
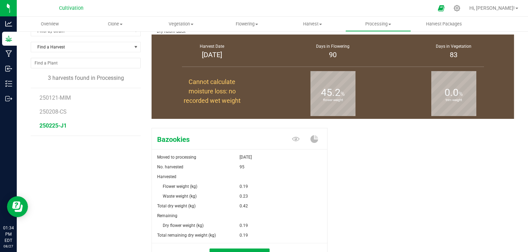
click at [401, 178] on div "Bazookies Moved to processing Aug 27, 2025 No. harvested 95 Harvested Flower we…" at bounding box center [333, 203] width 362 height 157
click at [327, 192] on div "Bazookies Moved to processing Aug 27, 2025 No. harvested 95 Harvested Flower we…" at bounding box center [242, 195] width 181 height 141
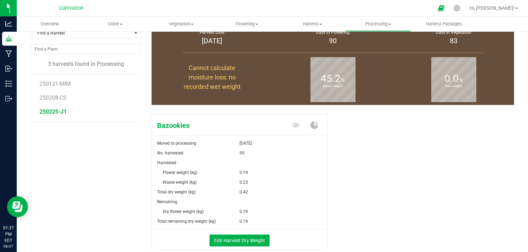
scroll to position [56, 0]
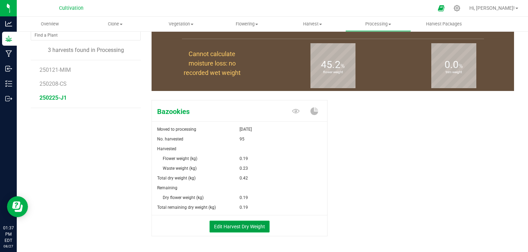
click at [237, 225] on button "Edit Harvest Dry Weight" at bounding box center [239, 227] width 60 height 12
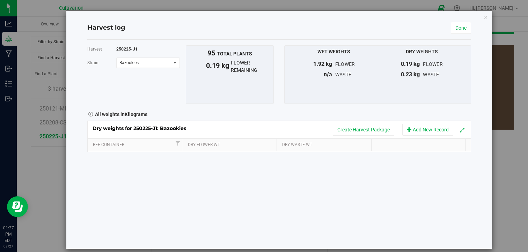
scroll to position [56, 0]
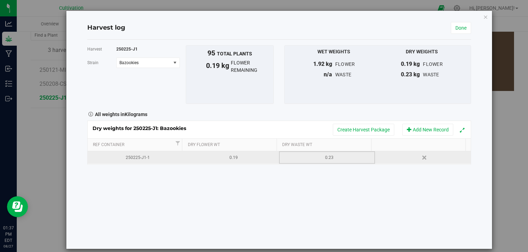
click at [325, 160] on div "0.23" at bounding box center [329, 158] width 90 height 7
type input "0"
type input "0.00"
click at [221, 196] on div "Harvest 250225-J1 Strain Bazookies Select strain Bazookies To bulk upload trim …" at bounding box center [279, 144] width 384 height 209
click at [330, 156] on div "0" at bounding box center [329, 158] width 90 height 7
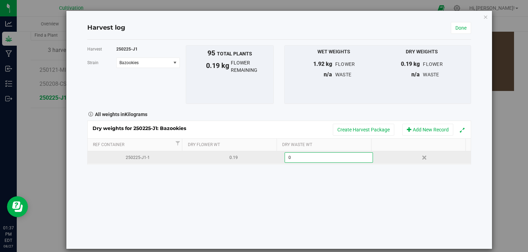
click at [330, 156] on input "0" at bounding box center [329, 158] width 88 height 10
type input "."
type input "1"
type input ".019"
click at [329, 156] on div "0.019" at bounding box center [329, 158] width 90 height 7
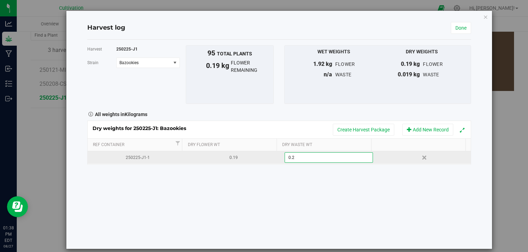
type input "0.23"
click at [459, 29] on link "Done" at bounding box center [461, 28] width 20 height 12
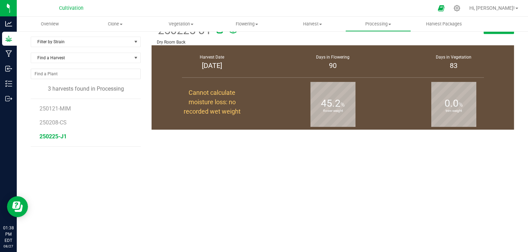
scroll to position [56, 0]
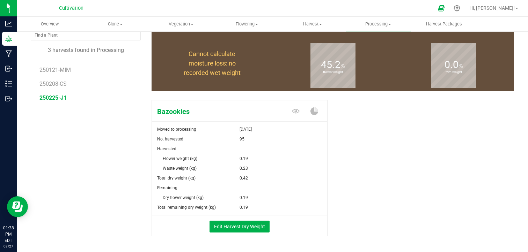
drag, startPoint x: 358, startPoint y: 121, endPoint x: 323, endPoint y: 169, distance: 59.4
click at [323, 169] on div "0.23" at bounding box center [284, 169] width 88 height 10
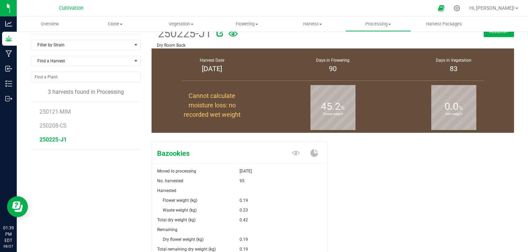
scroll to position [0, 0]
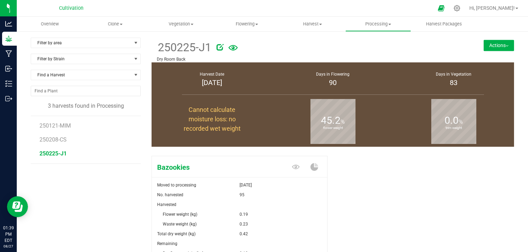
click at [496, 51] on button "Actions" at bounding box center [499, 45] width 30 height 11
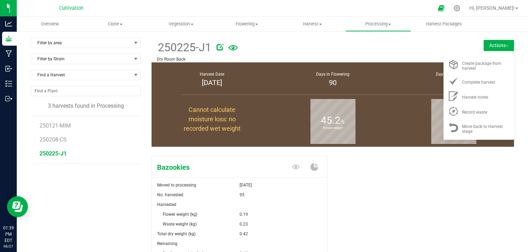
click at [421, 164] on div "Bazookies Moved to processing Aug 27, 2025 No. harvested 95 Harvested Flower we…" at bounding box center [333, 231] width 362 height 157
click at [391, 185] on div "Bazookies Moved to processing Aug 27, 2025 No. harvested 95 Harvested Flower we…" at bounding box center [333, 231] width 362 height 157
click at [394, 196] on div "Bazookies Moved to processing Aug 27, 2025 No. harvested 95 Harvested Flower we…" at bounding box center [333, 231] width 362 height 157
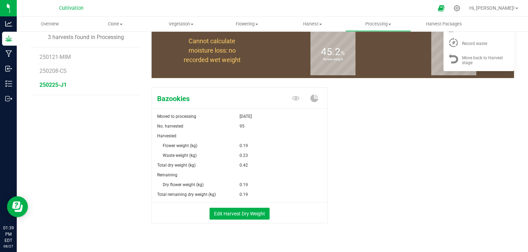
scroll to position [70, 0]
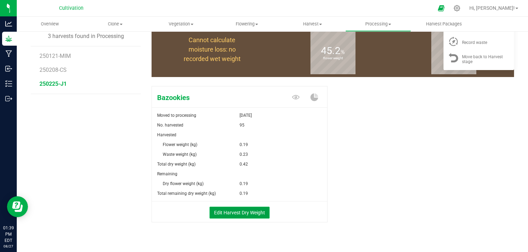
click at [242, 209] on button "Edit Harvest Dry Weight" at bounding box center [239, 213] width 60 height 12
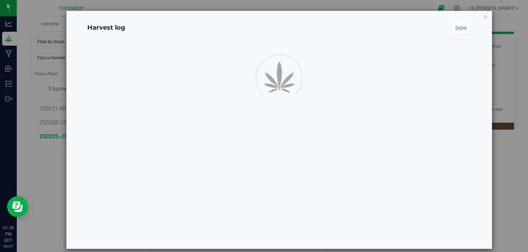
scroll to position [70, 0]
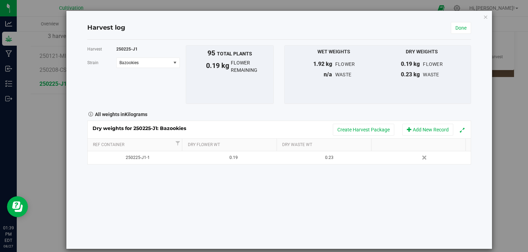
click at [329, 190] on div "Harvest 250225-J1 Strain Bazookies Select strain Bazookies To bulk upload trim …" at bounding box center [279, 144] width 384 height 209
